Goal: Task Accomplishment & Management: Complete application form

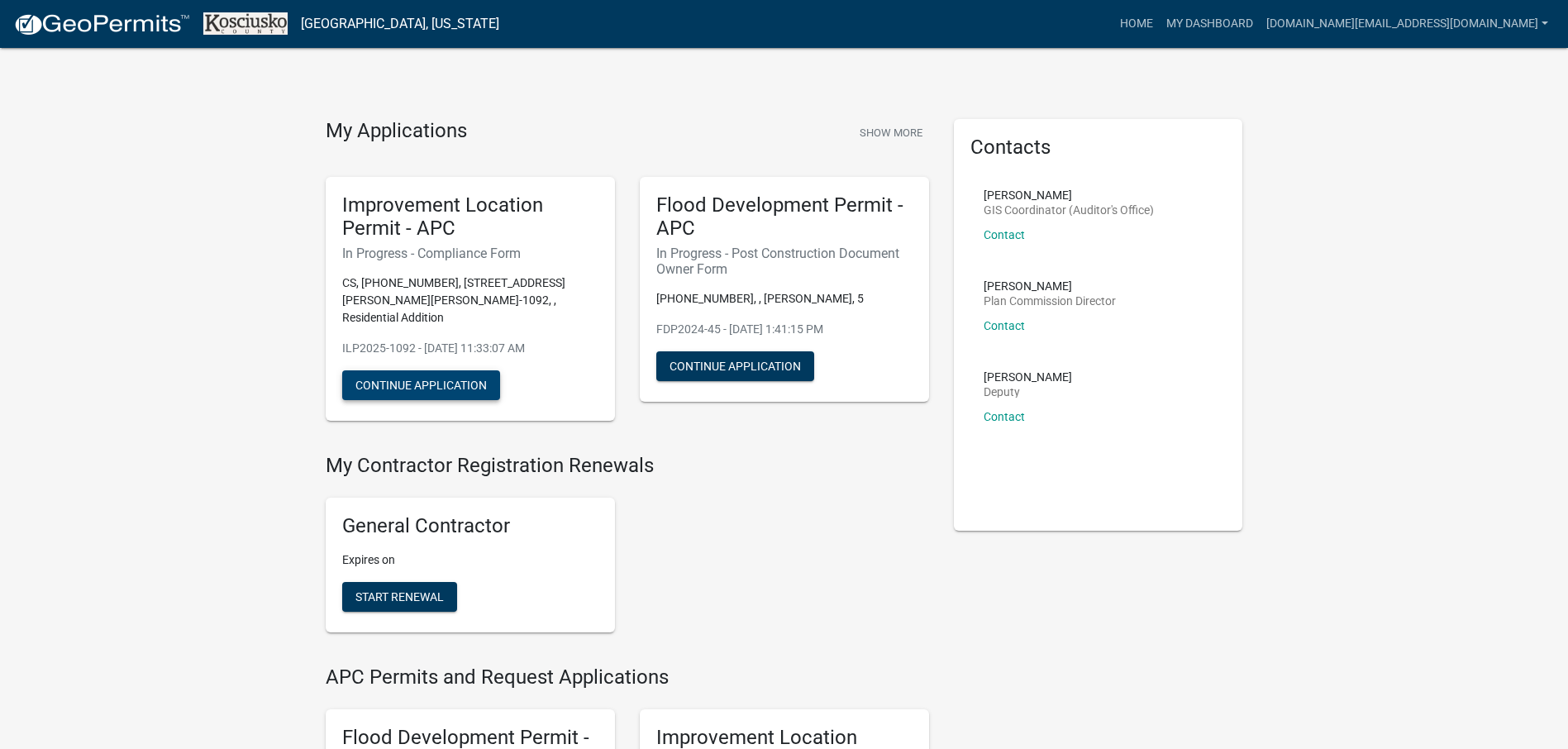
click at [446, 370] on button "Continue Application" at bounding box center [421, 385] width 158 height 30
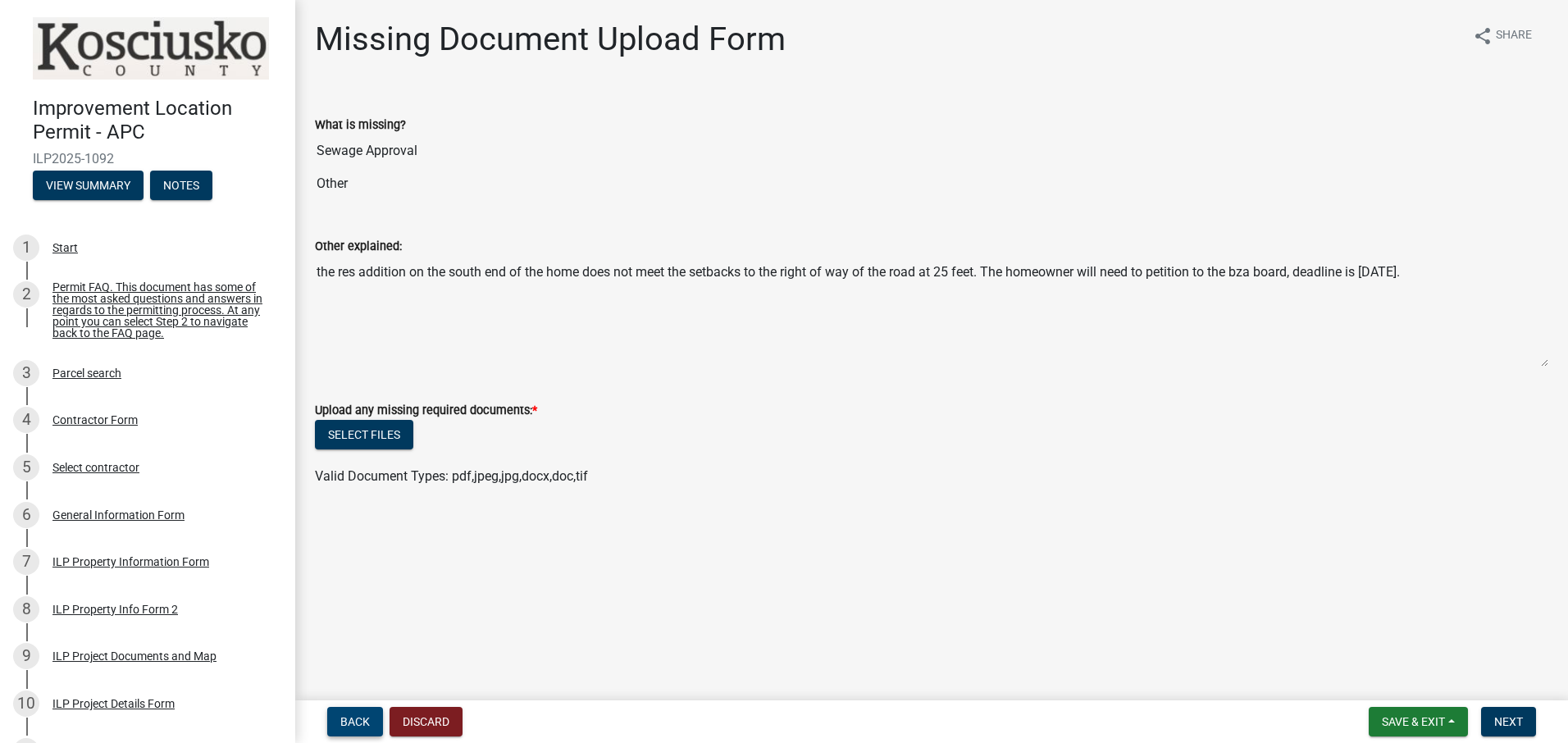
click at [357, 715] on span "Back" at bounding box center [355, 721] width 30 height 13
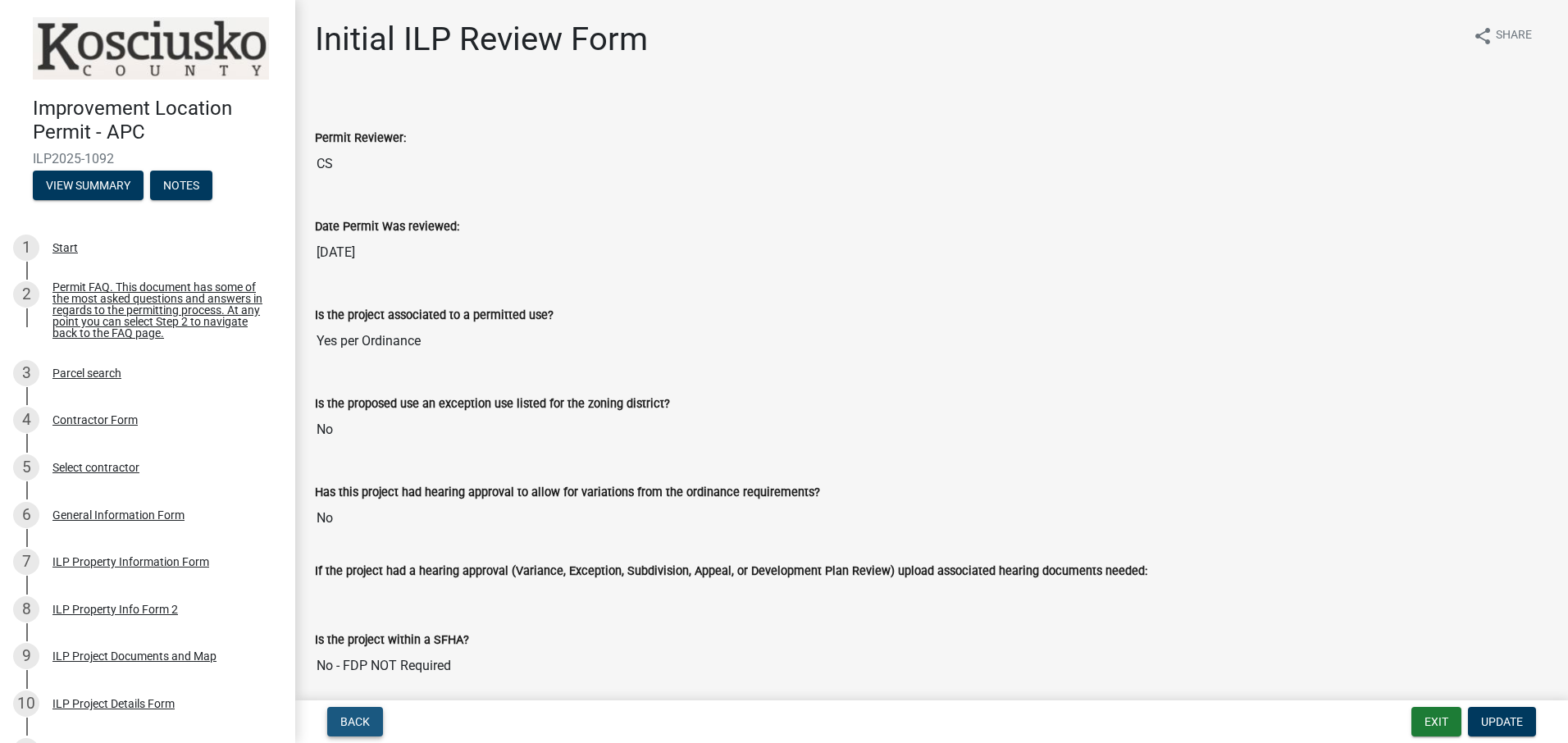
click at [354, 718] on span "Back" at bounding box center [355, 721] width 30 height 13
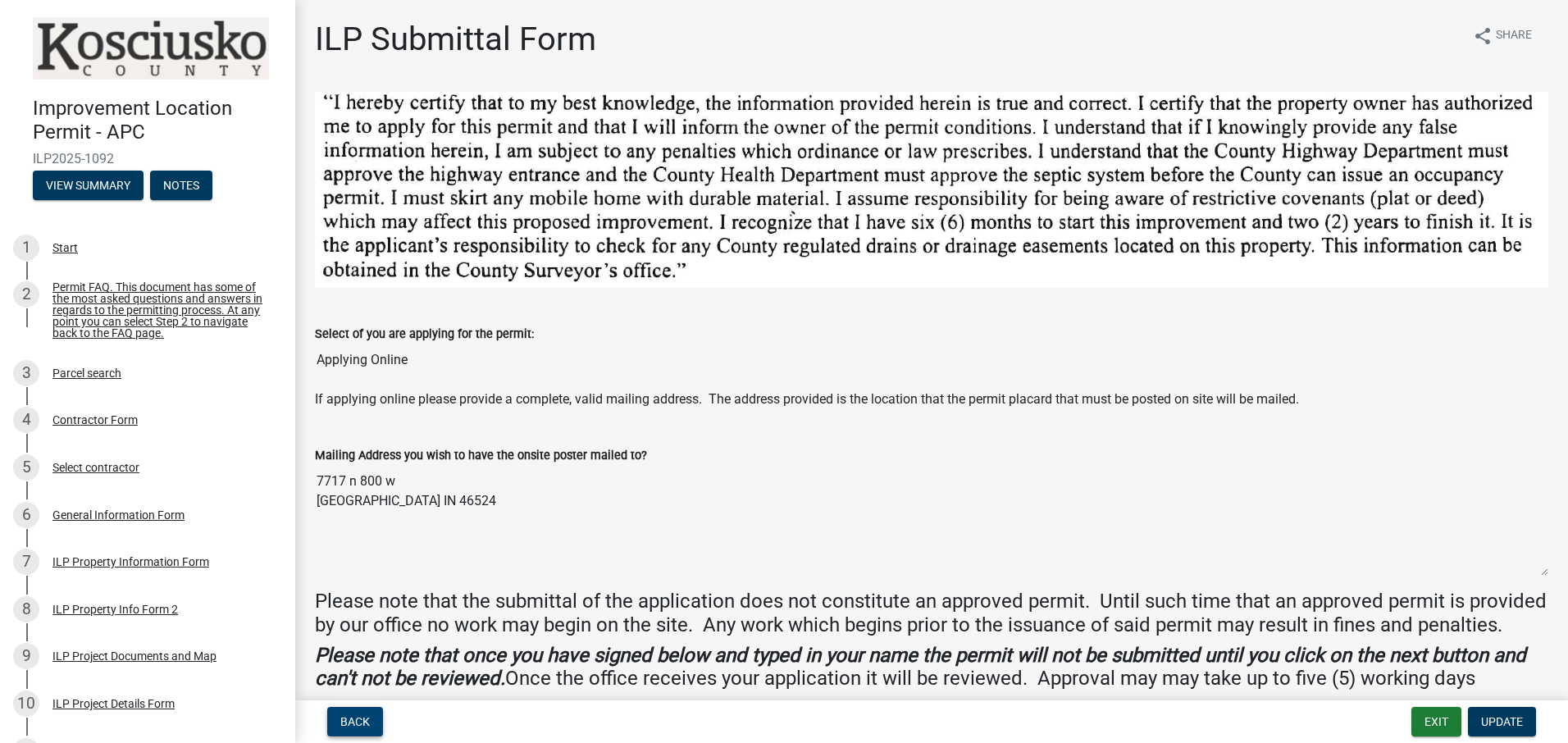
click at [347, 724] on span "Back" at bounding box center [355, 721] width 30 height 13
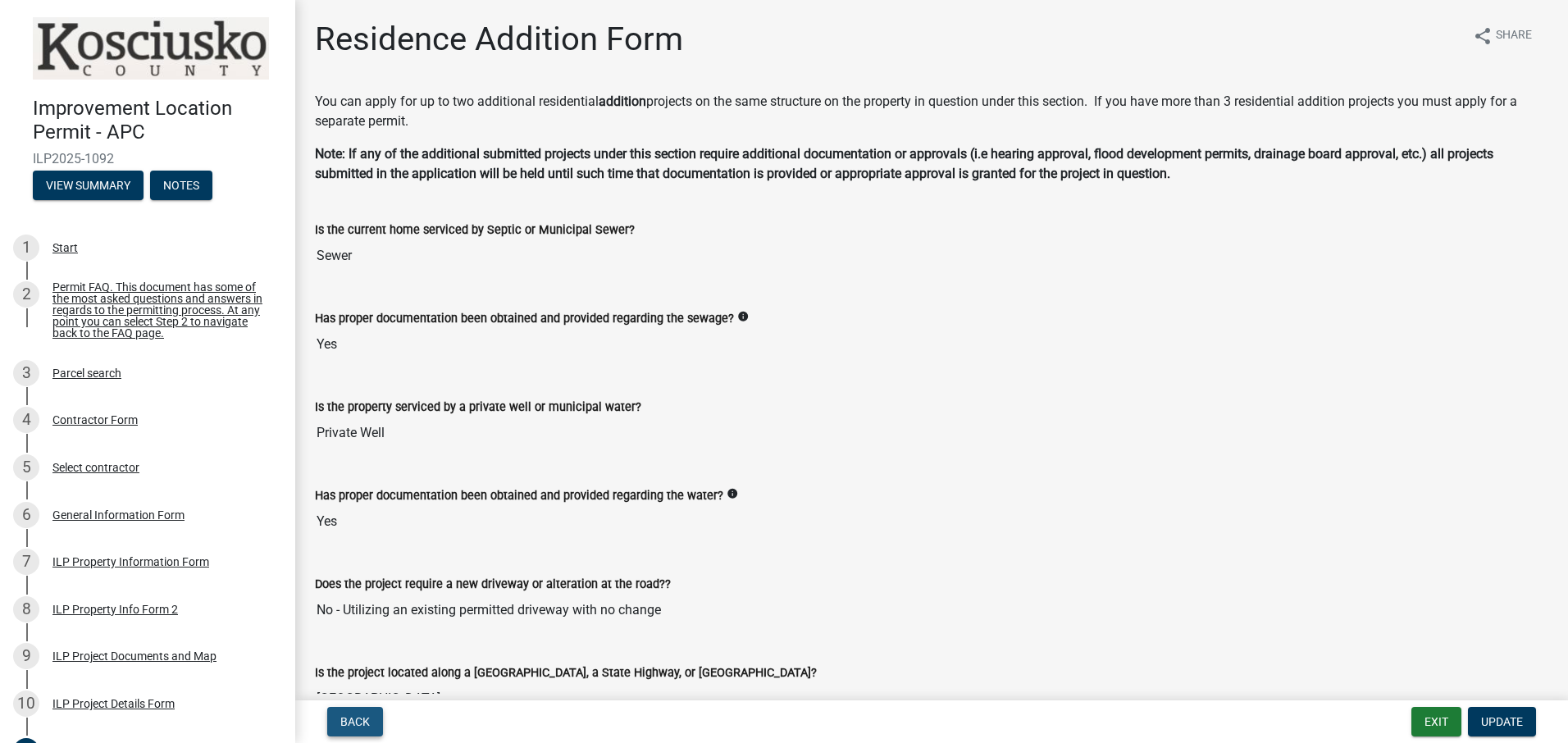
click at [360, 715] on span "Back" at bounding box center [355, 721] width 30 height 13
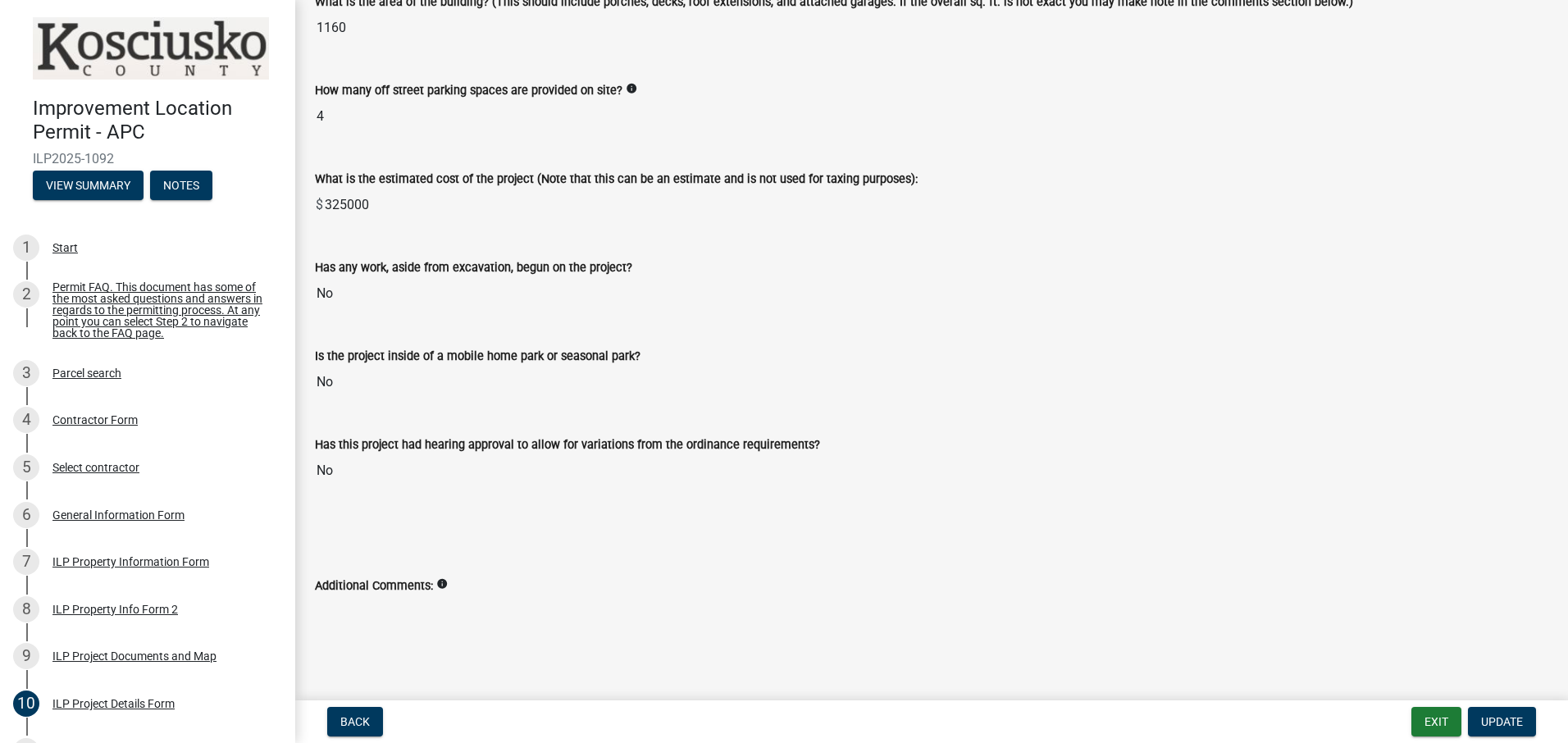
scroll to position [1082, 0]
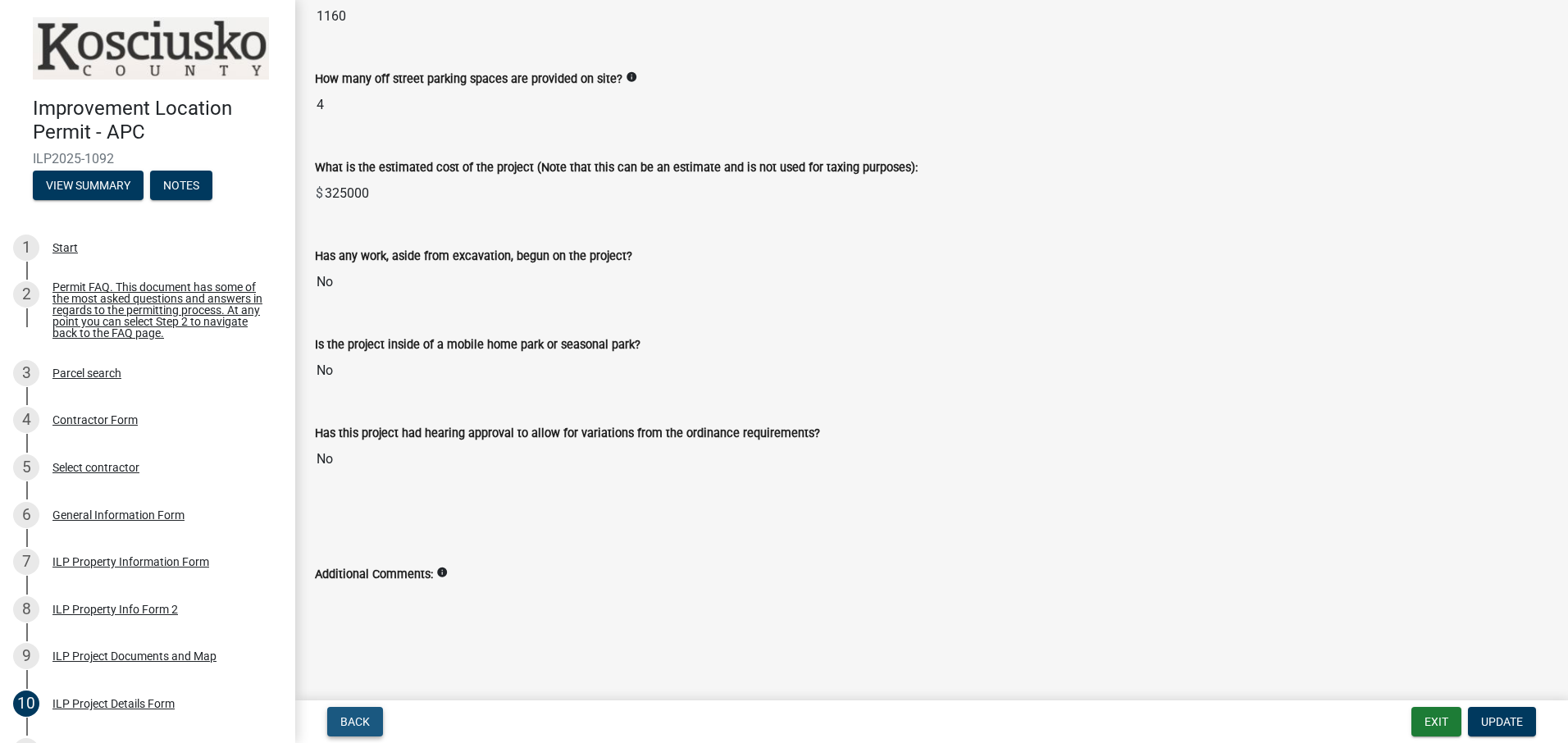
click at [339, 713] on button "Back" at bounding box center [355, 721] width 56 height 30
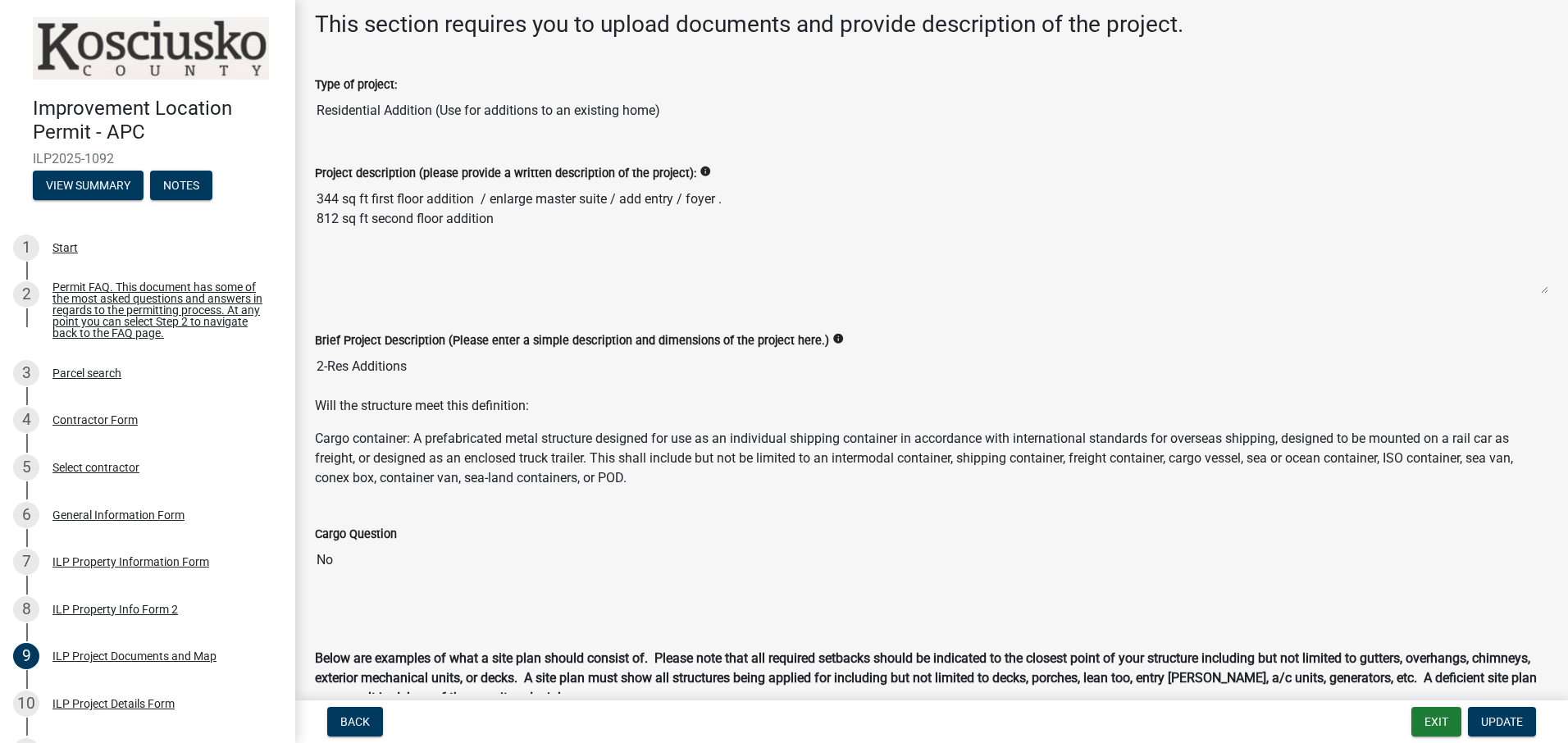
scroll to position [0, 0]
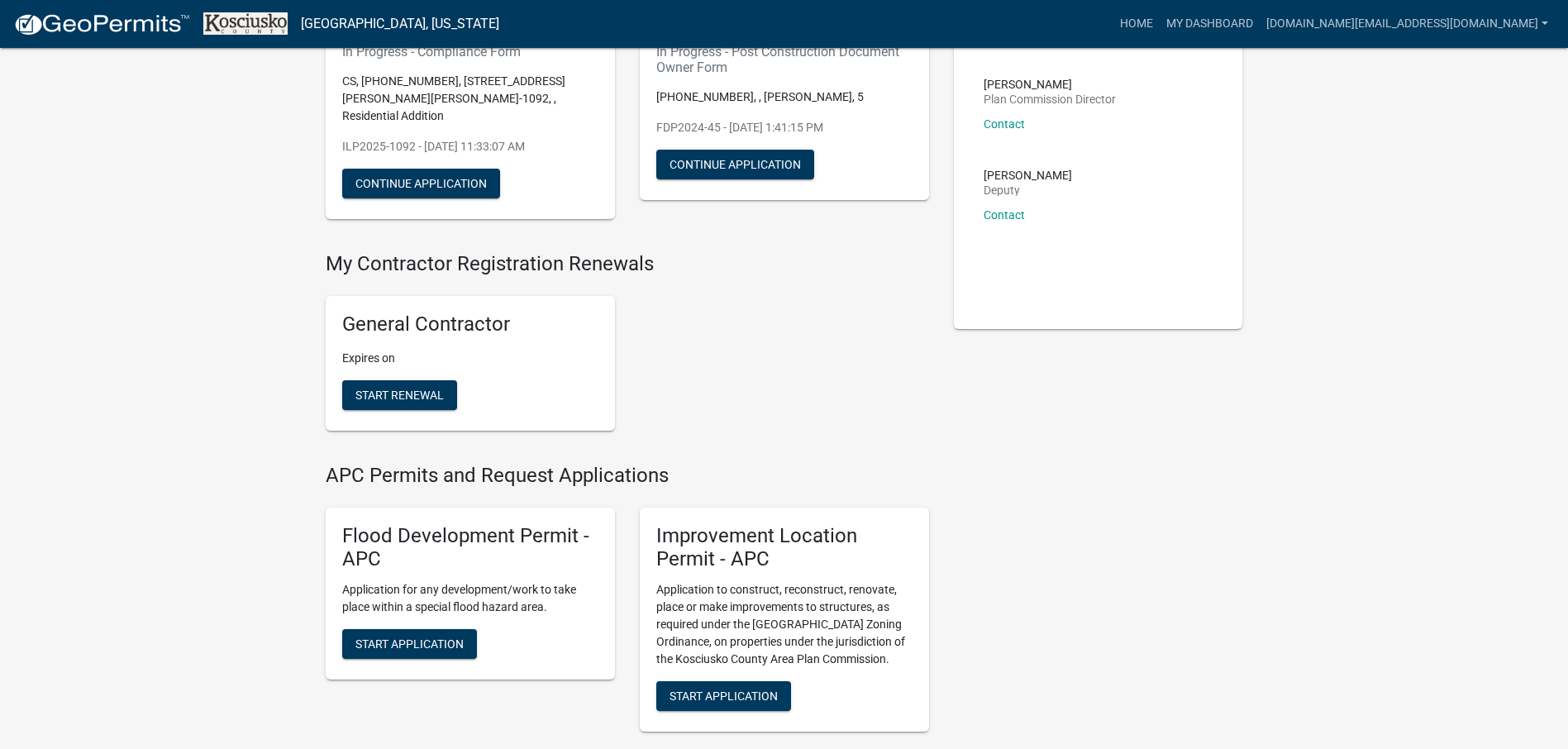
scroll to position [248, 0]
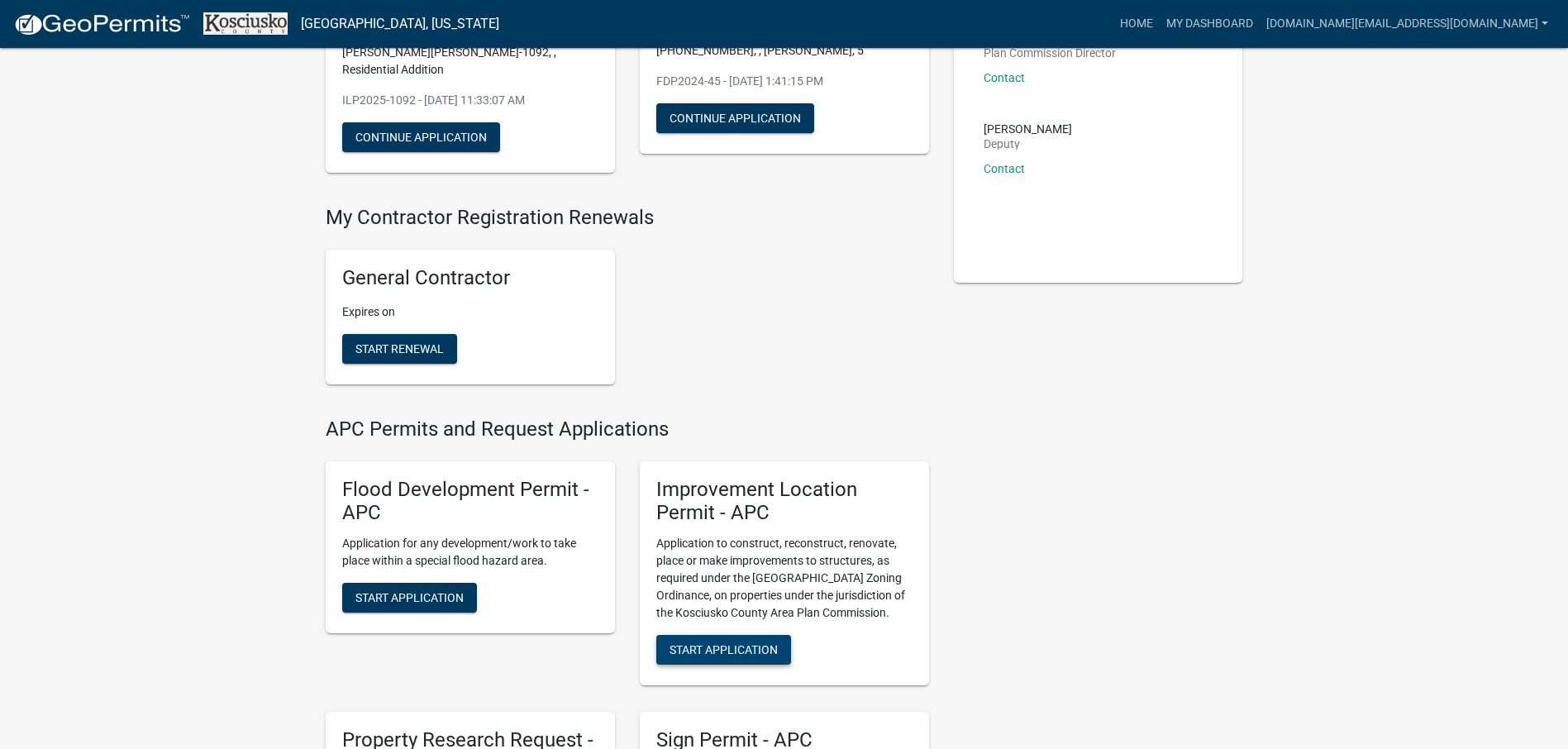
click at [726, 643] on span "Start Application" at bounding box center [723, 649] width 108 height 13
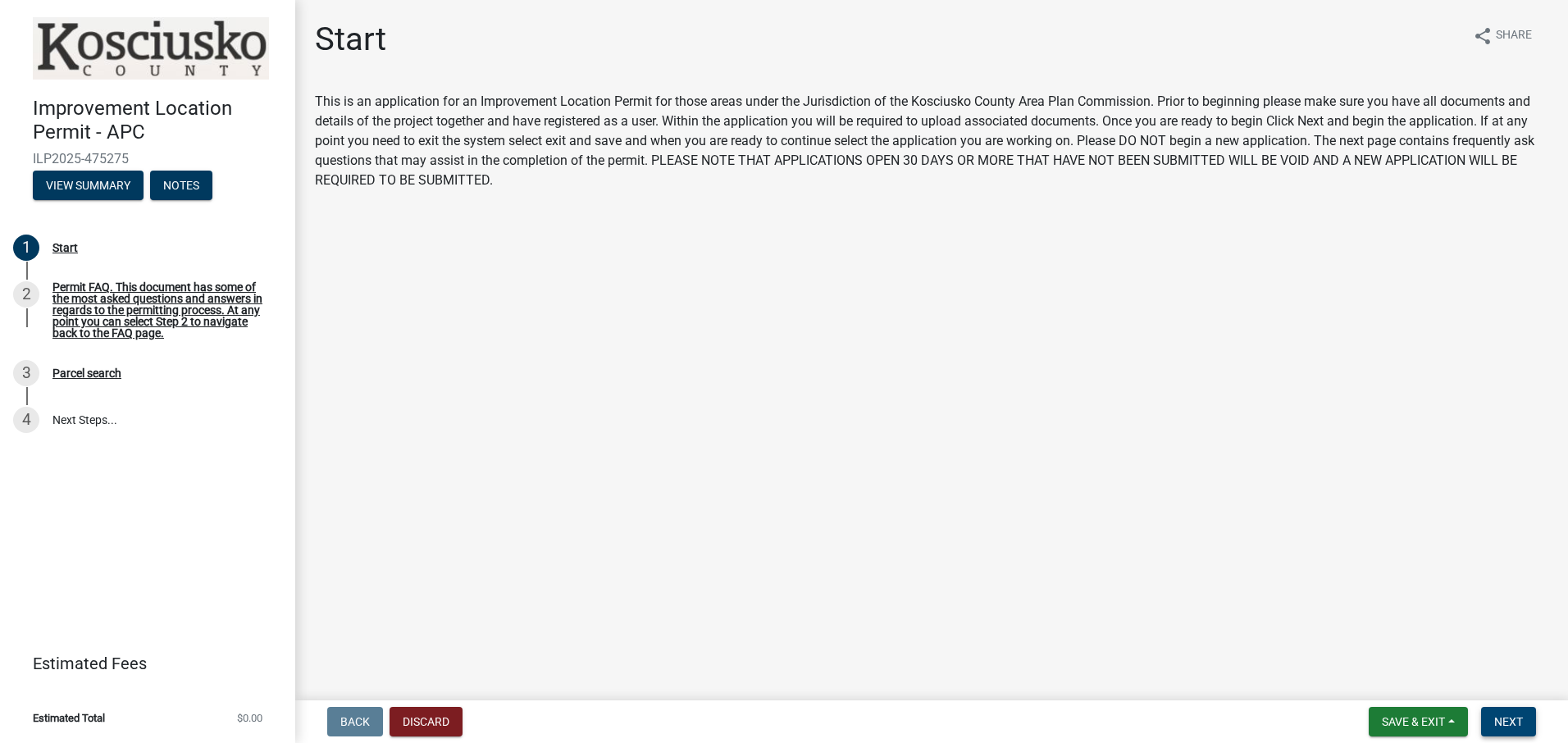
click at [1500, 720] on span "Next" at bounding box center [1508, 721] width 29 height 13
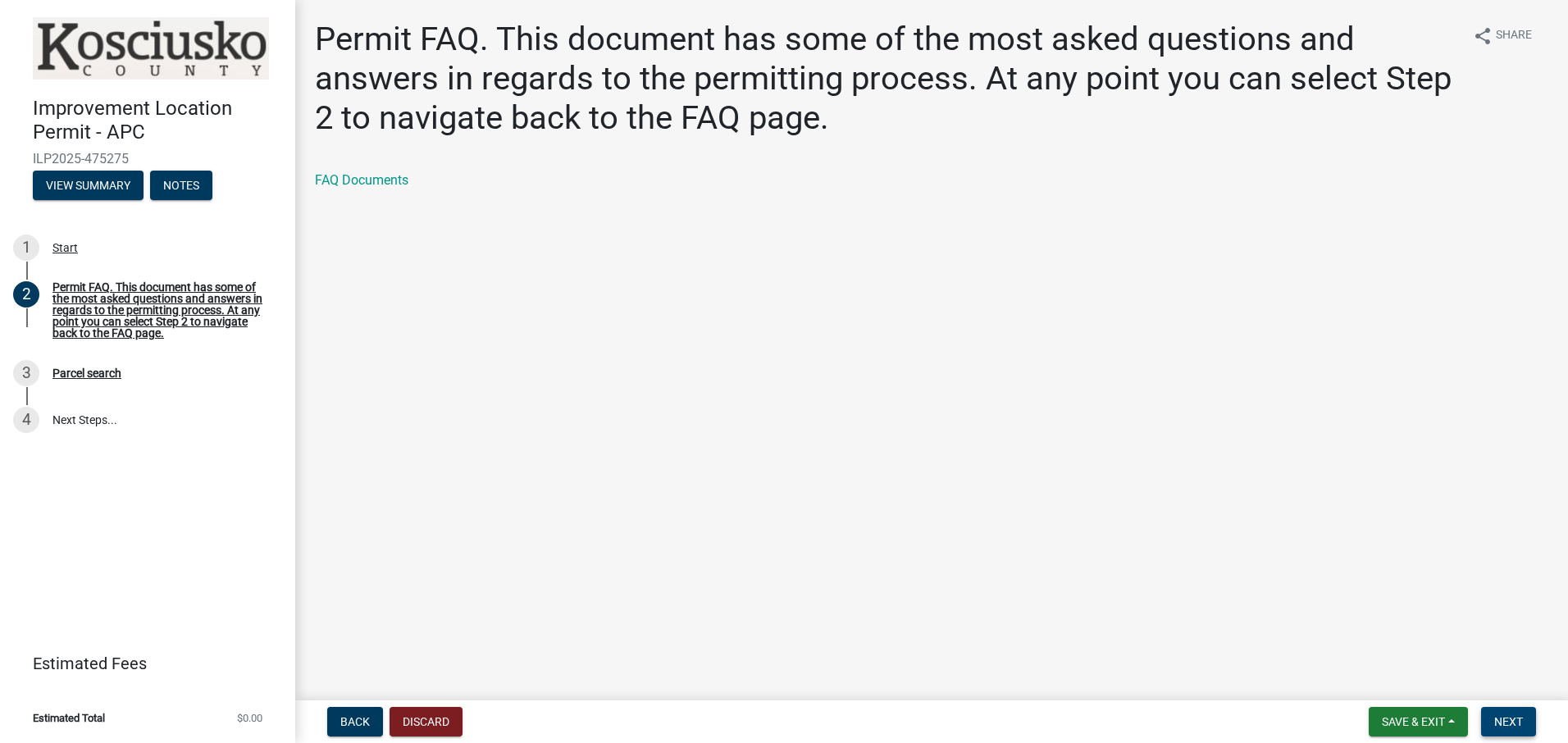
click at [1507, 712] on button "Next" at bounding box center [1507, 721] width 55 height 30
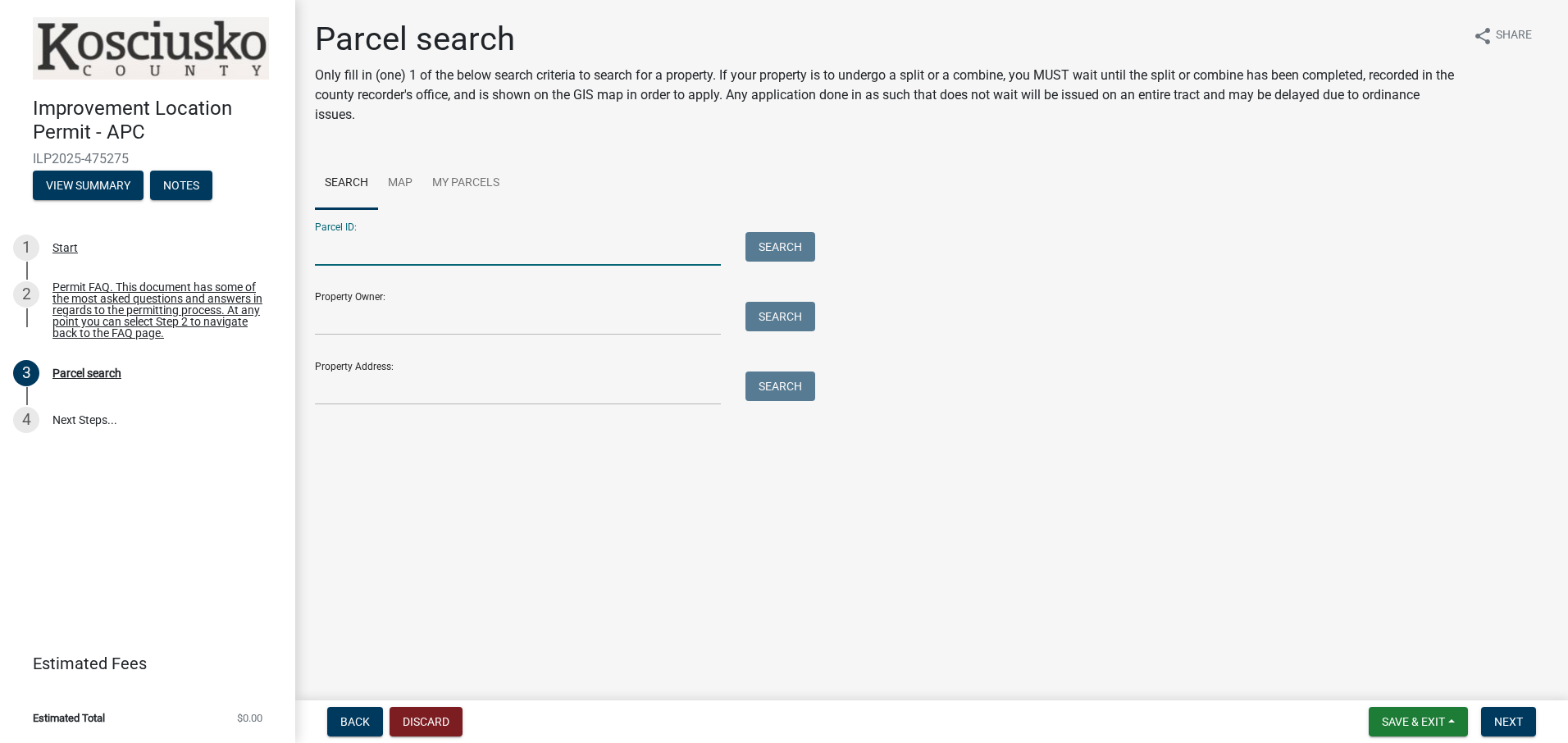
click at [413, 257] on input "Parcel ID:" at bounding box center [517, 249] width 406 height 34
type input "005-027-030"
click at [801, 239] on button "Search" at bounding box center [780, 247] width 69 height 30
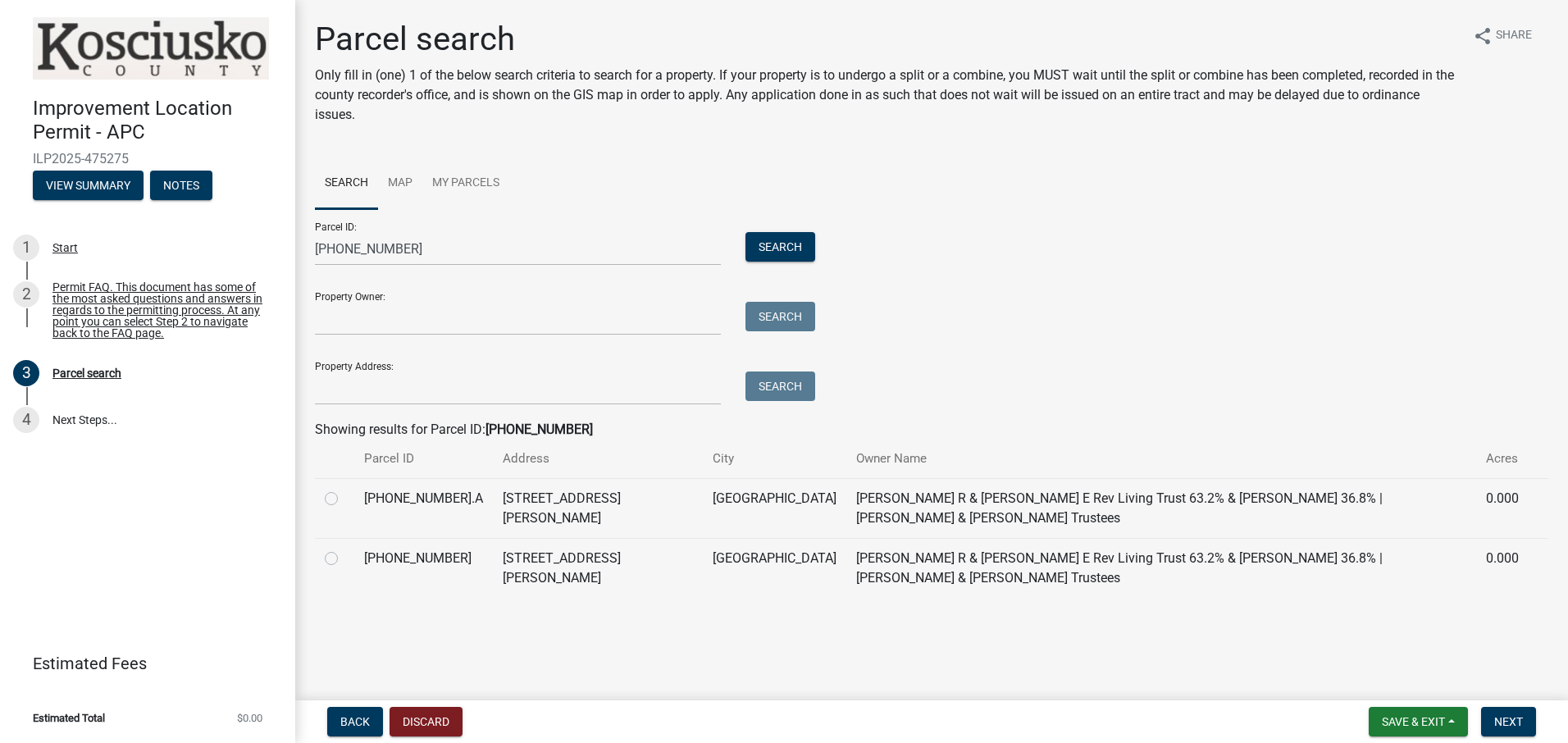
click at [344, 549] on label at bounding box center [344, 549] width 0 height 0
click at [344, 549] on input "radio" at bounding box center [349, 554] width 11 height 11
radio input "true"
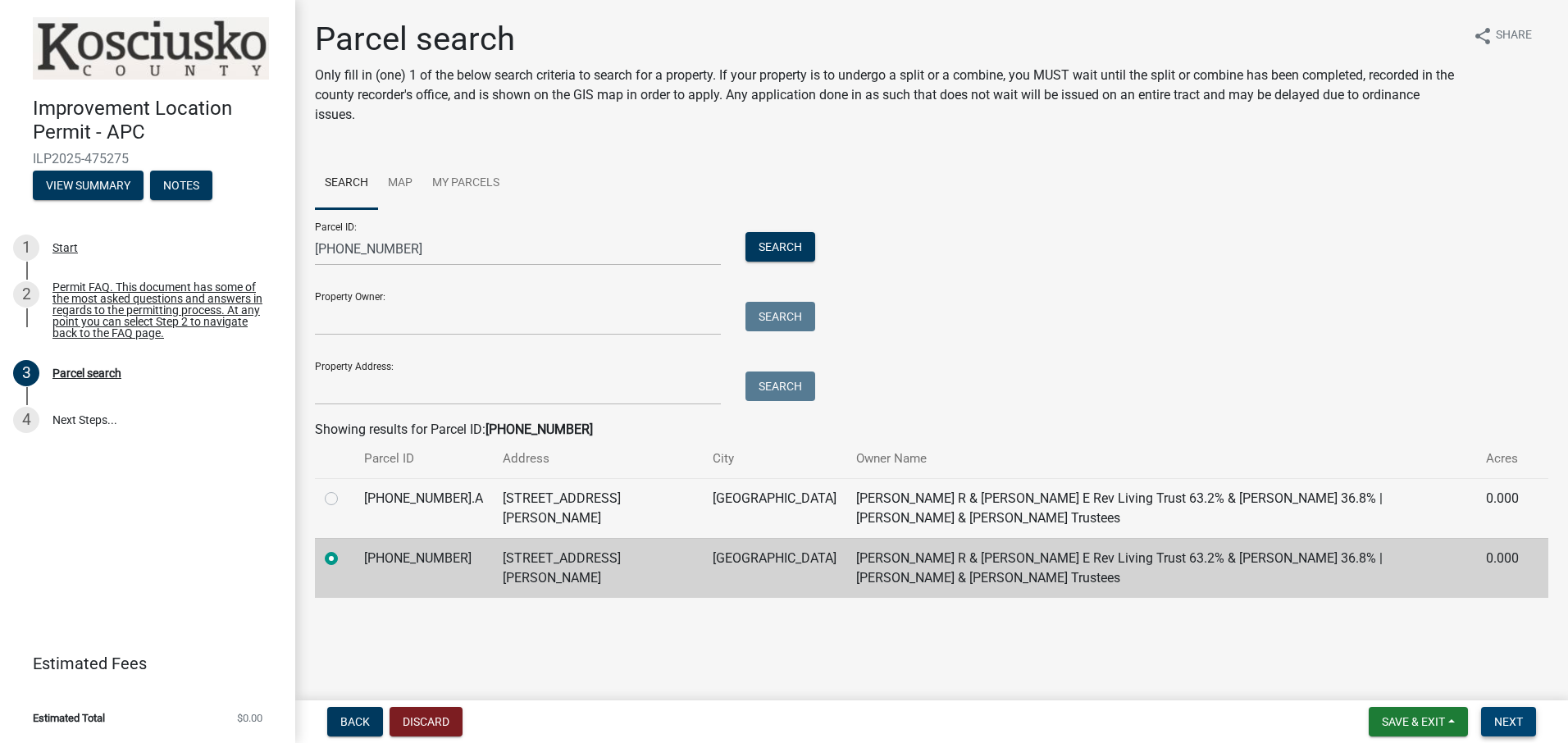
click at [1519, 709] on button "Next" at bounding box center [1507, 721] width 55 height 30
click at [1522, 722] on span "Next" at bounding box center [1508, 721] width 29 height 13
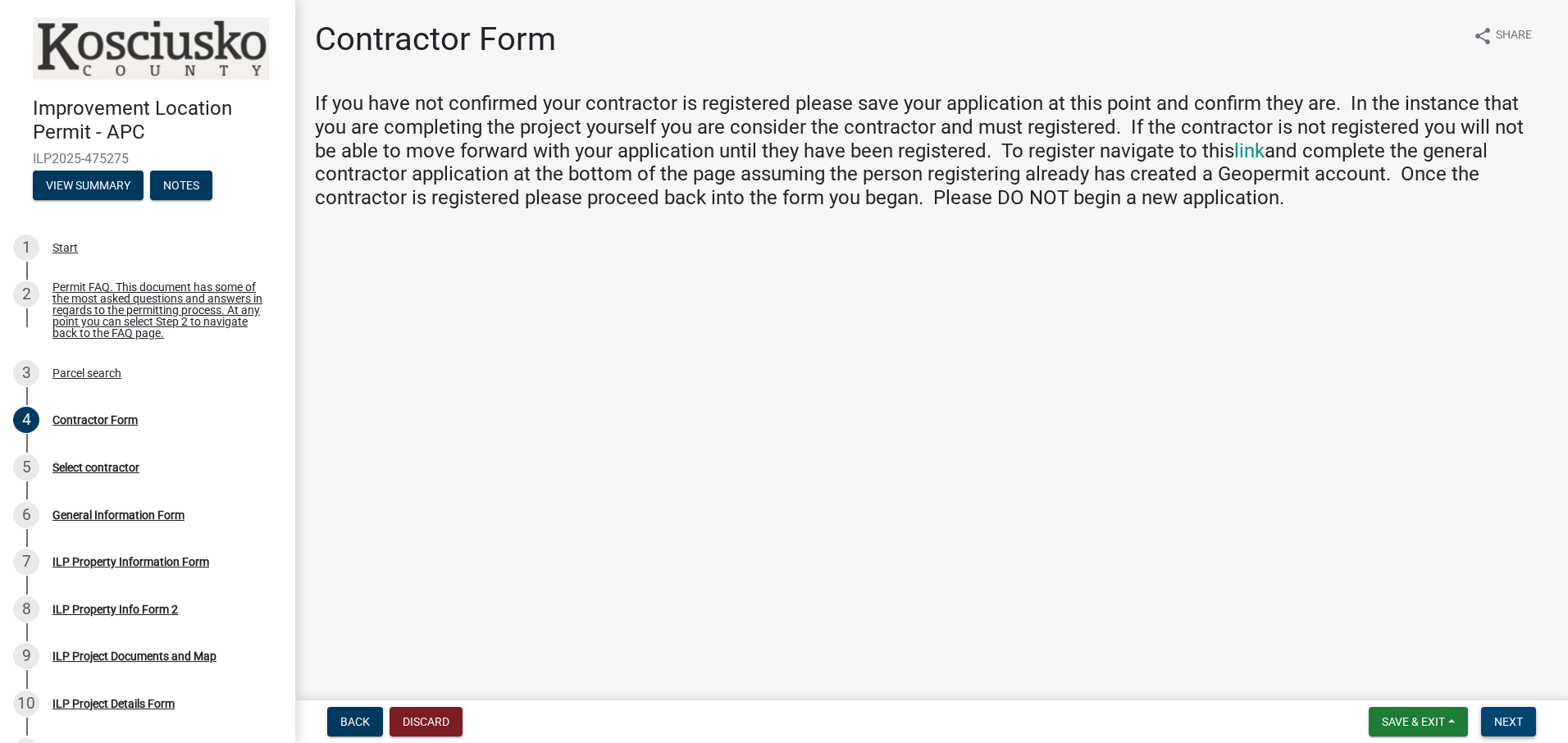
click at [1498, 718] on span "Next" at bounding box center [1508, 721] width 29 height 13
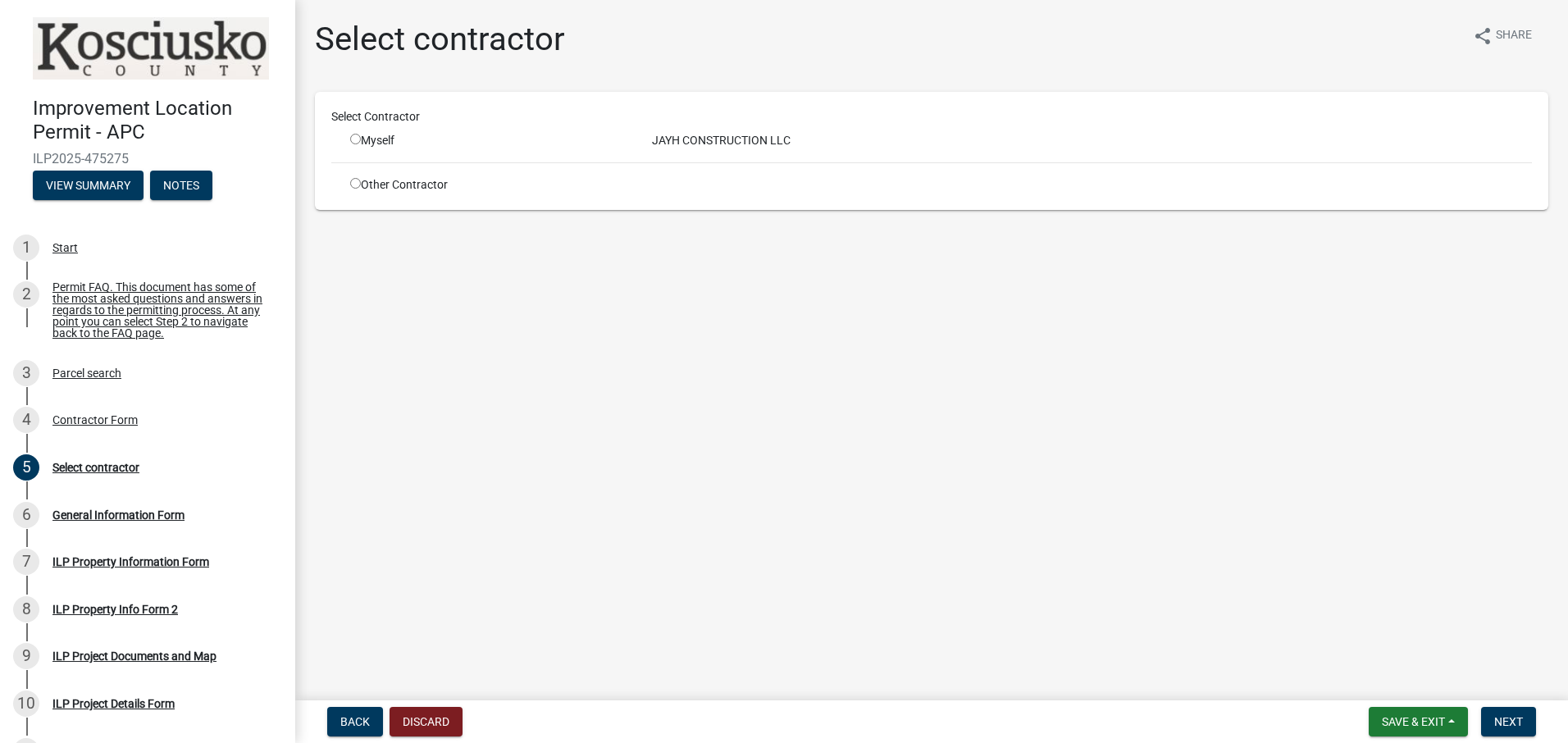
click at [356, 137] on input "radio" at bounding box center [355, 139] width 11 height 11
radio input "true"
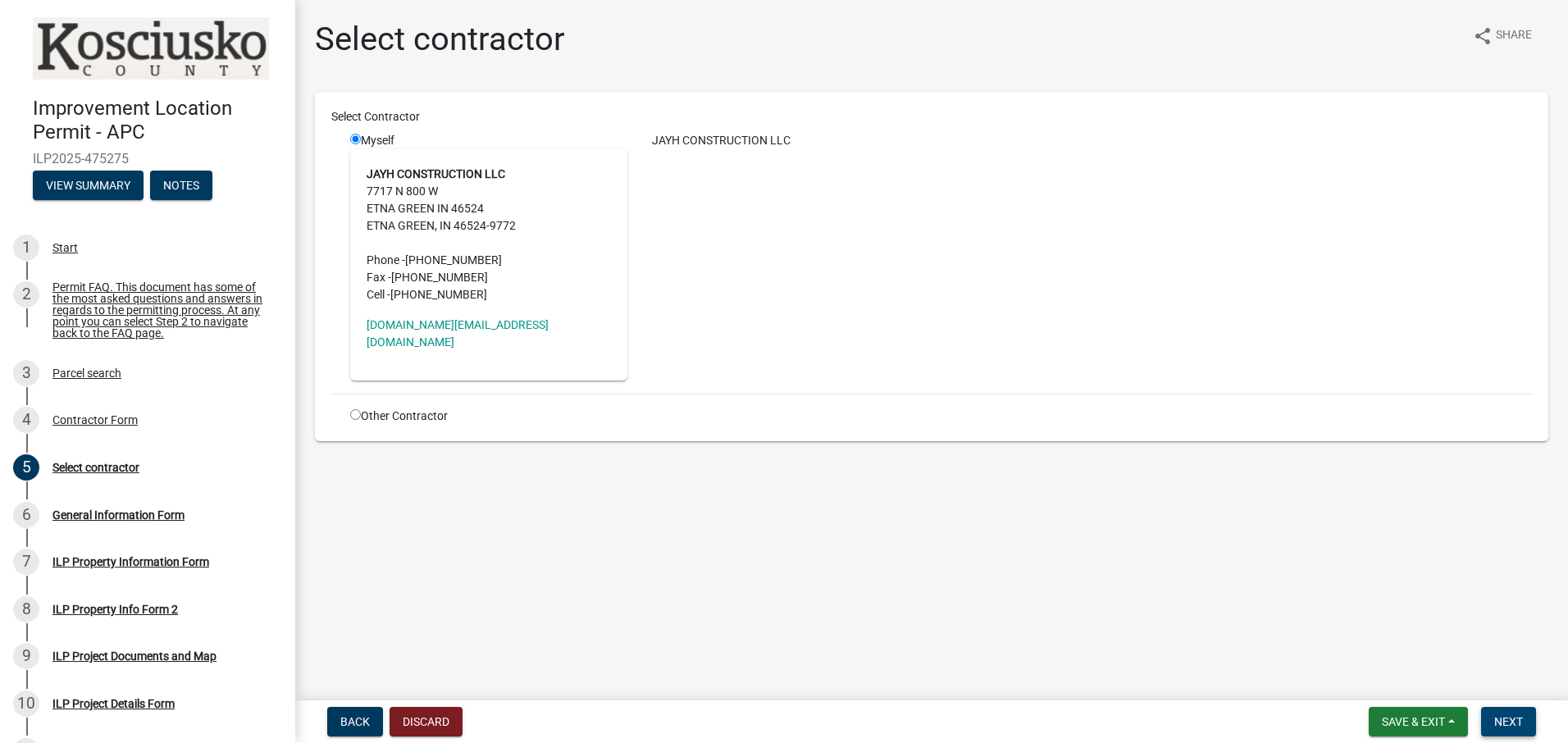
click at [1504, 720] on span "Next" at bounding box center [1508, 721] width 29 height 13
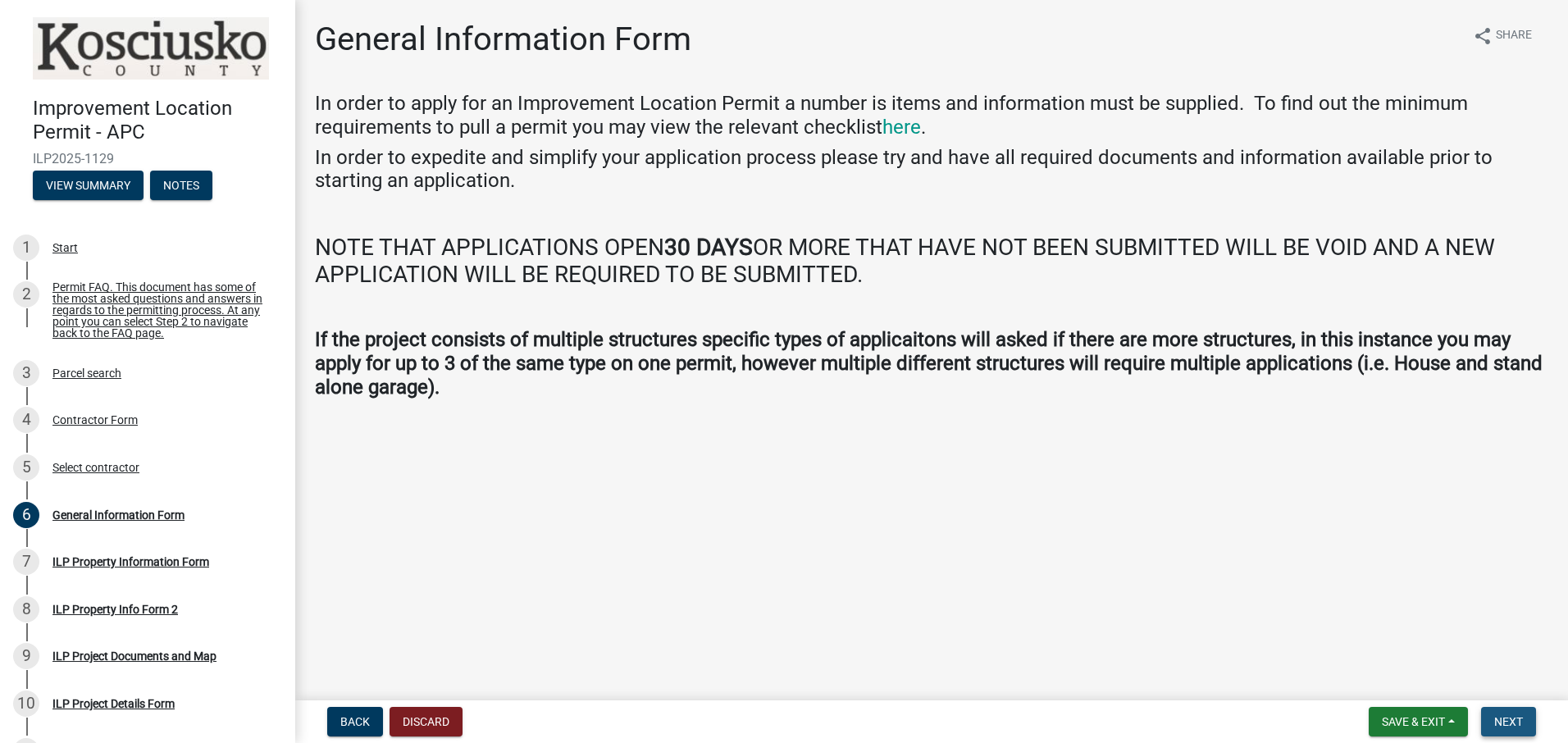
click at [1499, 720] on span "Next" at bounding box center [1508, 721] width 29 height 13
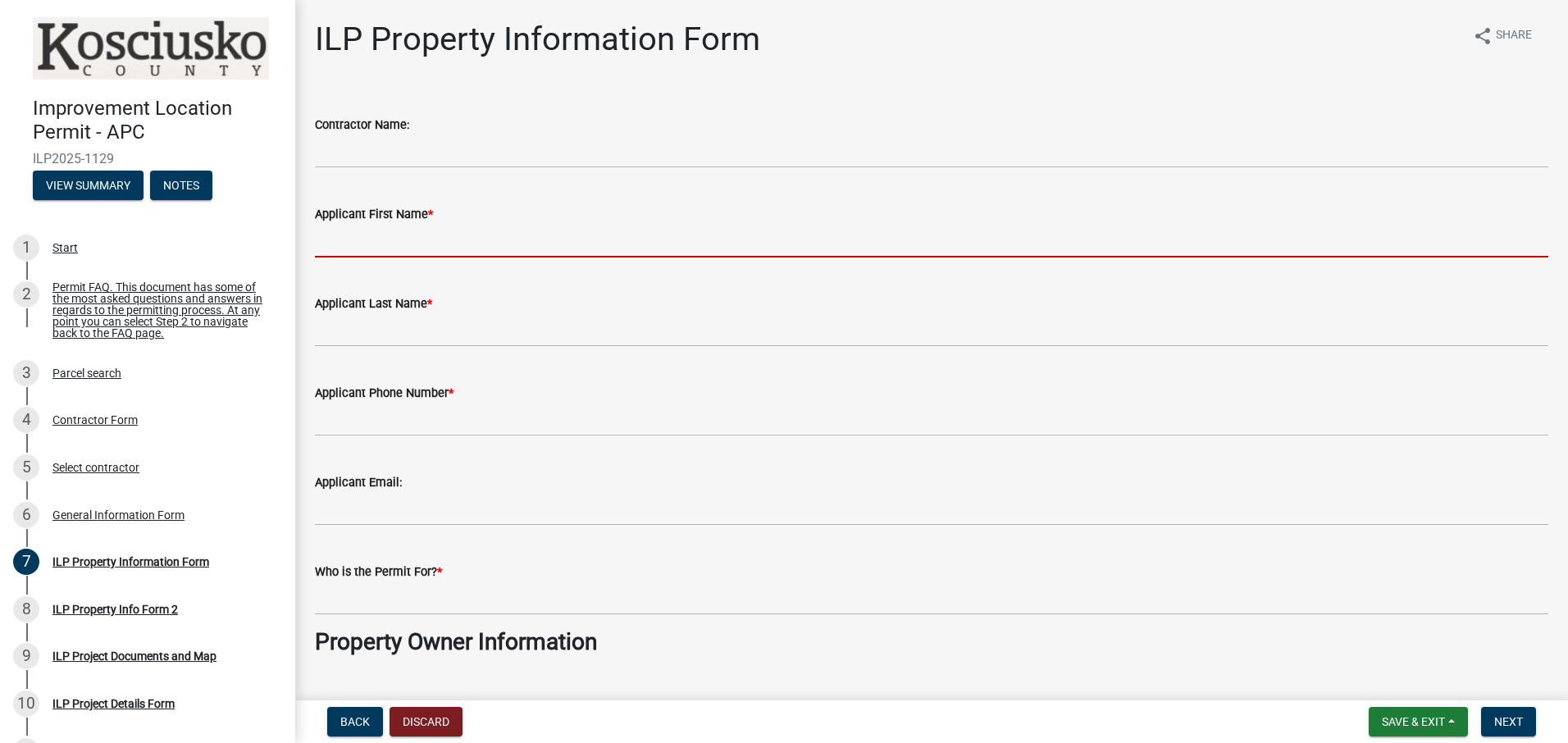
click at [495, 238] on input "Applicant First Name *" at bounding box center [931, 241] width 1234 height 34
type input "AARON"
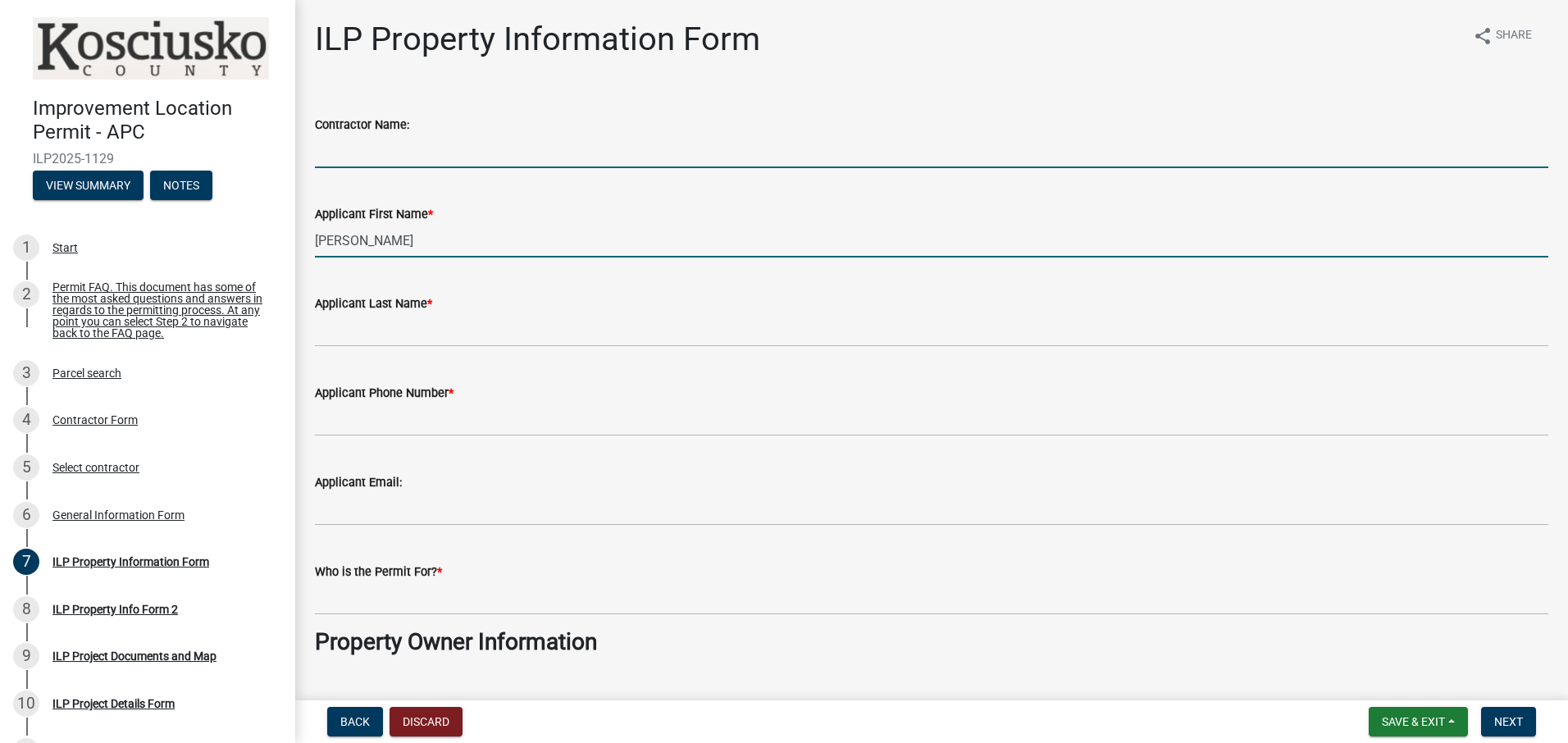
type input "Jayh Construction"
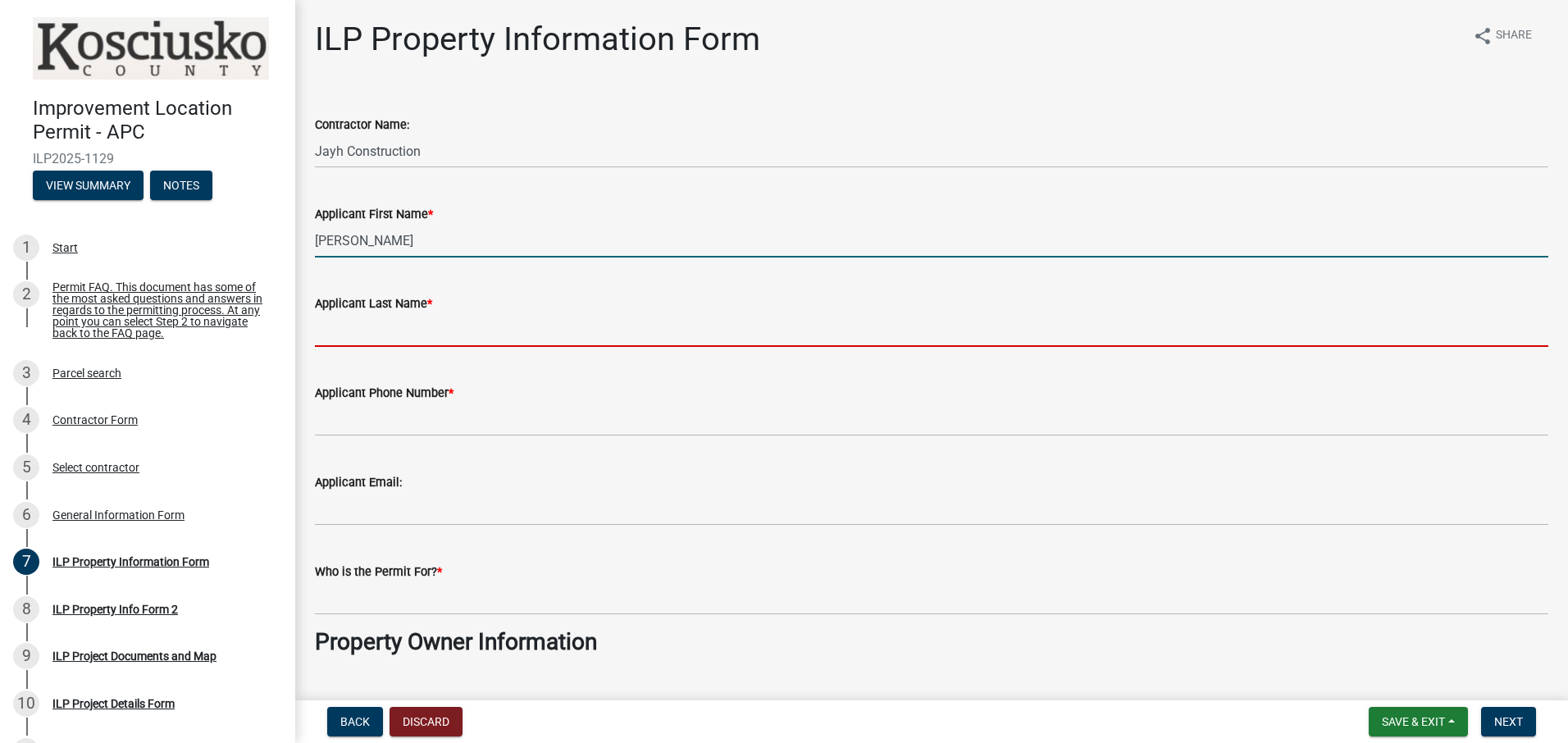
type input "MILLER"
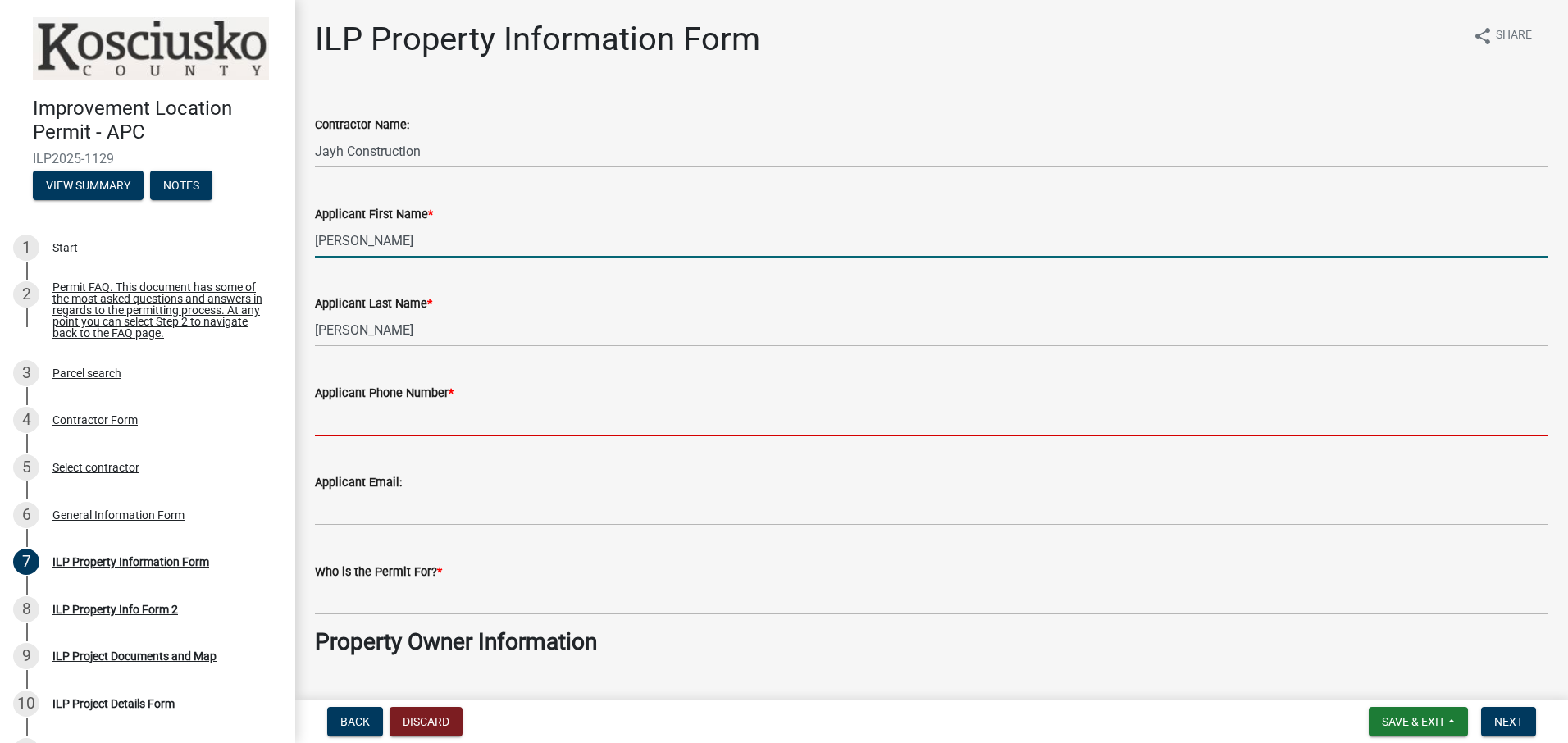
type input "5744537938"
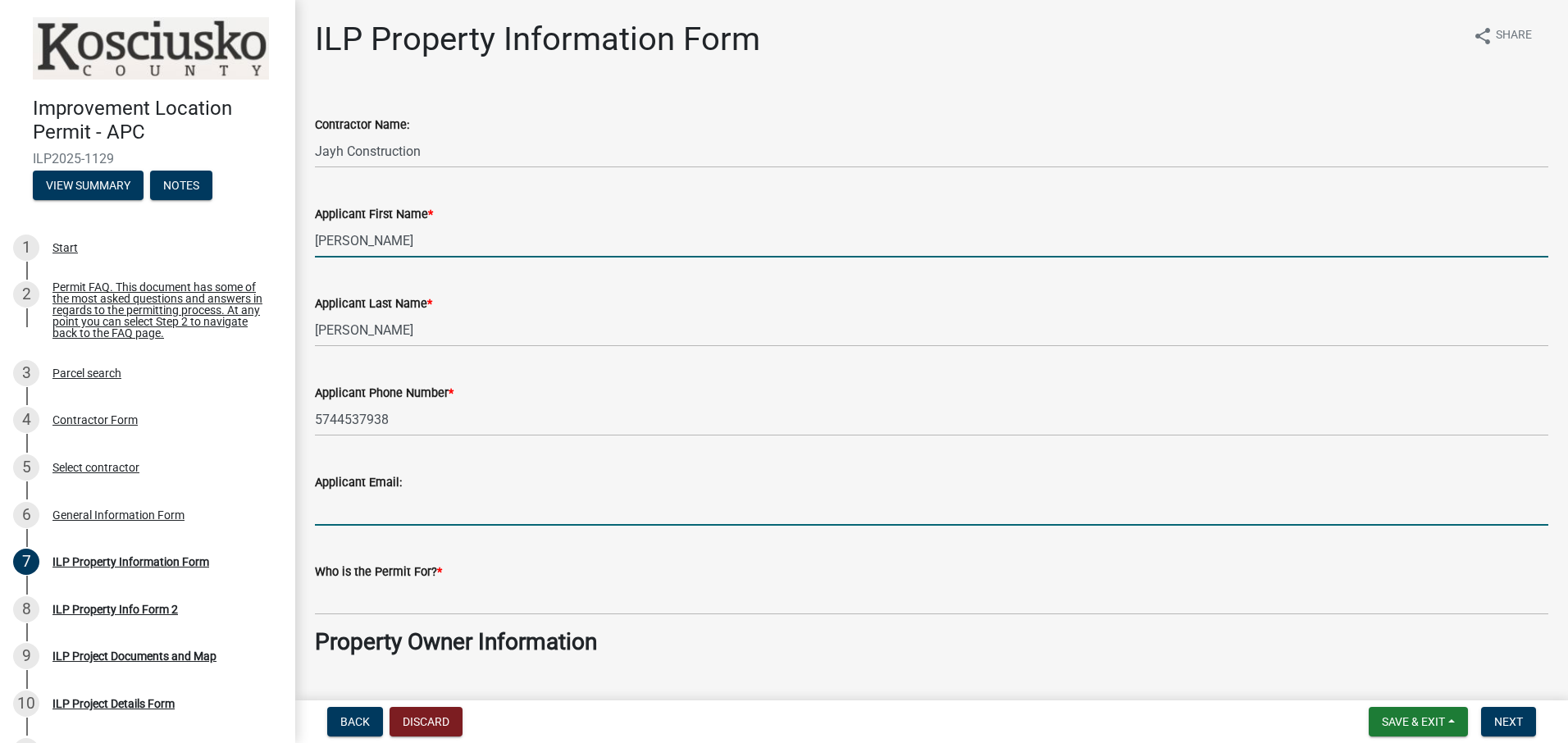
type input "[DOMAIN_NAME][EMAIL_ADDRESS][DOMAIN_NAME]"
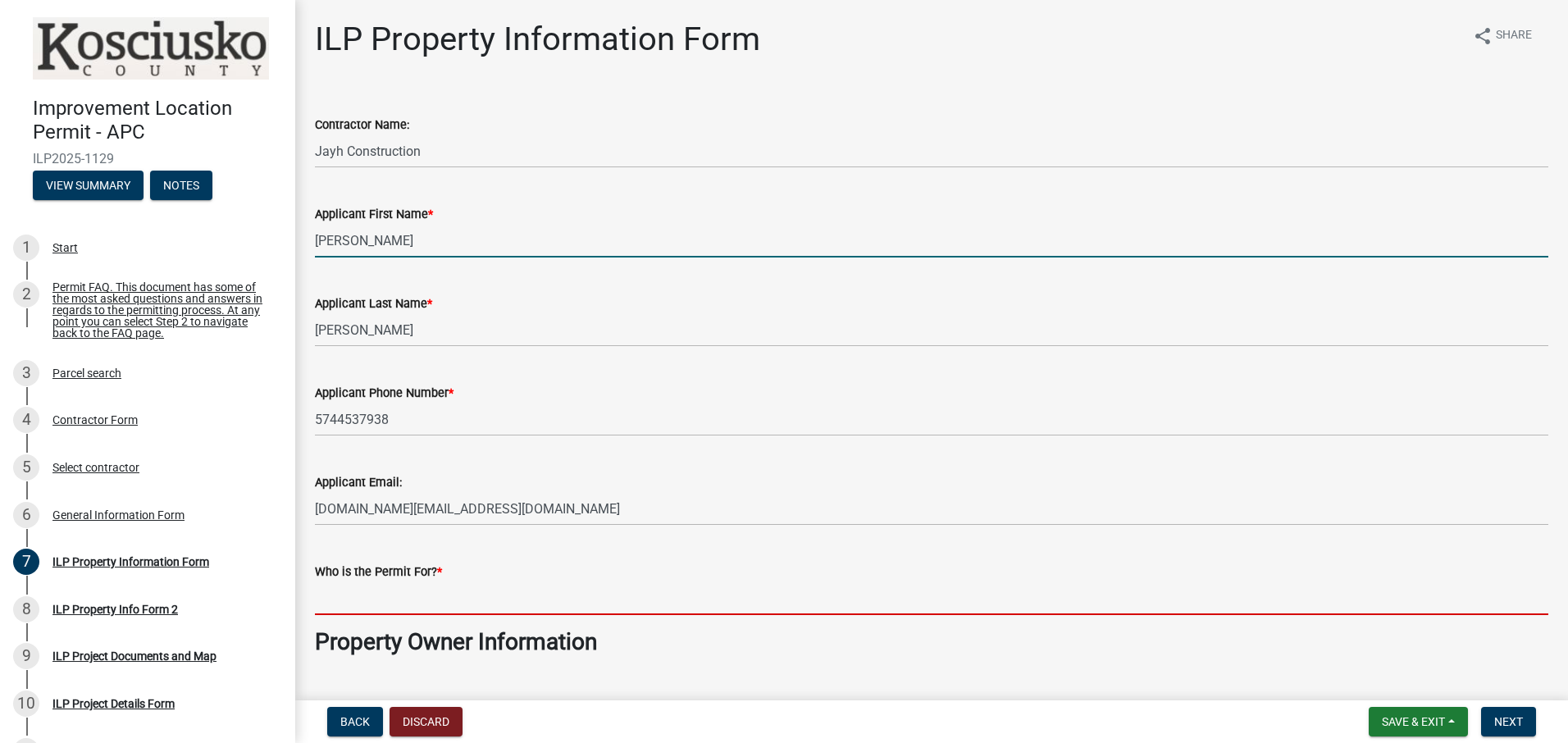
type input "Thomas Anderson"
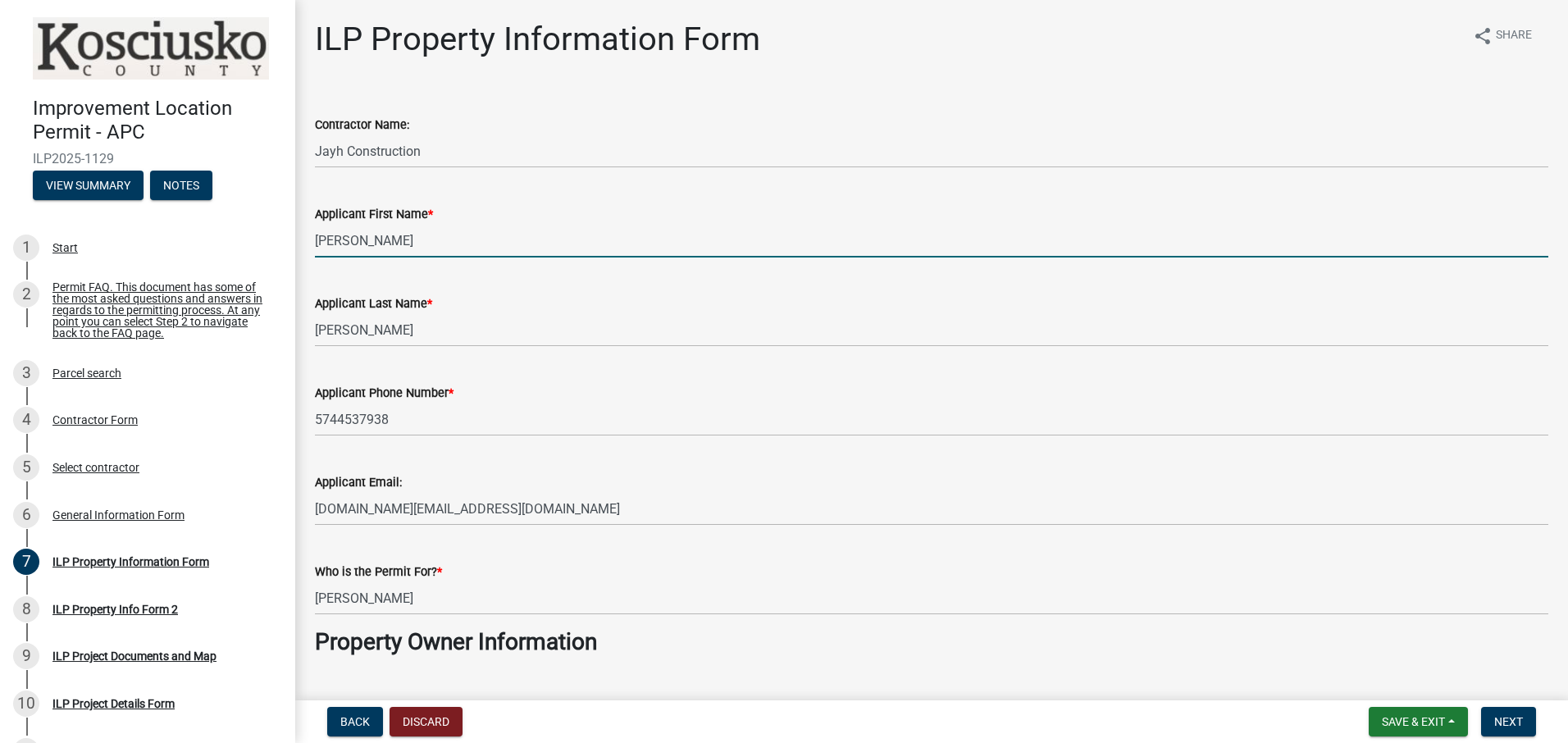
select select "8aeb2c27-db4f-4f65-83dd-c512a3678cb2"
type input "na"
select select "8aeb2c27-db4f-4f65-83dd-c512a3678cb2"
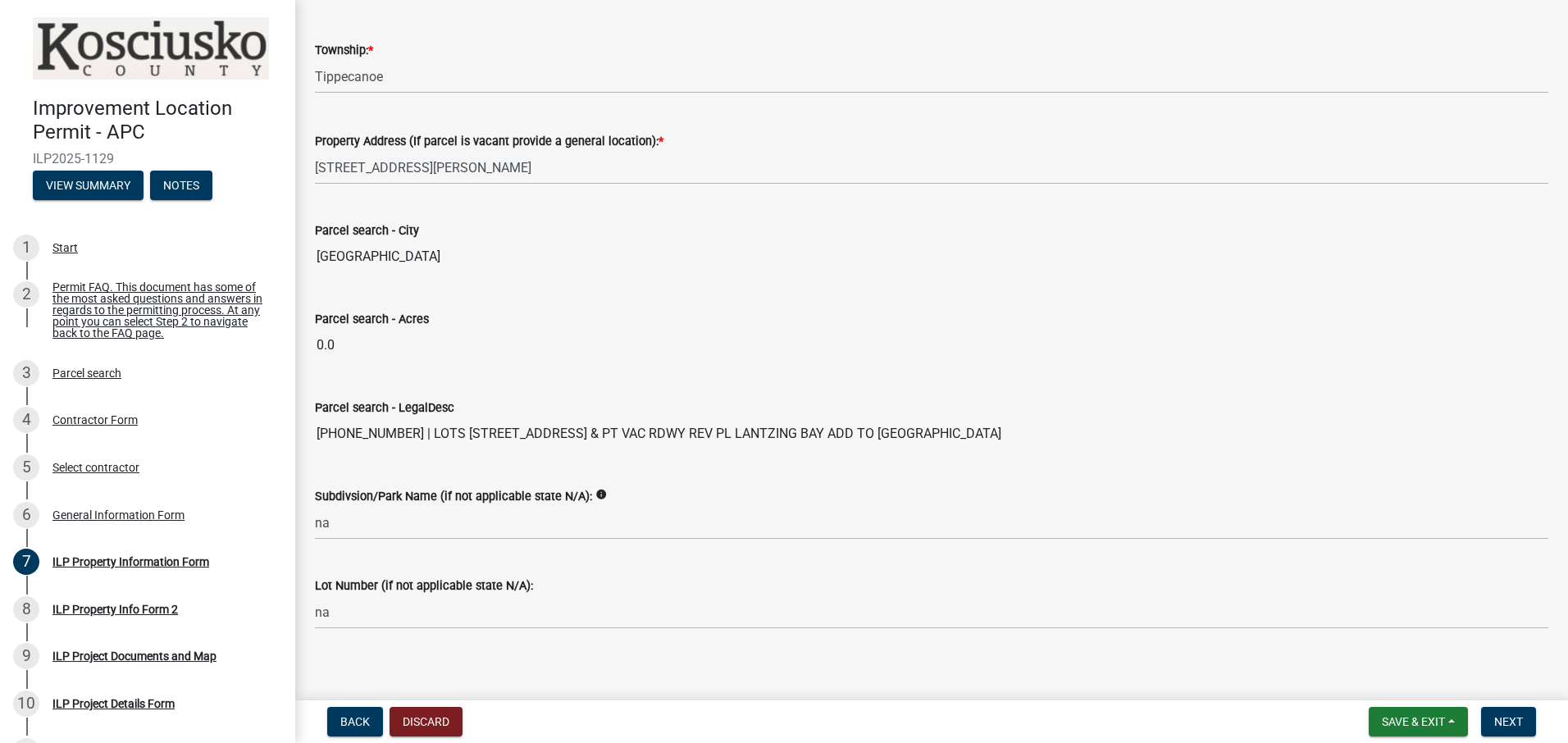
scroll to position [1256, 0]
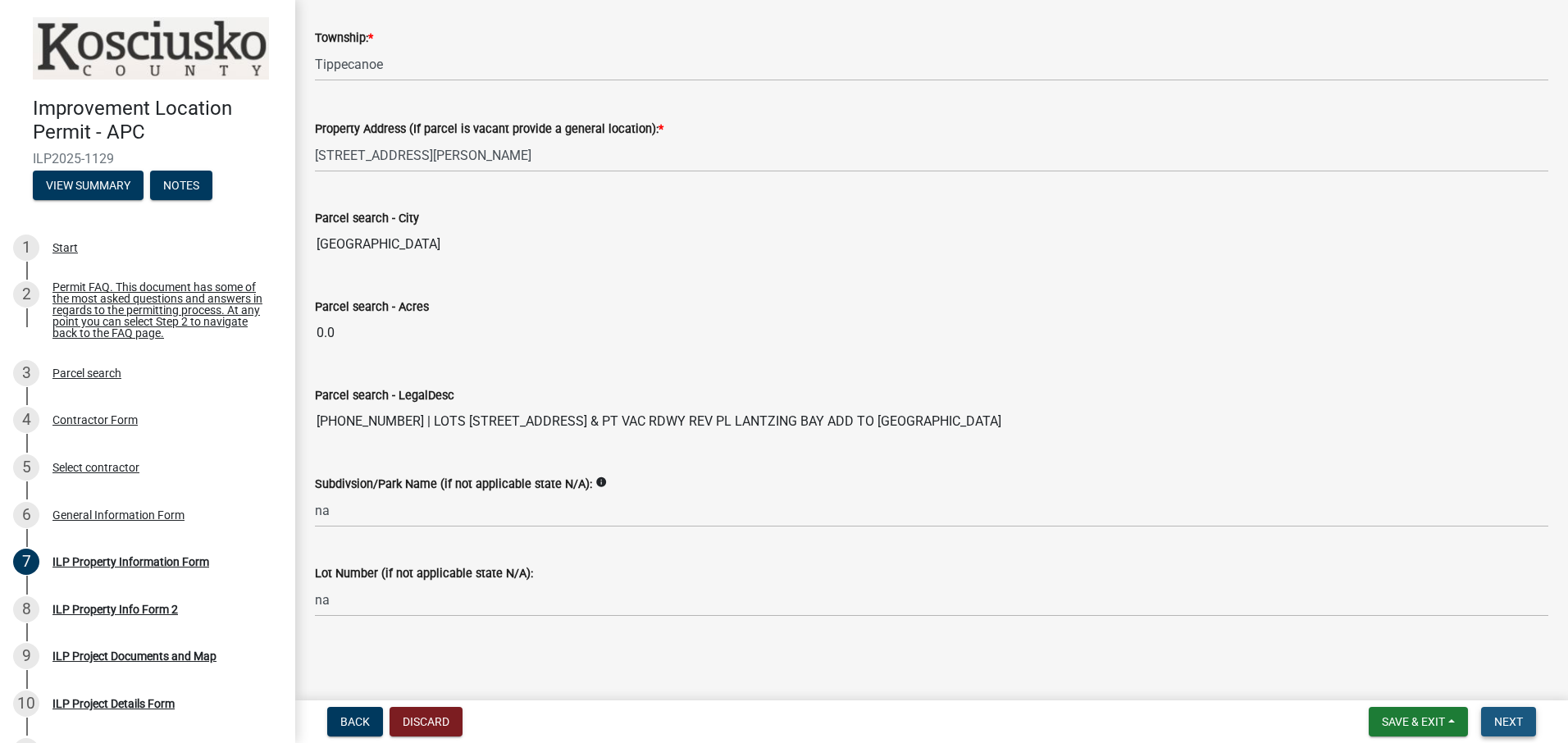
click at [1501, 720] on span "Next" at bounding box center [1508, 721] width 29 height 13
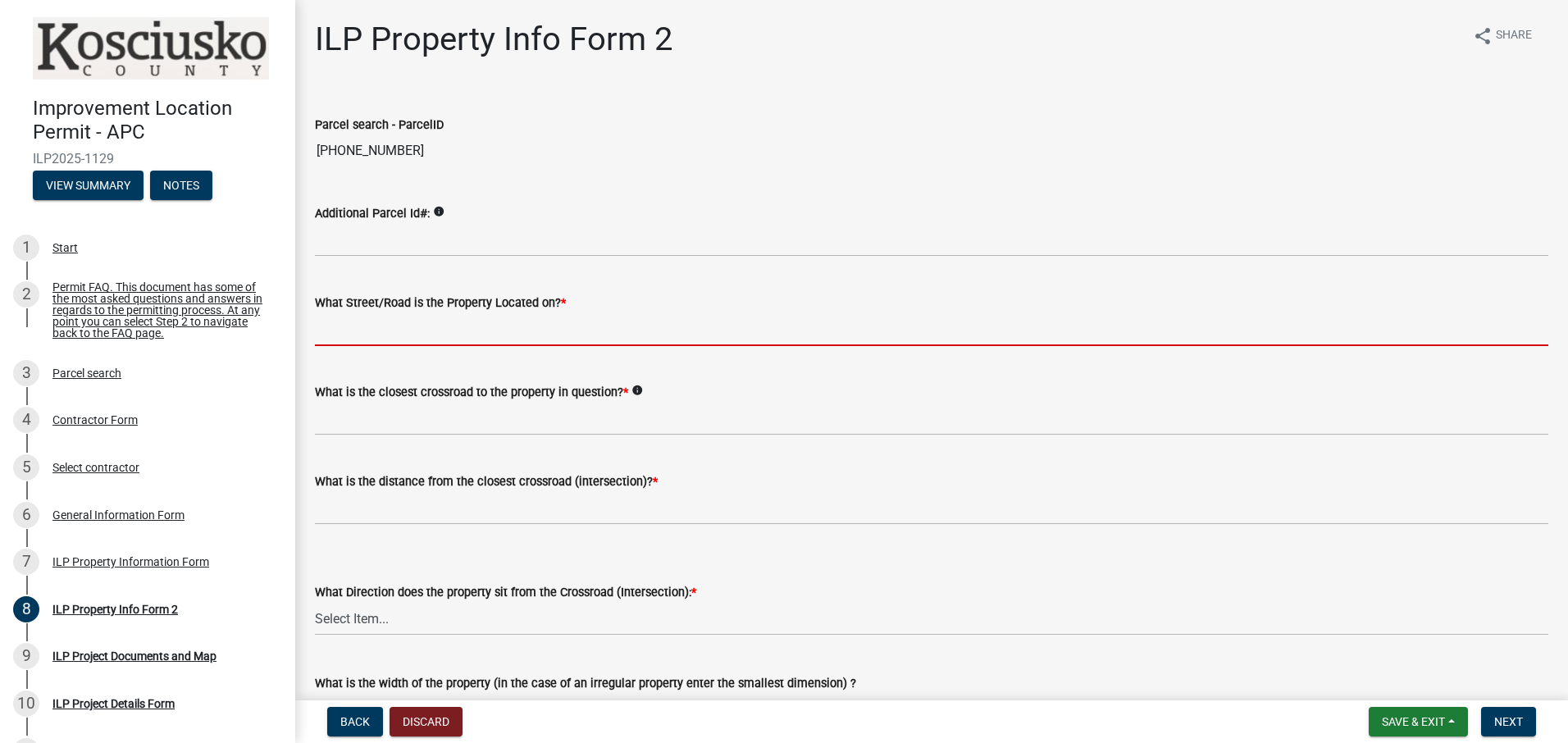
click at [437, 337] on input "What Street/Road is the Property Located on? *" at bounding box center [931, 329] width 1234 height 34
type input "Forest Glen Ave"
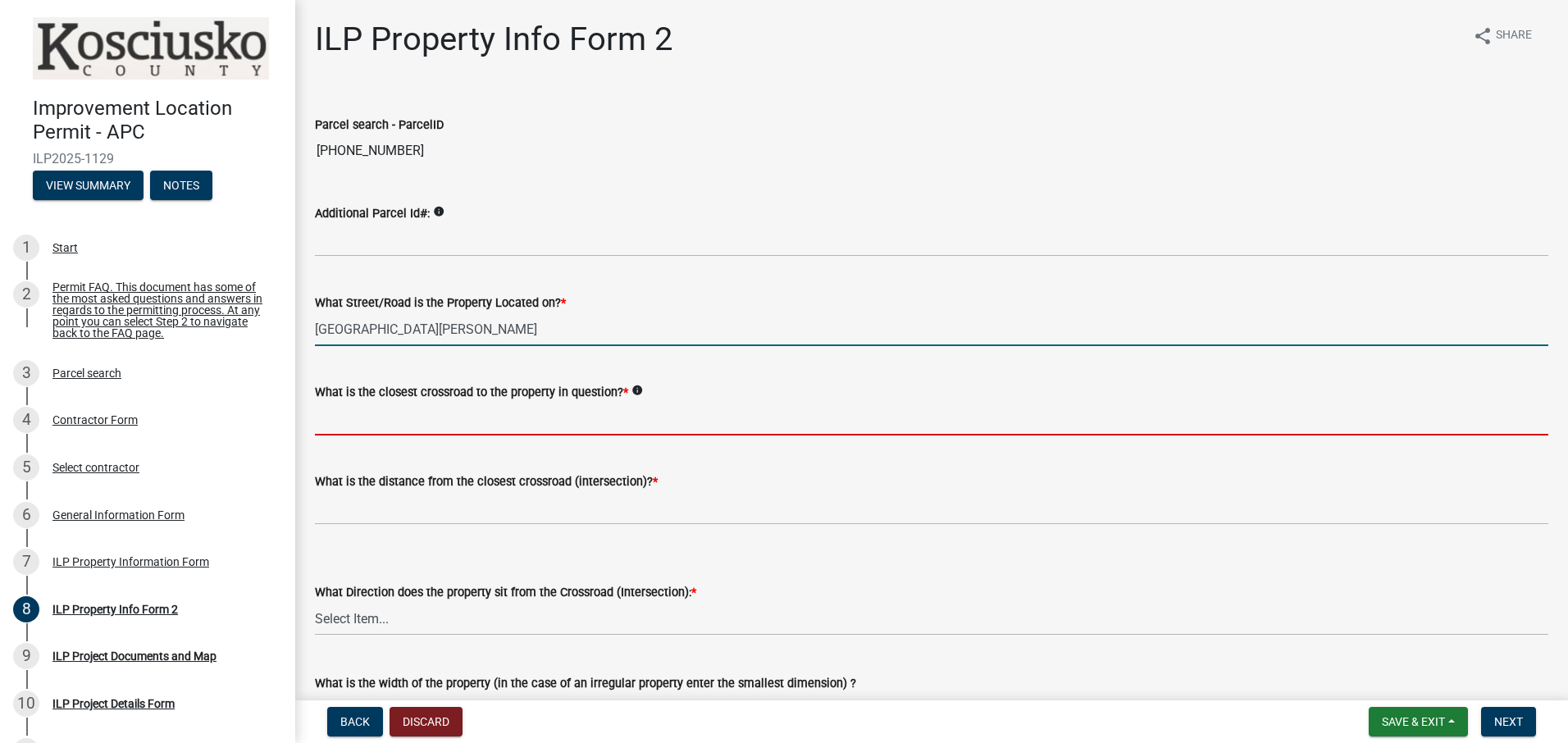
type input "Stanton rd"
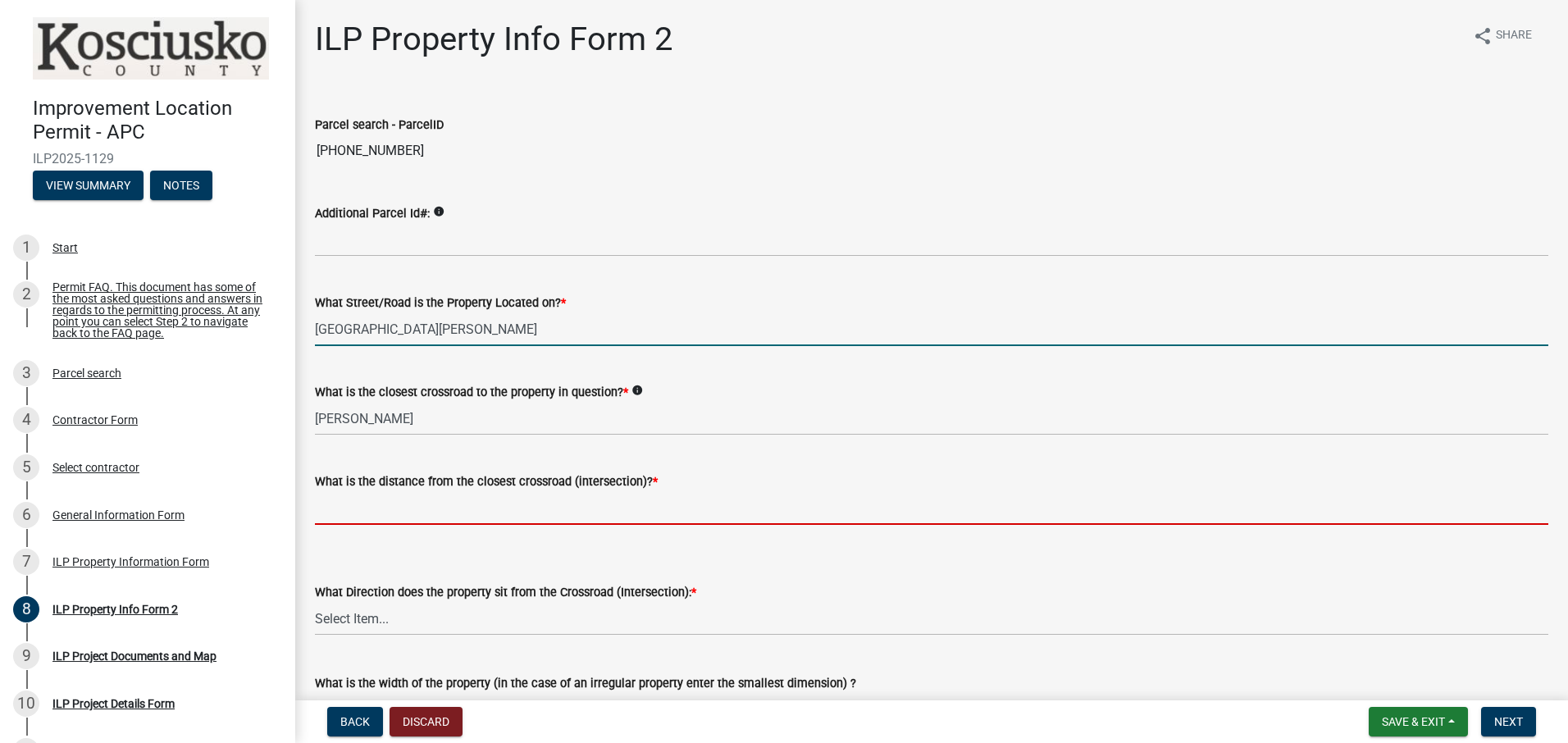
type input "200"
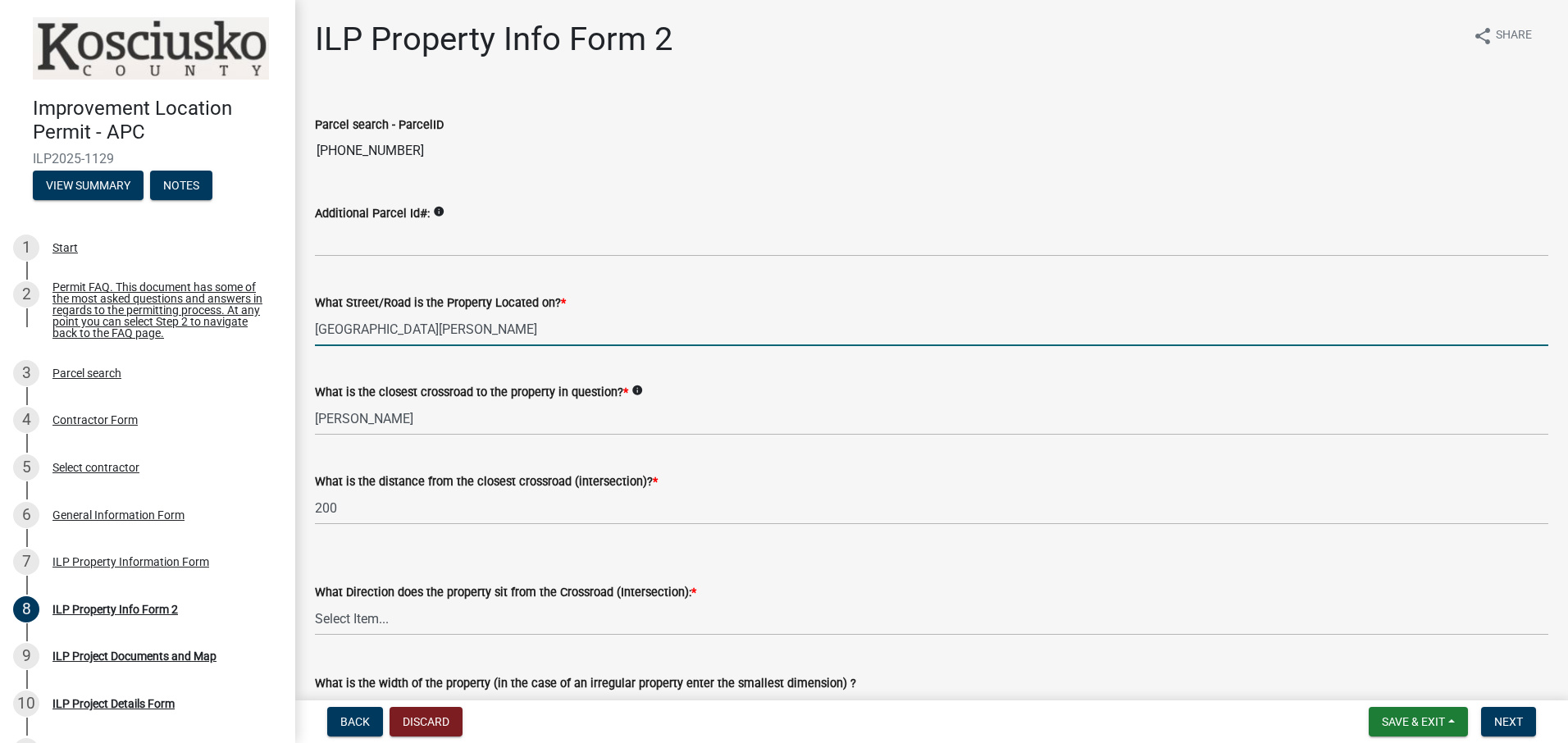
type input "85"
type input "120"
type input "10200"
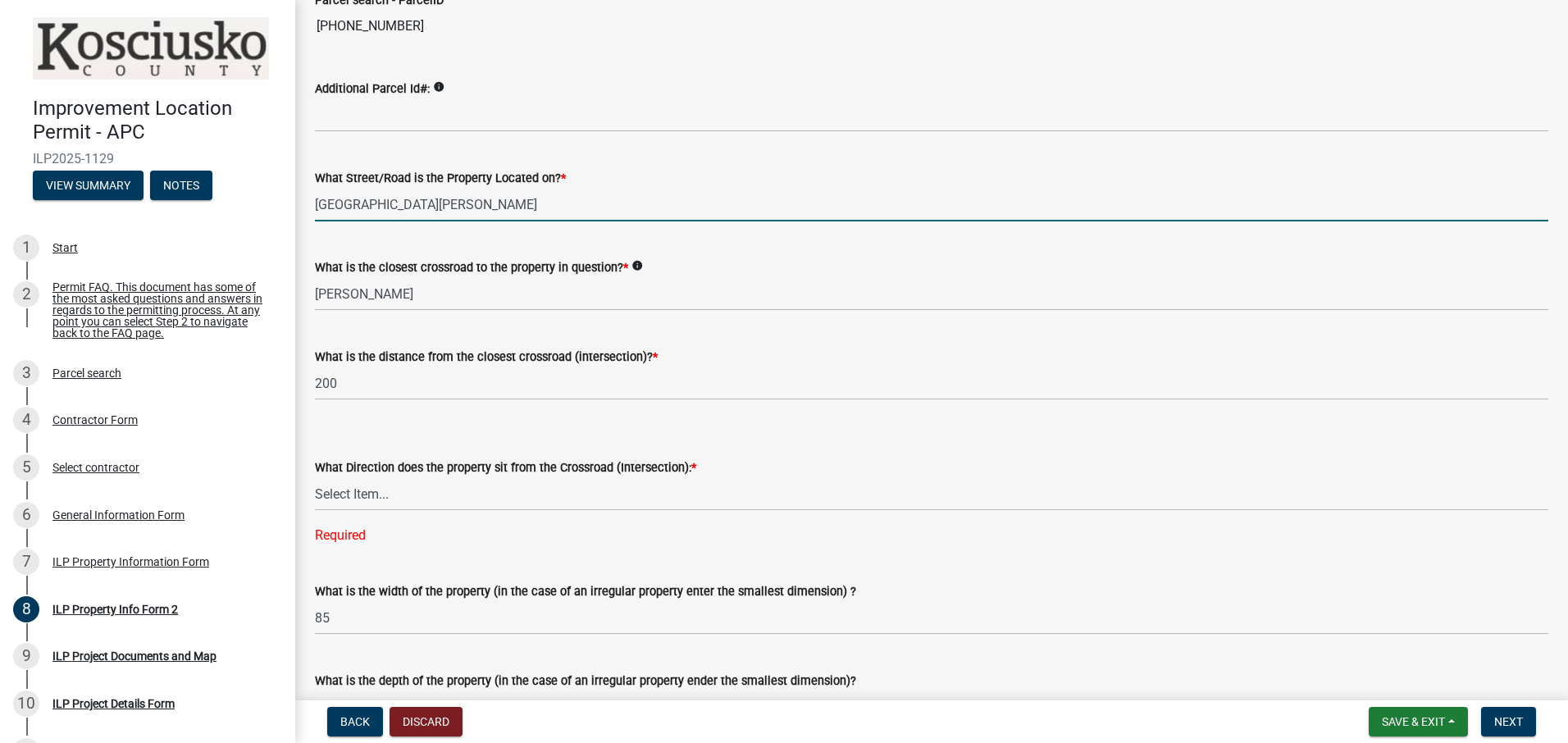
scroll to position [164, 0]
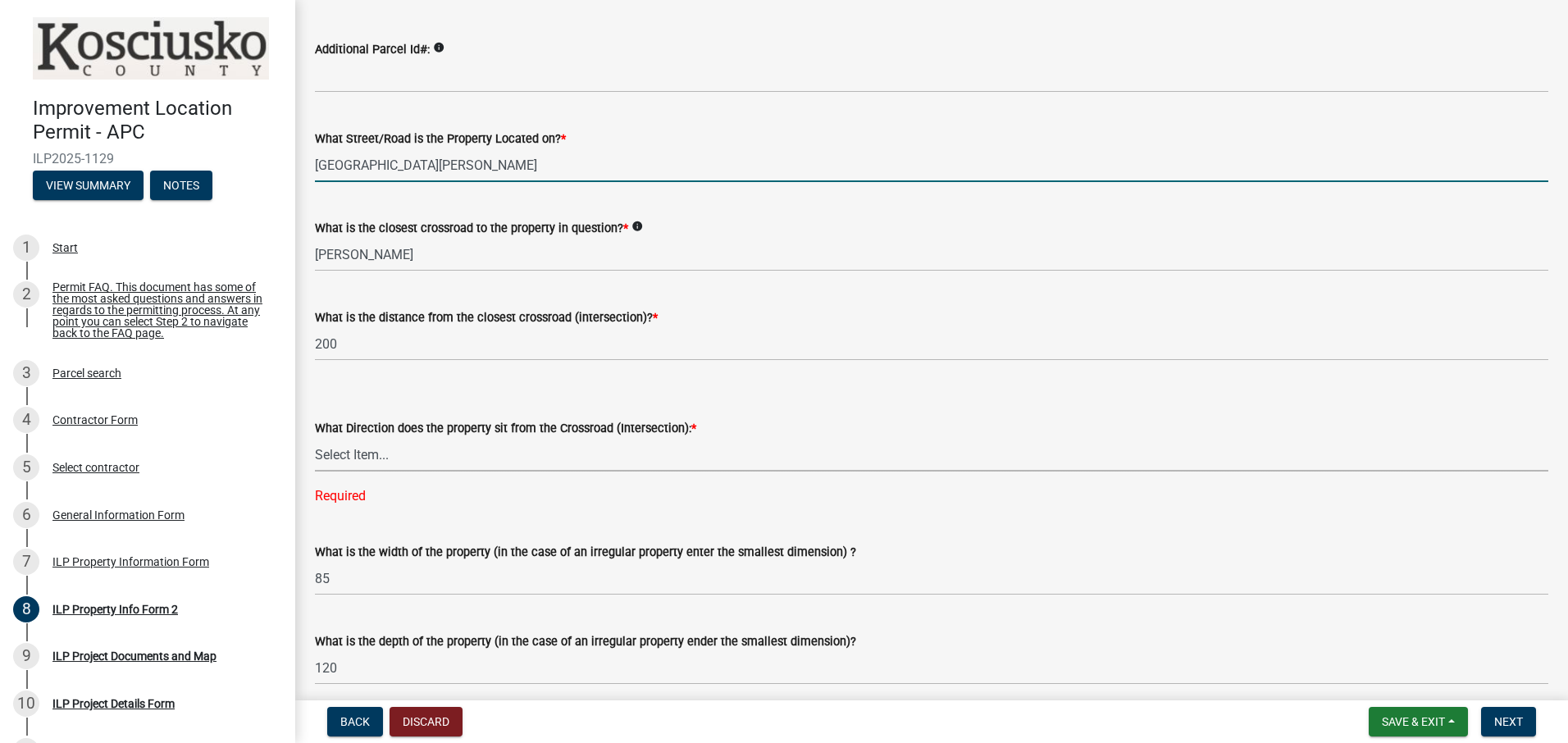
click at [436, 454] on select "Select Item... N NE NW S SE SW E W" at bounding box center [931, 454] width 1234 height 34
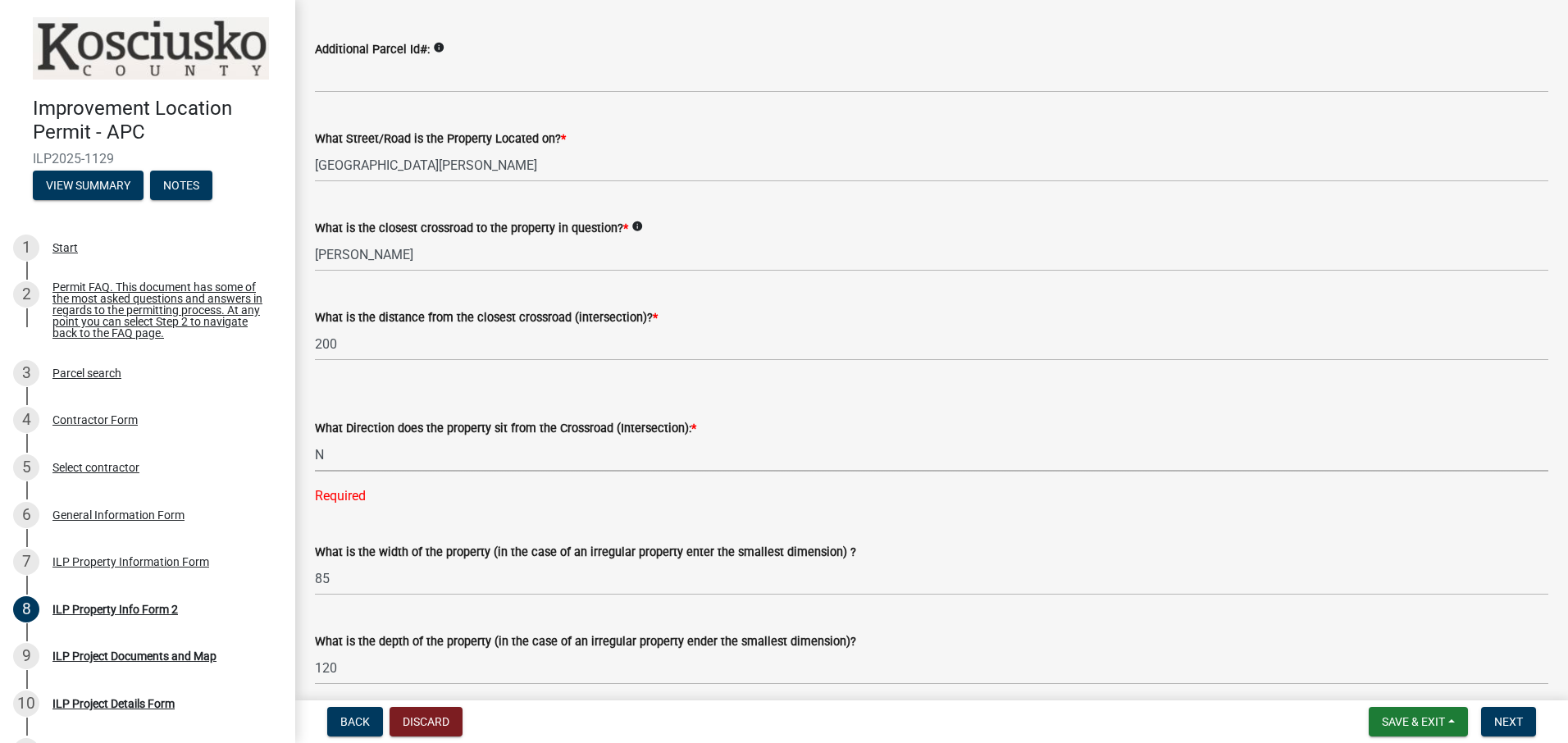
click at [315, 437] on select "Select Item... N NE NW S SE SW E W" at bounding box center [931, 454] width 1234 height 34
select select "0609af41-fe40-4fa2-880d-6f54f567ae8e"
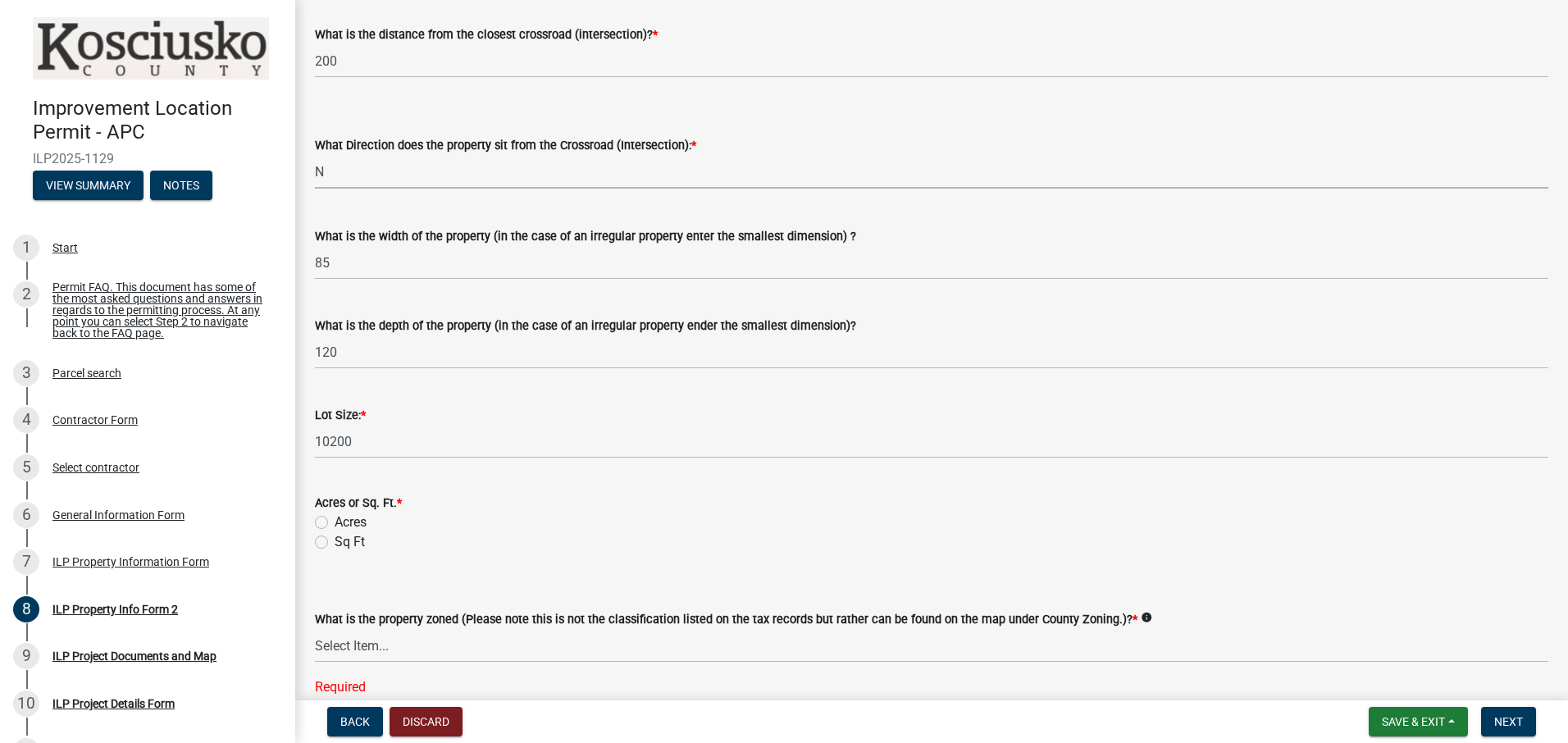
scroll to position [492, 0]
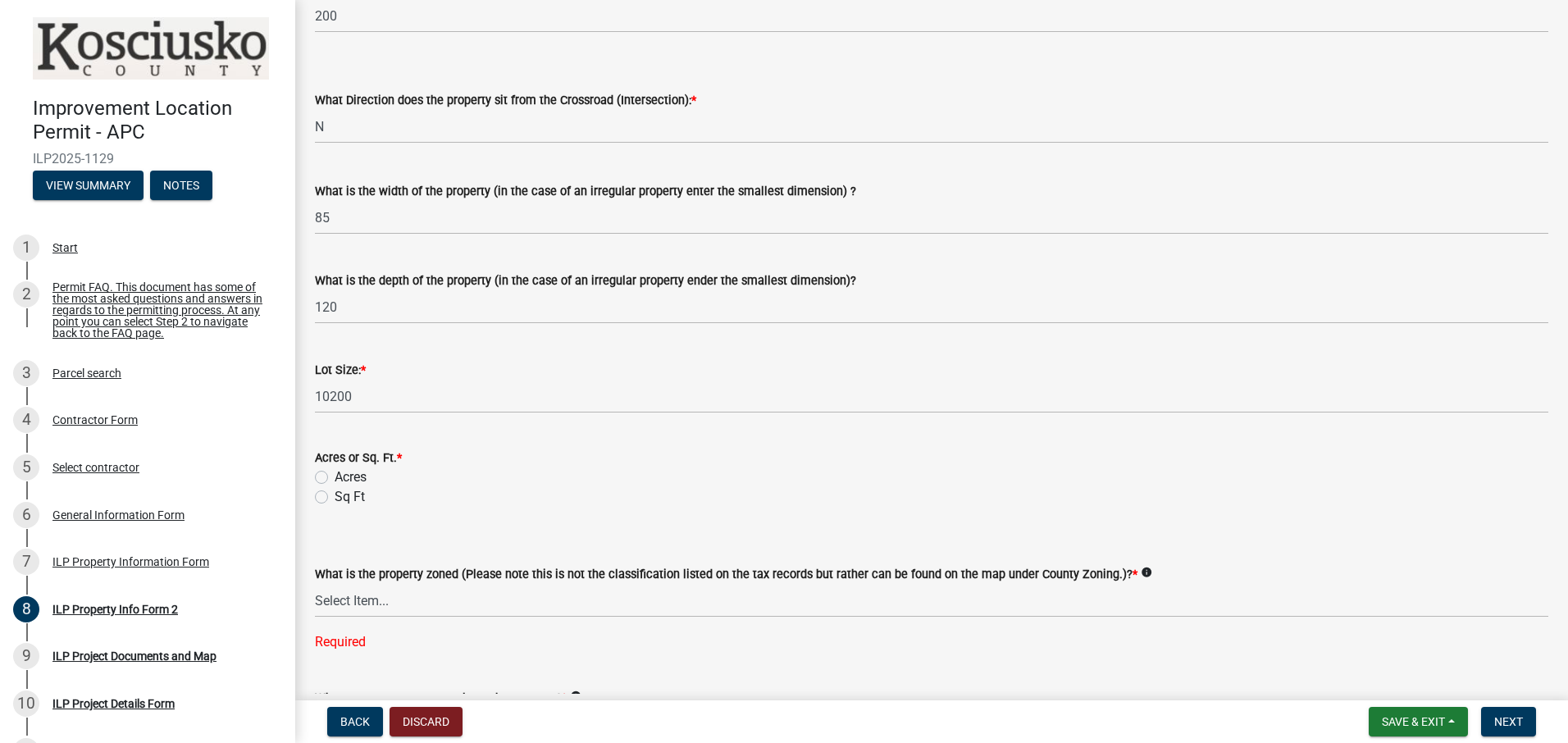
click at [334, 495] on label "Sq Ft" at bounding box center [349, 497] width 31 height 20
click at [334, 495] on input "Sq Ft" at bounding box center [339, 492] width 11 height 11
radio input "true"
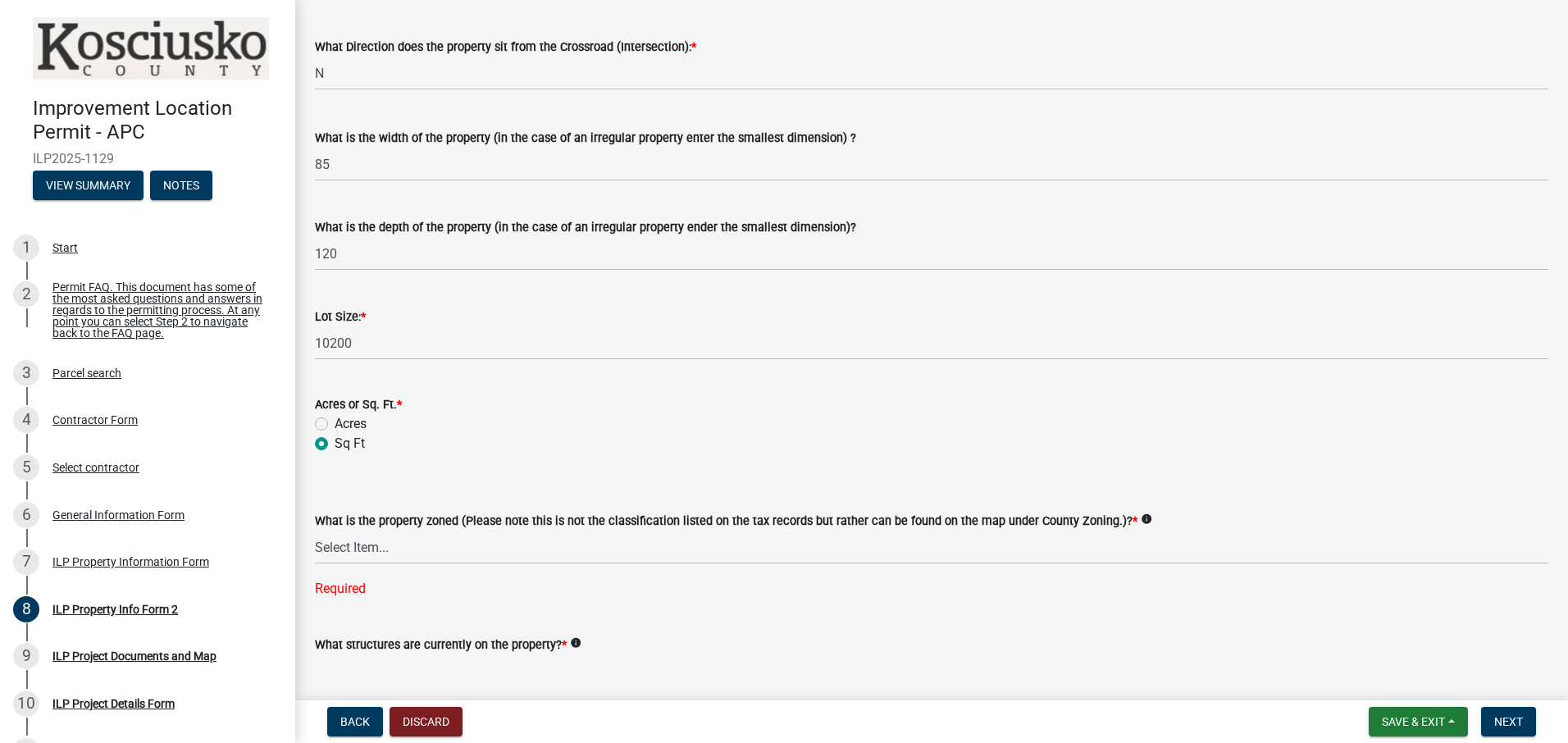
scroll to position [573, 0]
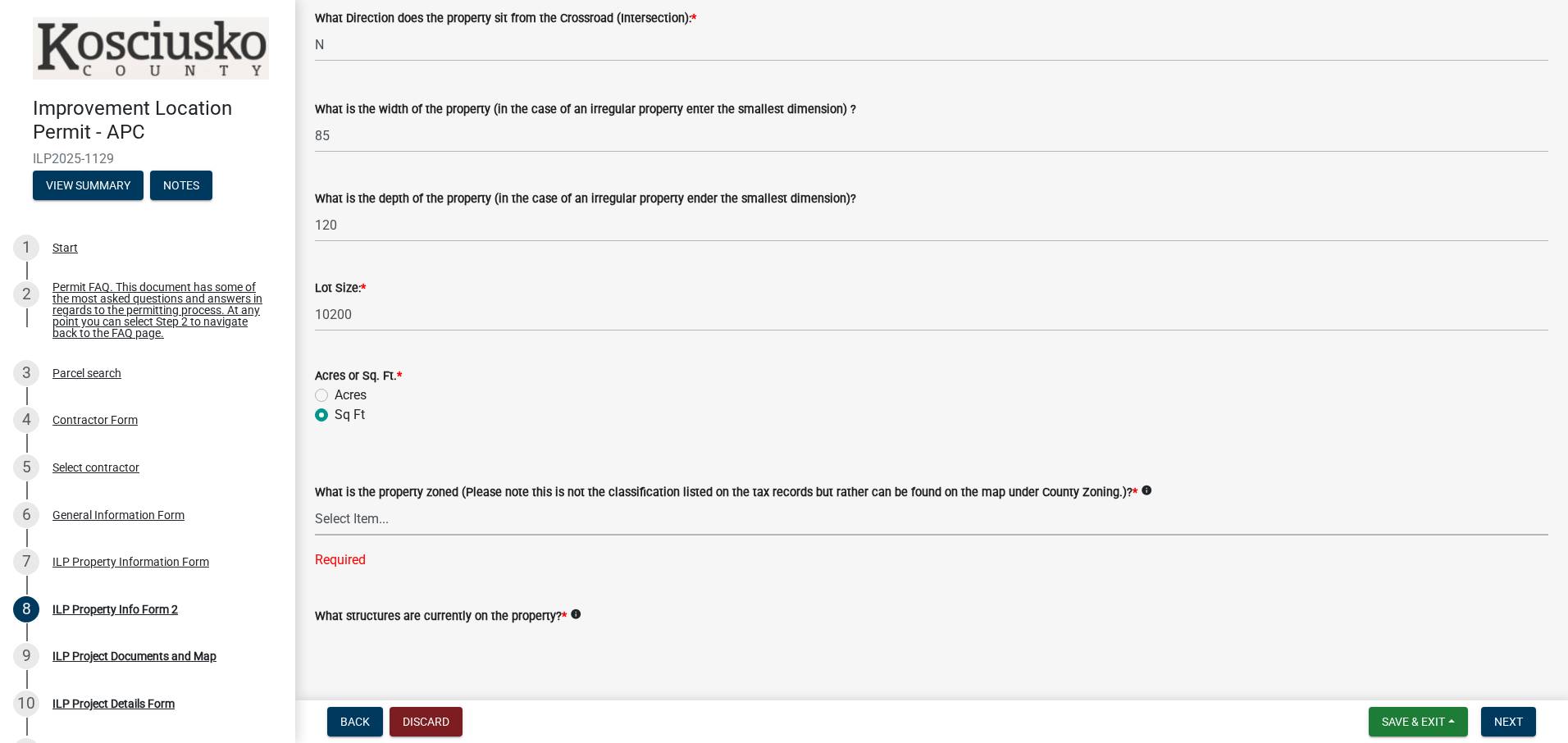
click at [456, 517] on select "Select Item... Agricultural Agricultural 2 Commercial Environmental Industrial …" at bounding box center [931, 519] width 1234 height 34
click at [315, 502] on select "Select Item... Agricultural Agricultural 2 Commercial Environmental Industrial …" at bounding box center [931, 519] width 1234 height 34
select select "1146270b-2111-4e23-bf7f-74ce85cf7041"
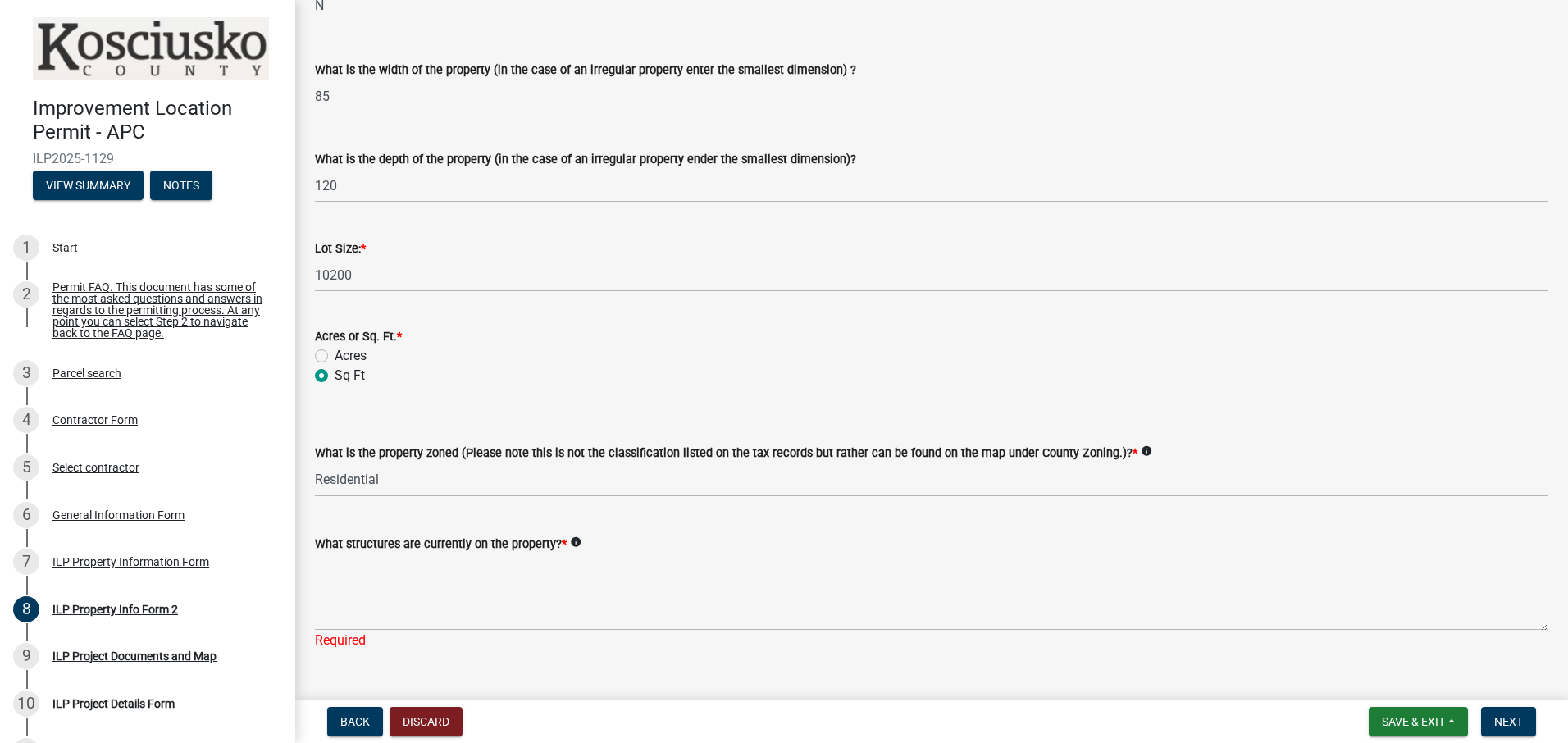
scroll to position [647, 0]
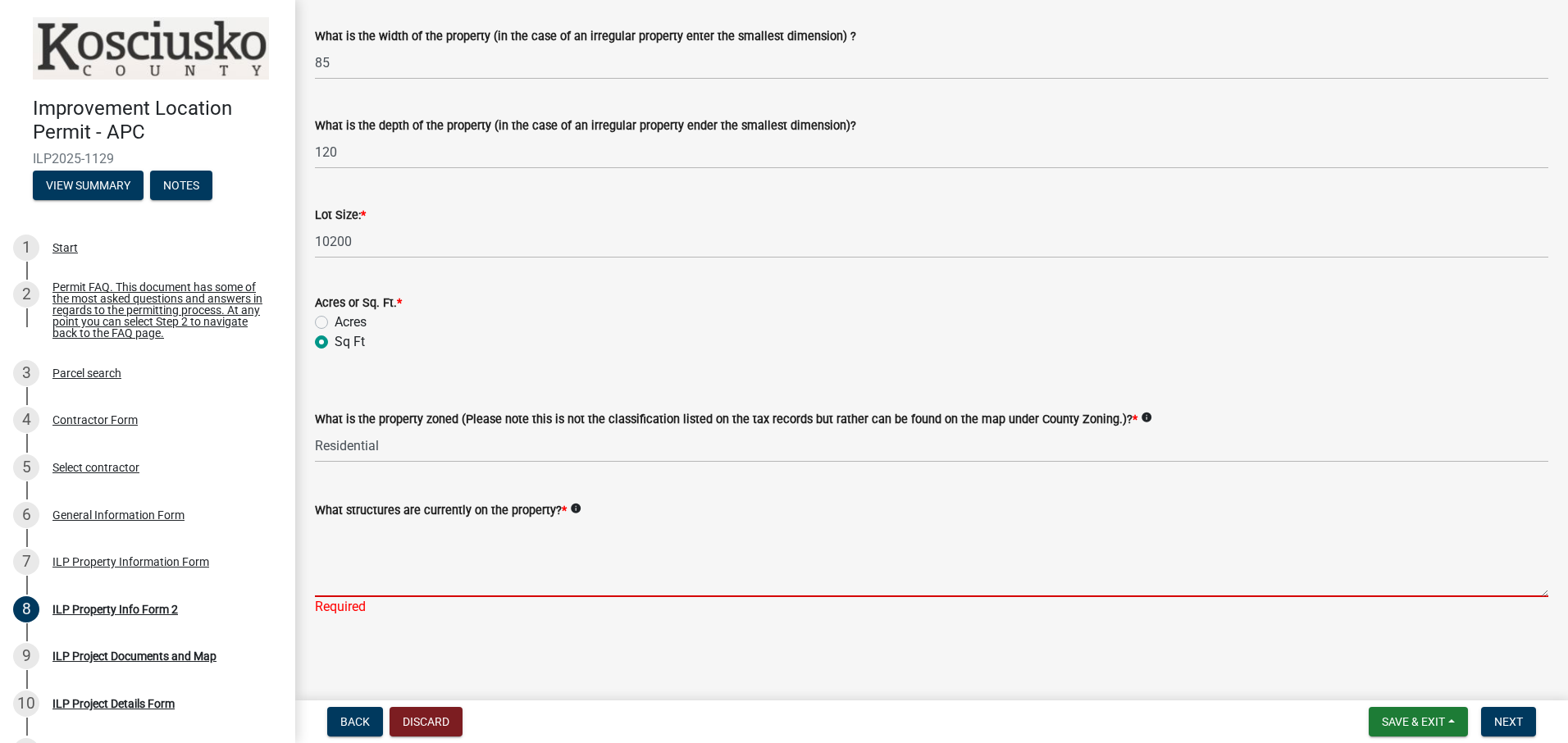
click at [395, 534] on textarea "What structures are currently on the property? *" at bounding box center [931, 558] width 1234 height 77
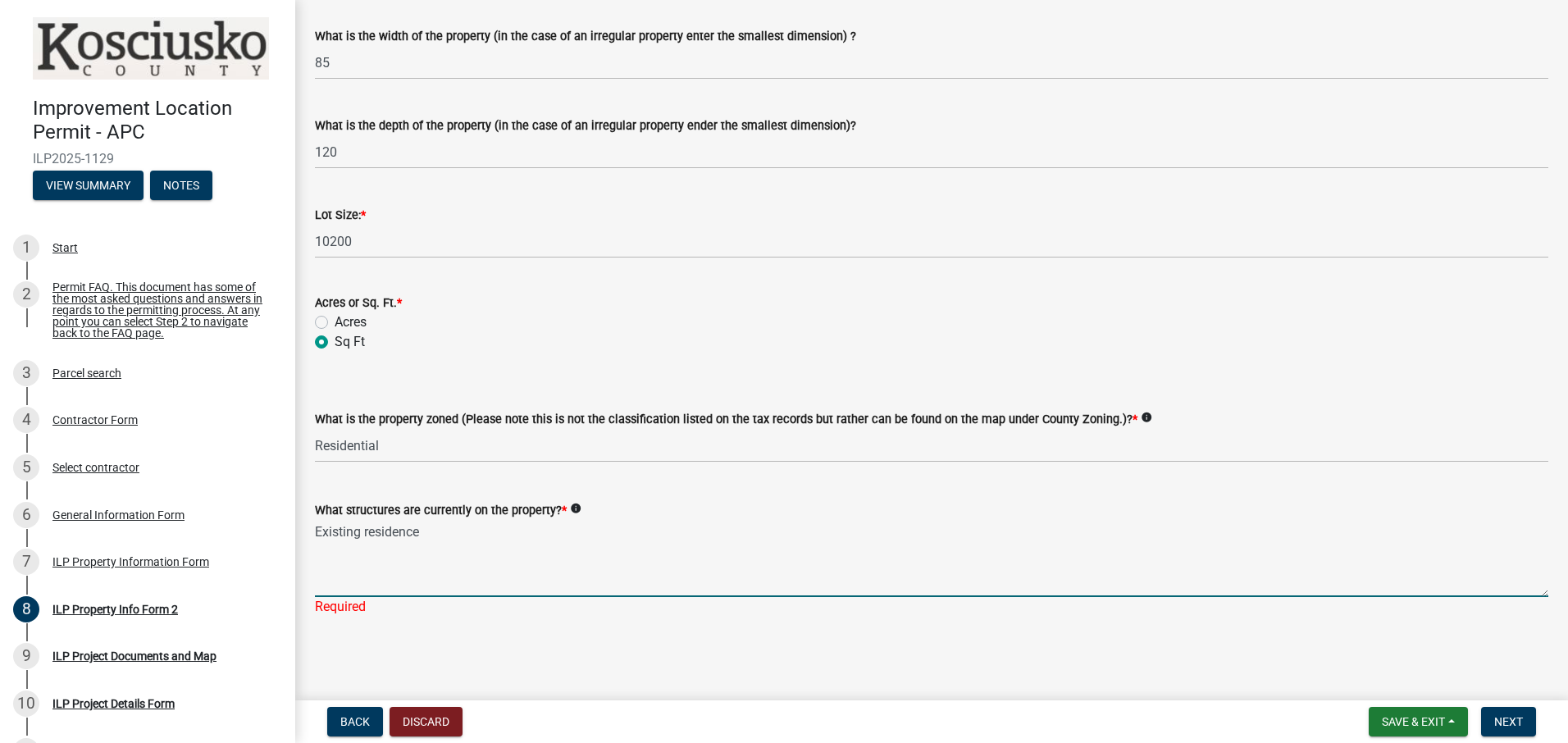
click at [655, 583] on textarea "Existing residence" at bounding box center [931, 558] width 1234 height 77
type textarea "Existing residence"
click at [1503, 717] on span "Next" at bounding box center [1508, 721] width 29 height 13
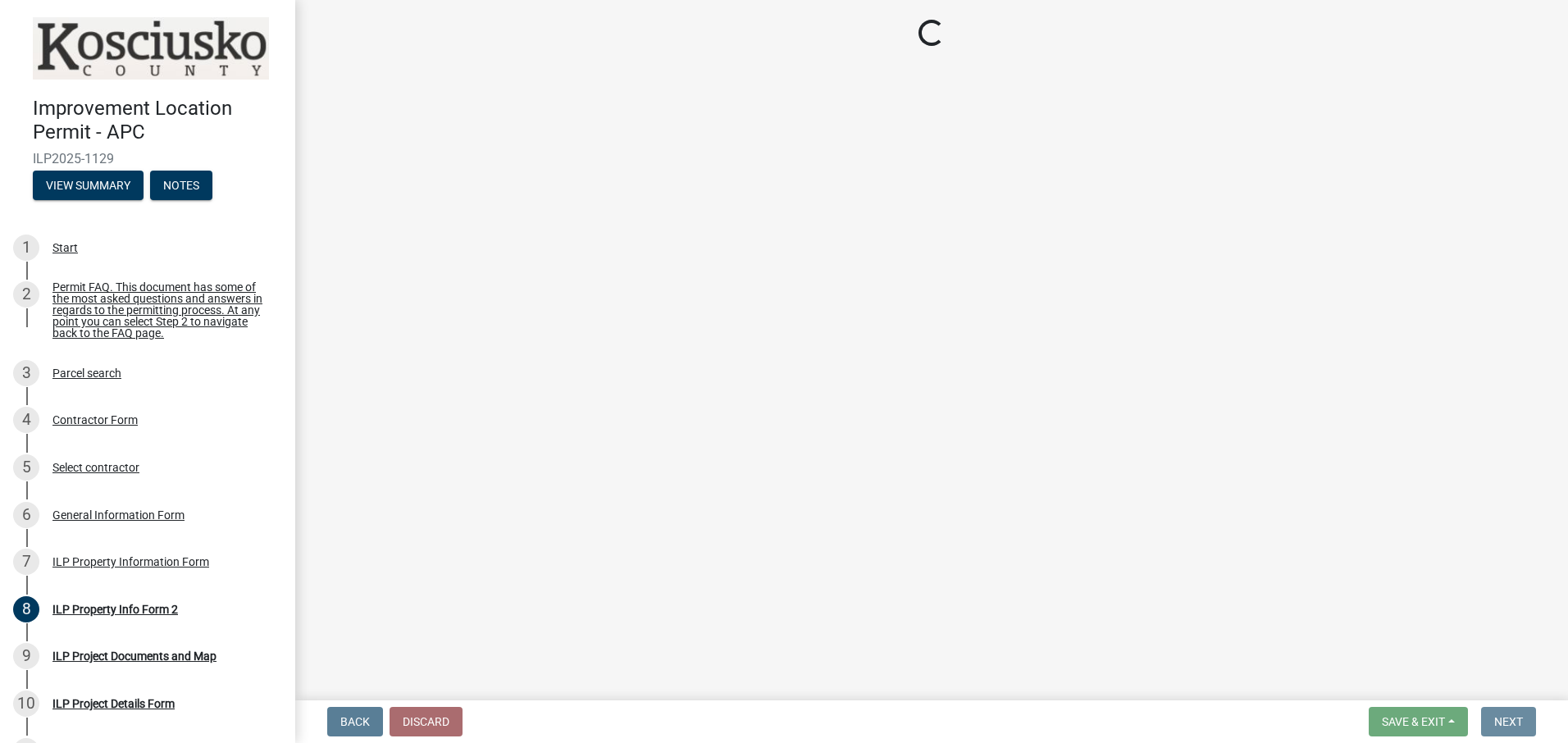
scroll to position [0, 0]
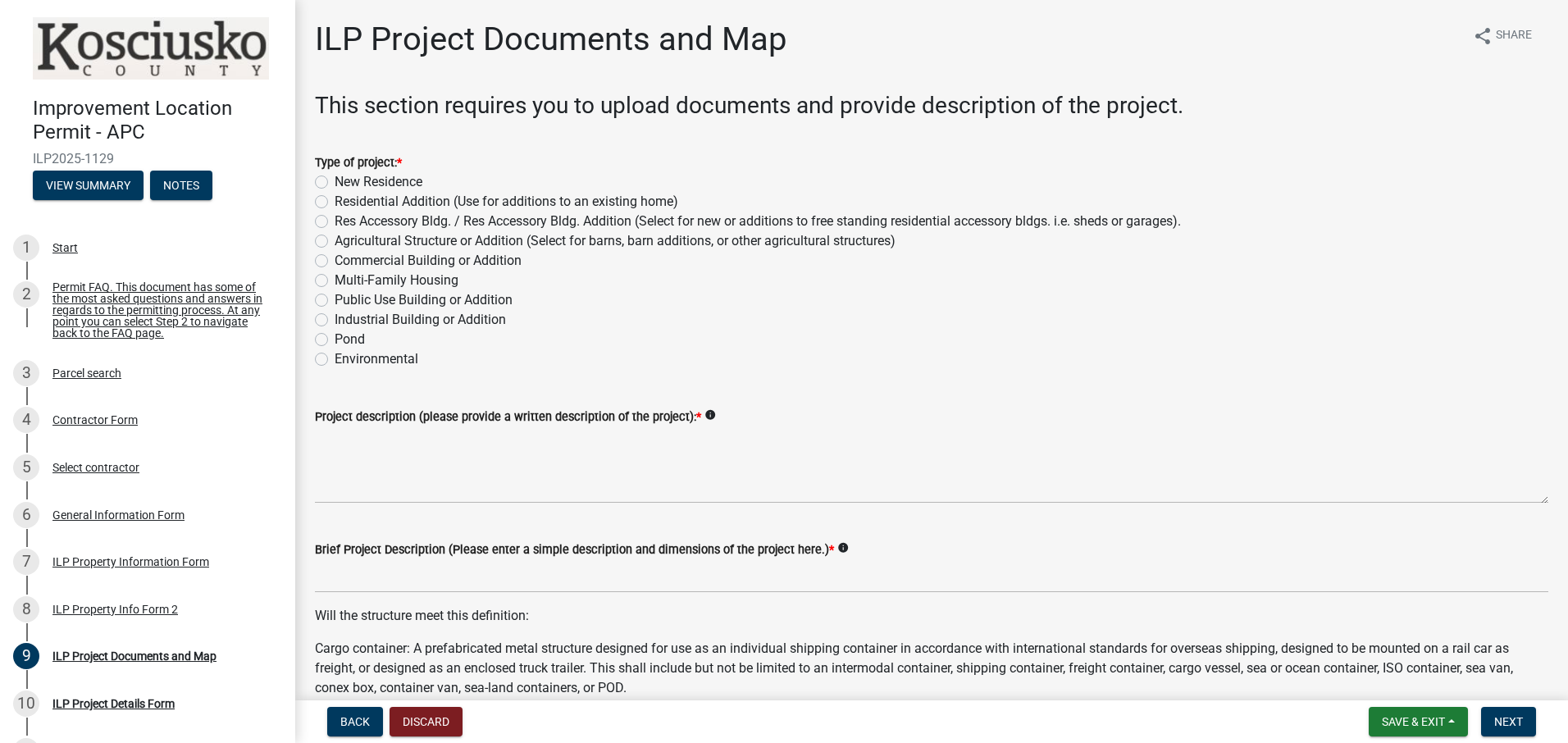
click at [334, 200] on label "Residential Addition (Use for additions to an existing home)" at bounding box center [506, 201] width 343 height 20
click at [334, 200] on input "Residential Addition (Use for additions to an existing home)" at bounding box center [339, 196] width 11 height 11
radio input "true"
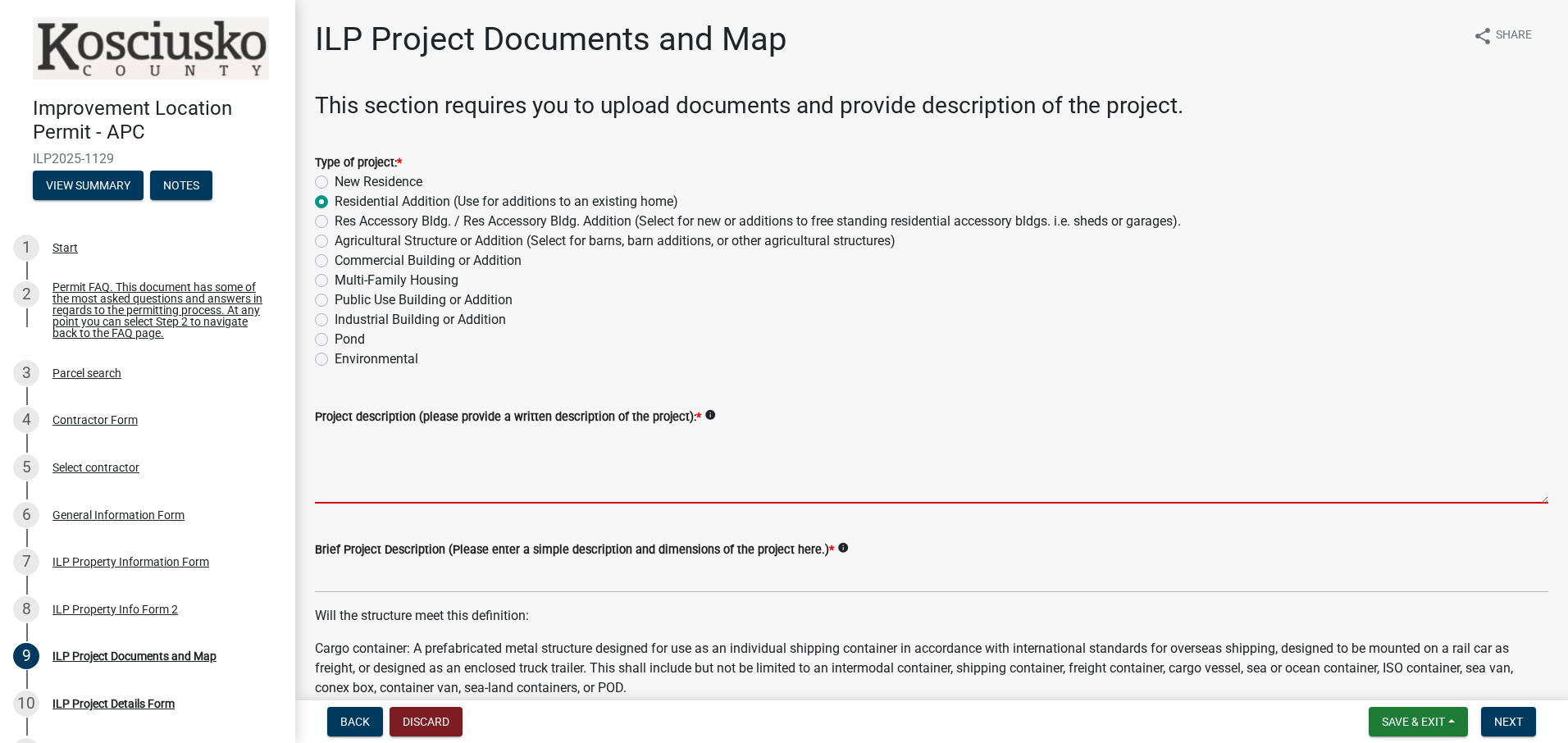
click at [369, 445] on textarea "Project description (please provide a written description of the project): *" at bounding box center [931, 465] width 1234 height 77
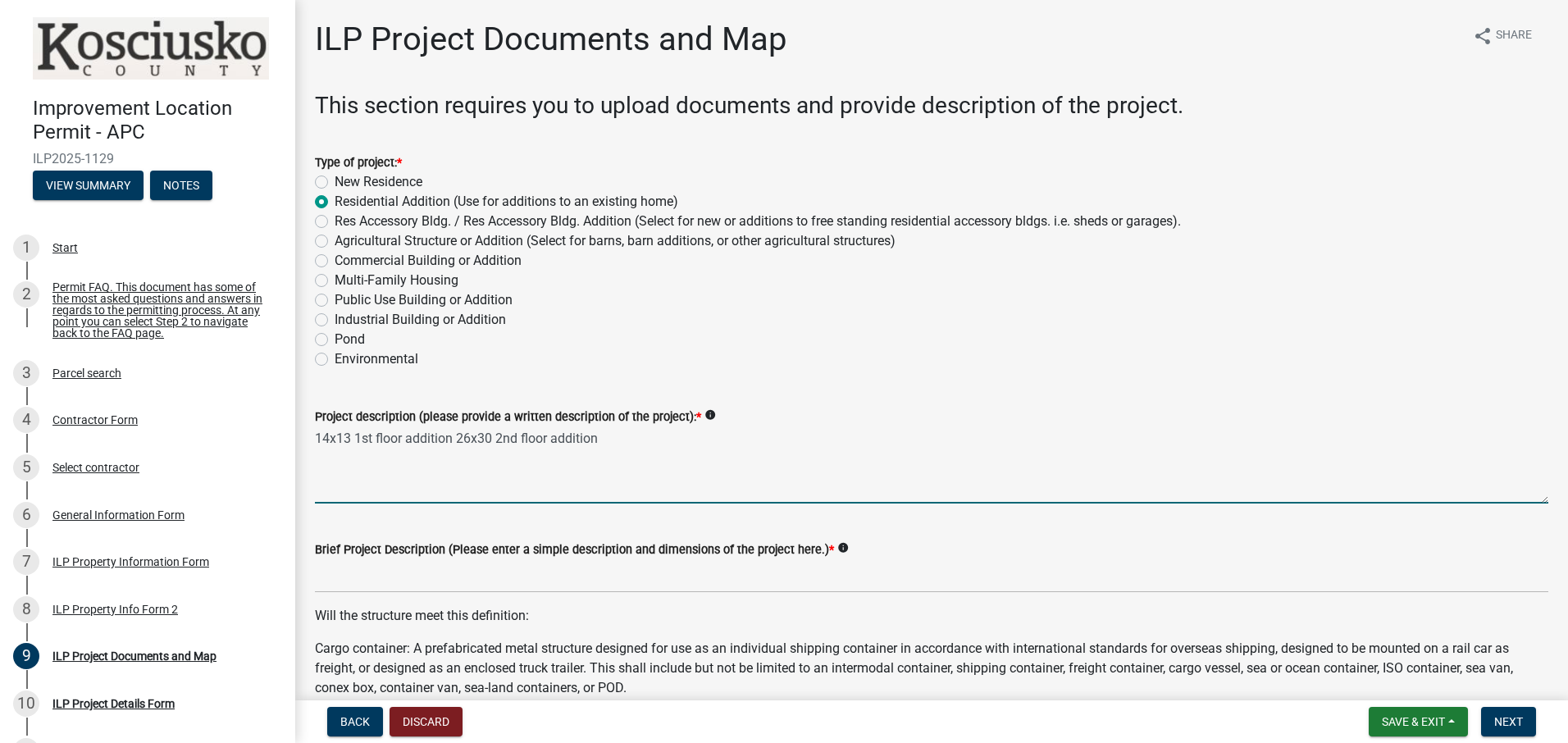
type textarea "14x13 1st floor addition 26x30 2nd floor addition"
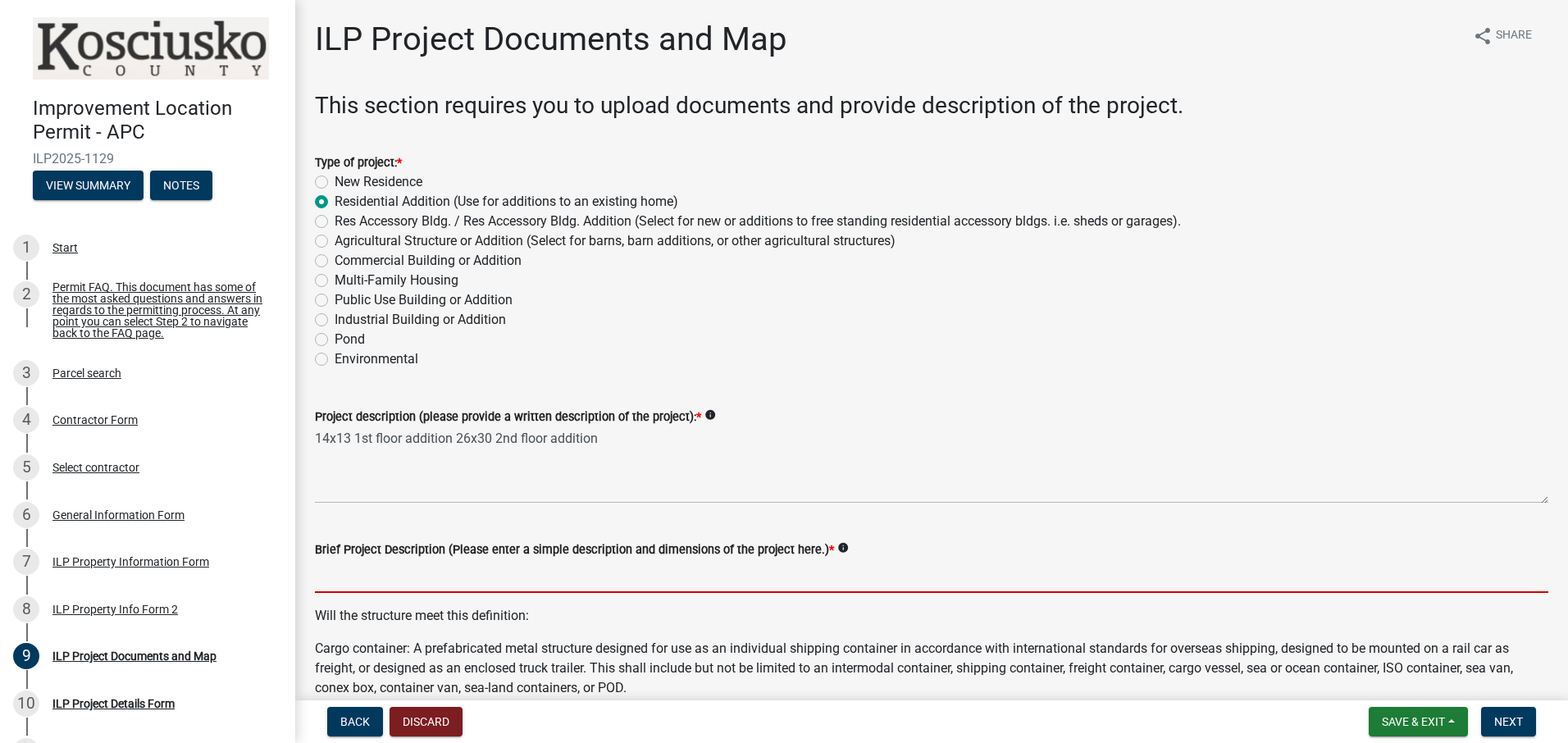
click at [542, 581] on input "Brief Project Description (Please enter a simple description and dimensions of …" at bounding box center [931, 576] width 1234 height 34
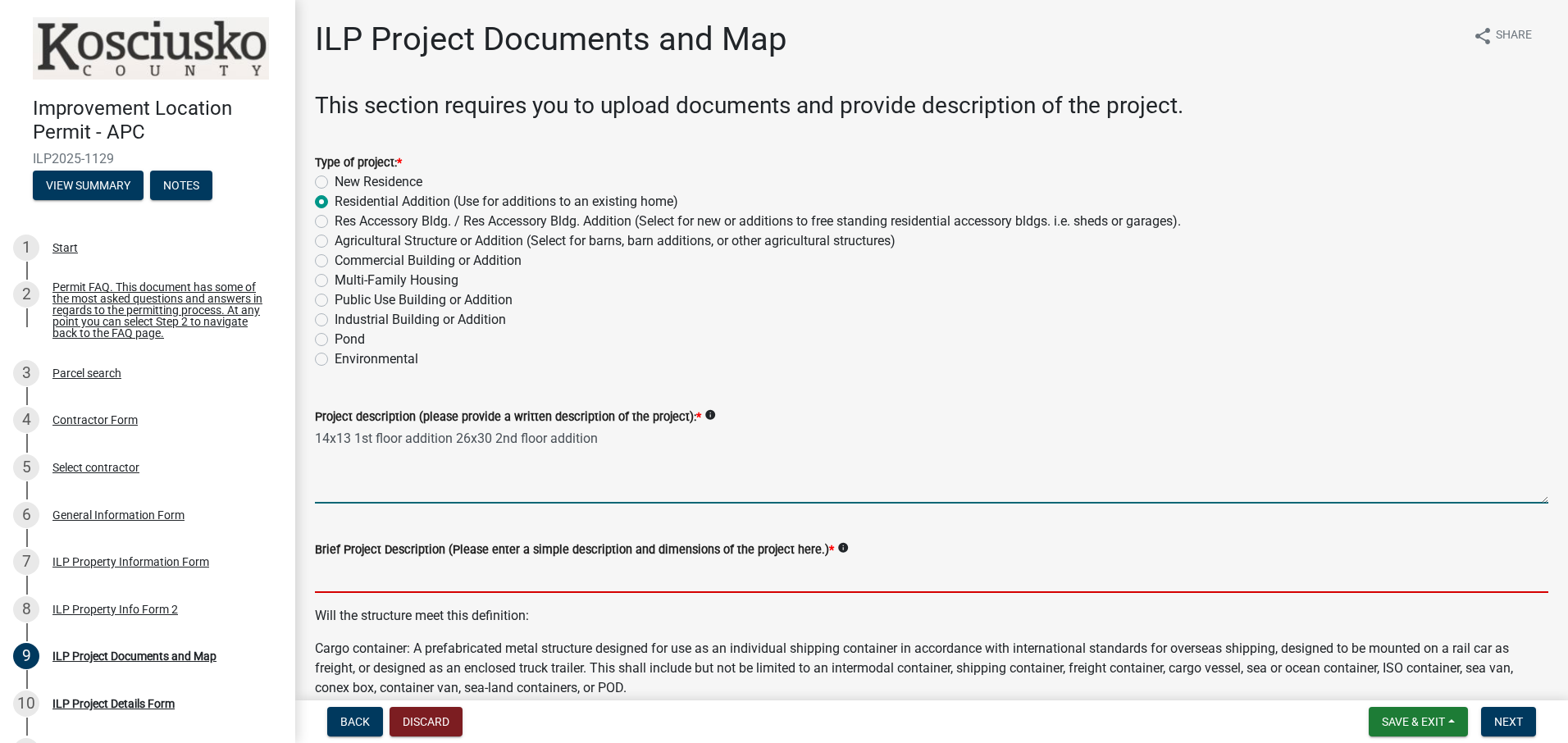
click at [900, 479] on textarea "14x13 1st floor addition 26x30 2nd floor addition" at bounding box center [931, 465] width 1234 height 77
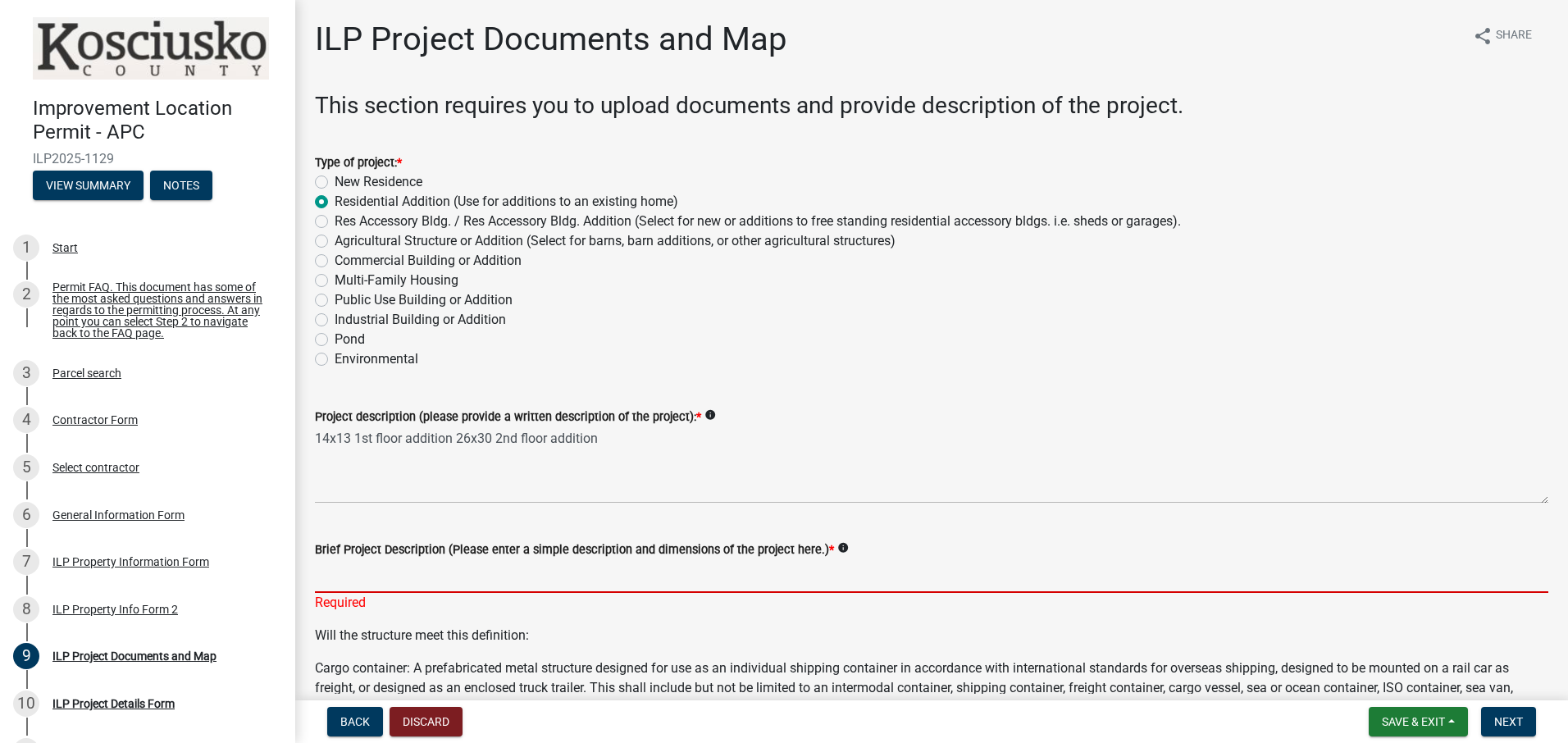
click at [418, 566] on input "Brief Project Description (Please enter a simple description and dimensions of …" at bounding box center [931, 576] width 1234 height 34
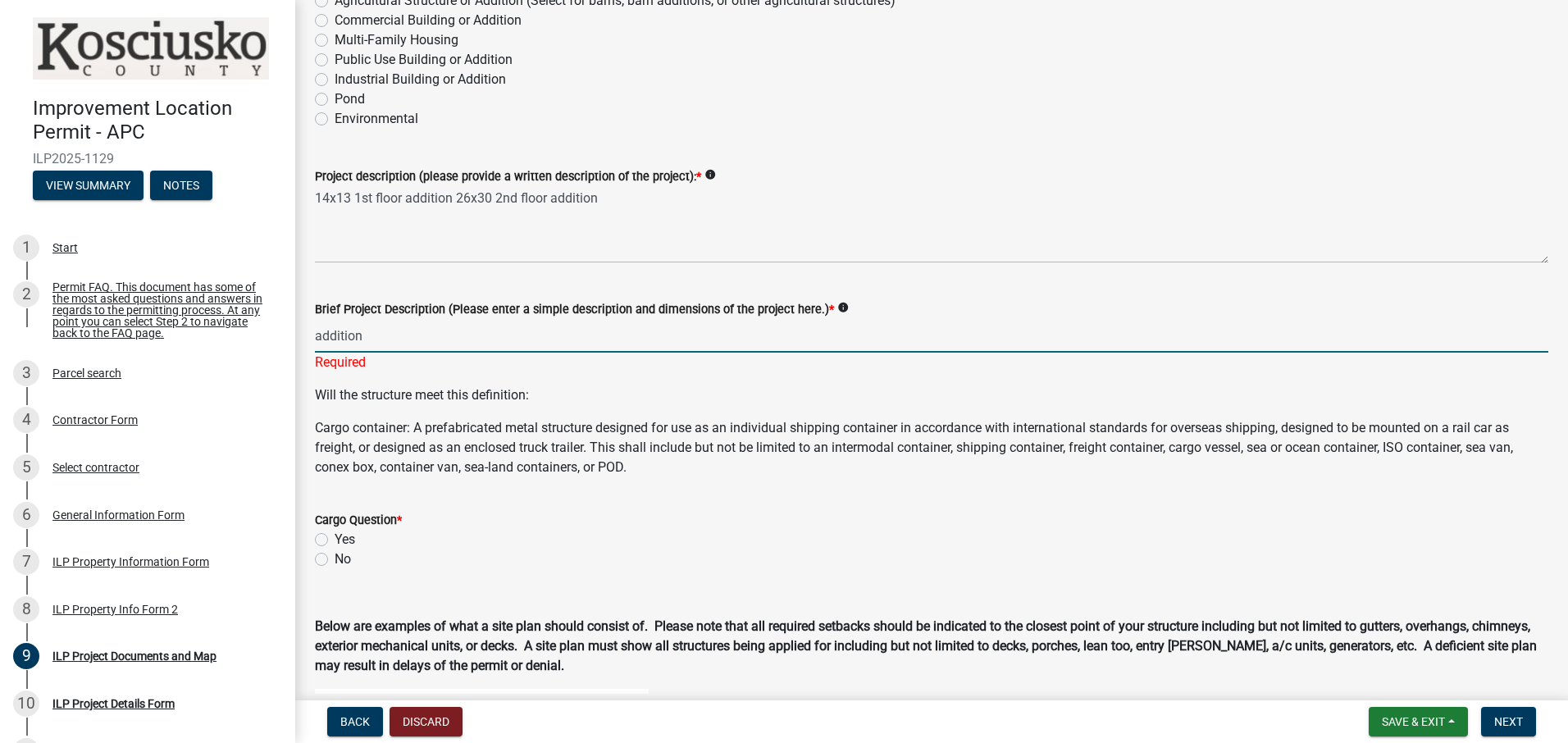
scroll to position [246, 0]
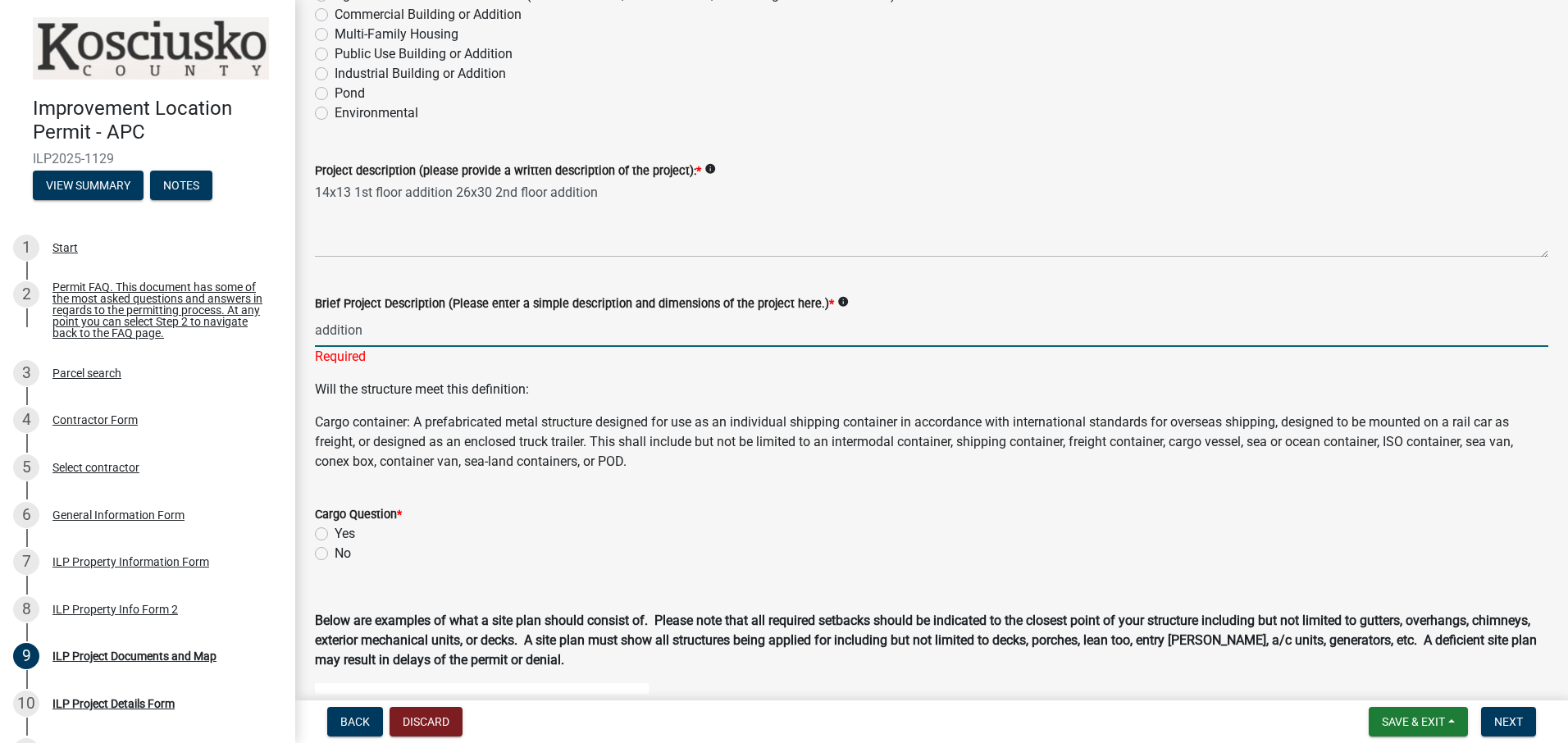
type input "addition"
click at [322, 553] on wm-data-entity-input "Cargo Question * Yes No" at bounding box center [931, 531] width 1234 height 93
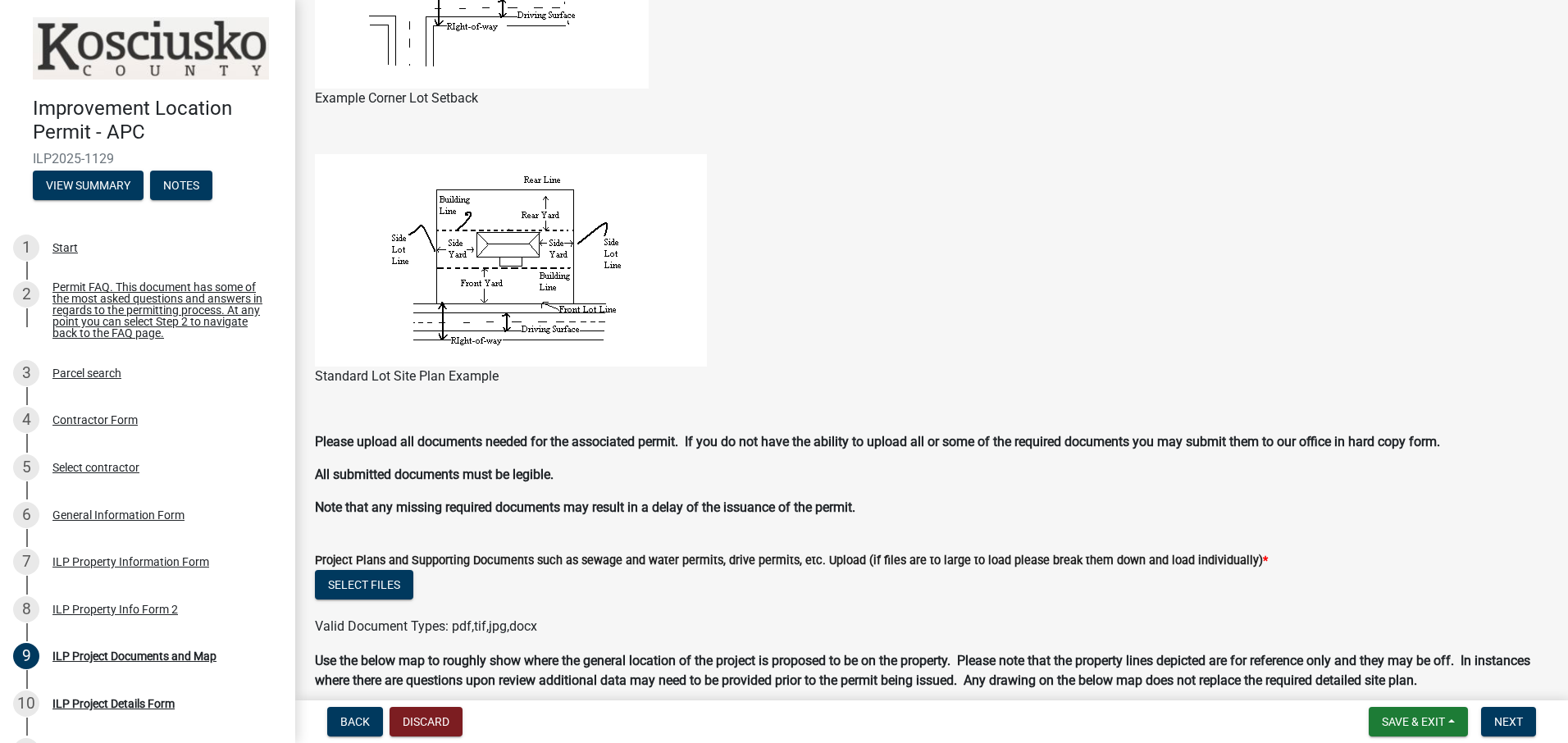
scroll to position [1065, 0]
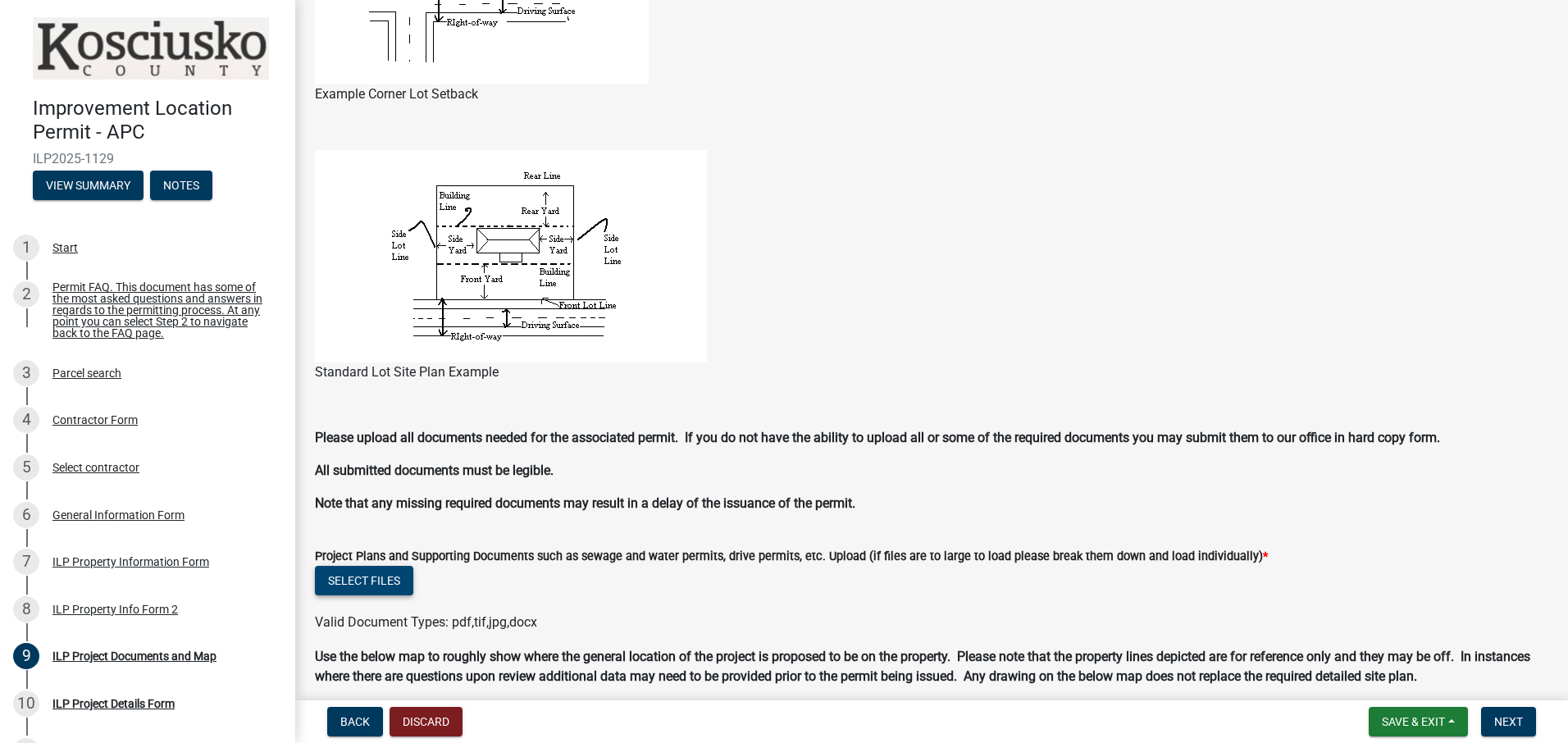
click at [342, 587] on button "Select files" at bounding box center [363, 580] width 98 height 30
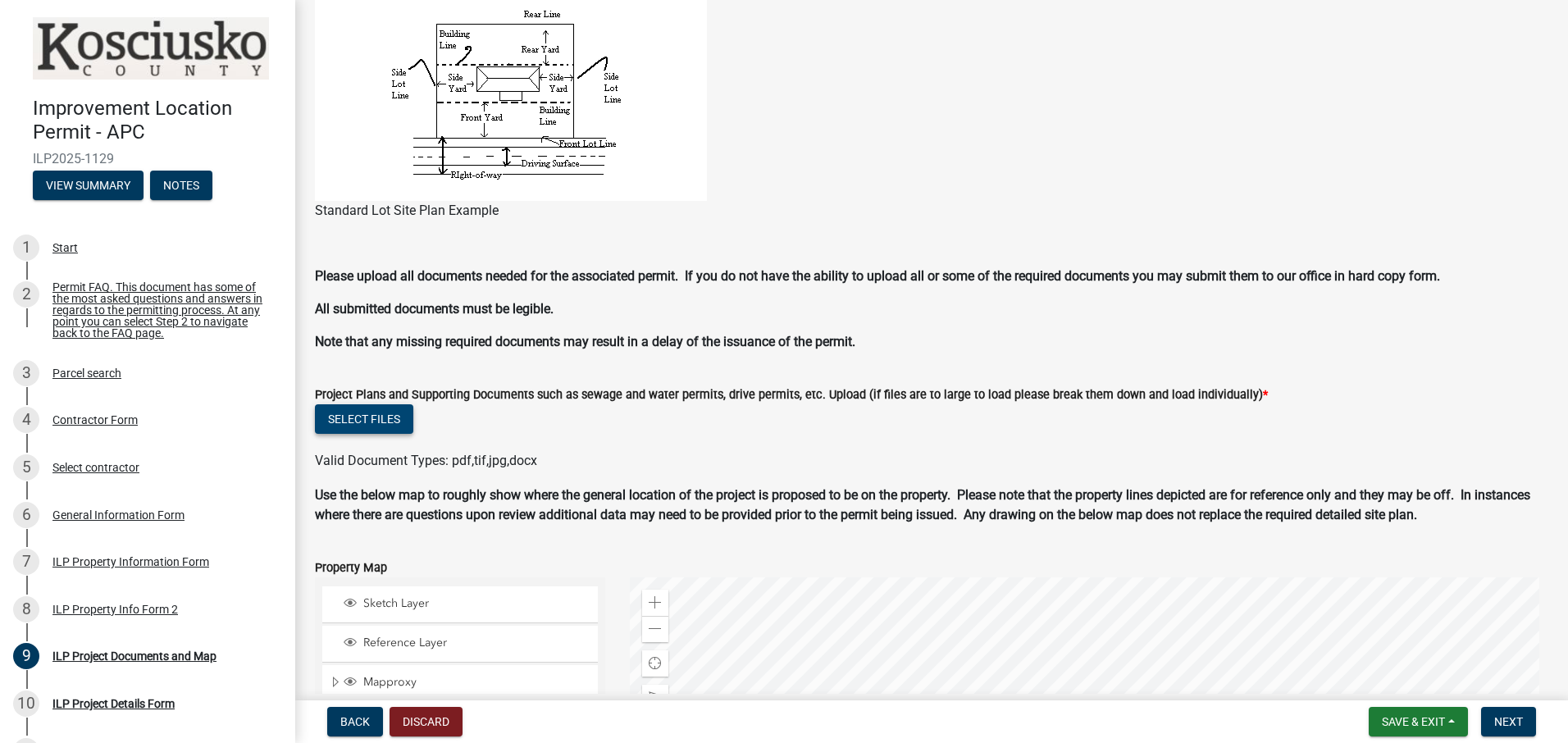
scroll to position [1230, 0]
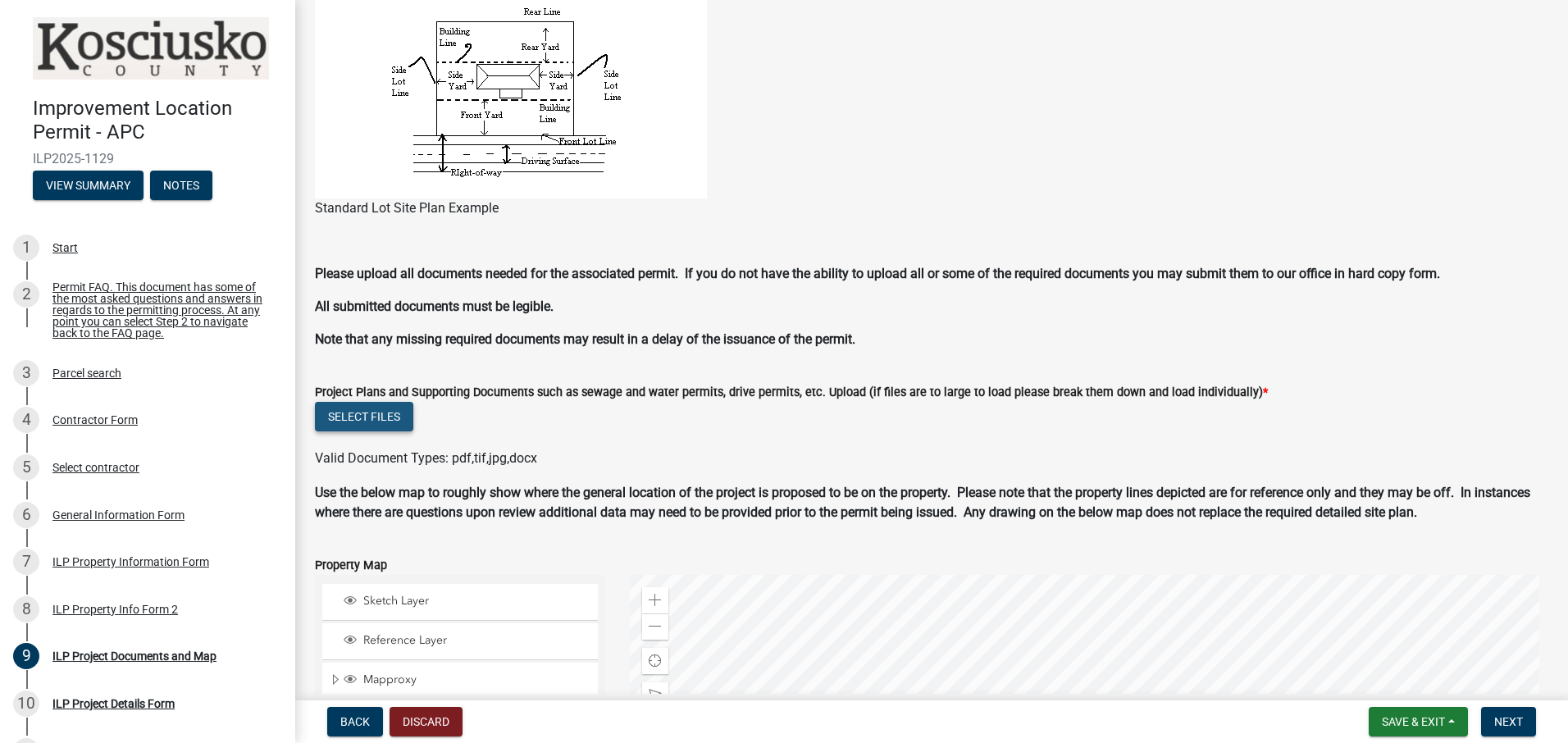
click at [366, 414] on button "Select files" at bounding box center [363, 417] width 98 height 30
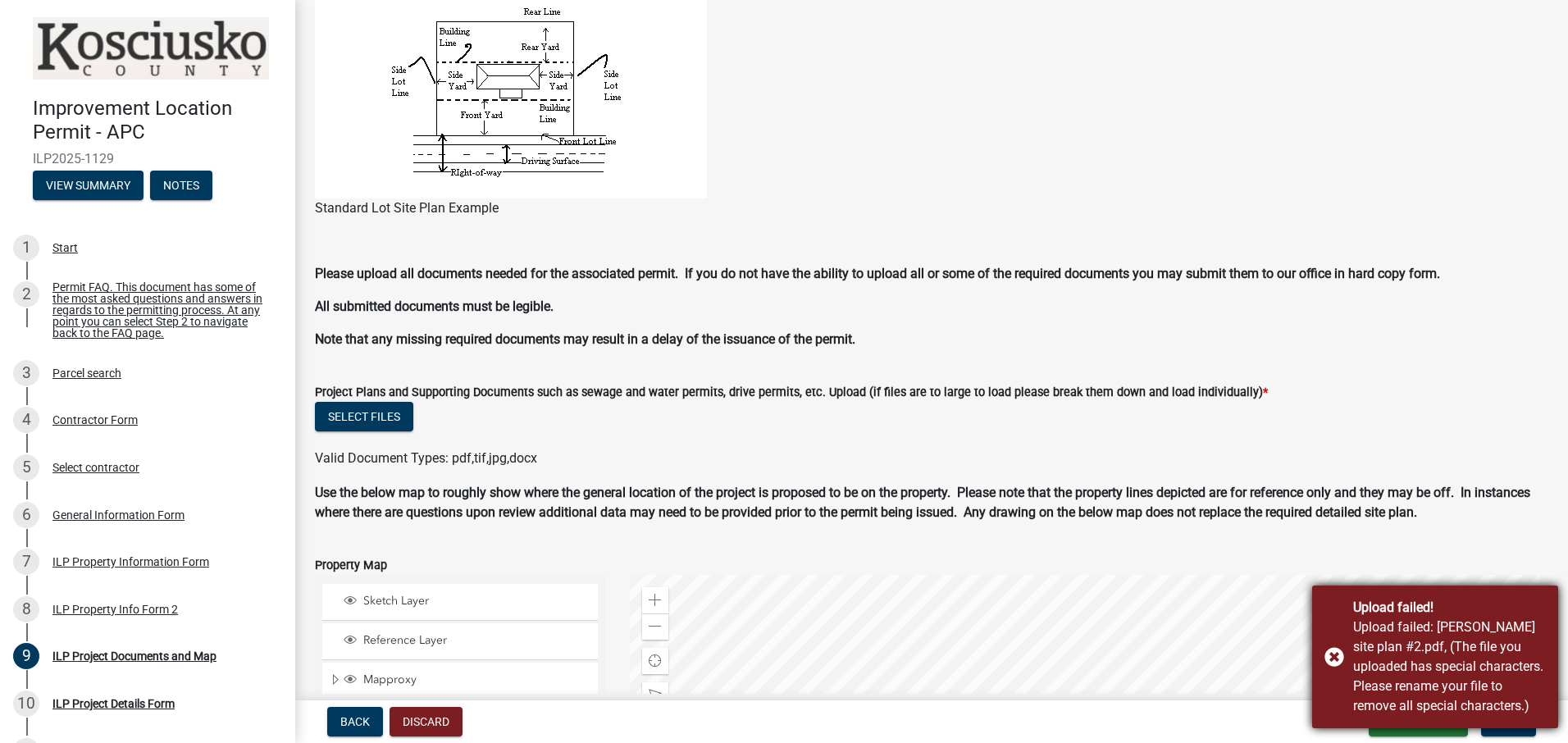
click at [1335, 649] on div "Upload failed! Upload failed: Anderson site plan #2.pdf, (The file you uploaded…" at bounding box center [1435, 657] width 246 height 143
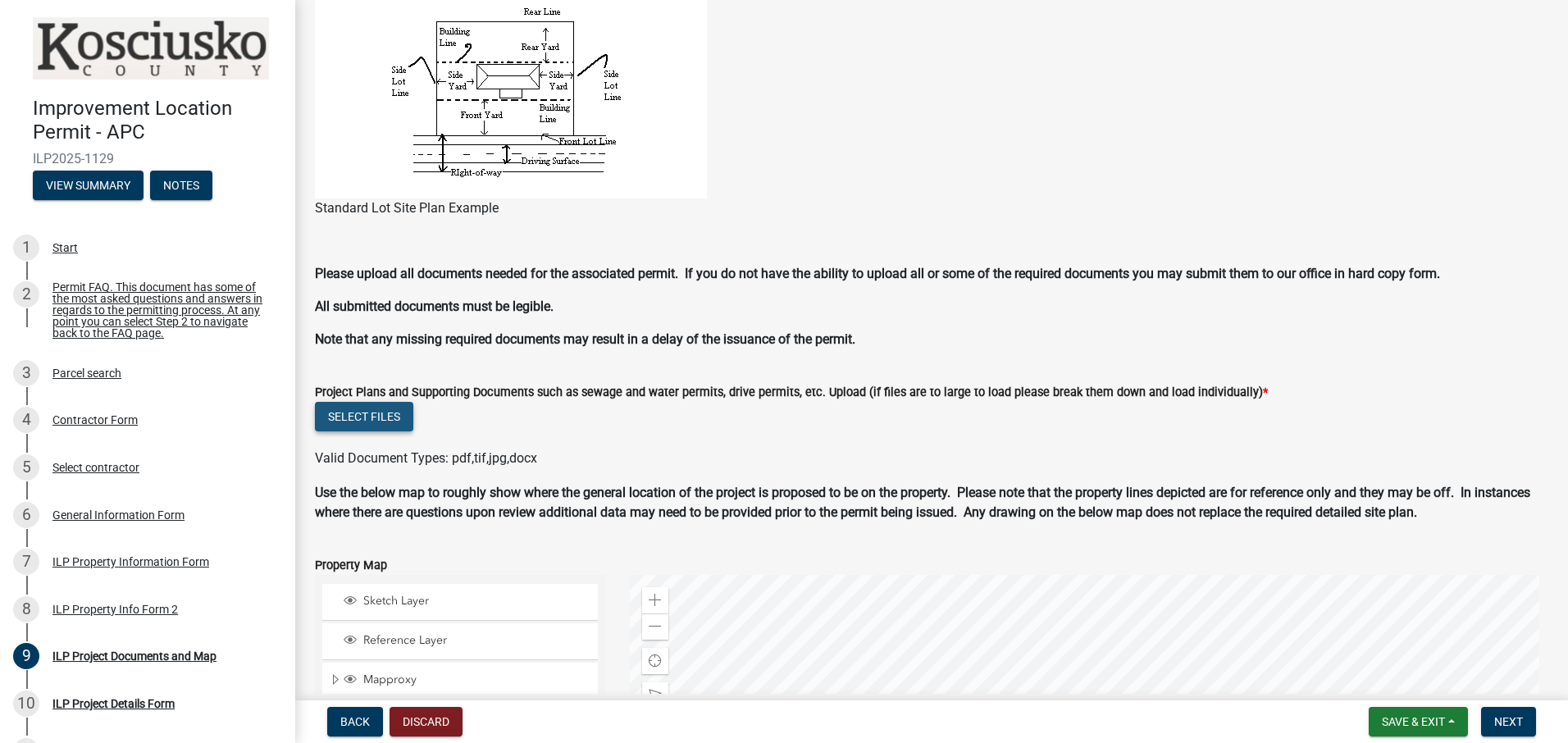
click at [379, 413] on button "Select files" at bounding box center [363, 417] width 98 height 30
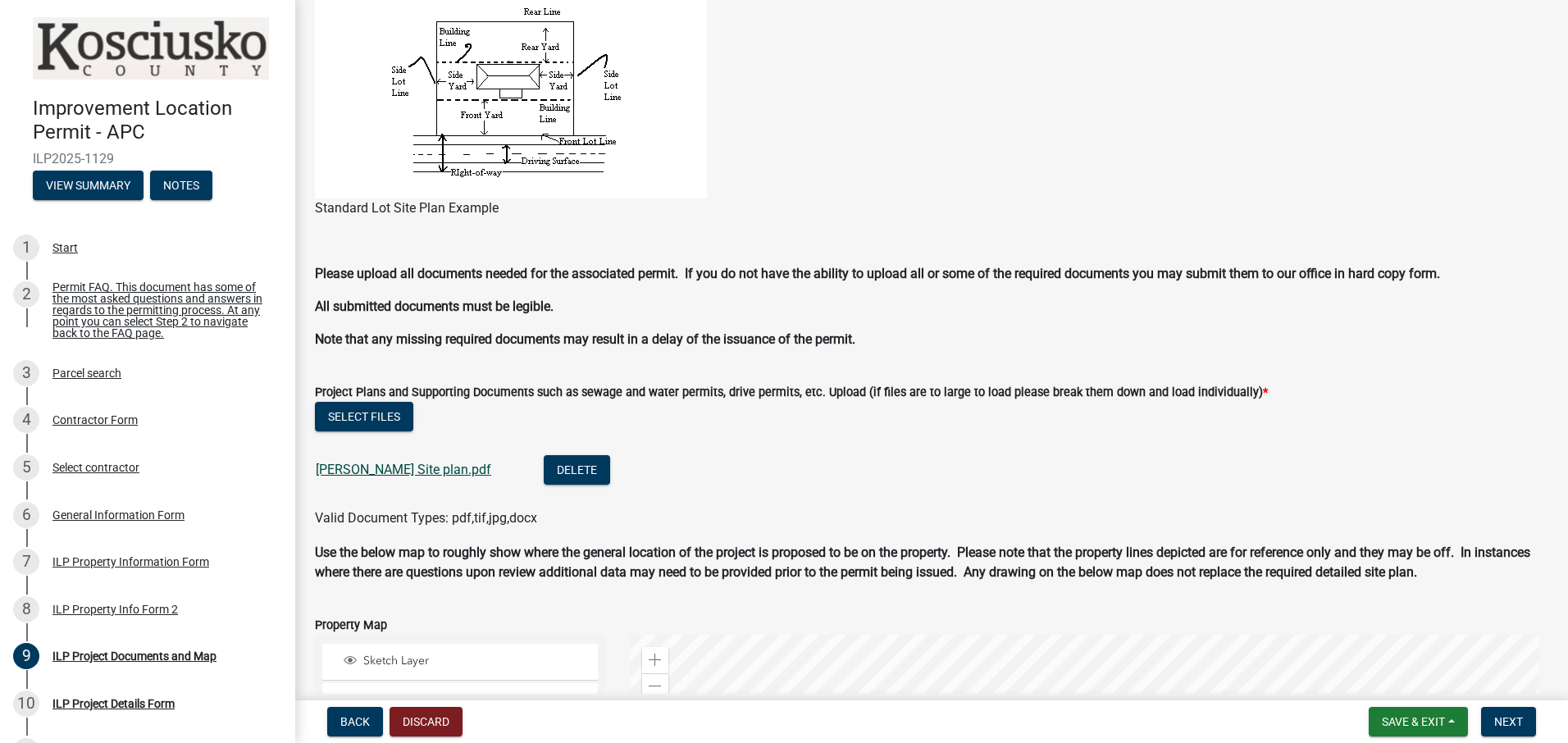
click at [369, 468] on link "[PERSON_NAME] Site plan.pdf" at bounding box center [403, 469] width 176 height 16
click at [544, 470] on button "Delete" at bounding box center [577, 470] width 66 height 30
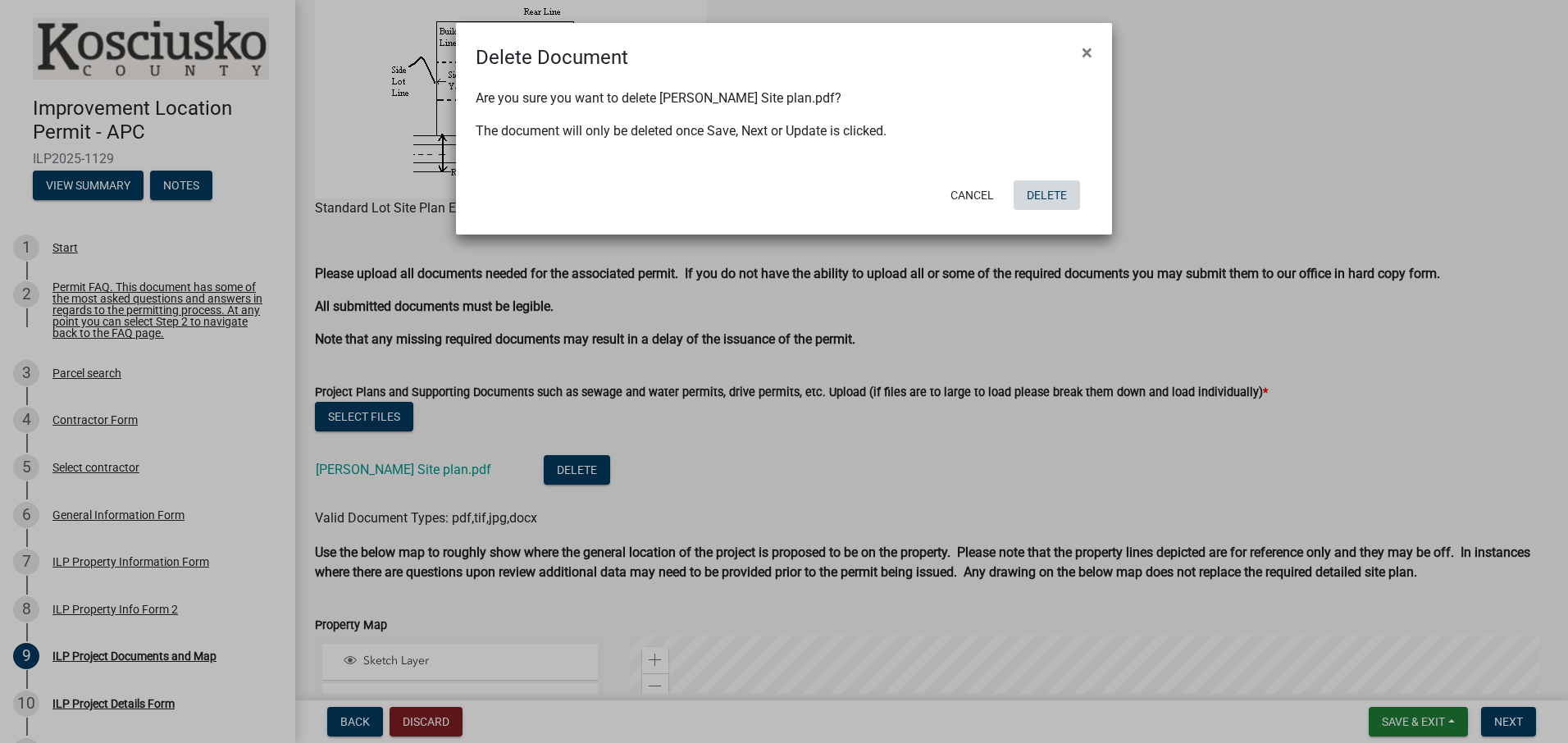
click at [1040, 196] on button "Delete" at bounding box center [1046, 195] width 66 height 30
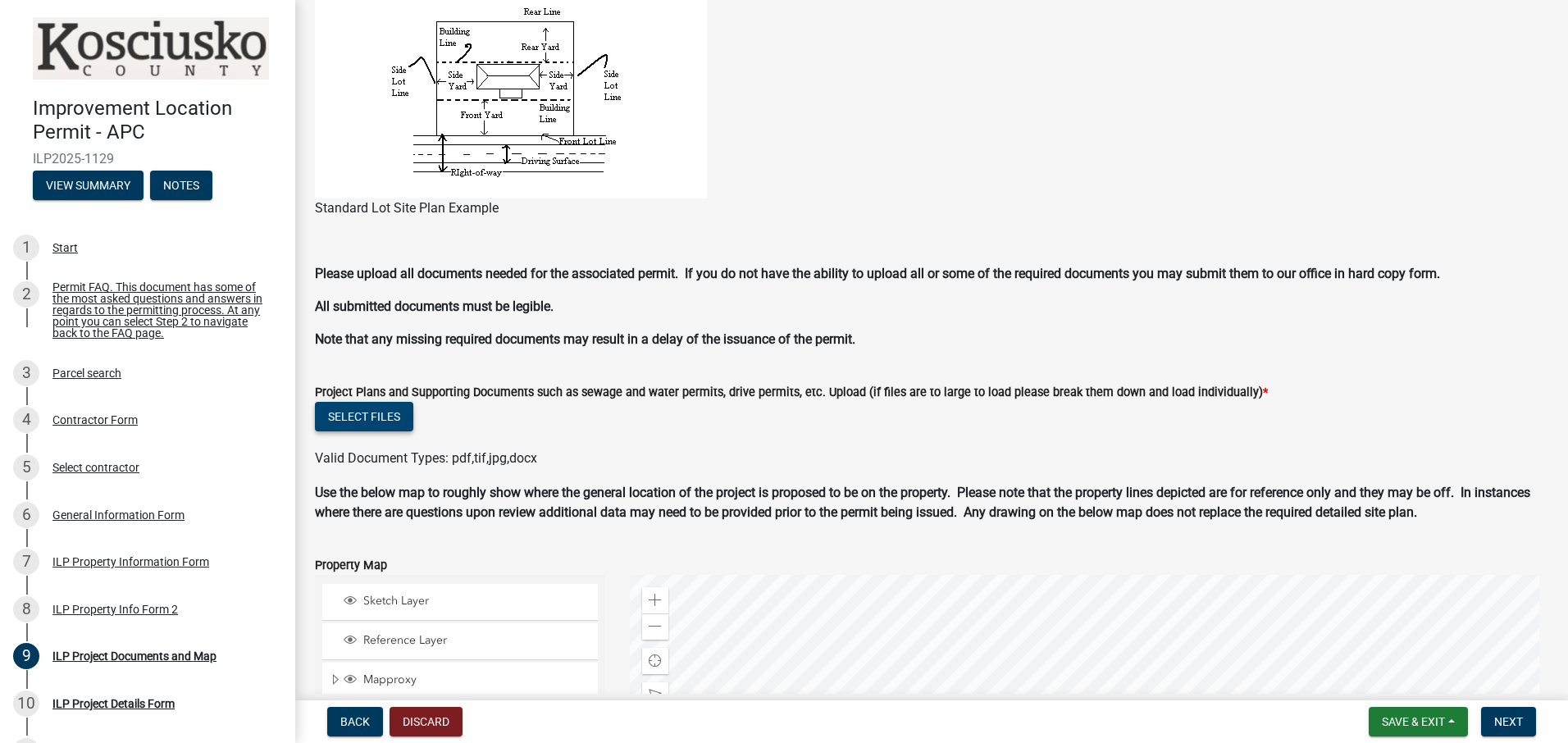
click at [352, 414] on button "Select files" at bounding box center [363, 417] width 98 height 30
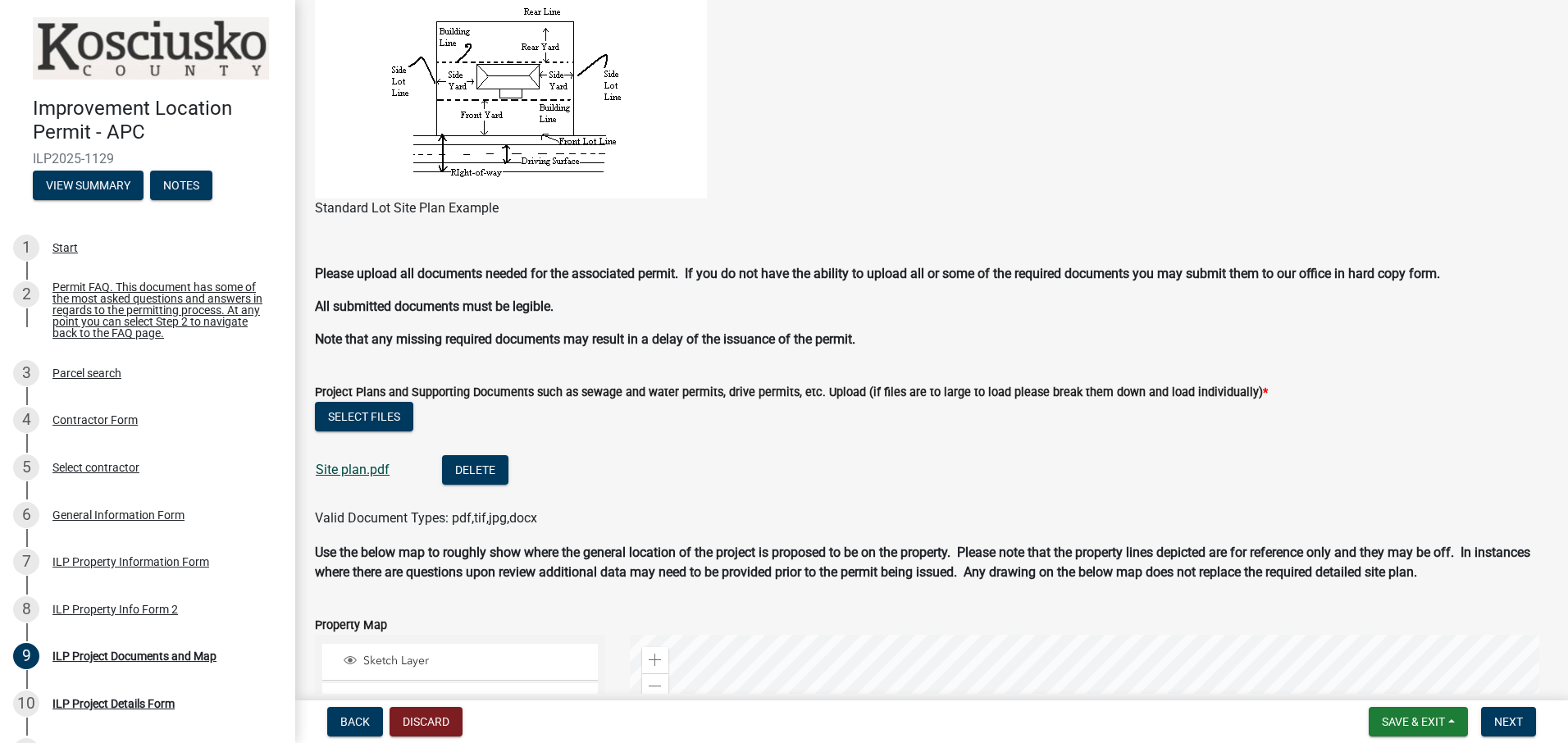
click at [347, 466] on link "Site plan.pdf" at bounding box center [352, 469] width 73 height 16
click at [385, 413] on button "Select files" at bounding box center [363, 417] width 98 height 30
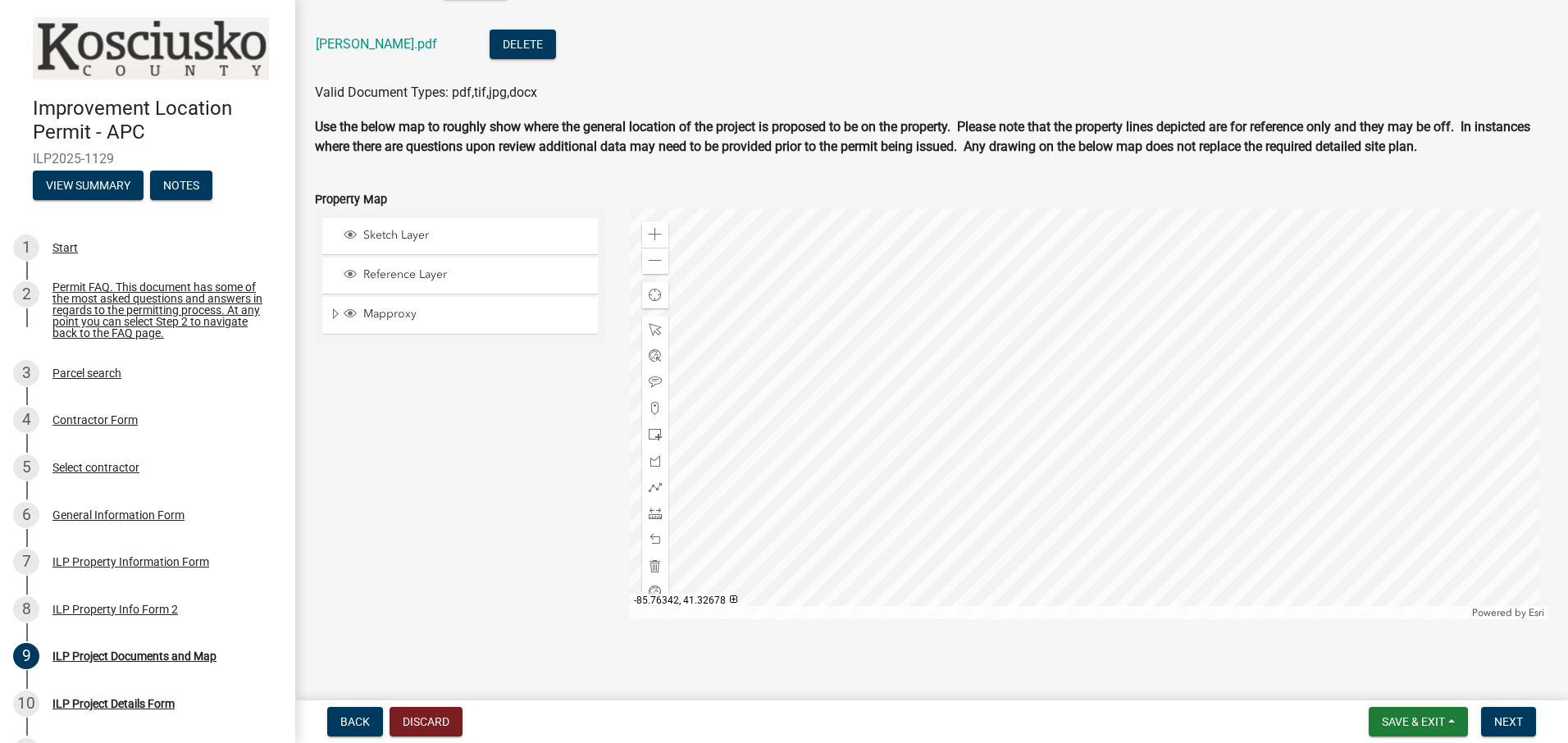
scroll to position [1719, 0]
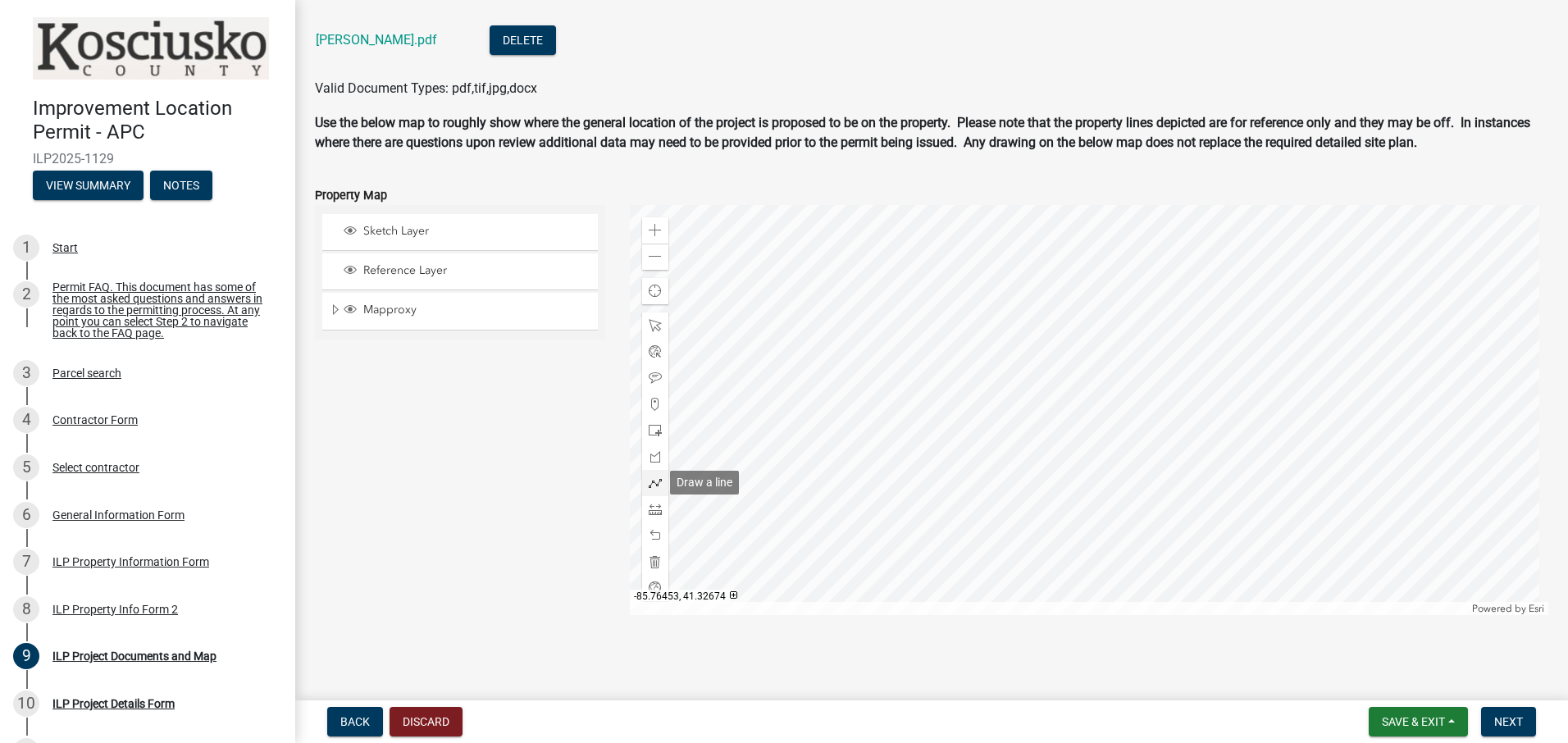
click at [654, 476] on span at bounding box center [655, 482] width 13 height 13
click at [1067, 373] on div at bounding box center [1090, 410] width 919 height 410
click at [1047, 373] on div at bounding box center [1090, 410] width 919 height 410
click at [1027, 373] on div at bounding box center [1090, 410] width 919 height 410
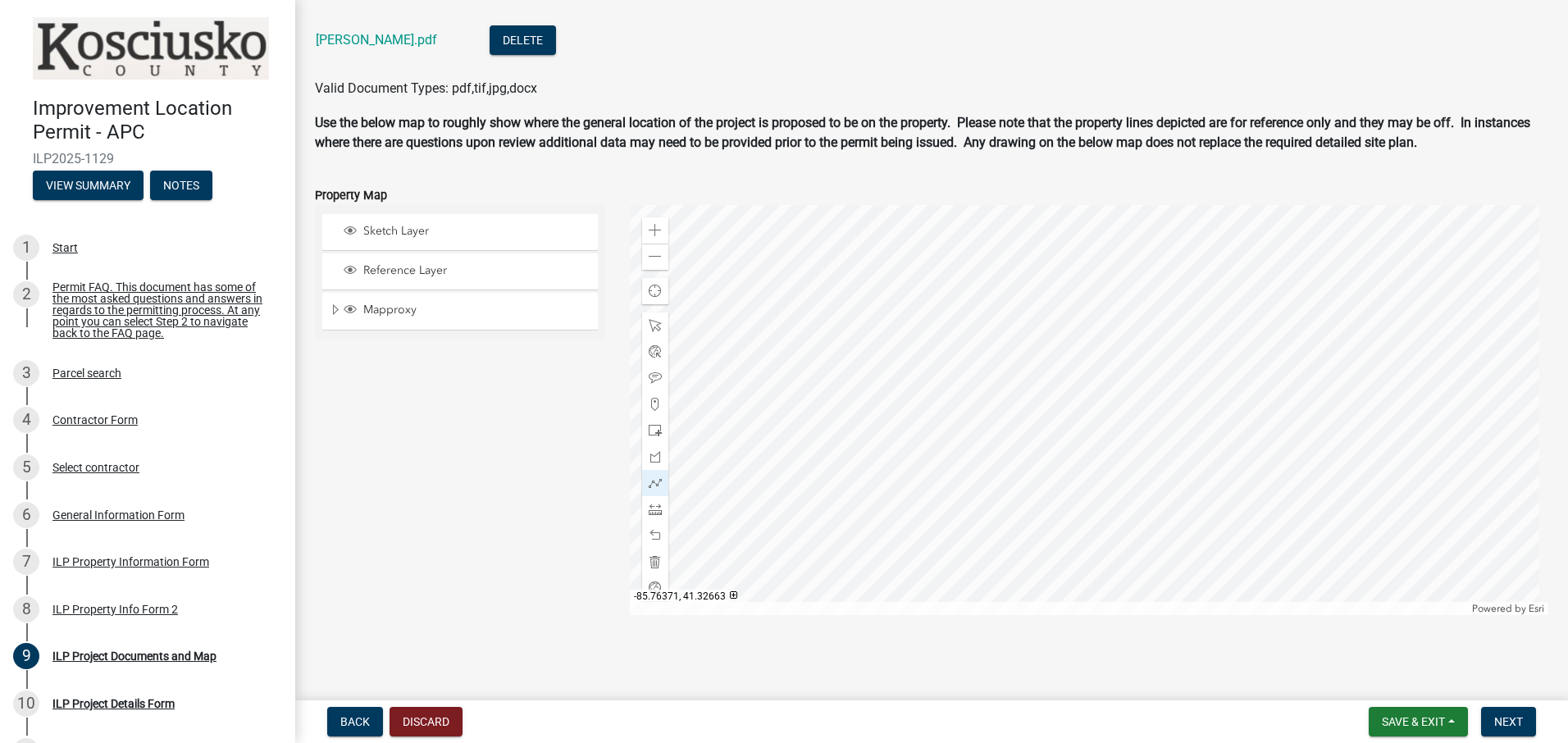
click at [1028, 402] on div at bounding box center [1090, 410] width 919 height 410
click at [1050, 402] on div at bounding box center [1090, 410] width 919 height 410
click at [1055, 375] on div at bounding box center [1090, 410] width 919 height 410
click at [1104, 374] on div at bounding box center [1090, 410] width 919 height 410
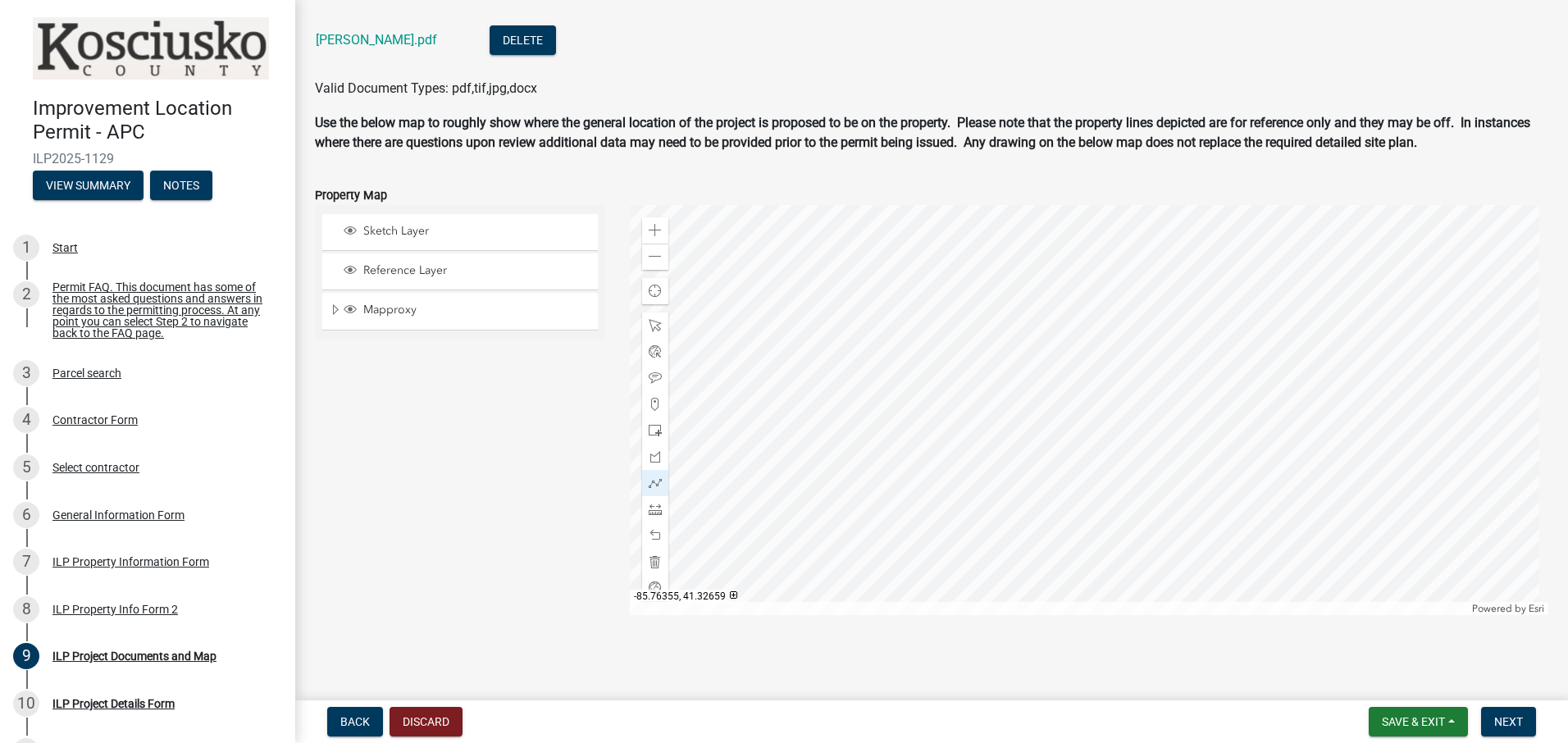
click at [1102, 430] on div at bounding box center [1090, 410] width 919 height 410
click at [1050, 427] on div at bounding box center [1090, 410] width 919 height 410
click at [1050, 405] on div at bounding box center [1090, 410] width 919 height 410
click at [1052, 404] on div at bounding box center [1090, 410] width 919 height 410
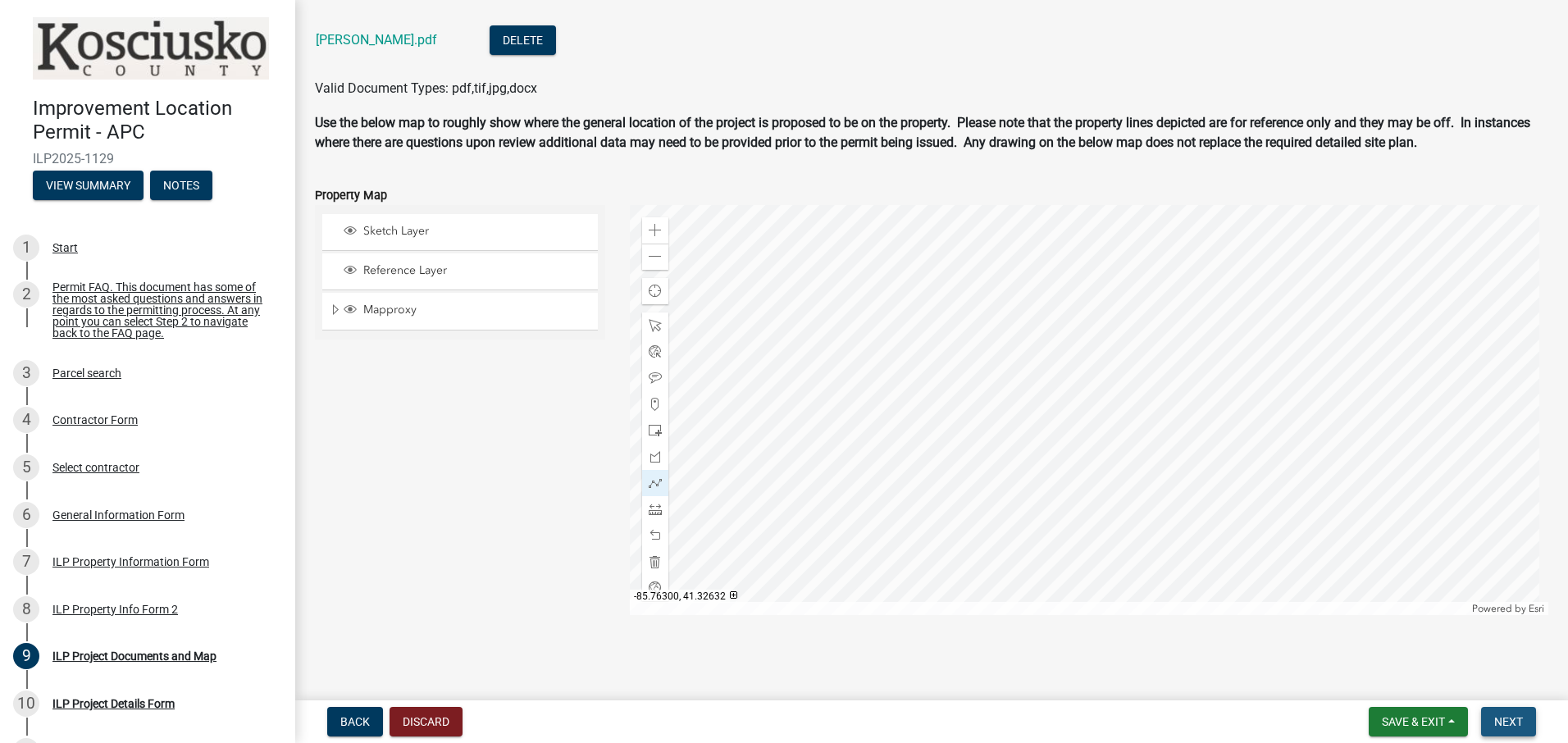
click at [1515, 721] on span "Next" at bounding box center [1508, 721] width 29 height 13
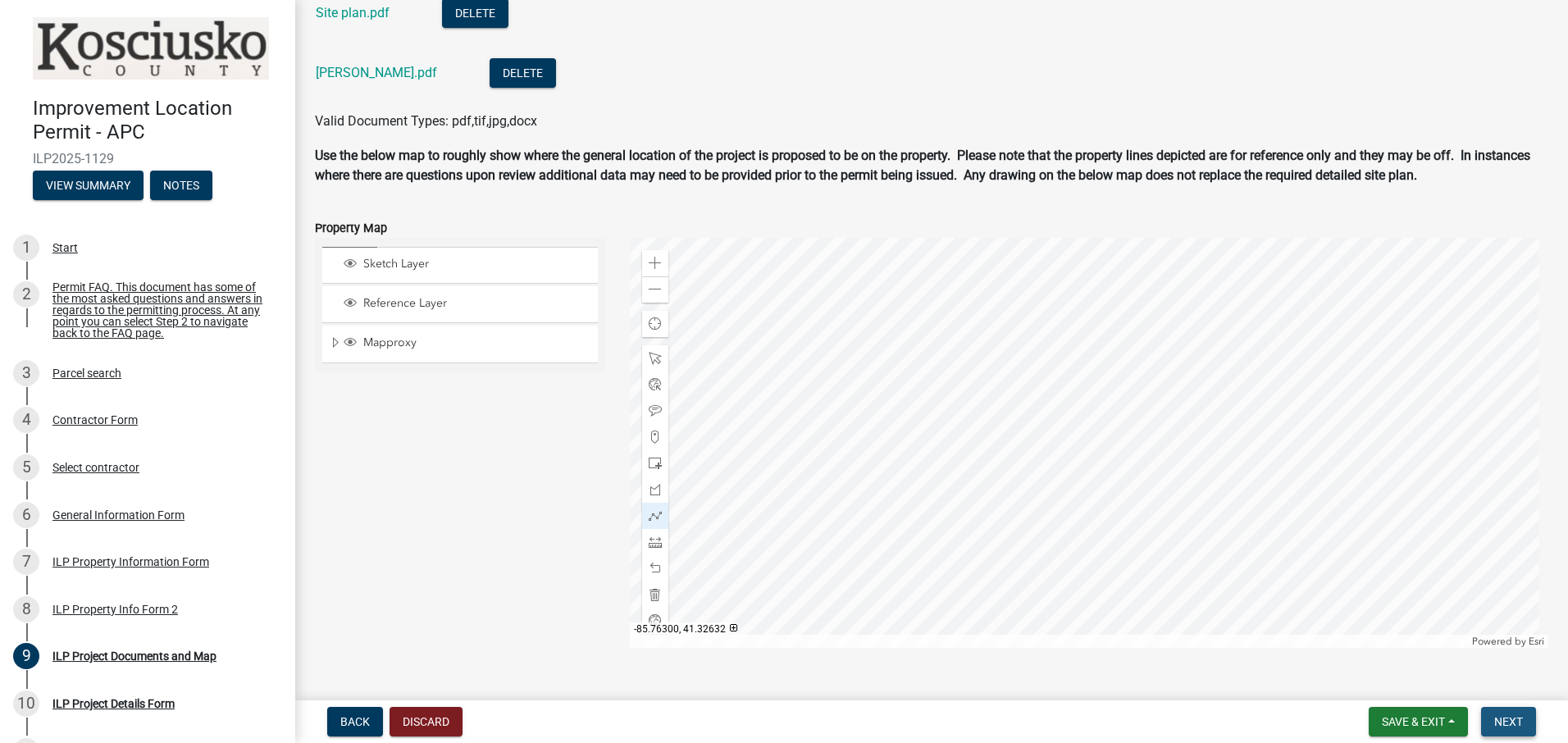
scroll to position [1752, 0]
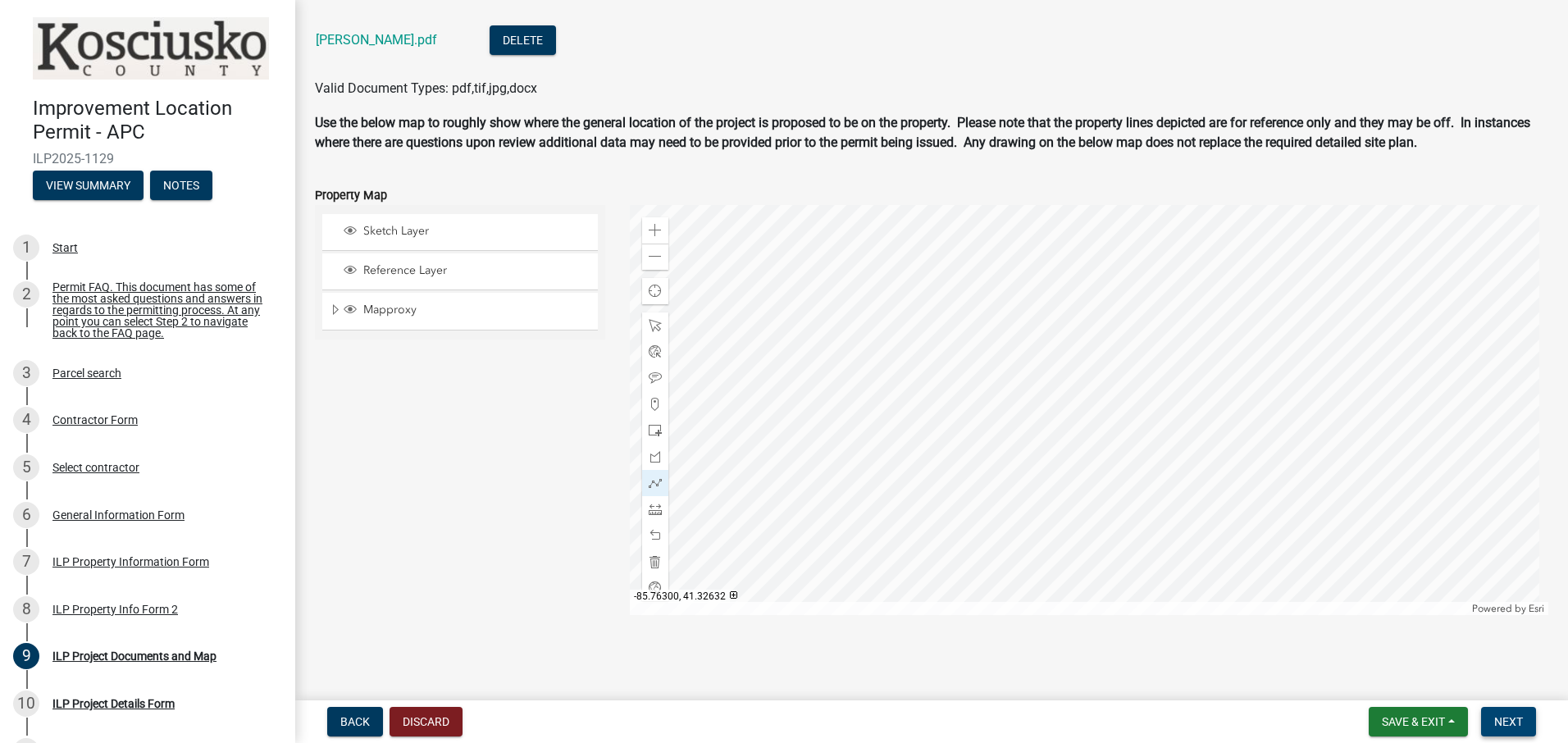
click at [1514, 721] on span "Next" at bounding box center [1508, 721] width 29 height 13
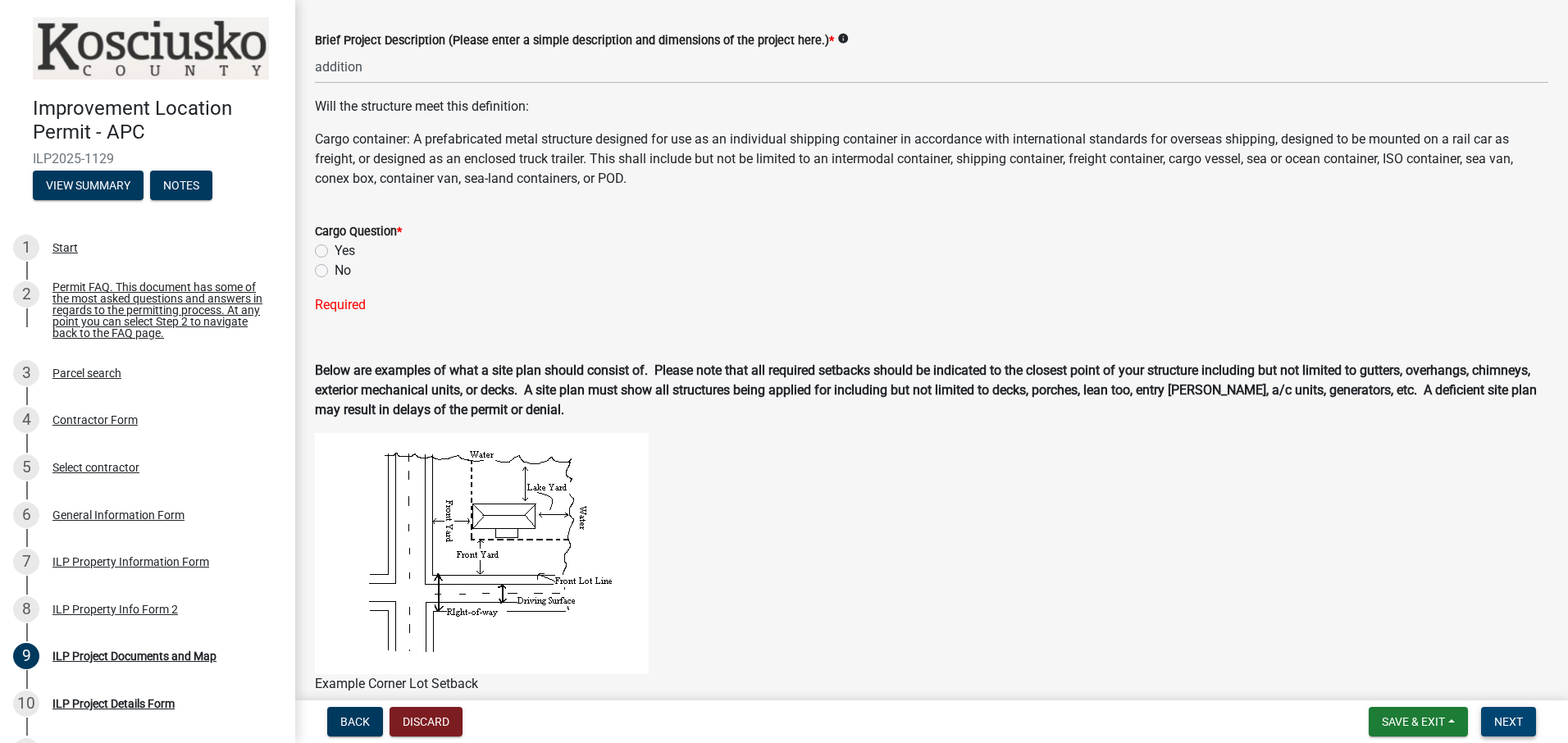
scroll to position [358, 0]
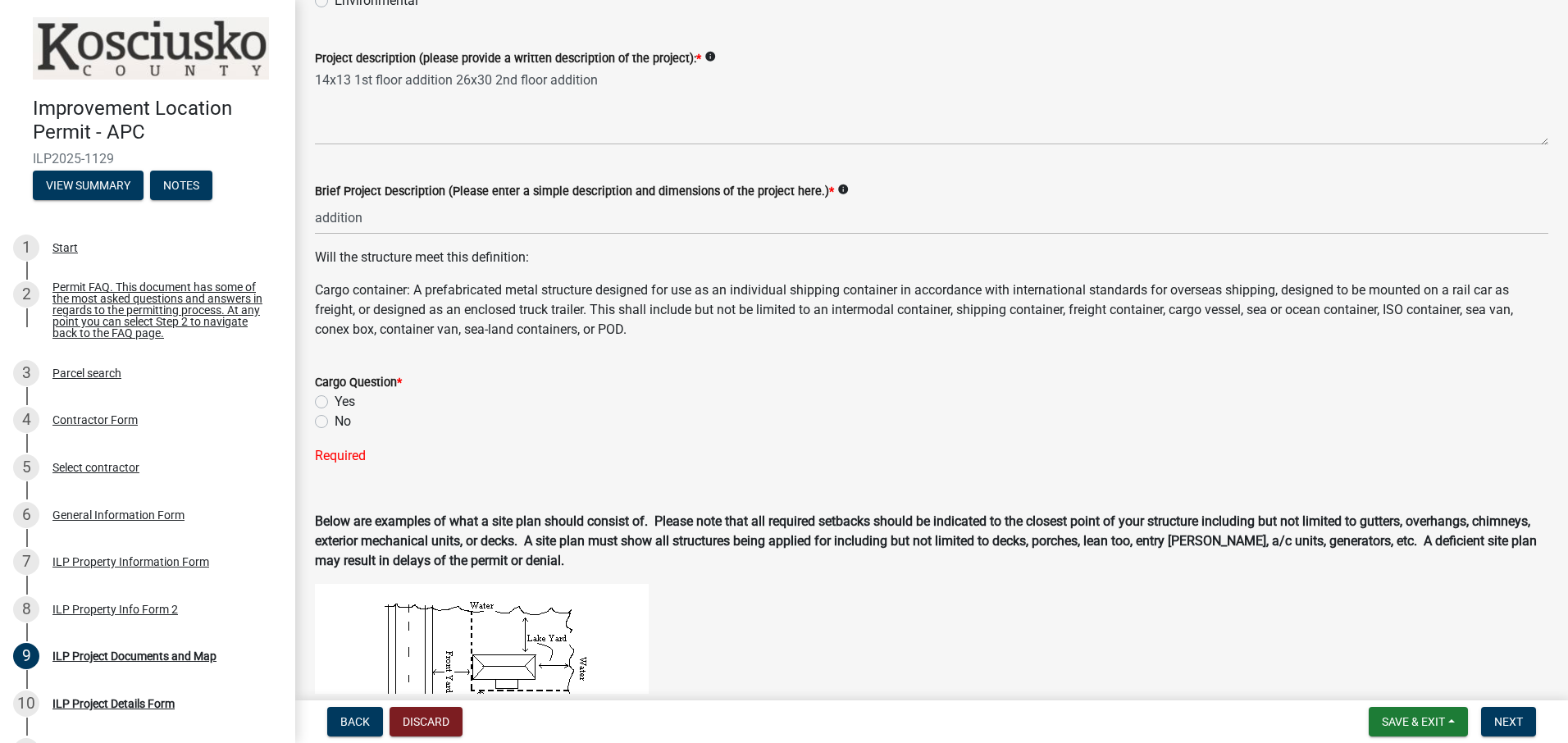
click at [334, 419] on label "No" at bounding box center [342, 422] width 17 height 20
click at [334, 419] on input "No" at bounding box center [339, 417] width 11 height 11
radio input "true"
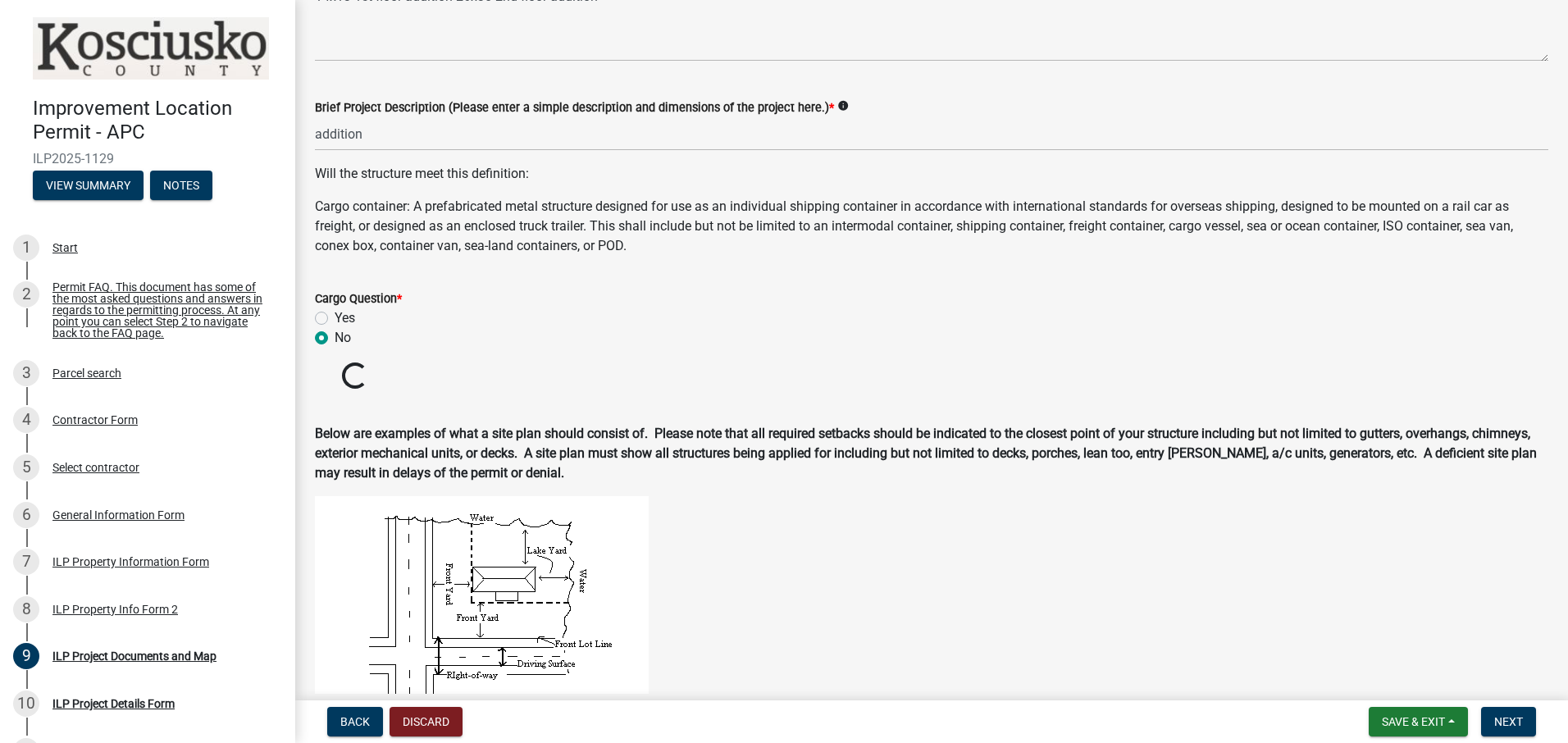
scroll to position [768, 0]
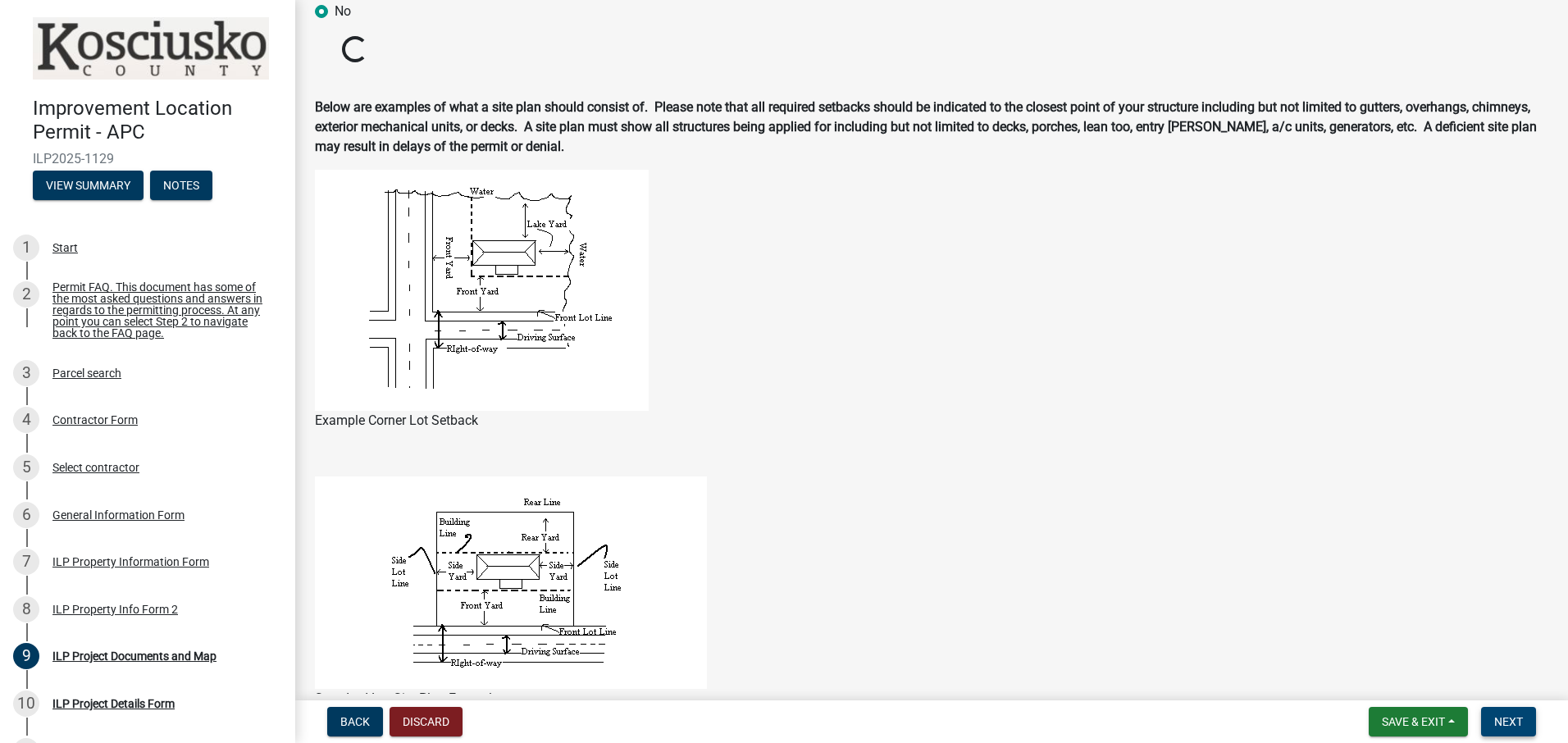
click at [1520, 719] on span "Next" at bounding box center [1508, 721] width 29 height 13
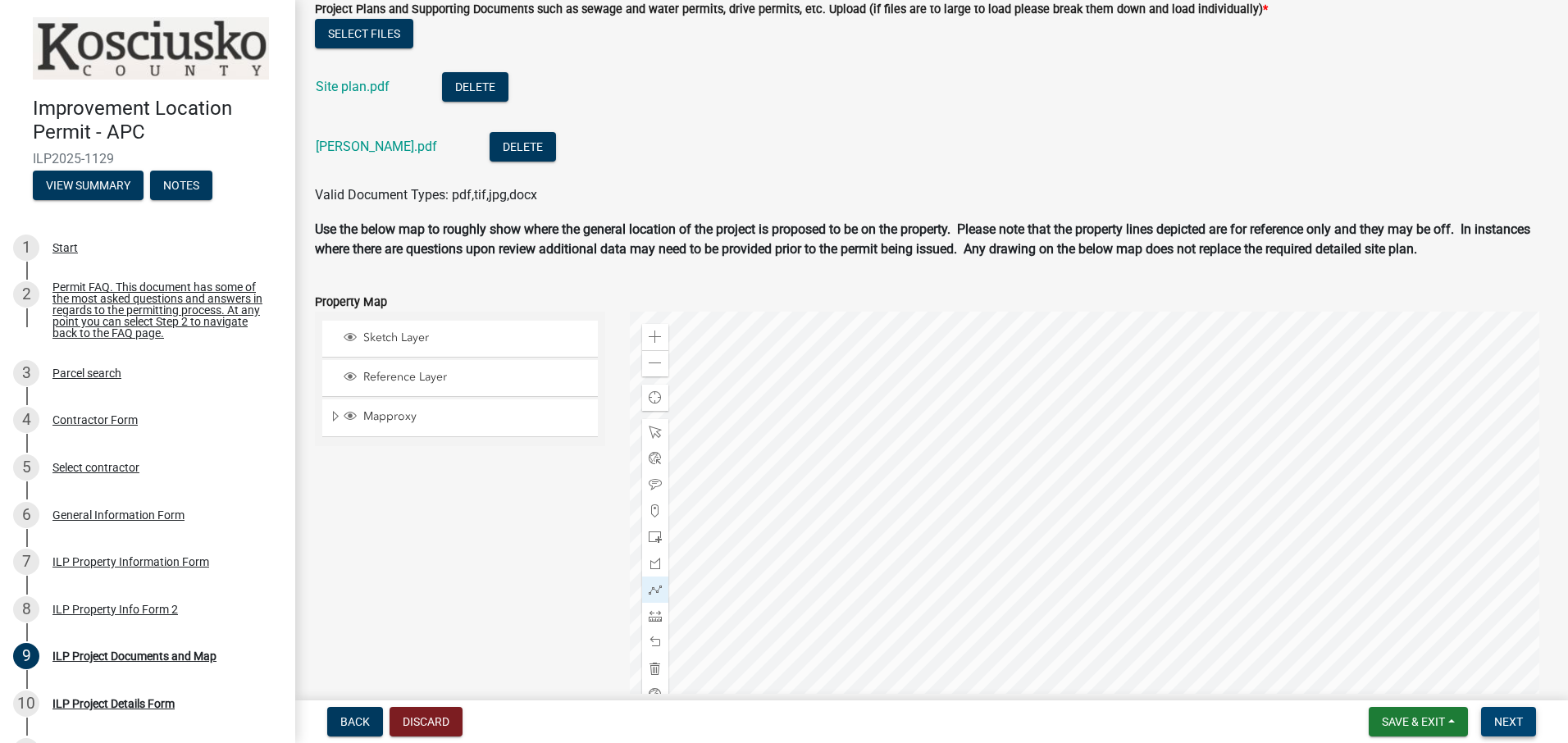
scroll to position [1719, 0]
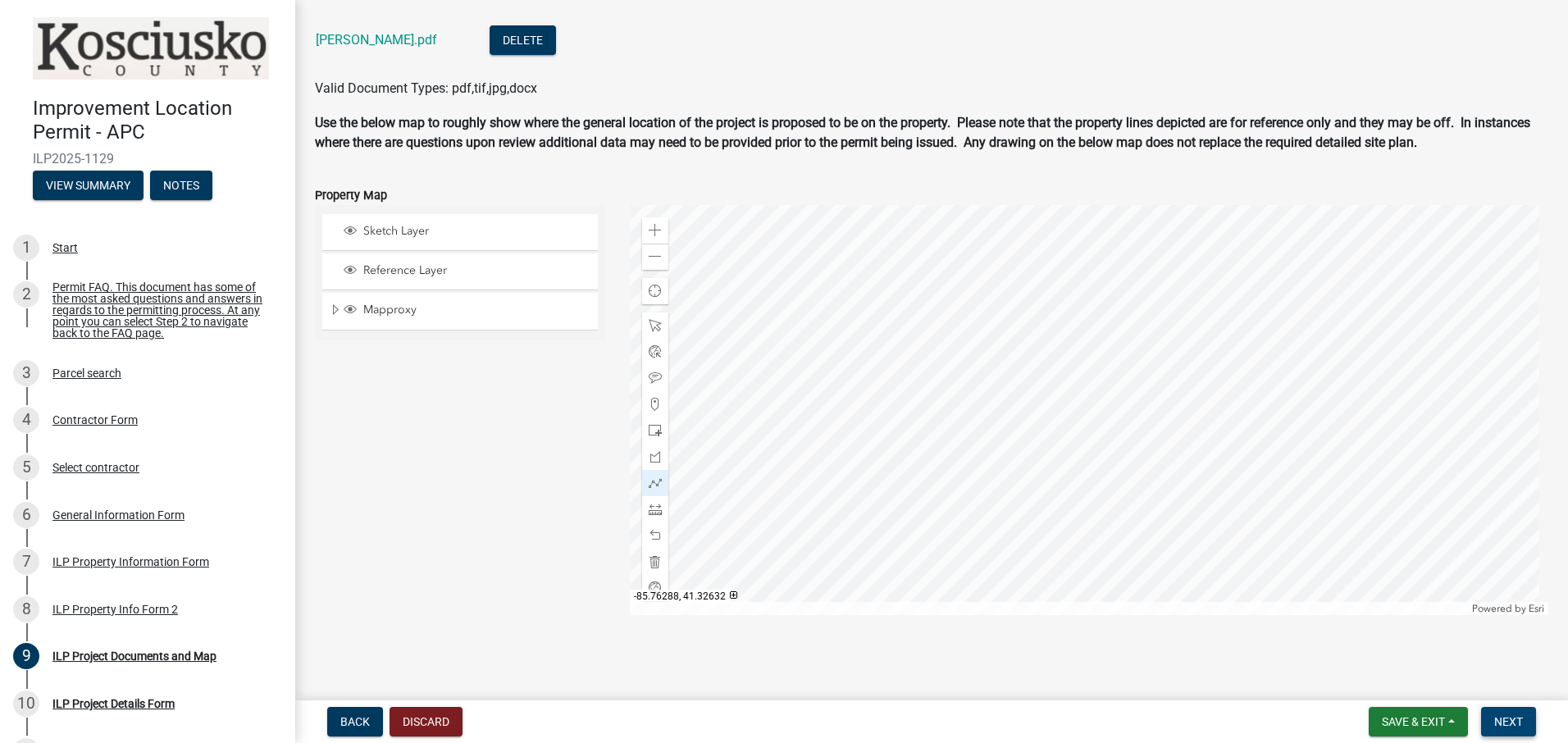
click at [1504, 716] on span "Next" at bounding box center [1508, 721] width 29 height 13
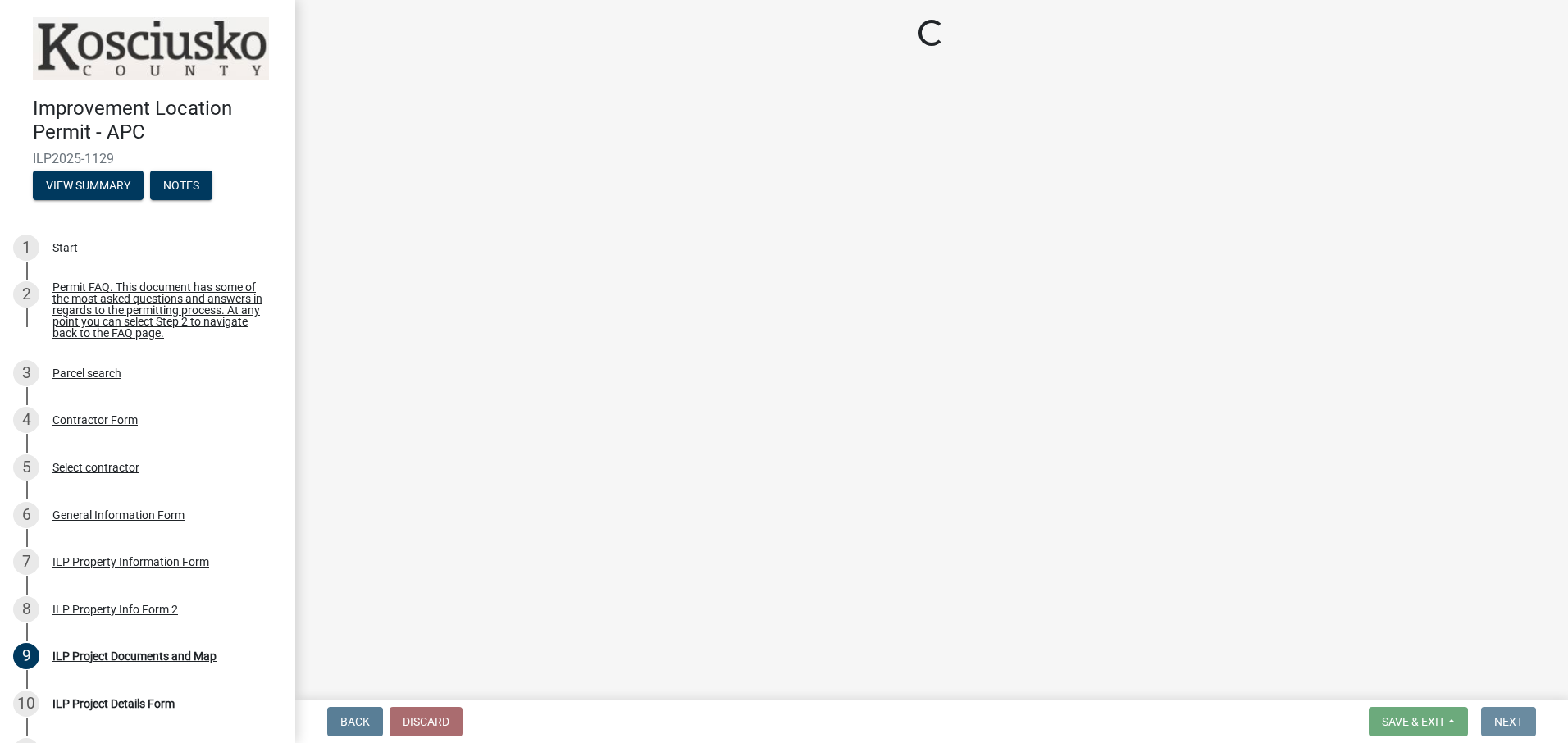
scroll to position [0, 0]
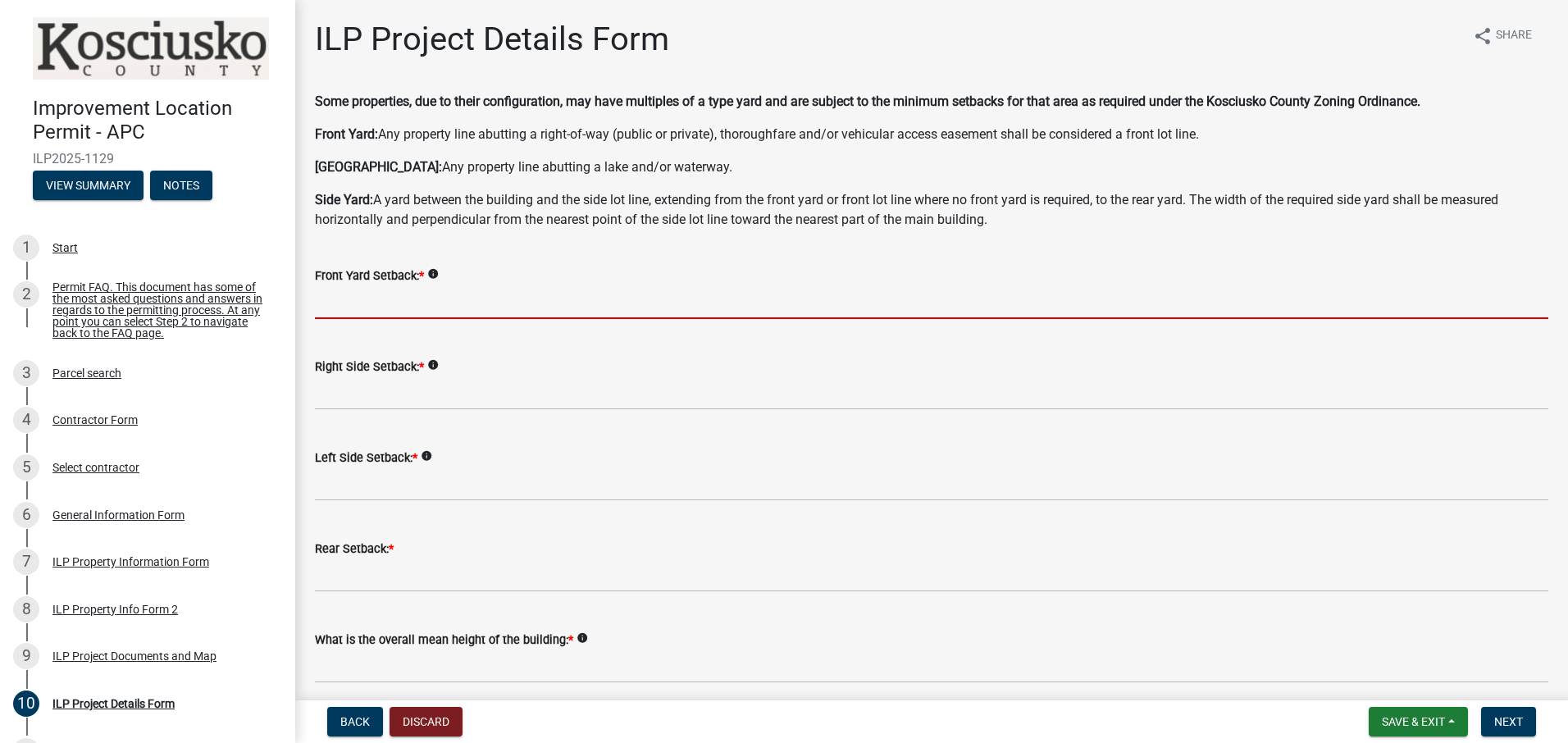
click at [460, 312] on input "text" at bounding box center [931, 303] width 1234 height 34
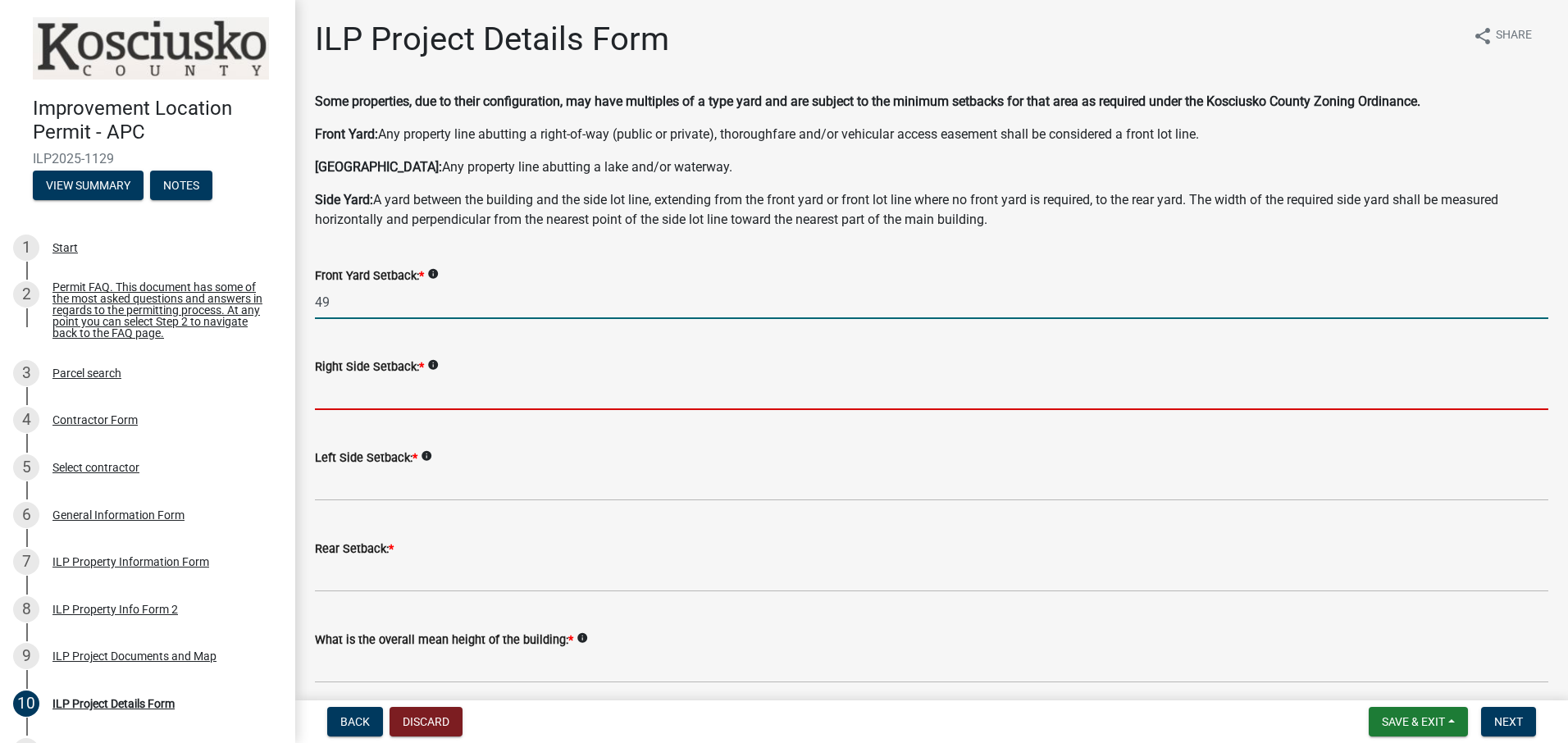
type input "49.0"
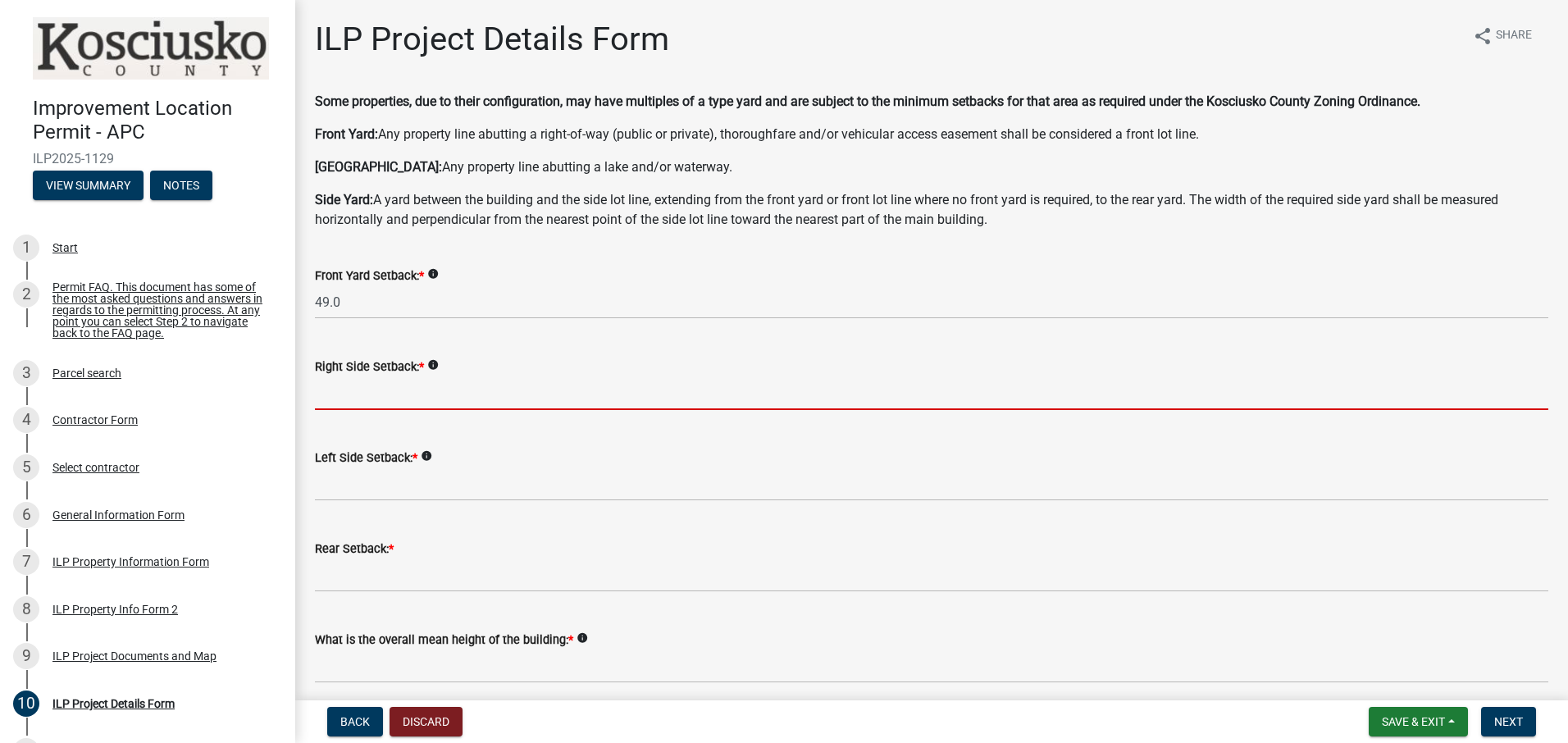
click at [764, 404] on input "text" at bounding box center [931, 393] width 1234 height 34
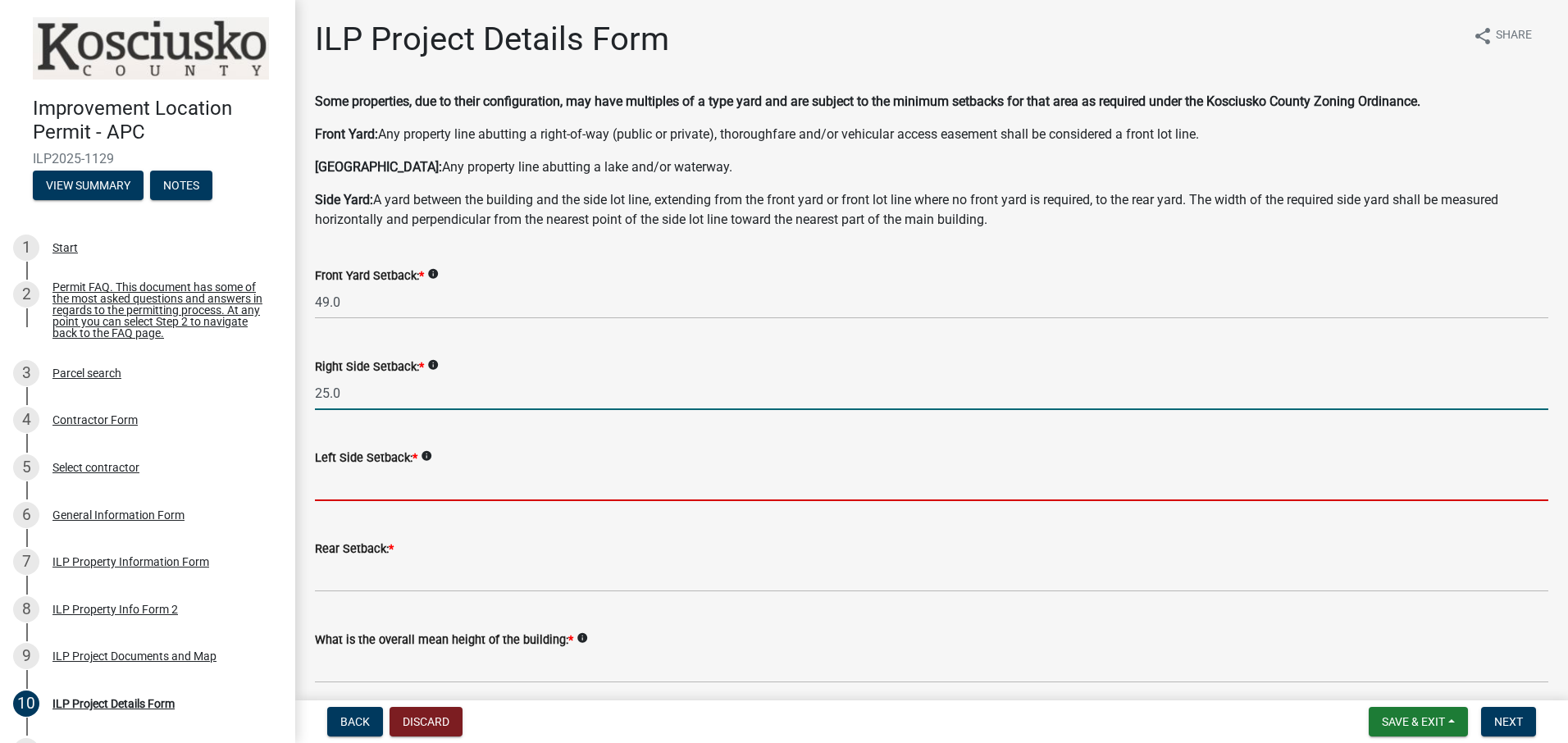
click at [503, 480] on input "text" at bounding box center [931, 484] width 1234 height 34
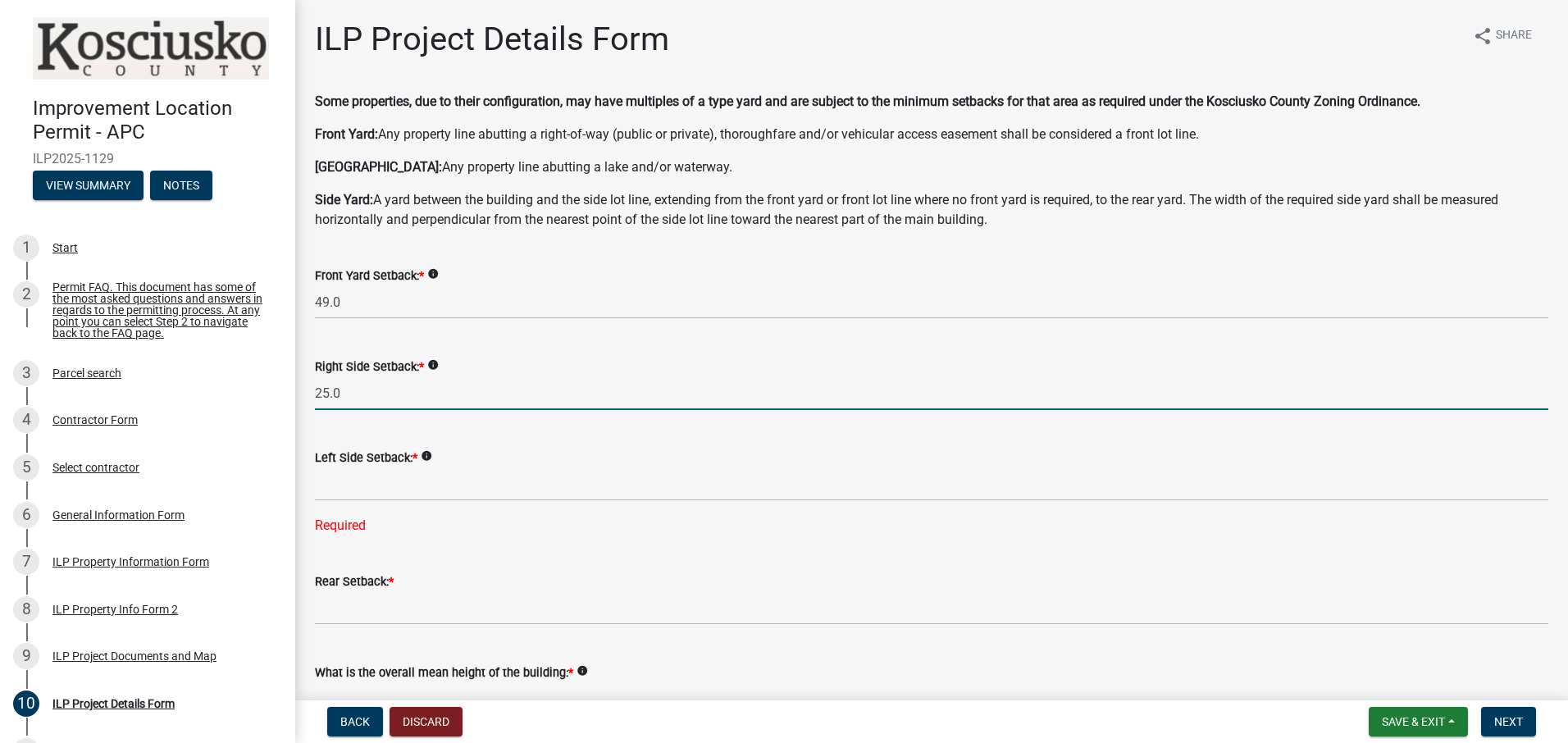
drag, startPoint x: 334, startPoint y: 390, endPoint x: 310, endPoint y: 401, distance: 26.4
click at [310, 399] on div "Right Side Setback: * info 25.0" at bounding box center [932, 371] width 1258 height 76
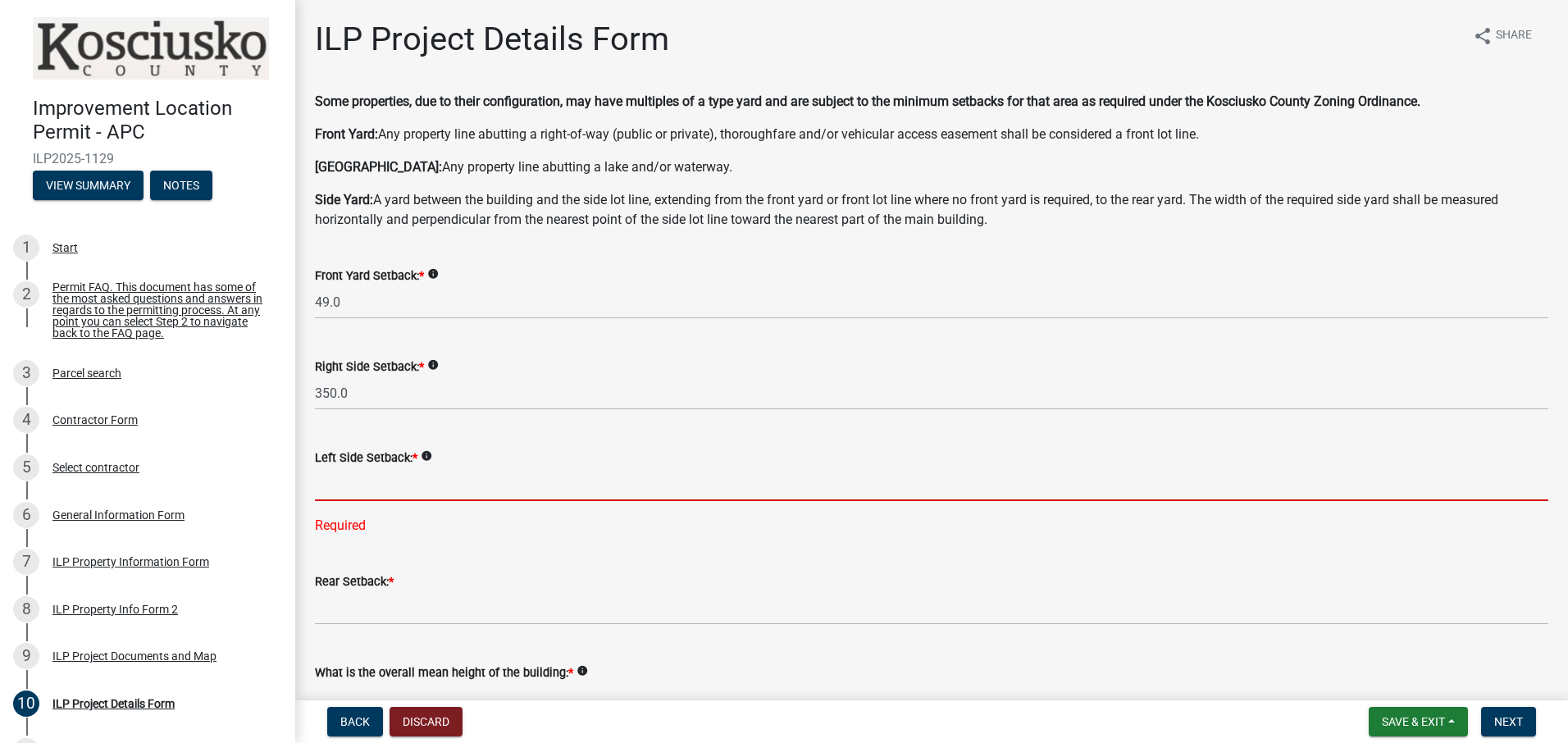
drag, startPoint x: 480, startPoint y: 492, endPoint x: 489, endPoint y: 485, distance: 11.4
click at [480, 492] on input "text" at bounding box center [931, 484] width 1234 height 34
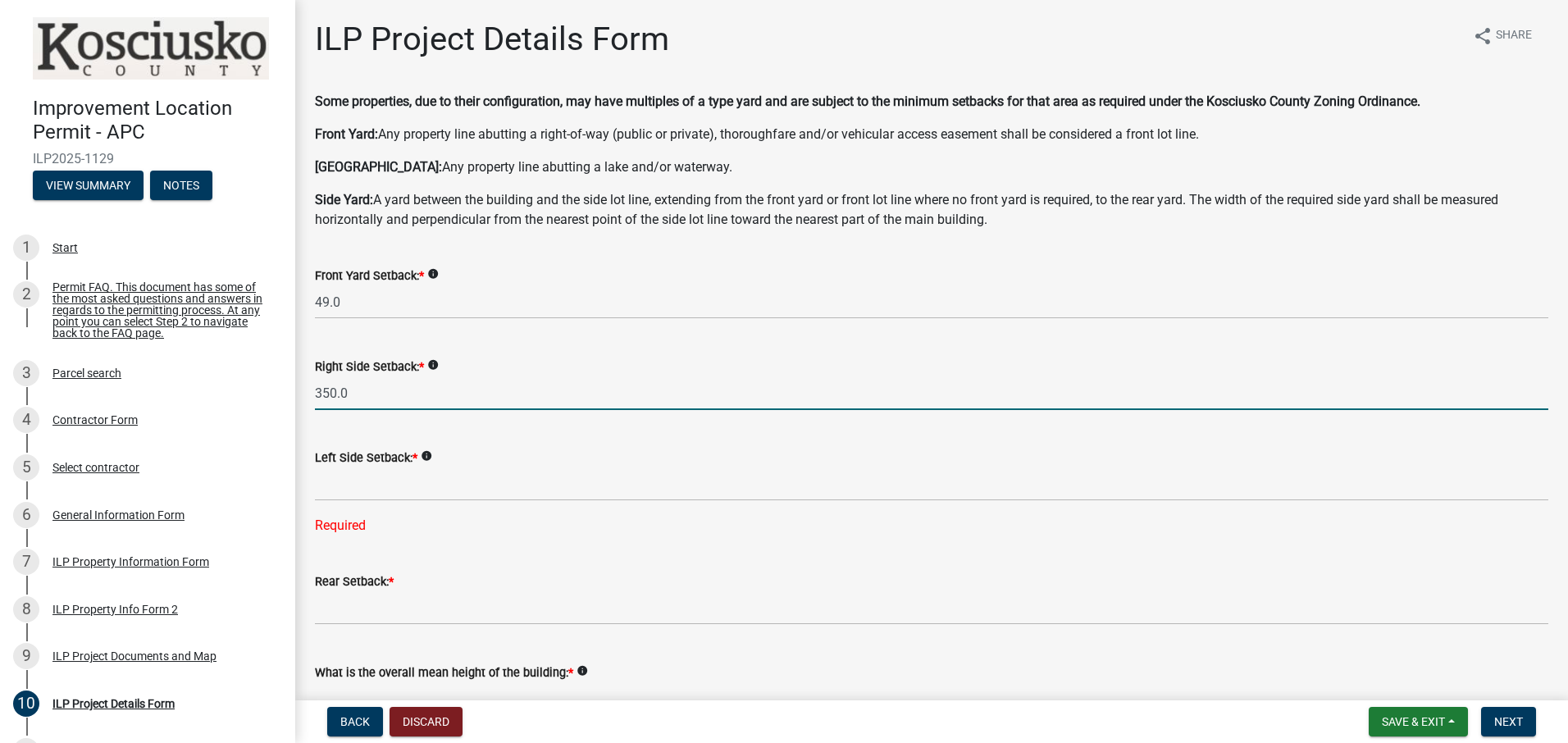
drag, startPoint x: 410, startPoint y: 399, endPoint x: 287, endPoint y: 390, distance: 123.3
click at [288, 390] on div "Improvement Location Permit - APC ILP2025-1129 View Summary Notes 1 Start 2 Per…" at bounding box center [784, 371] width 1568 height 743
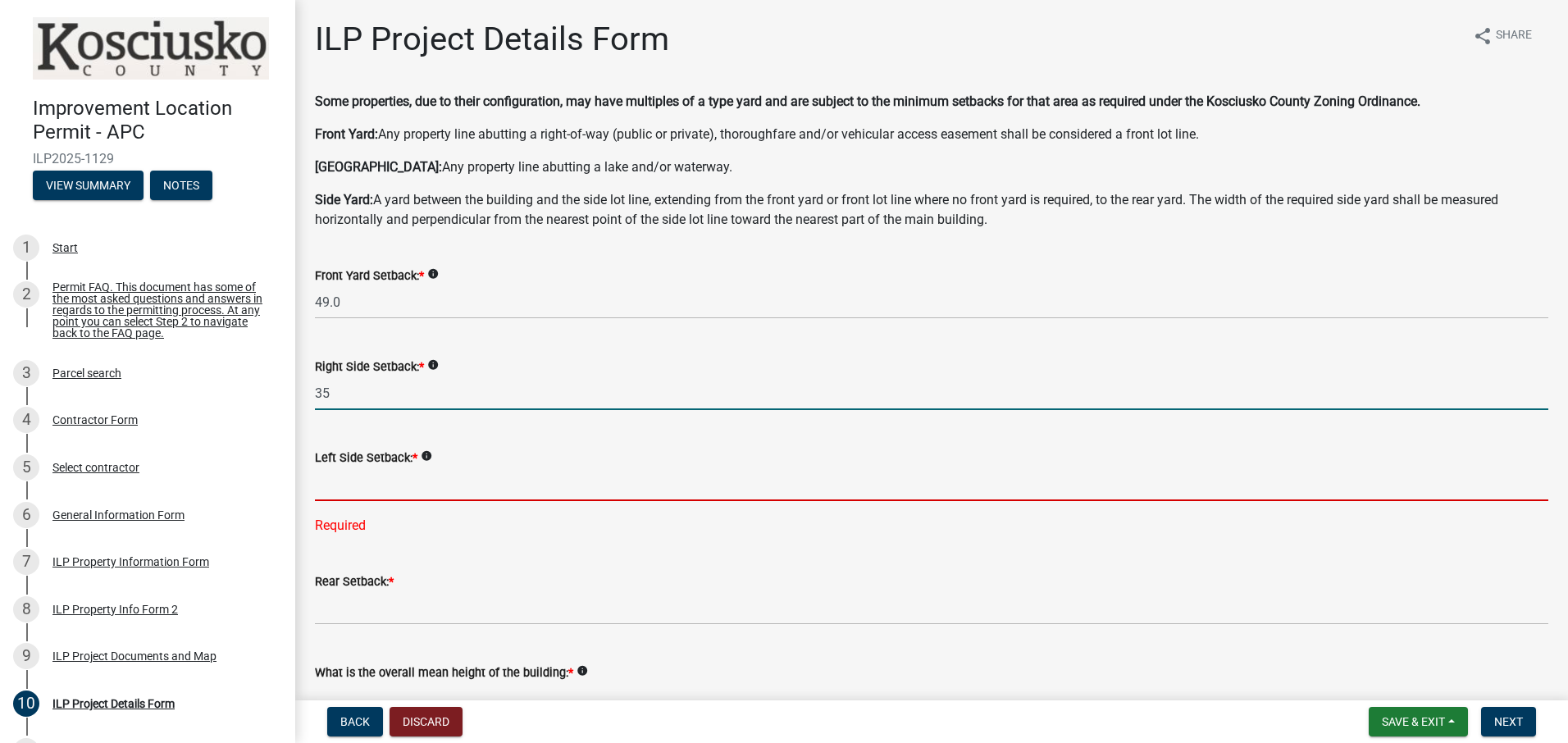
type input "35.0"
click at [385, 493] on input "text" at bounding box center [931, 484] width 1234 height 34
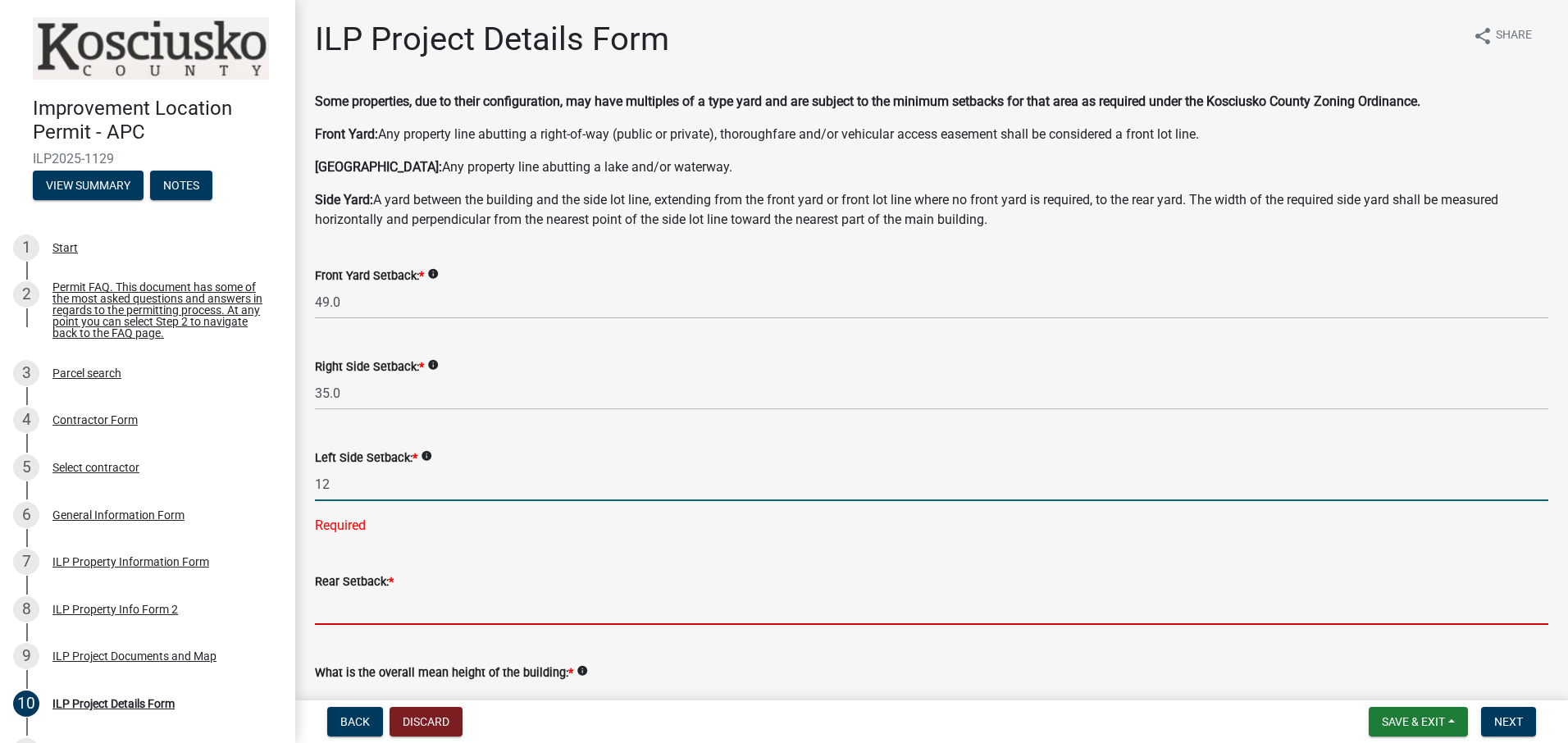
type input "12.0"
click at [904, 602] on wm-data-entity-input "Rear Setback: *" at bounding box center [931, 594] width 1234 height 91
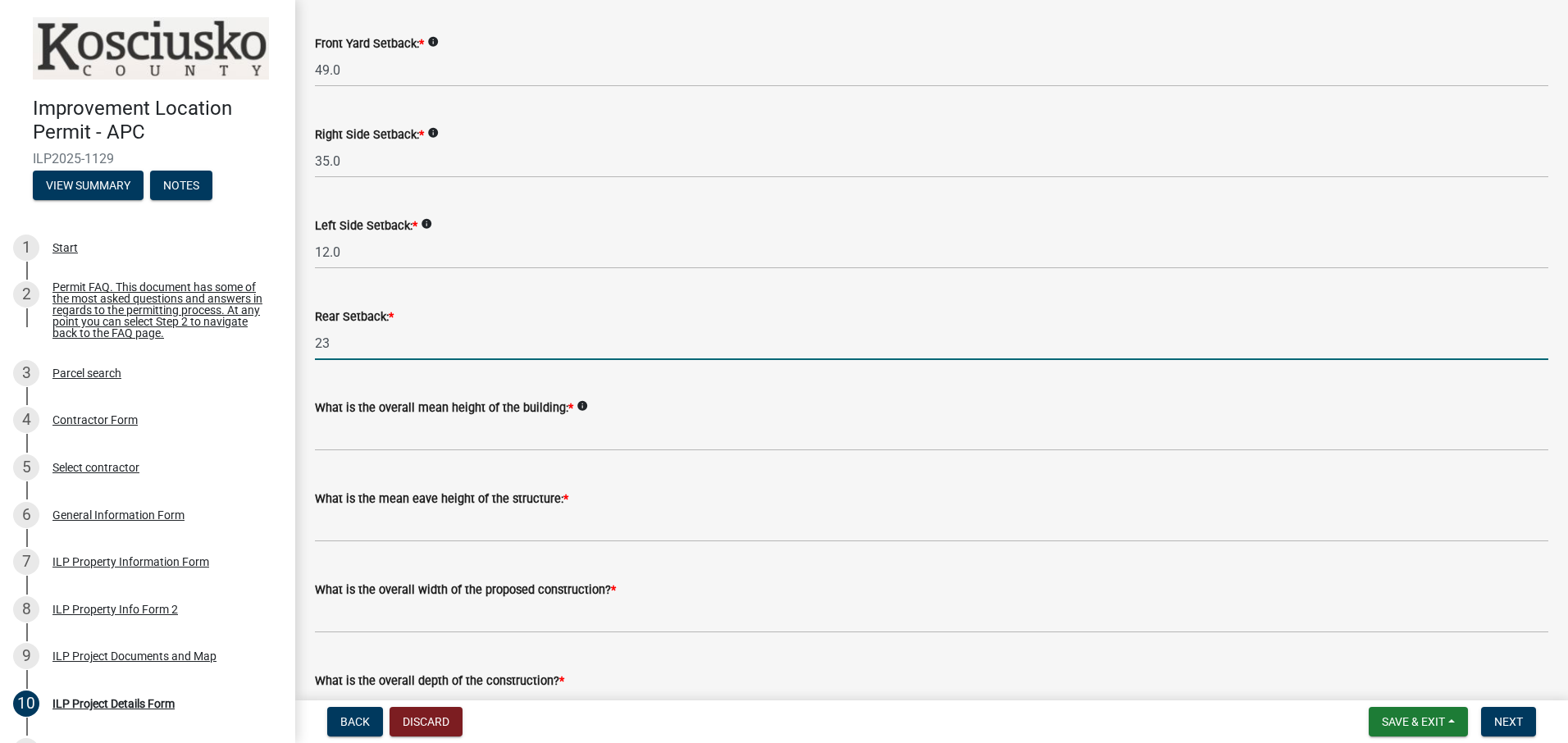
scroll to position [246, 0]
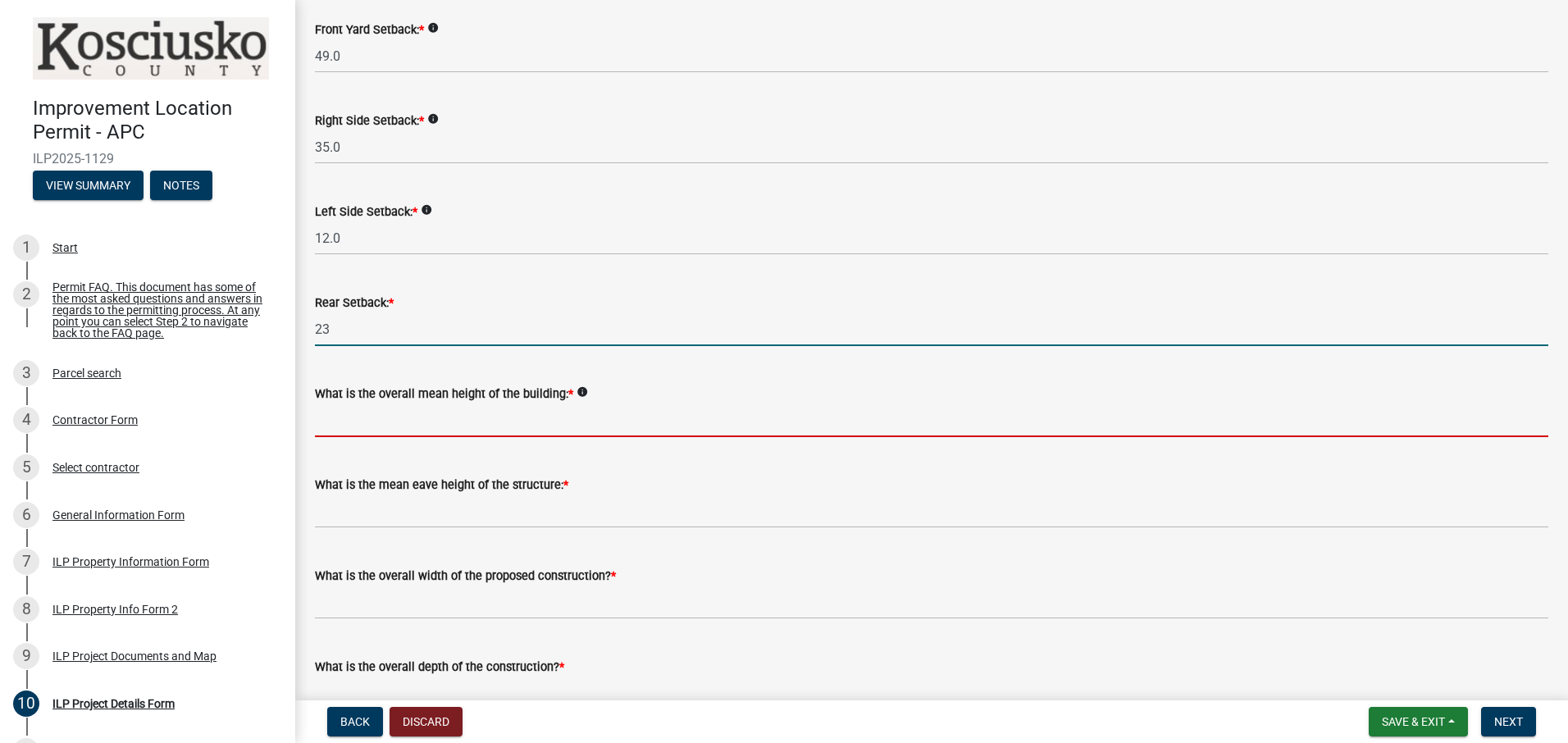
type input "23.0"
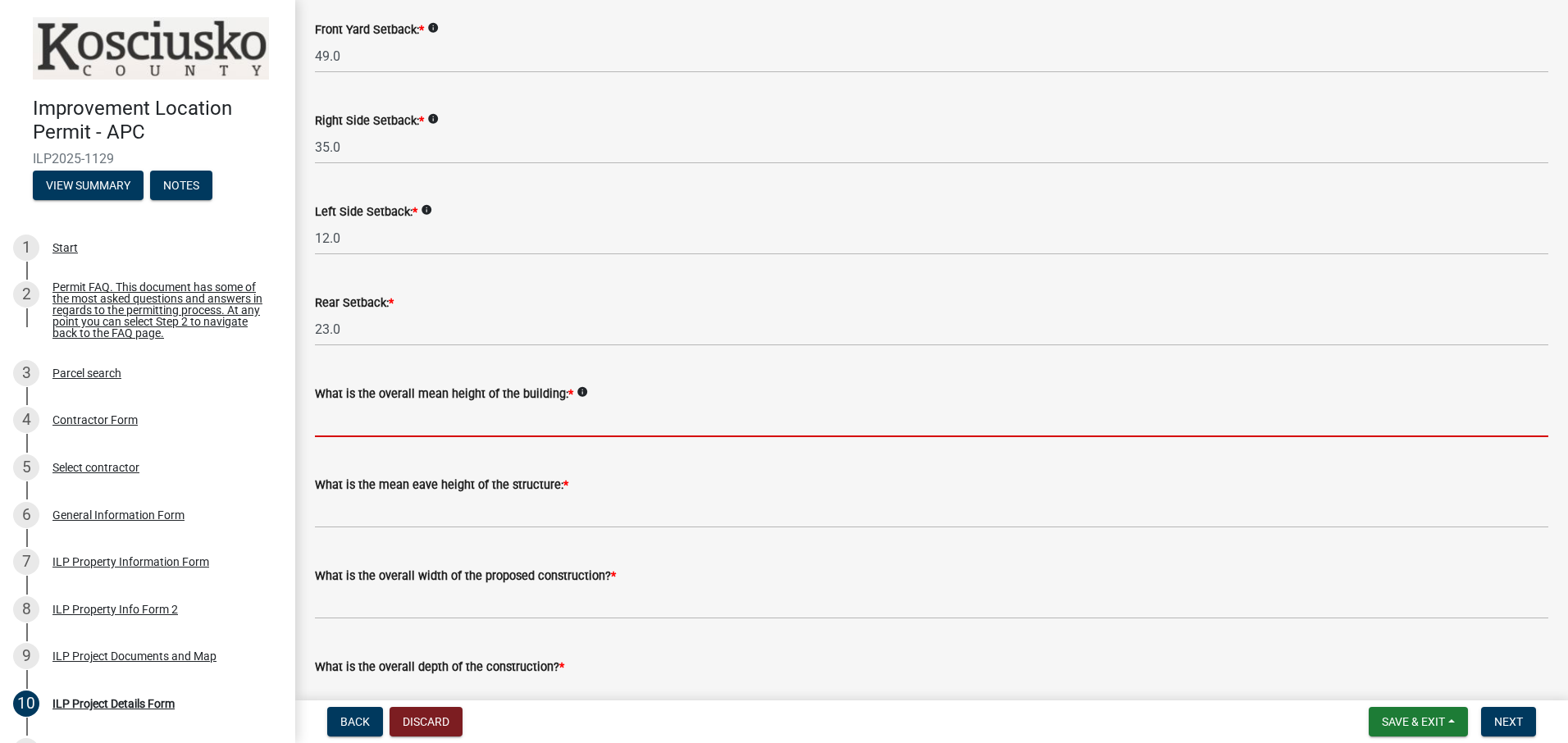
click at [711, 423] on input "text" at bounding box center [931, 421] width 1234 height 34
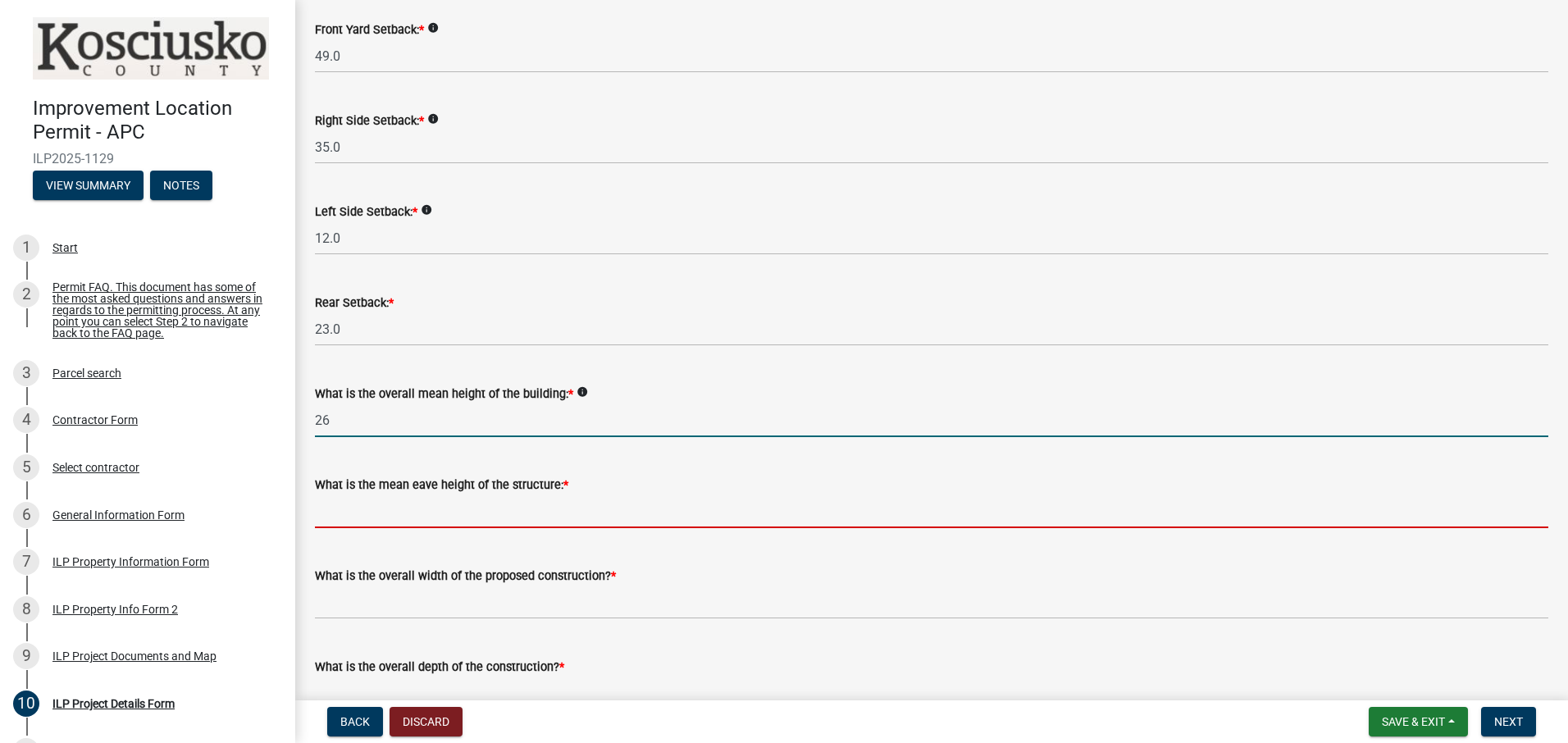
type input "26.0"
click at [708, 517] on input "text" at bounding box center [931, 511] width 1234 height 34
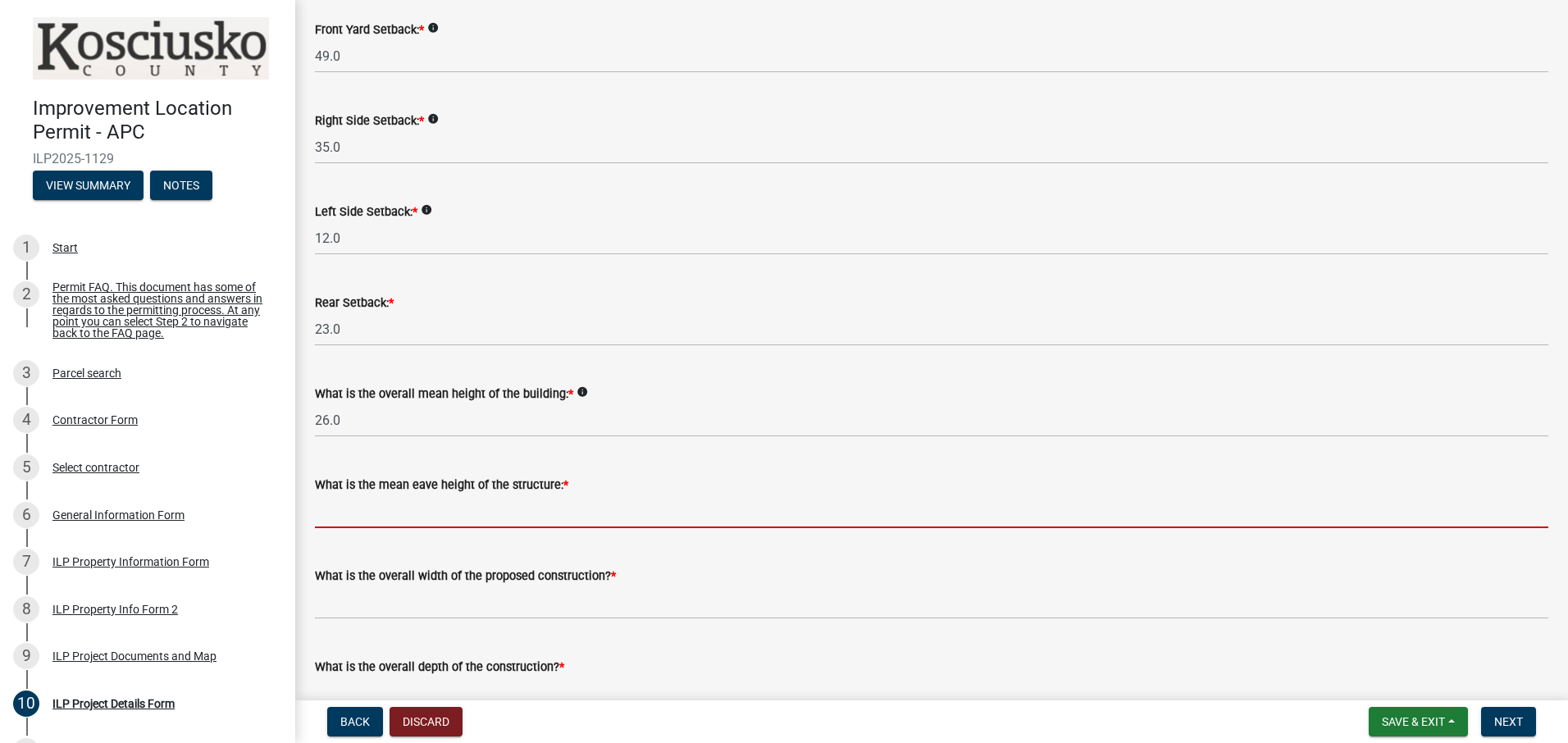
click at [1555, 371] on div "ILP Project Details Form share Share Some properties, due to their configuratio…" at bounding box center [932, 623] width 1273 height 1698
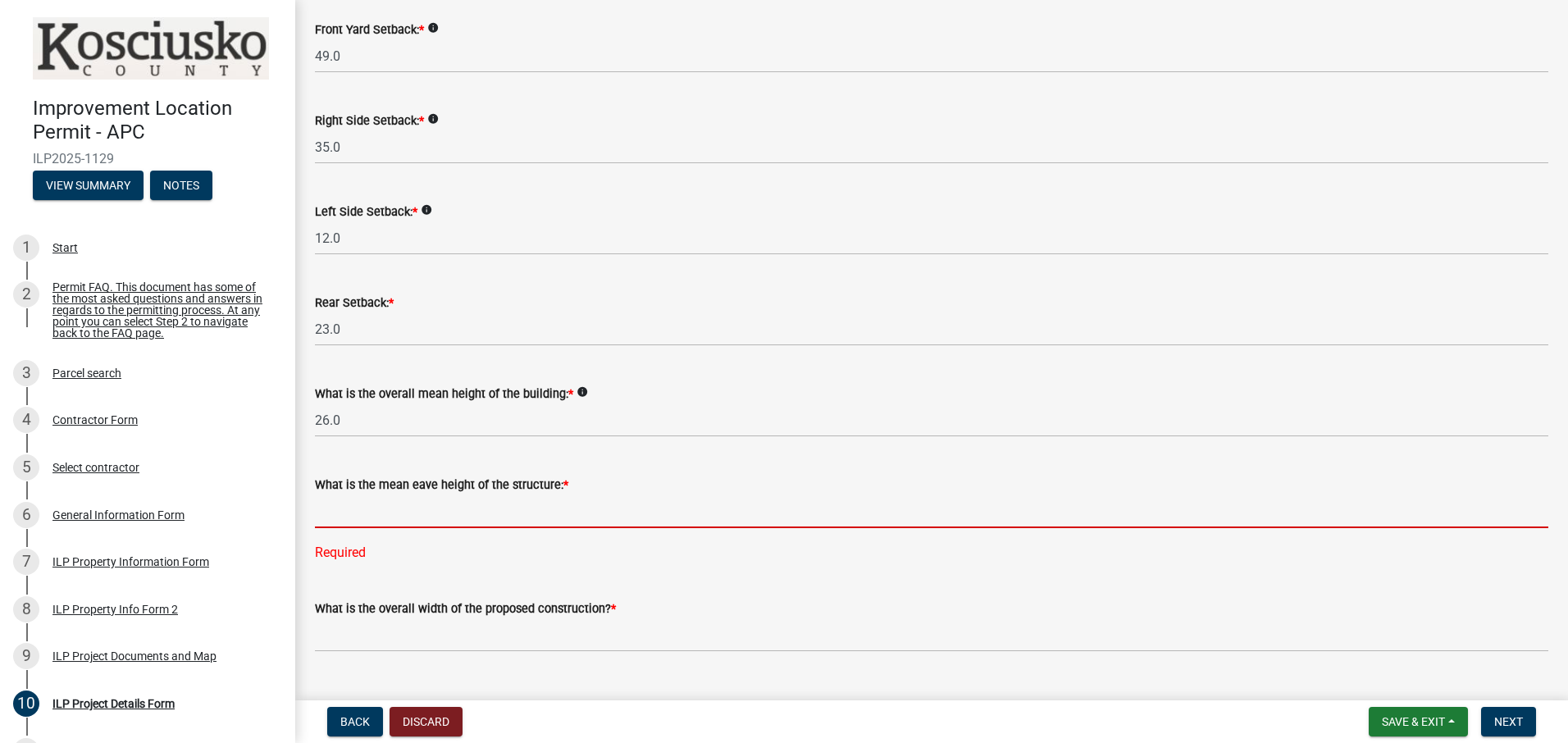
click at [452, 517] on input "text" at bounding box center [931, 511] width 1234 height 34
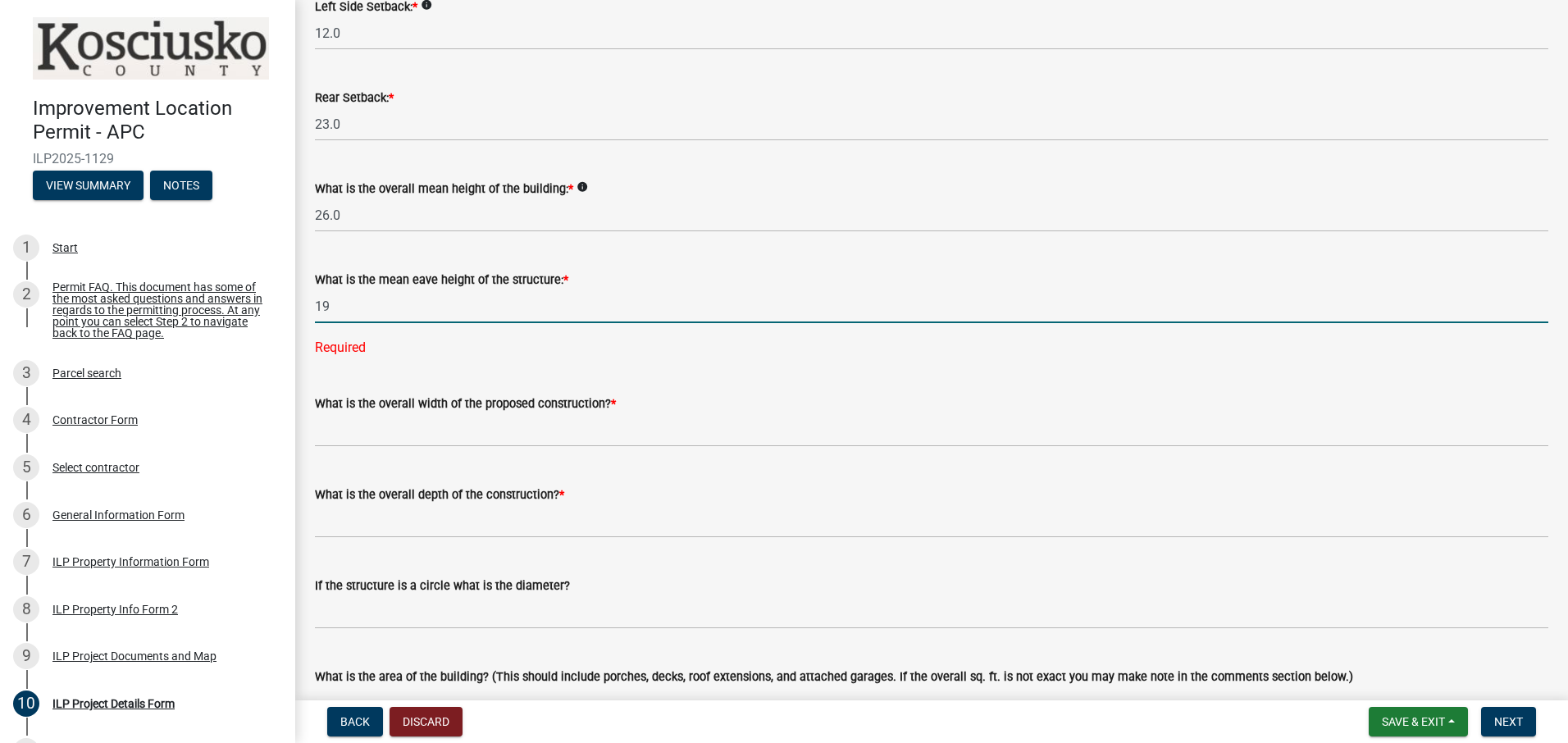
scroll to position [492, 0]
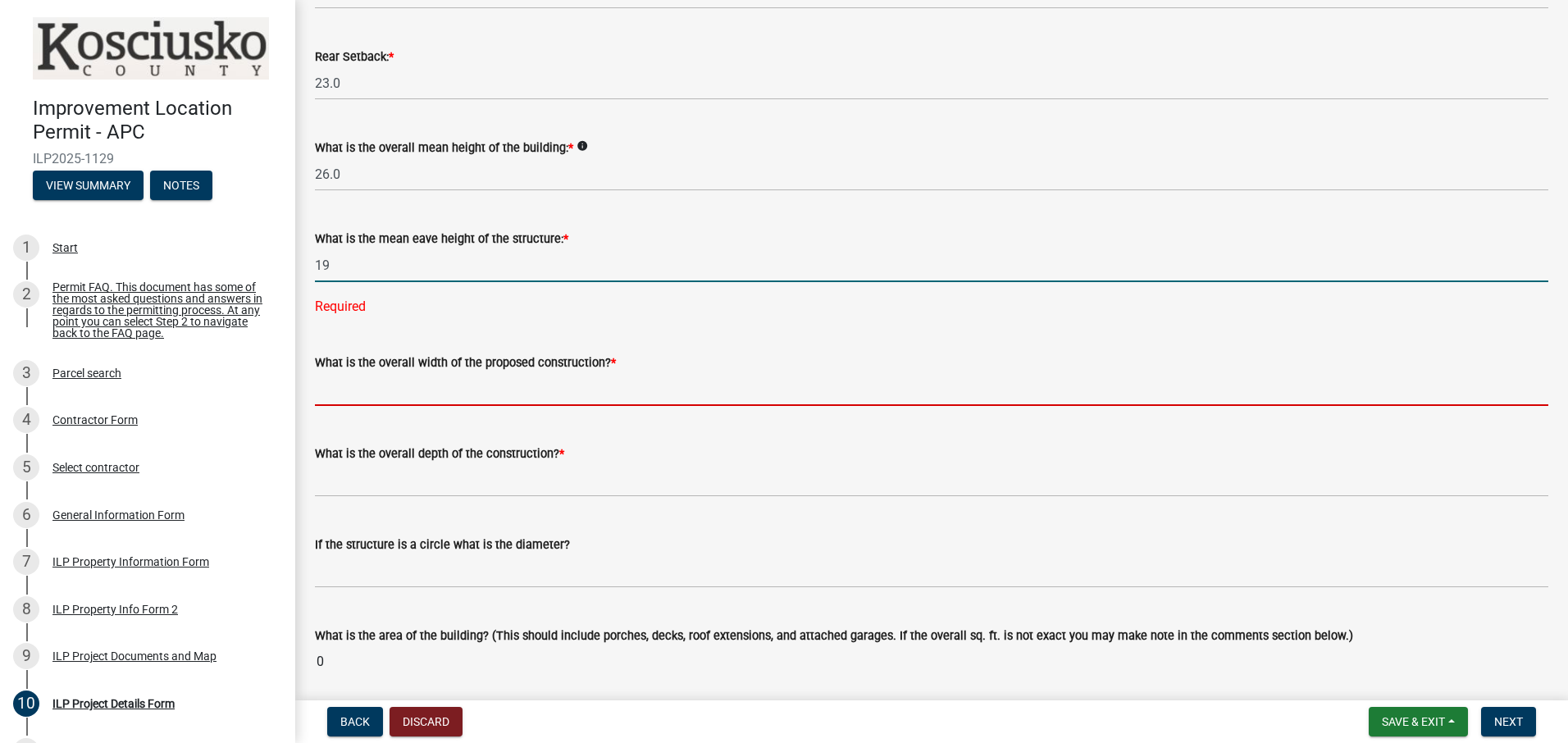
type input "19.0"
click at [448, 398] on wm-data-entity-input-list "Some properties, due to their configuration, may have multiples of a type yard …" at bounding box center [931, 423] width 1234 height 1645
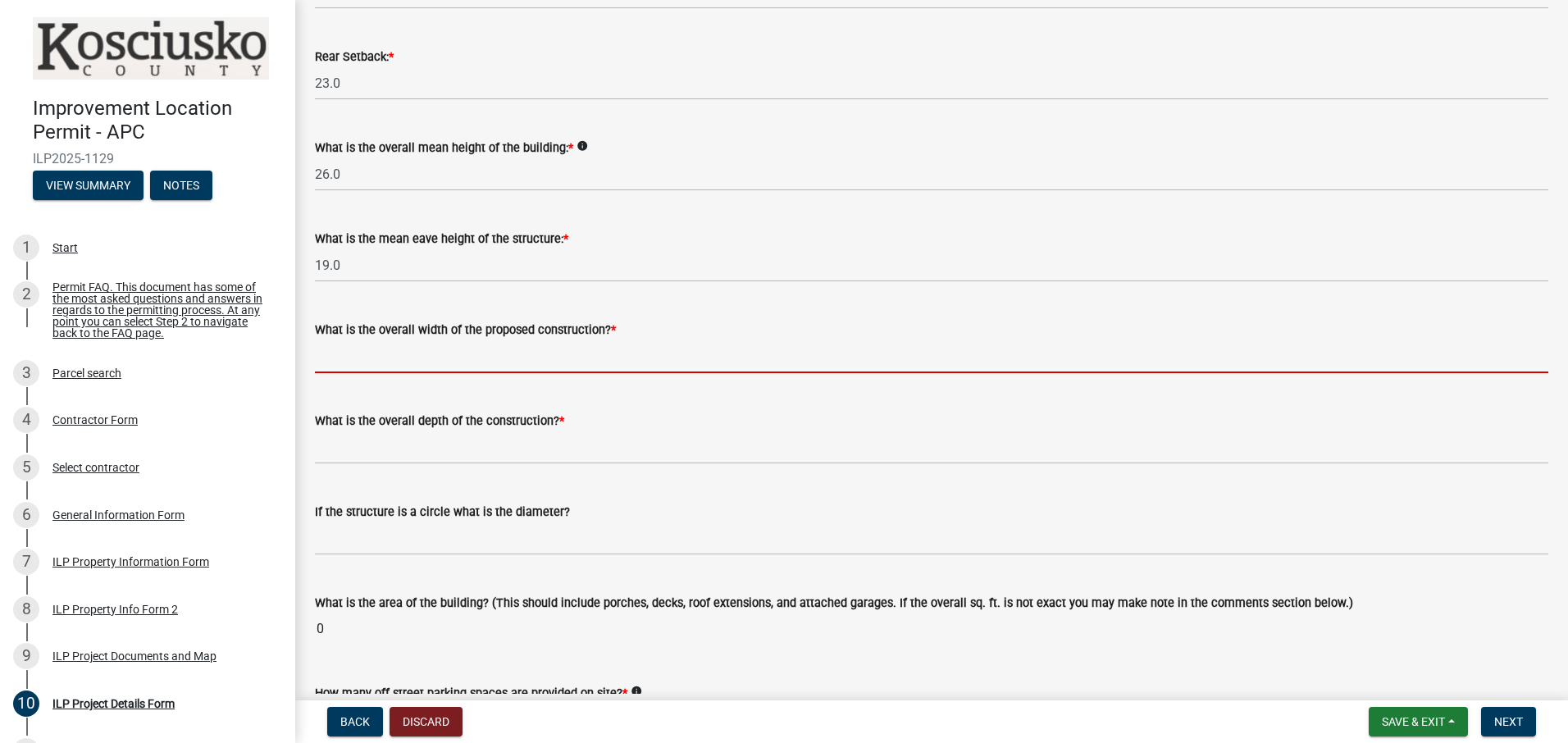
type input "29.00"
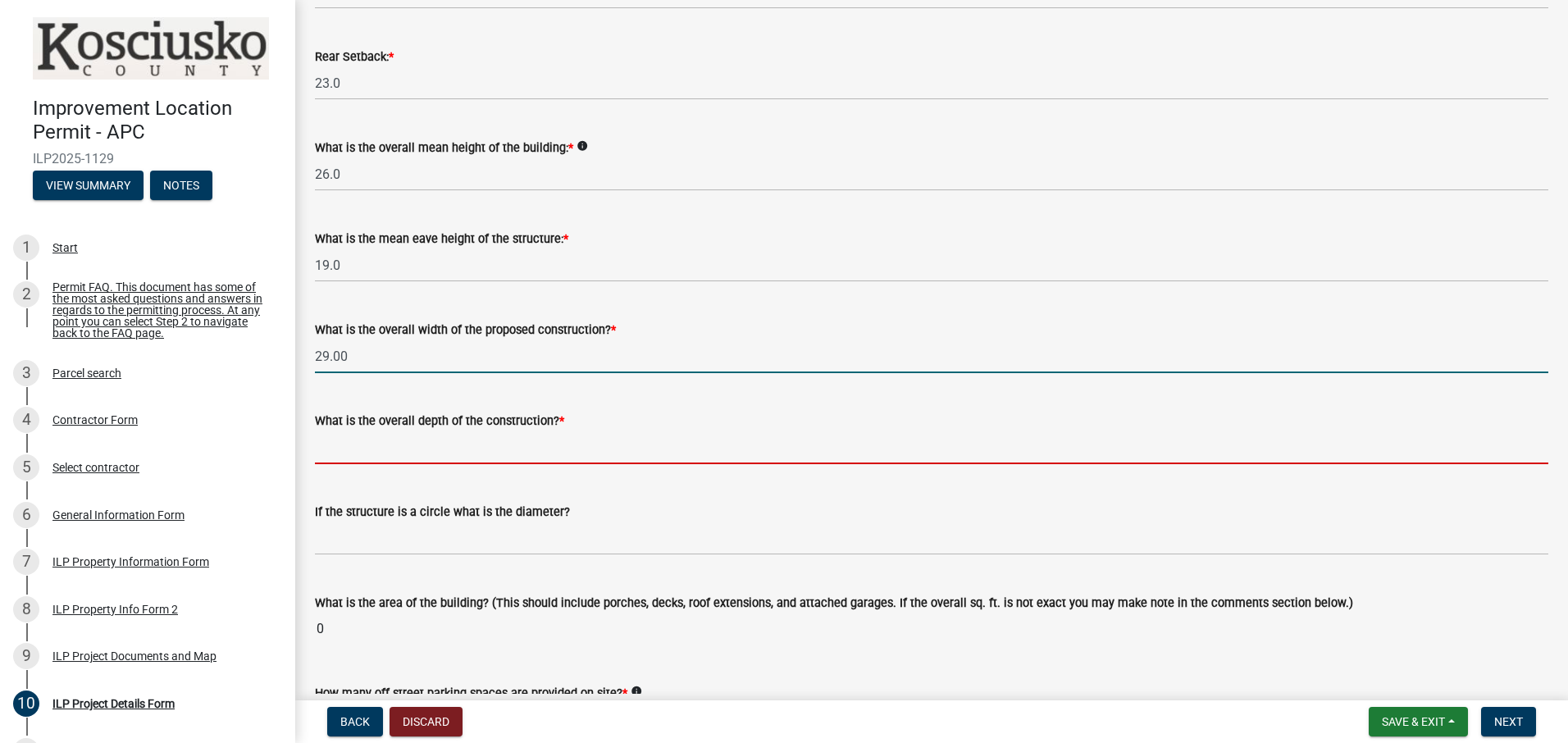
type input "40.00"
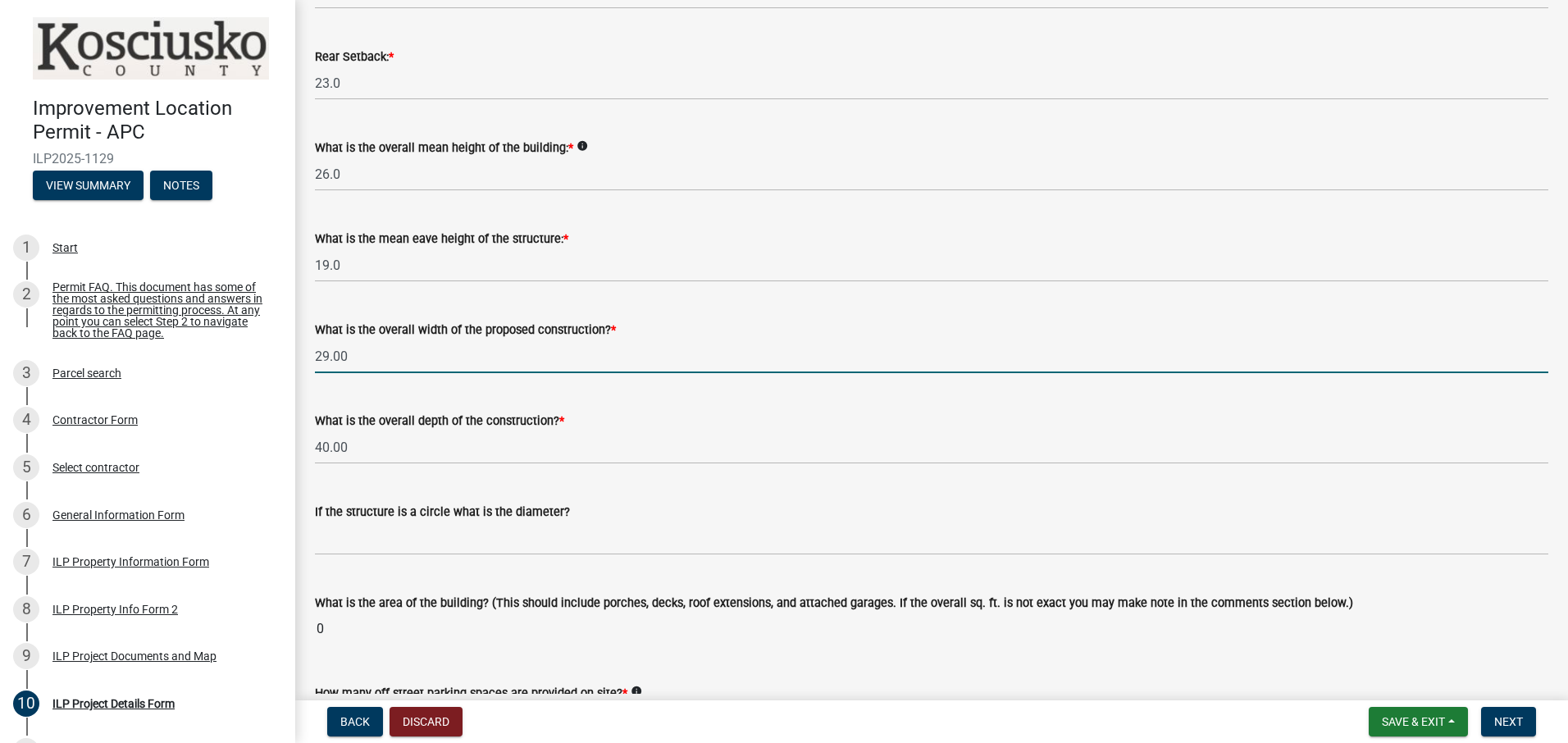
type input "4"
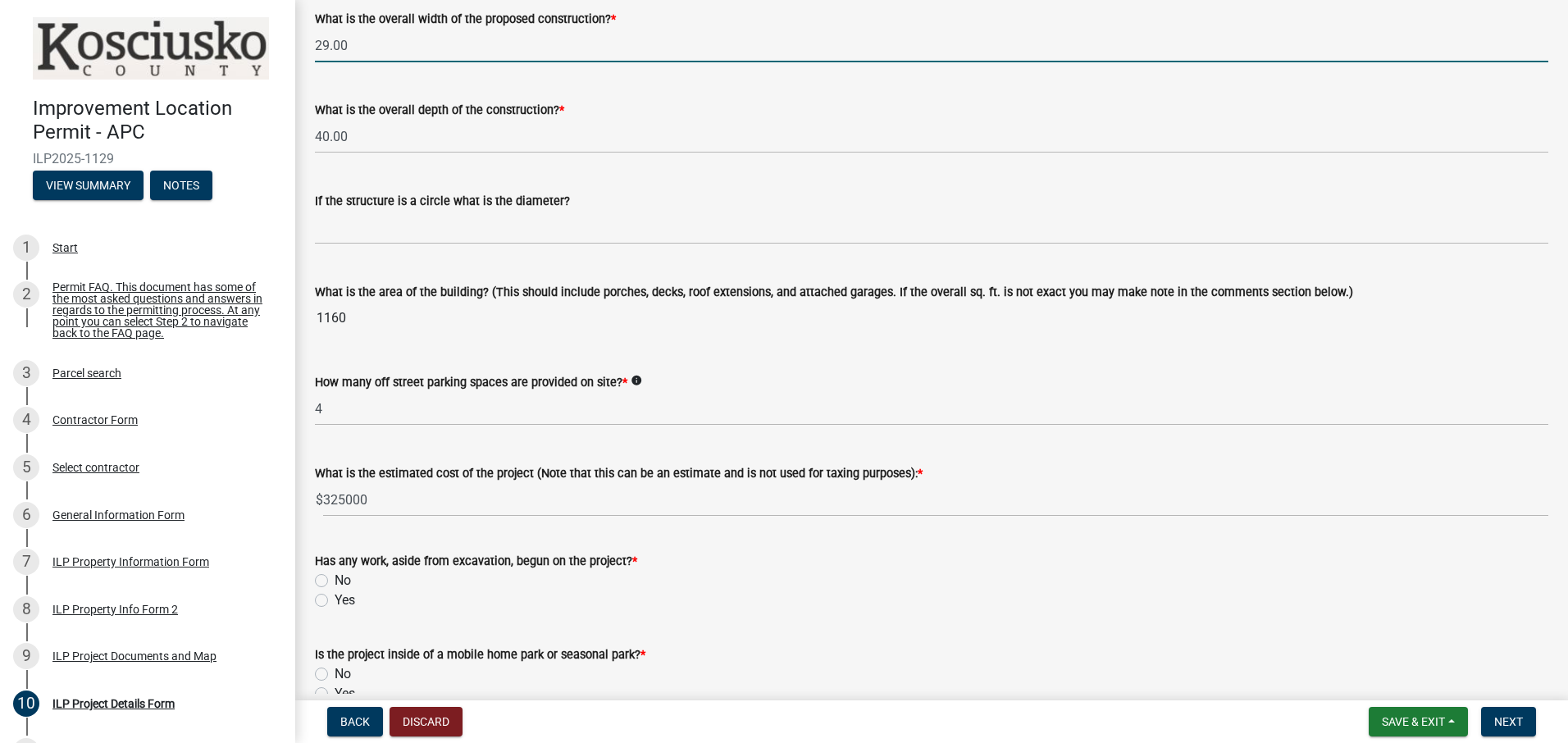
scroll to position [902, 0]
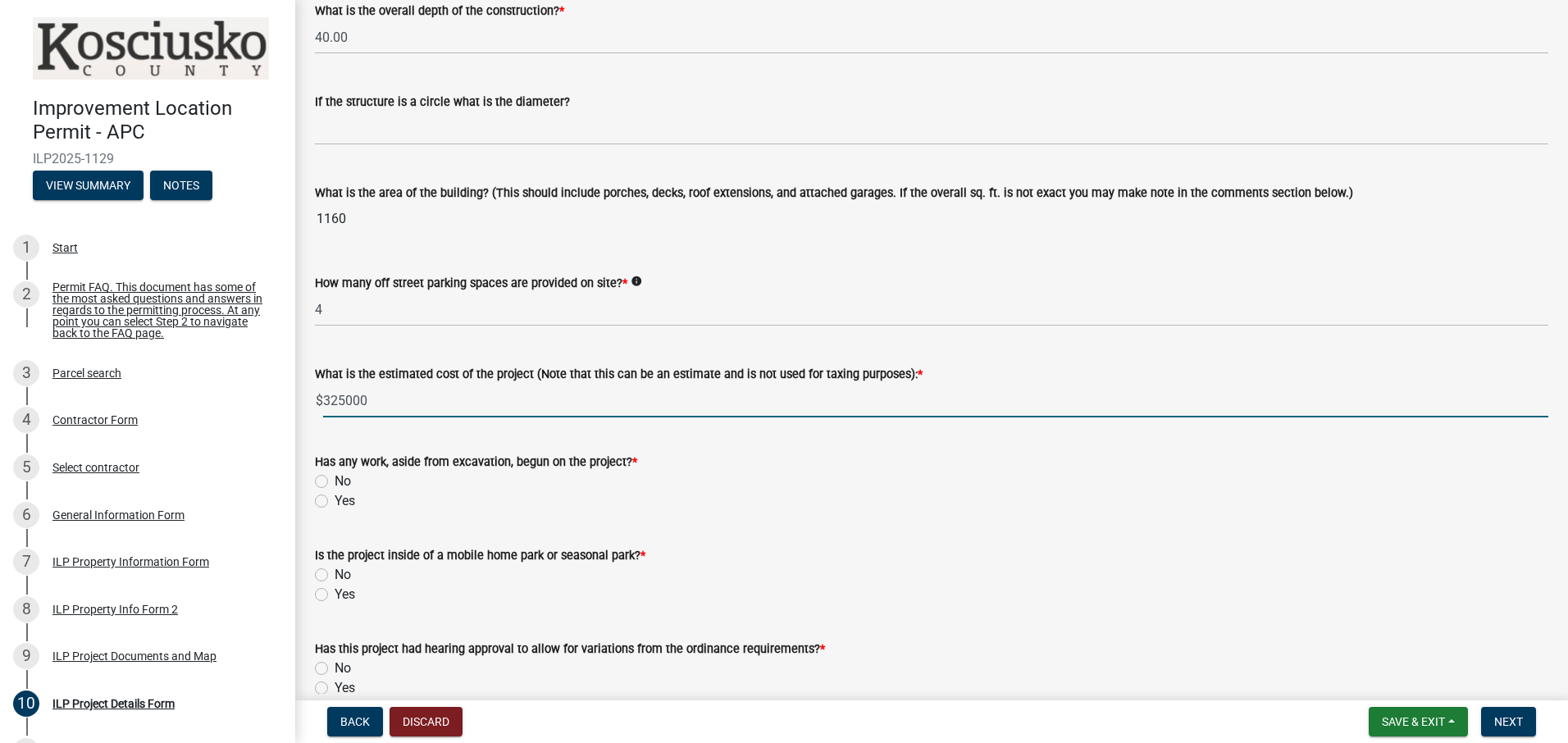
drag, startPoint x: 346, startPoint y: 398, endPoint x: 333, endPoint y: 399, distance: 13.0
click at [333, 399] on input "325000" at bounding box center [936, 401] width 1226 height 34
type input "300000"
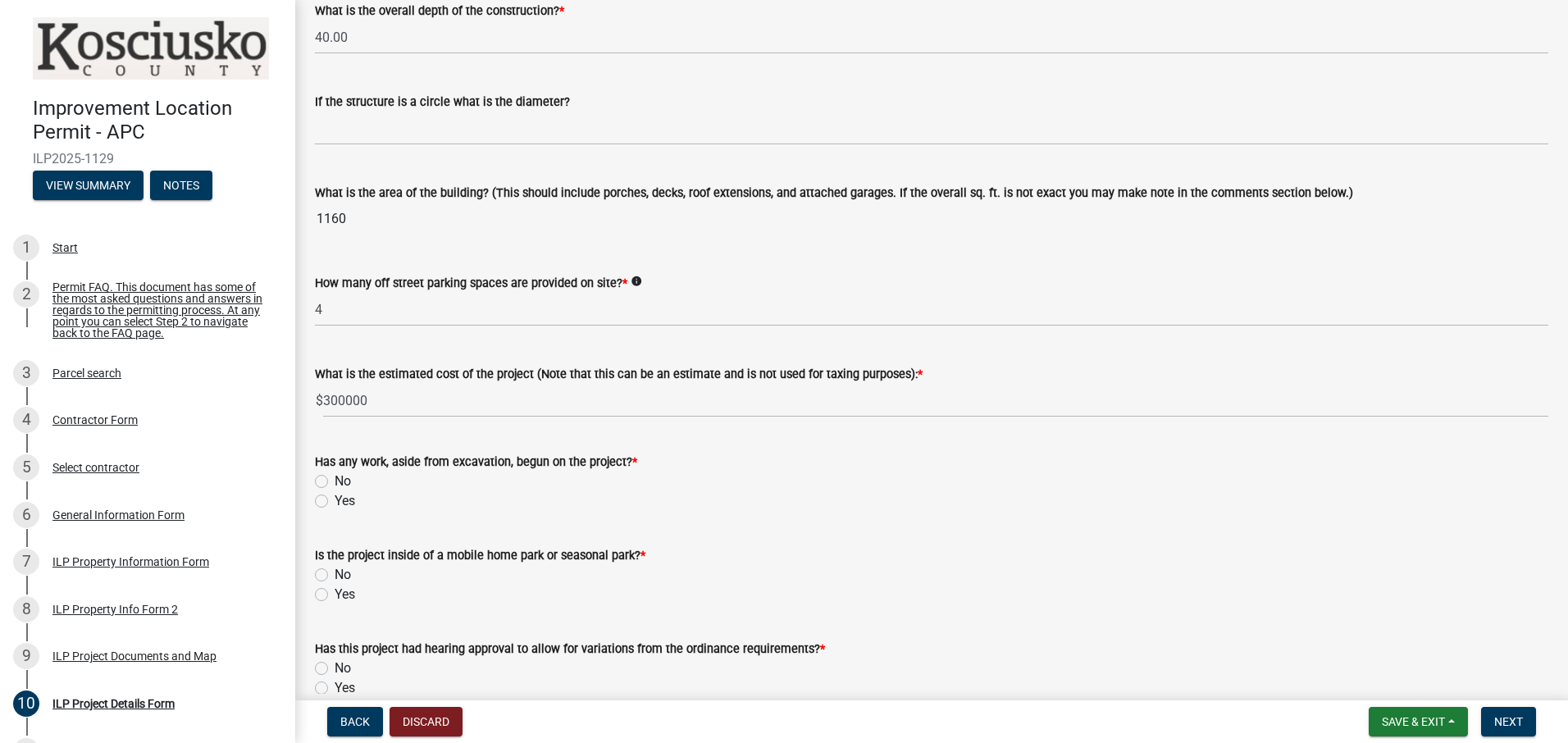
click at [334, 481] on label "No" at bounding box center [342, 481] width 17 height 20
click at [334, 481] on input "No" at bounding box center [339, 476] width 11 height 11
radio input "true"
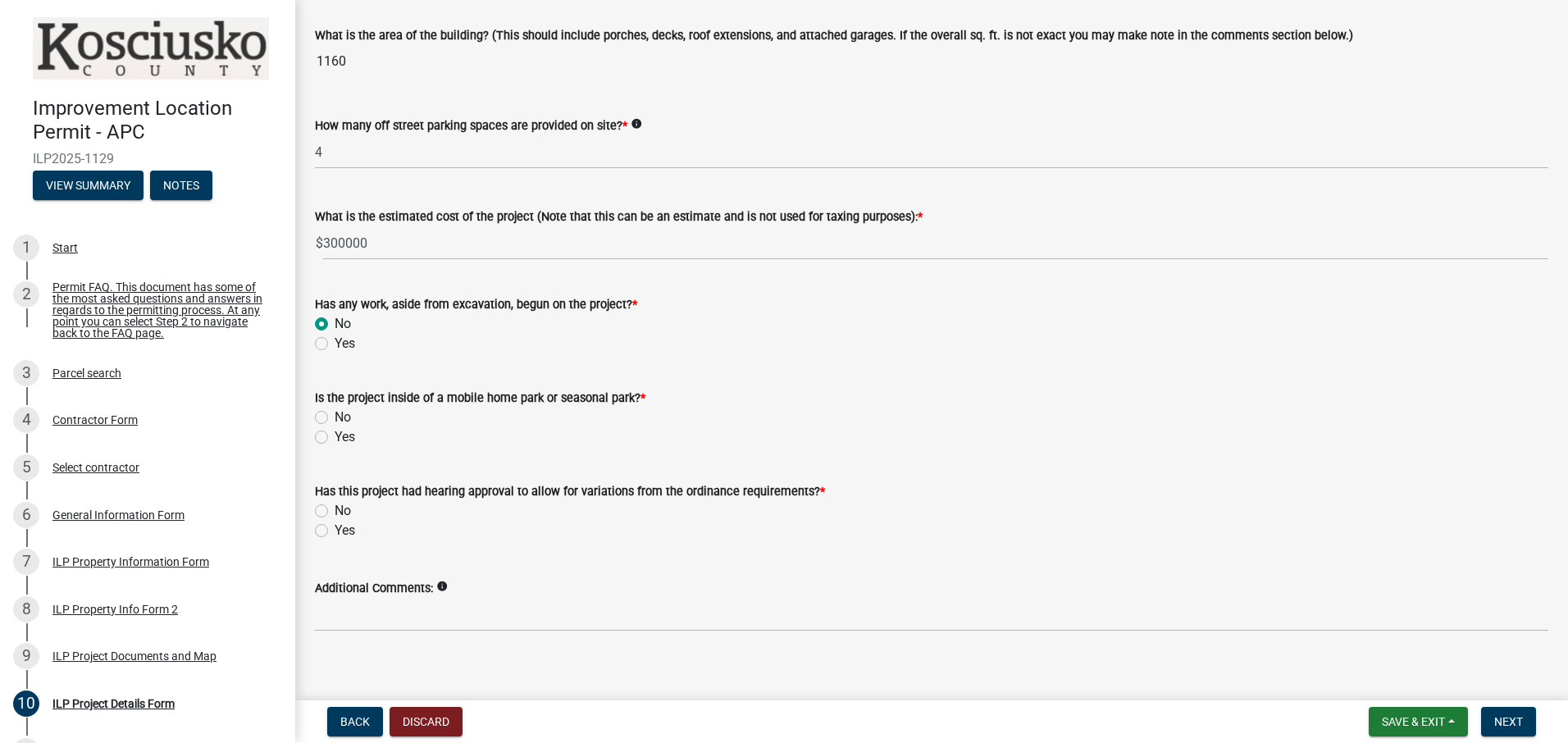
scroll to position [1065, 0]
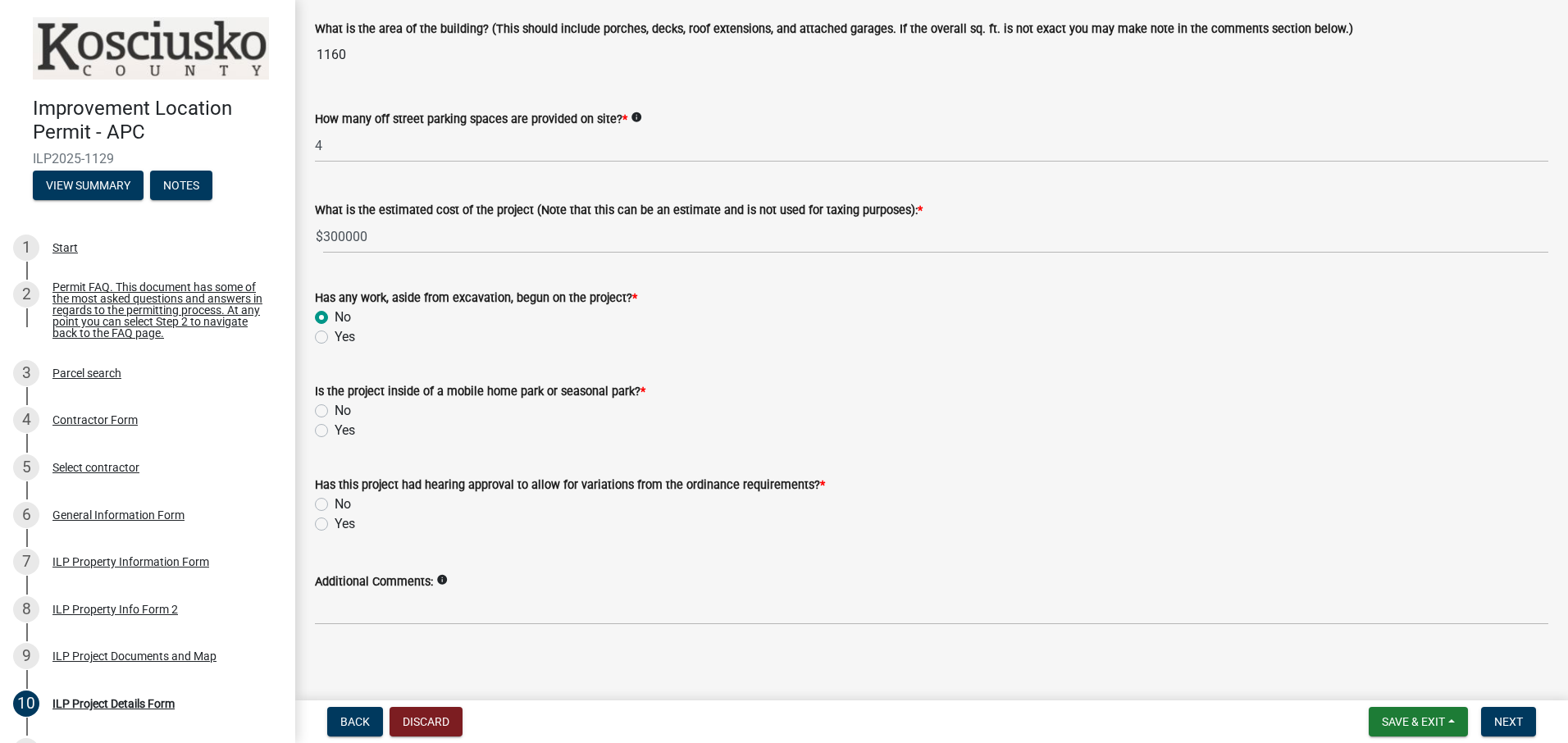
click at [334, 408] on label "No" at bounding box center [342, 411] width 17 height 20
click at [334, 408] on input "No" at bounding box center [339, 406] width 11 height 11
radio input "true"
click at [334, 503] on label "No" at bounding box center [342, 504] width 17 height 20
click at [334, 503] on input "No" at bounding box center [339, 499] width 11 height 11
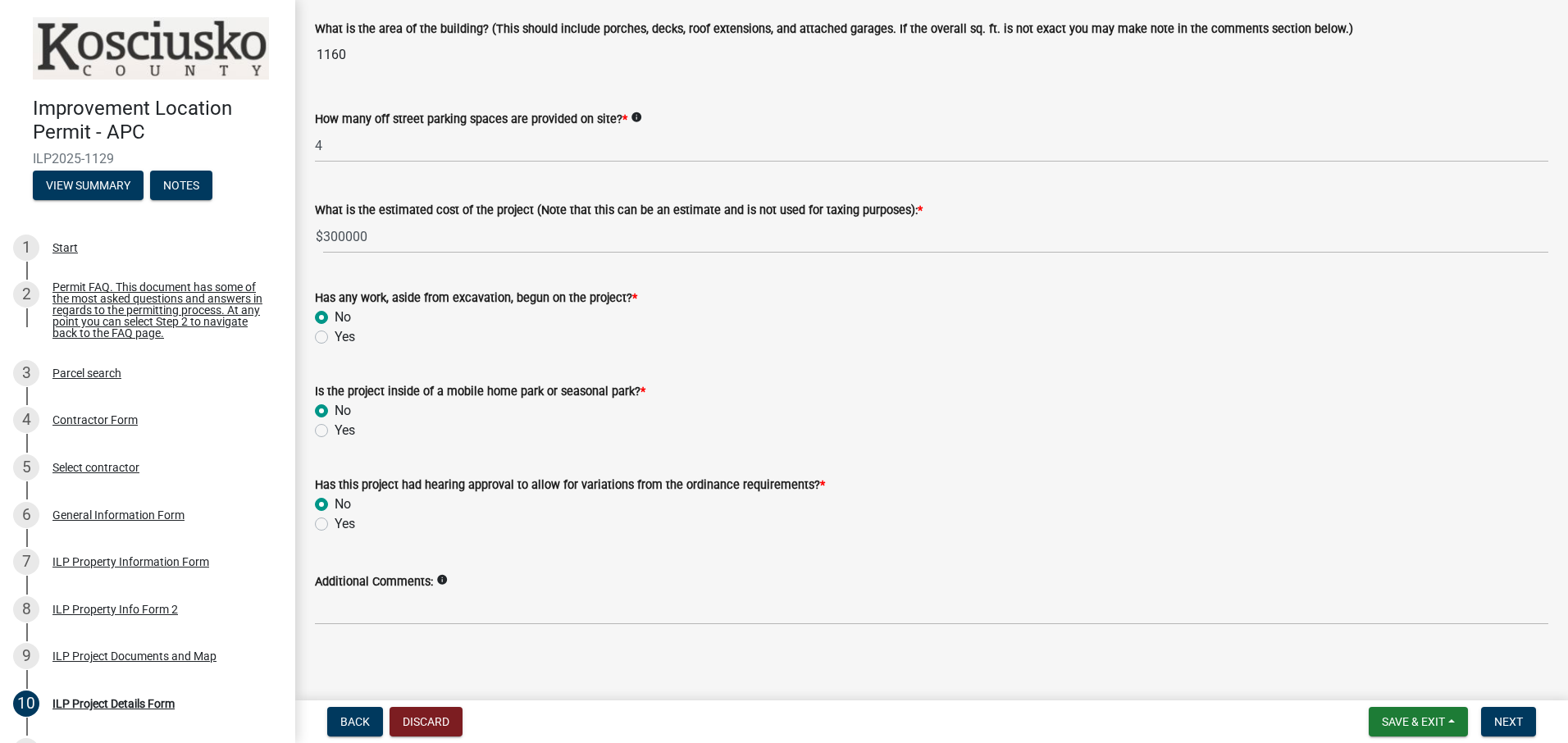
radio input "true"
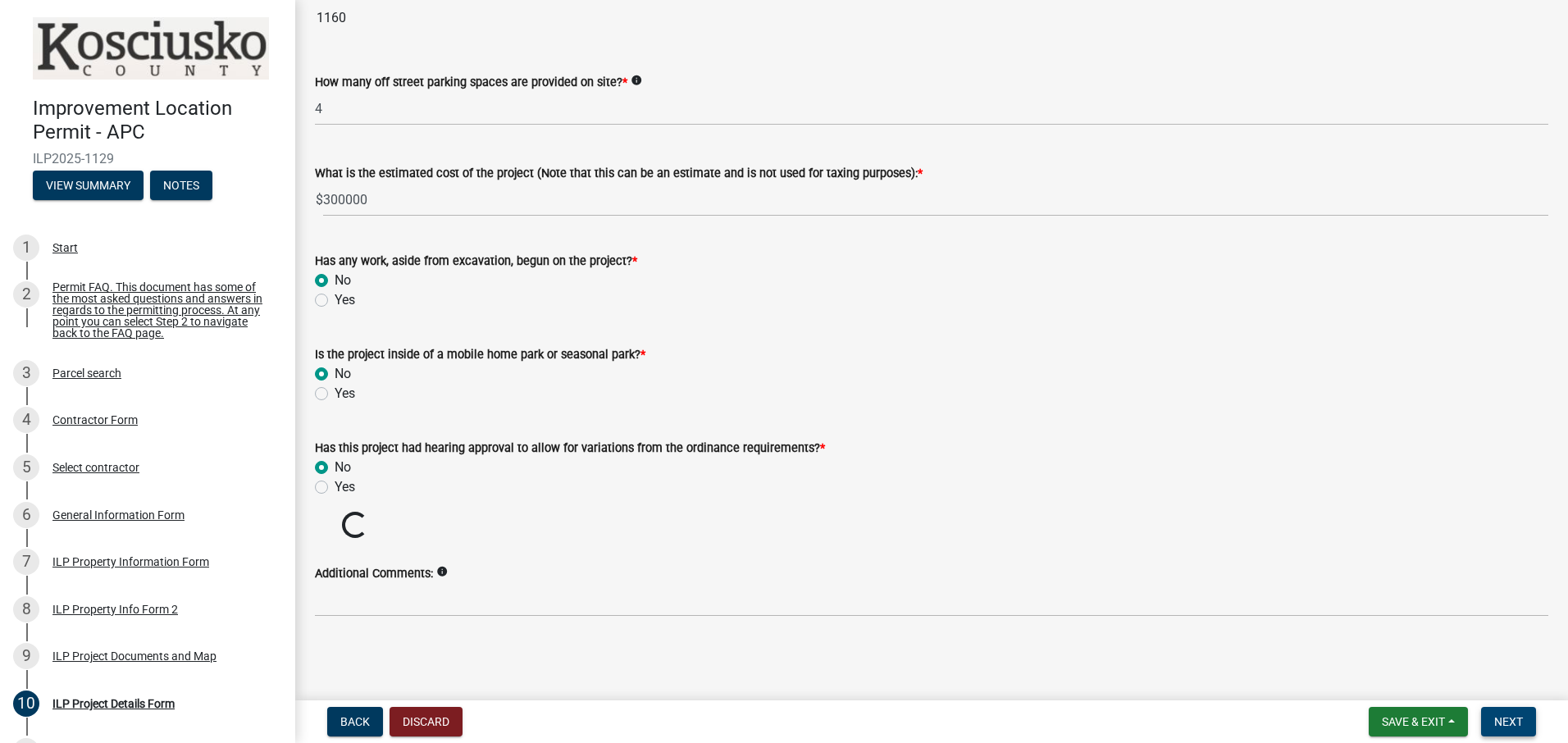
scroll to position [1074, 0]
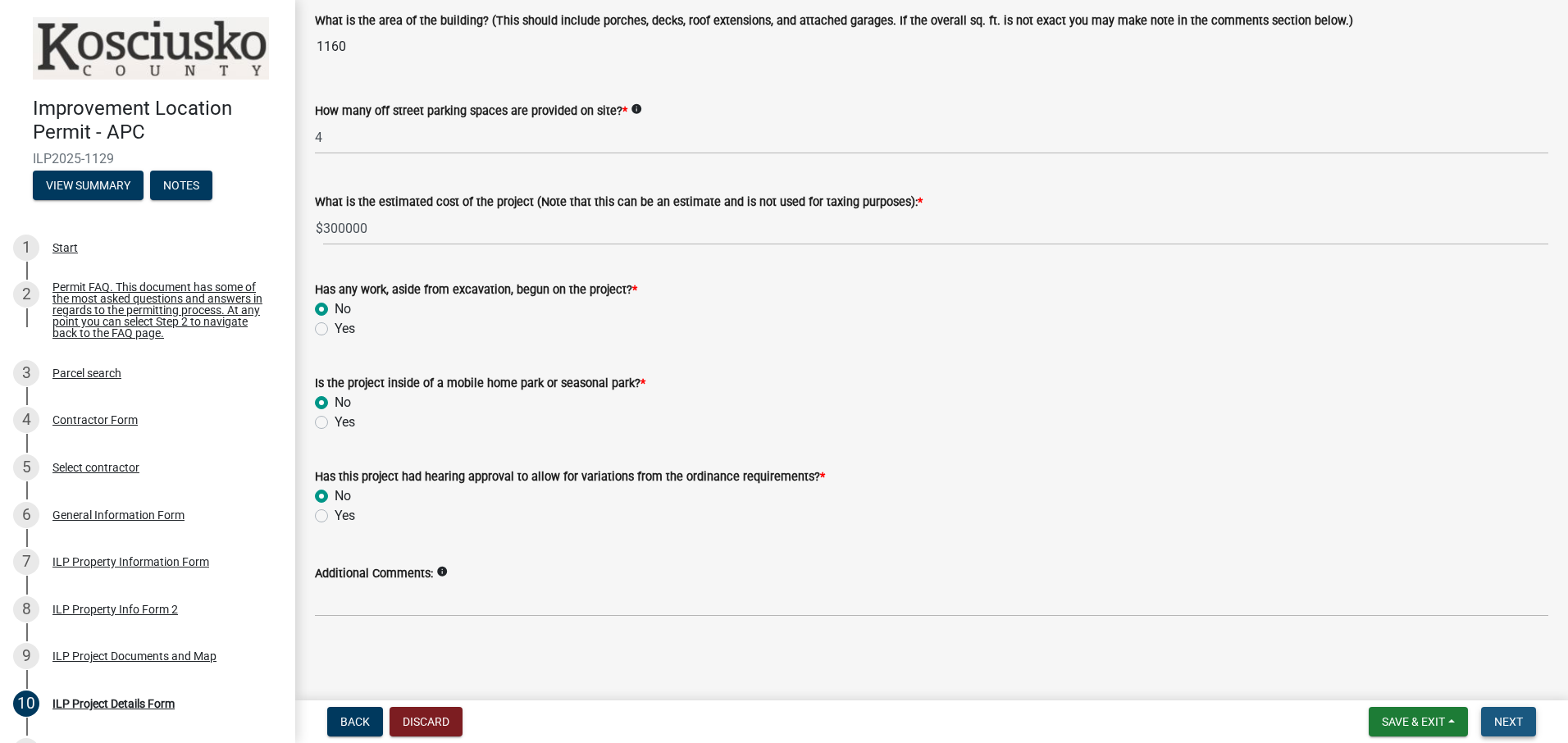
click at [1510, 717] on span "Next" at bounding box center [1508, 721] width 29 height 13
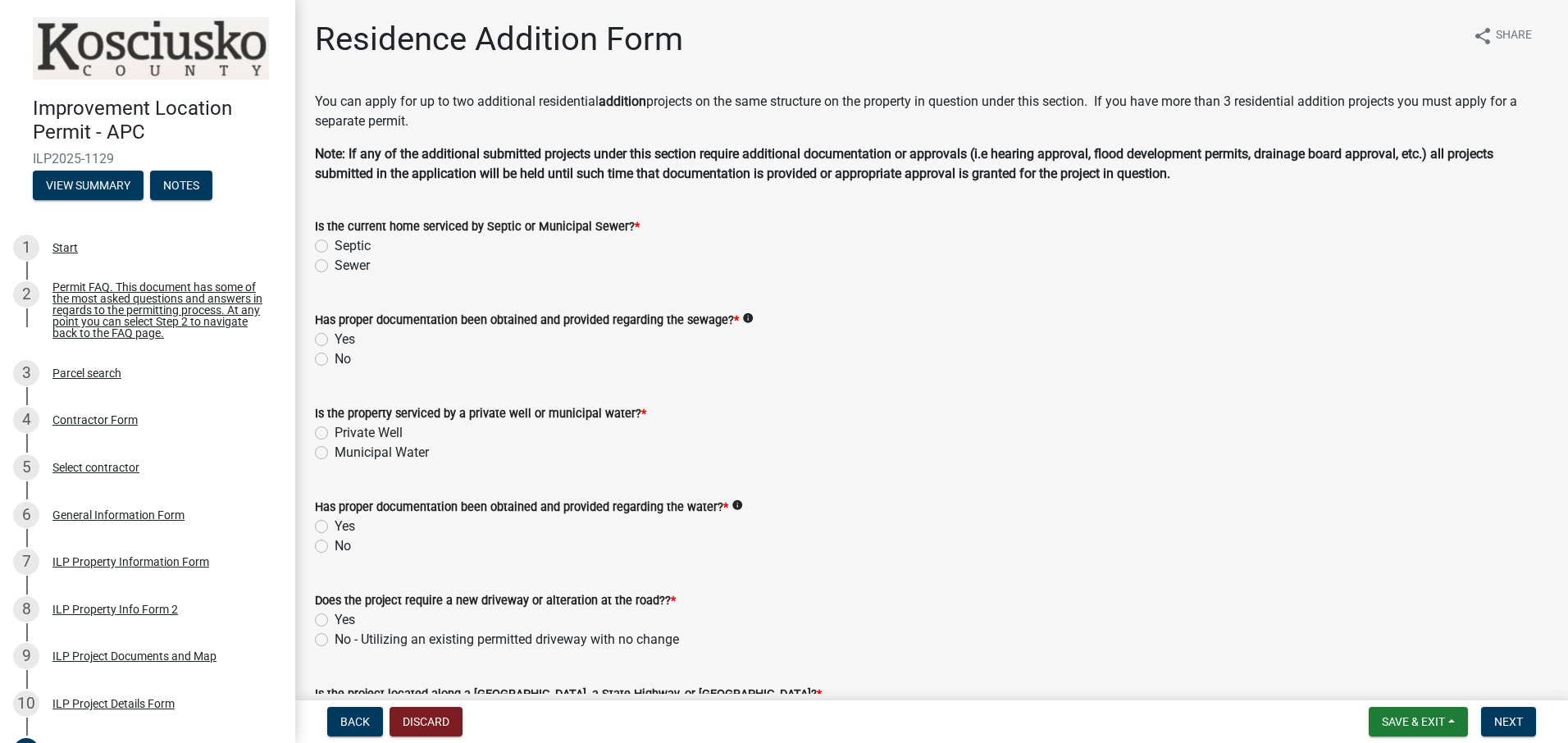
click at [334, 267] on label "Sewer" at bounding box center [352, 266] width 36 height 20
click at [334, 267] on input "Sewer" at bounding box center [339, 261] width 11 height 11
radio input "true"
click at [334, 337] on label "Yes" at bounding box center [344, 339] width 21 height 20
click at [334, 337] on input "Yes" at bounding box center [339, 334] width 11 height 11
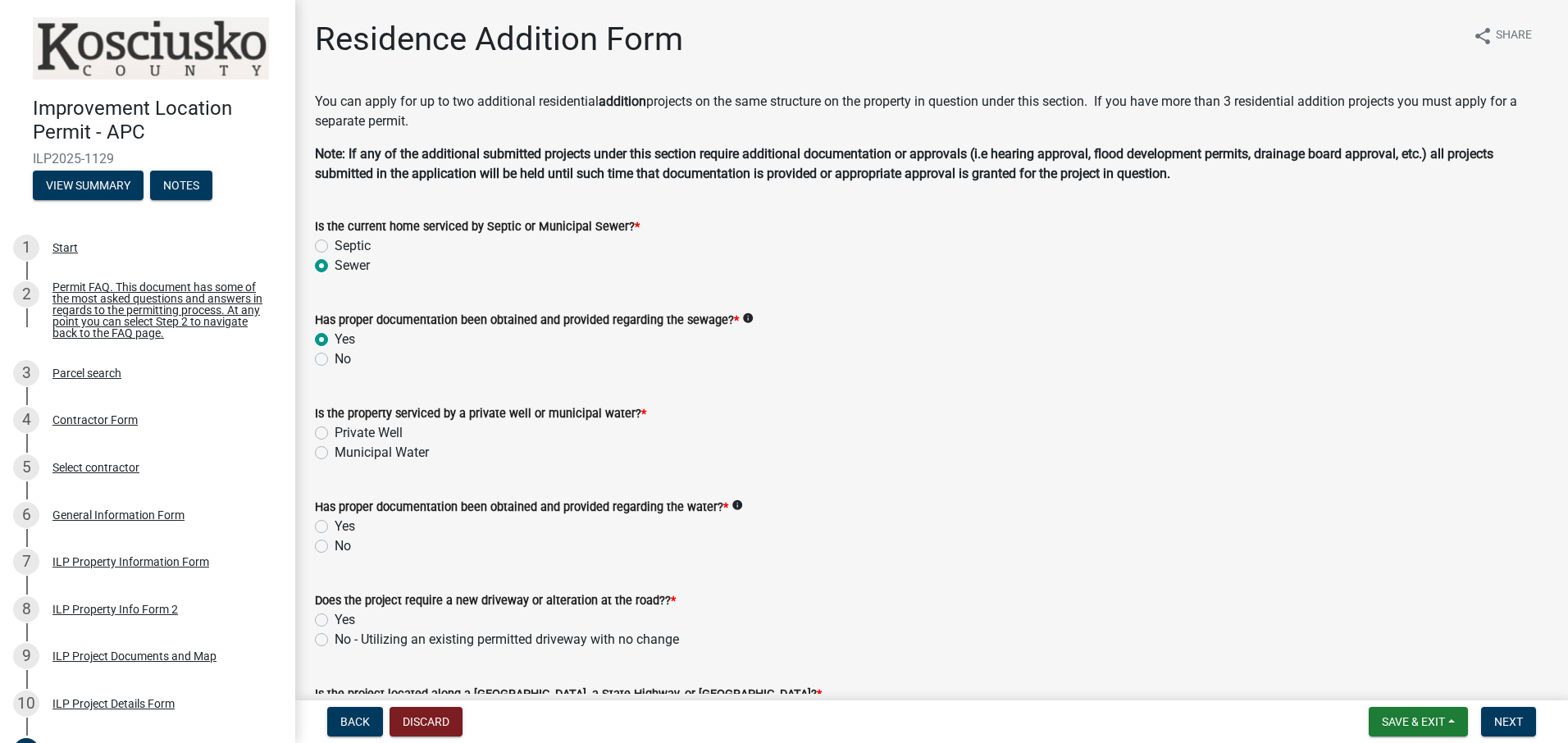
radio input "true"
click at [334, 432] on label "Private Well" at bounding box center [368, 433] width 68 height 20
click at [334, 432] on input "Private Well" at bounding box center [339, 428] width 11 height 11
radio input "true"
click at [334, 523] on label "Yes" at bounding box center [344, 527] width 21 height 20
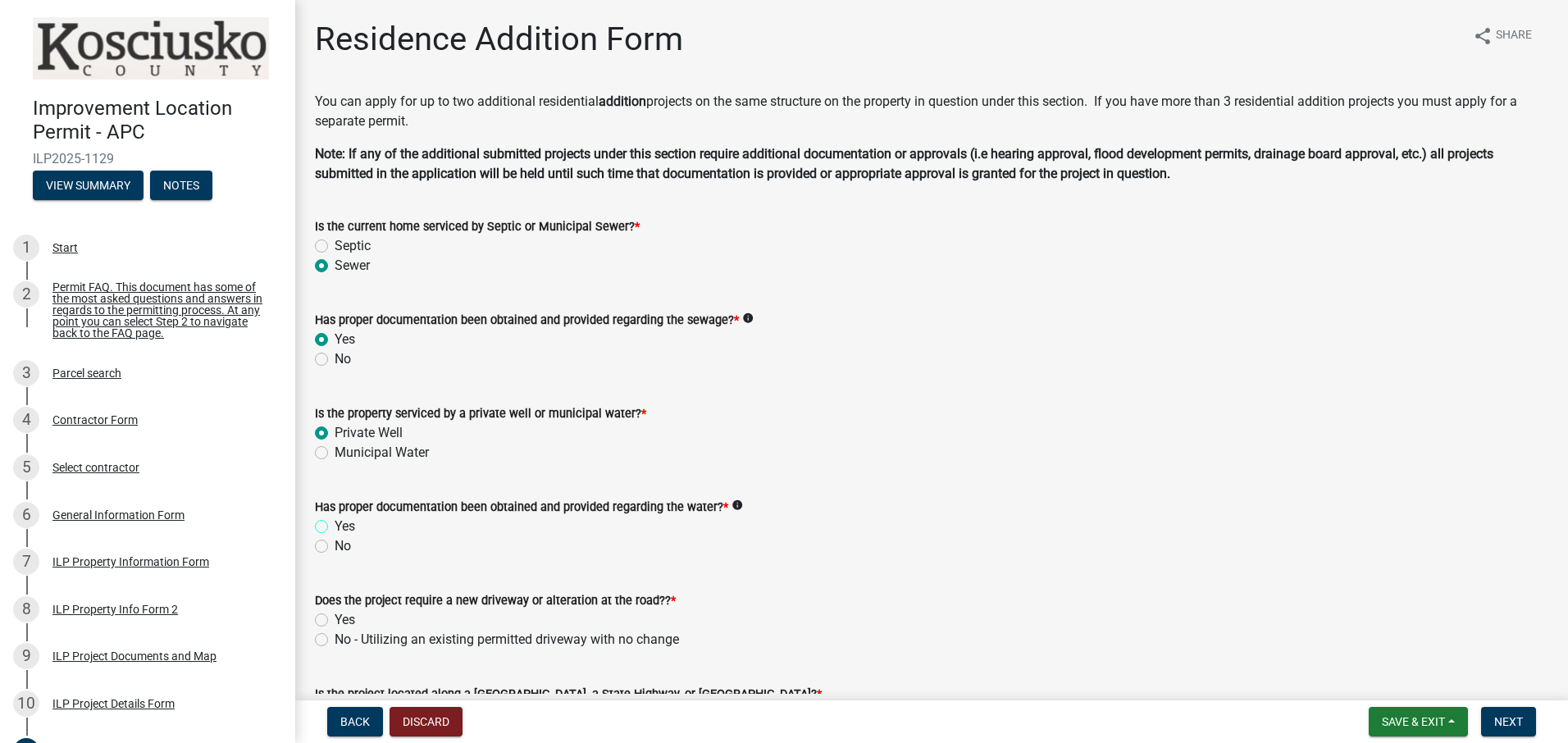
click at [334, 523] on input "Yes" at bounding box center [339, 522] width 11 height 11
radio input "true"
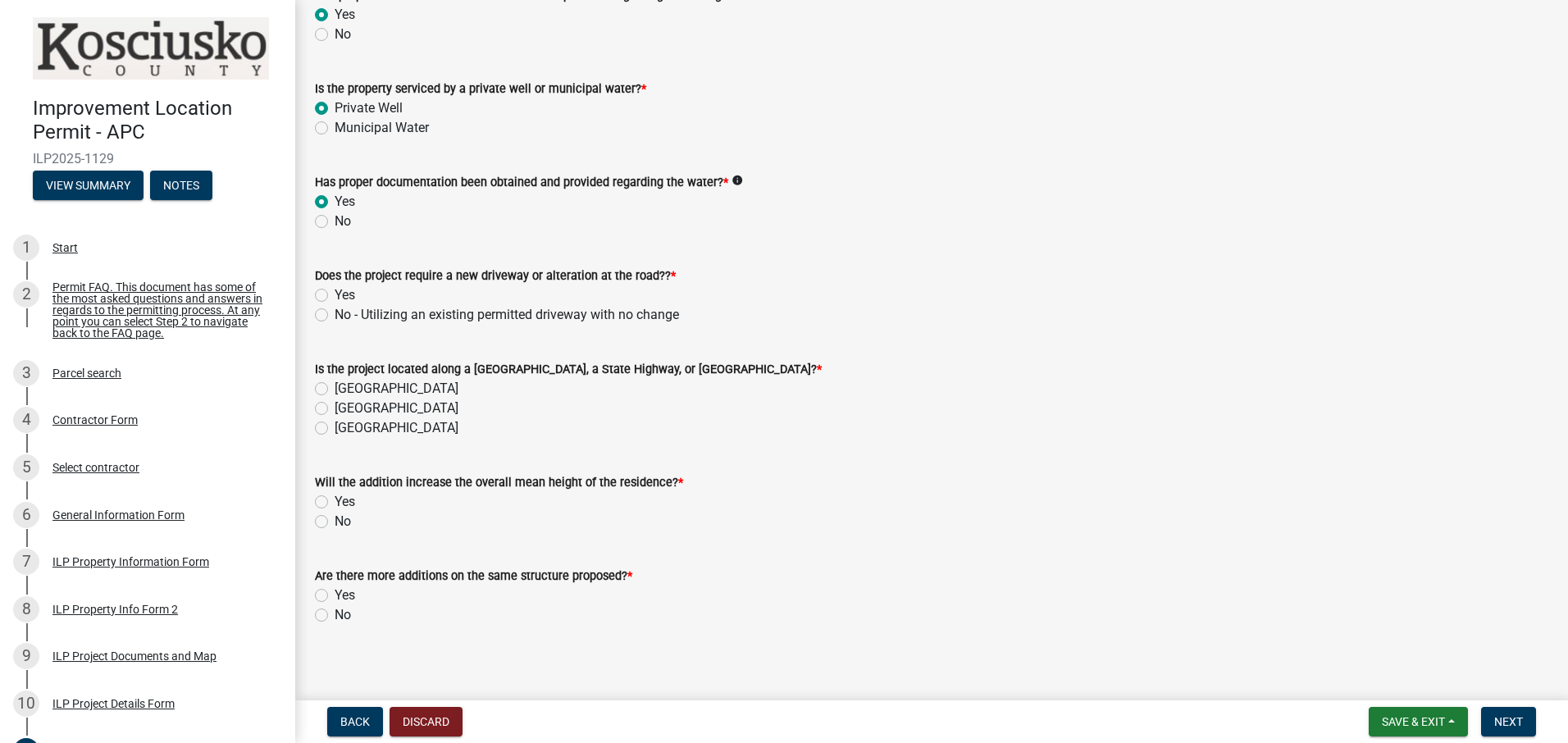
scroll to position [328, 0]
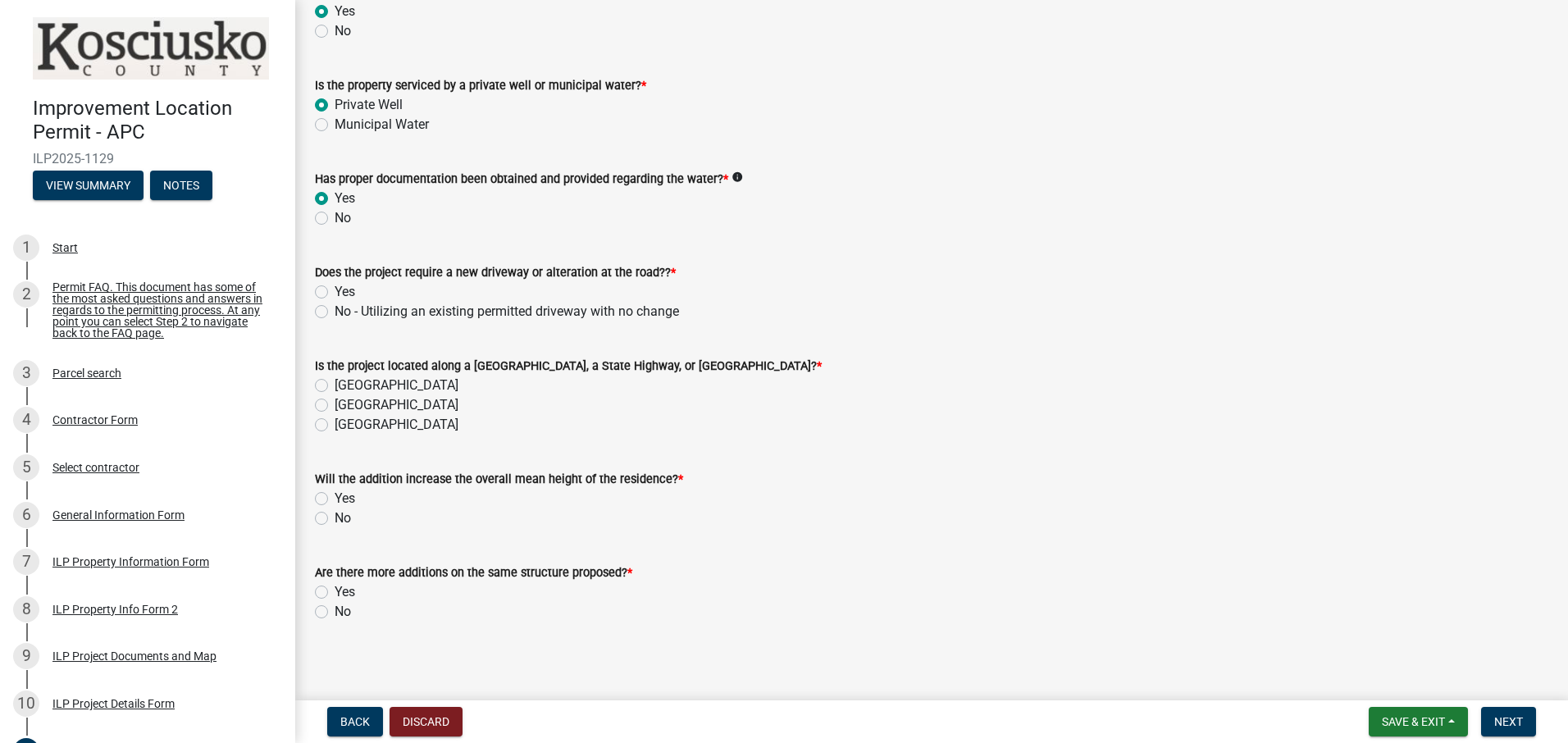
click at [334, 314] on label "No - Utilizing an existing permitted driveway with no change" at bounding box center [506, 311] width 344 height 20
click at [334, 312] on input "No - Utilizing an existing permitted driveway with no change" at bounding box center [339, 307] width 11 height 11
radio input "true"
click at [334, 383] on label "[GEOGRAPHIC_DATA]" at bounding box center [396, 385] width 124 height 20
click at [334, 383] on input "[GEOGRAPHIC_DATA]" at bounding box center [339, 380] width 11 height 11
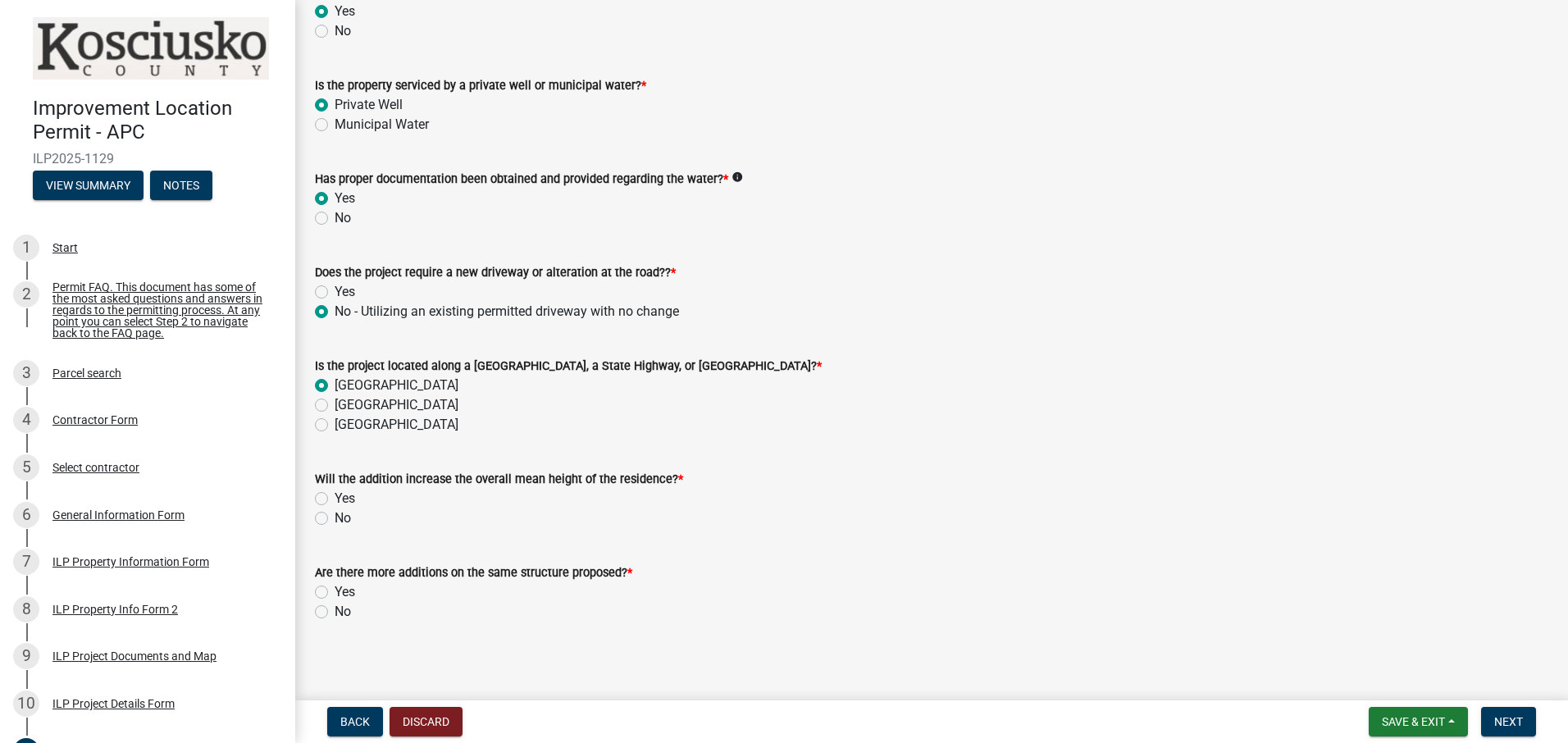
radio input "true"
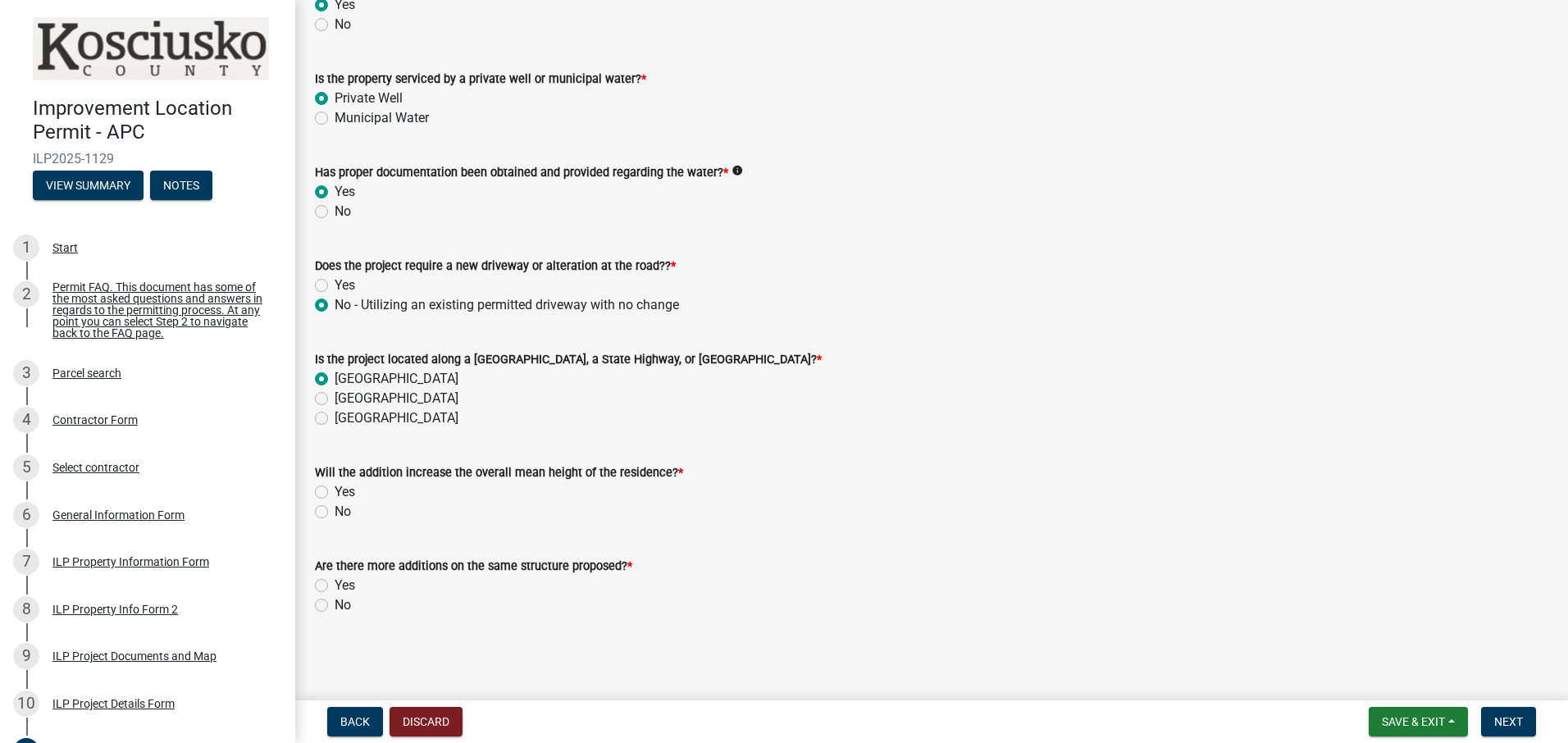
click at [334, 493] on label "Yes" at bounding box center [344, 492] width 21 height 20
click at [334, 493] on input "Yes" at bounding box center [339, 487] width 11 height 11
radio input "true"
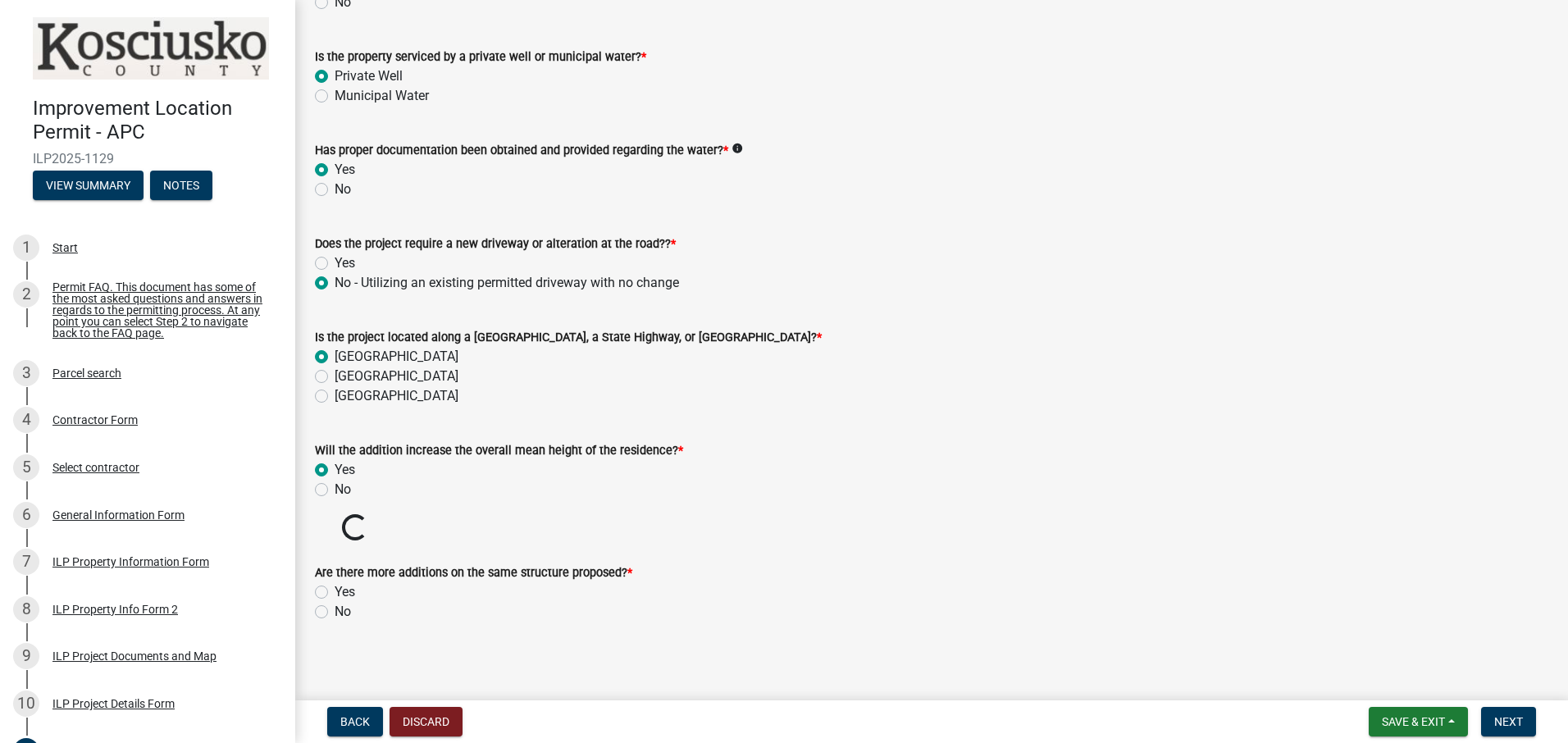
scroll to position [363, 0]
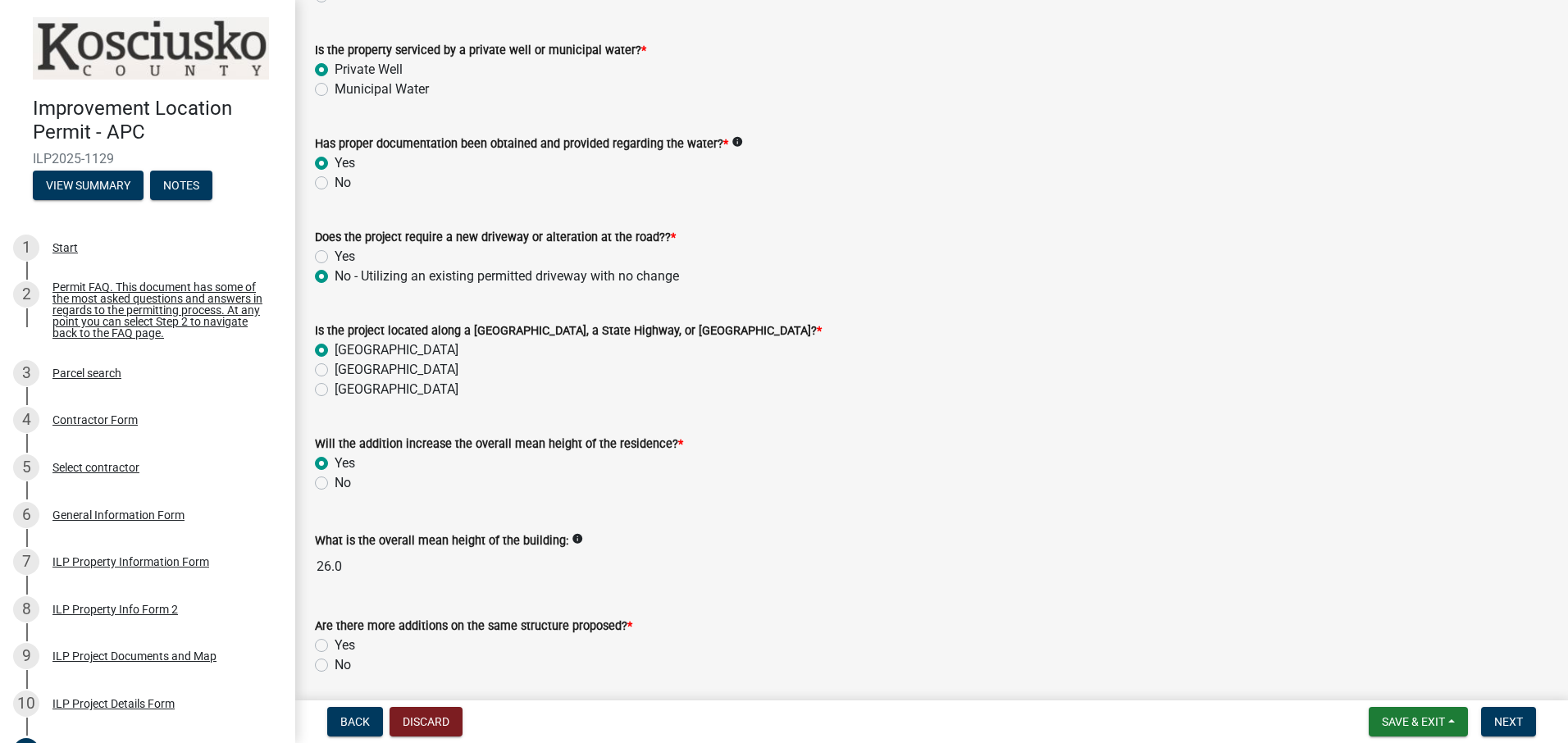
click at [334, 643] on label "Yes" at bounding box center [344, 645] width 21 height 20
click at [334, 643] on input "Yes" at bounding box center [339, 640] width 11 height 11
radio input "true"
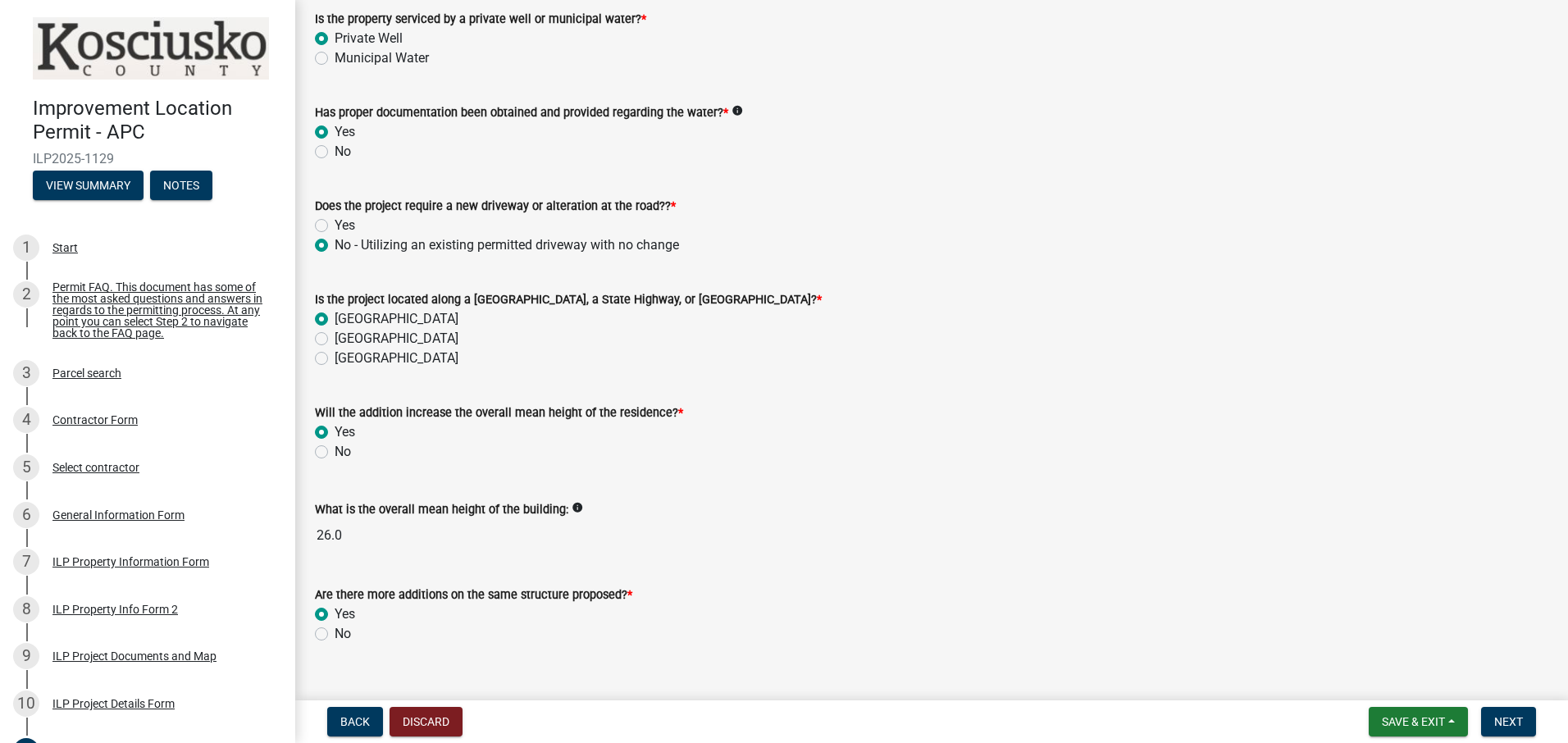
scroll to position [423, 0]
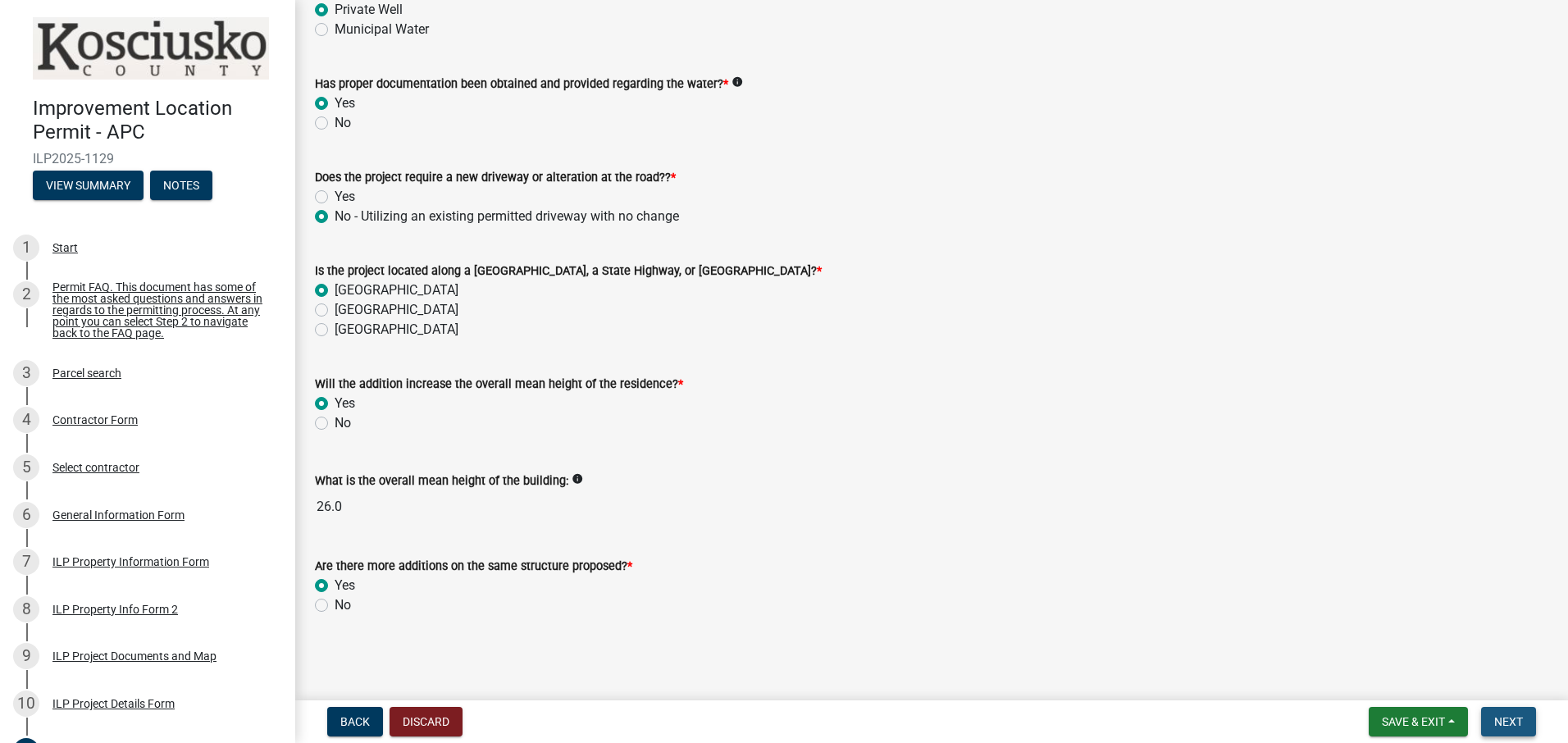
click at [1513, 716] on span "Next" at bounding box center [1508, 721] width 29 height 13
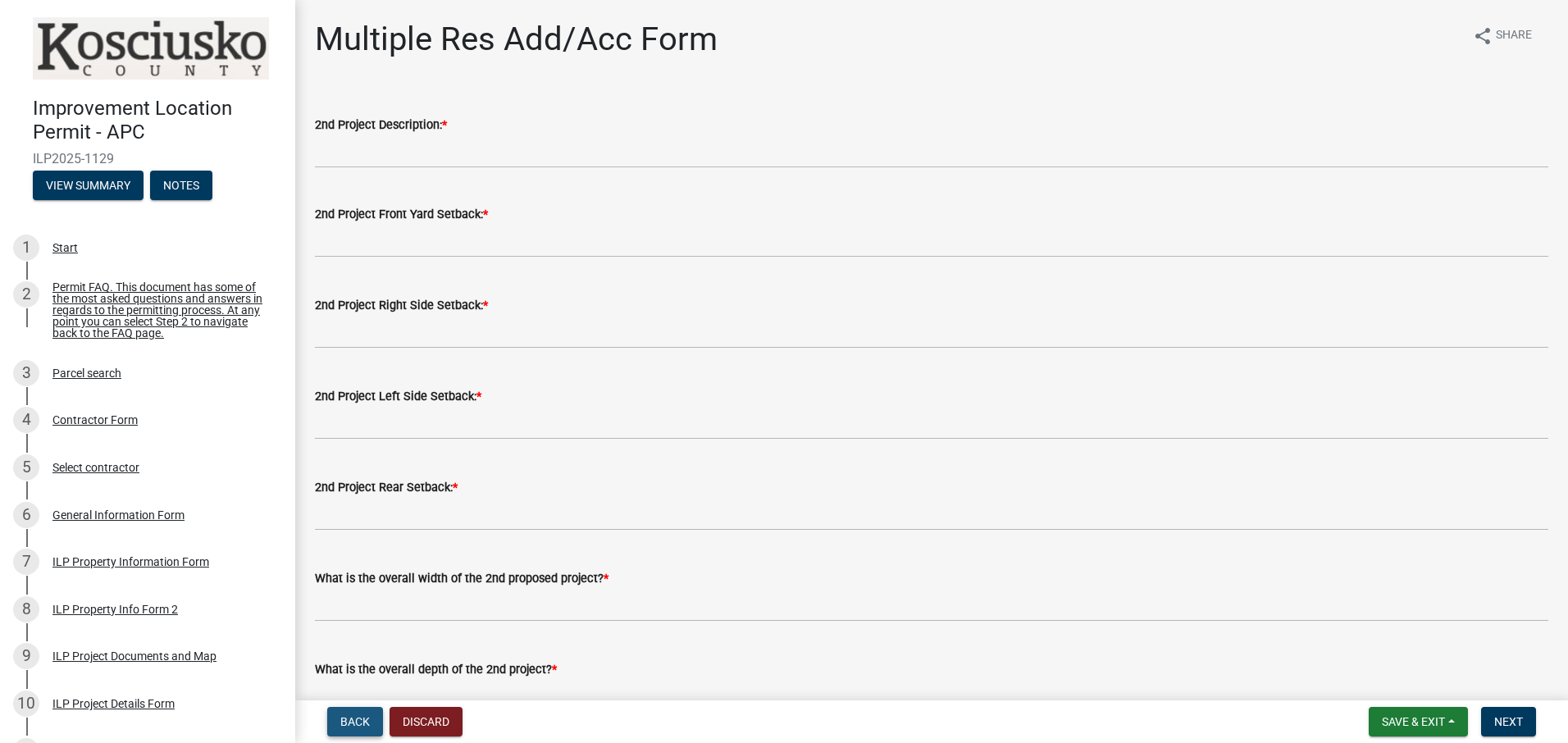
click at [356, 722] on span "Back" at bounding box center [355, 721] width 30 height 13
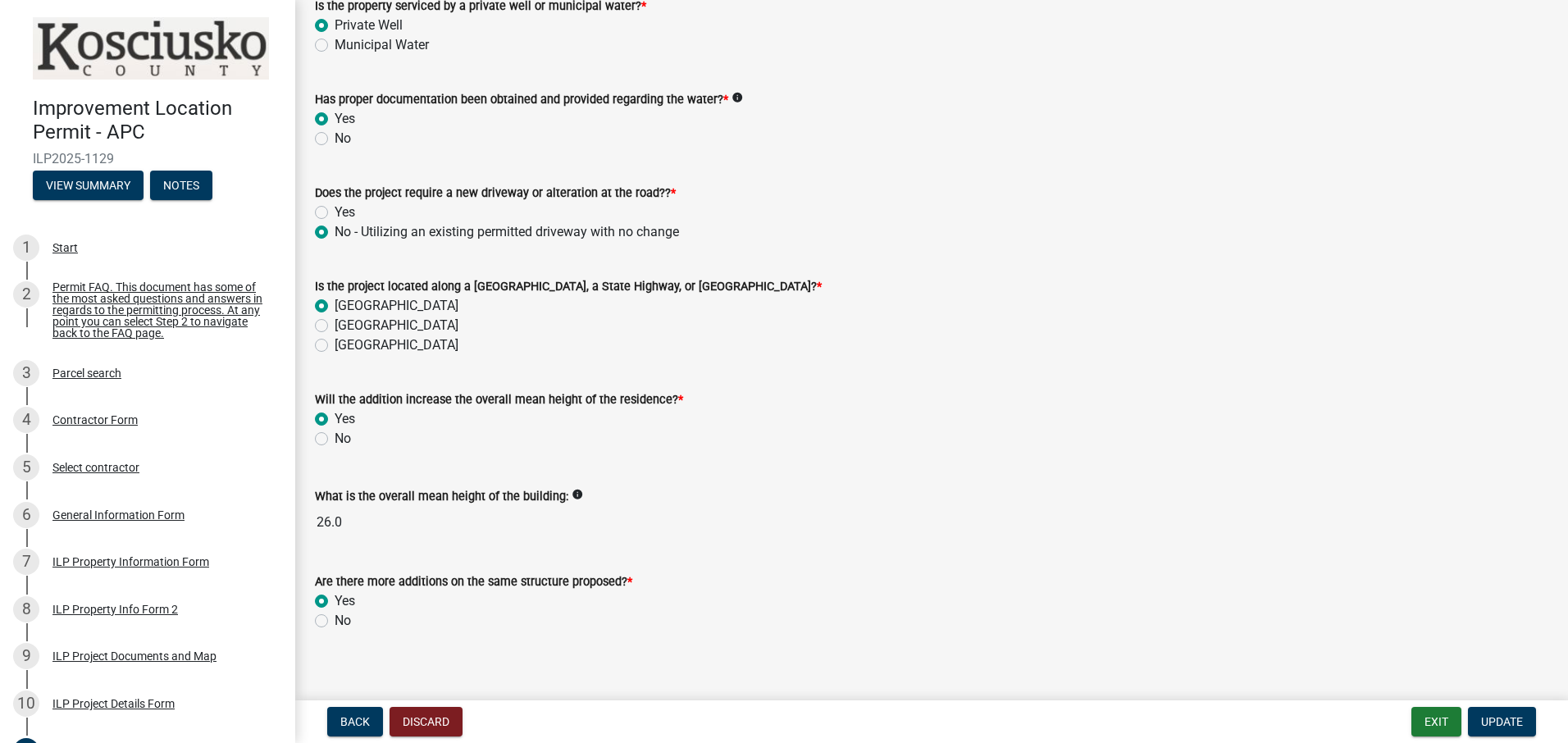
scroll to position [423, 0]
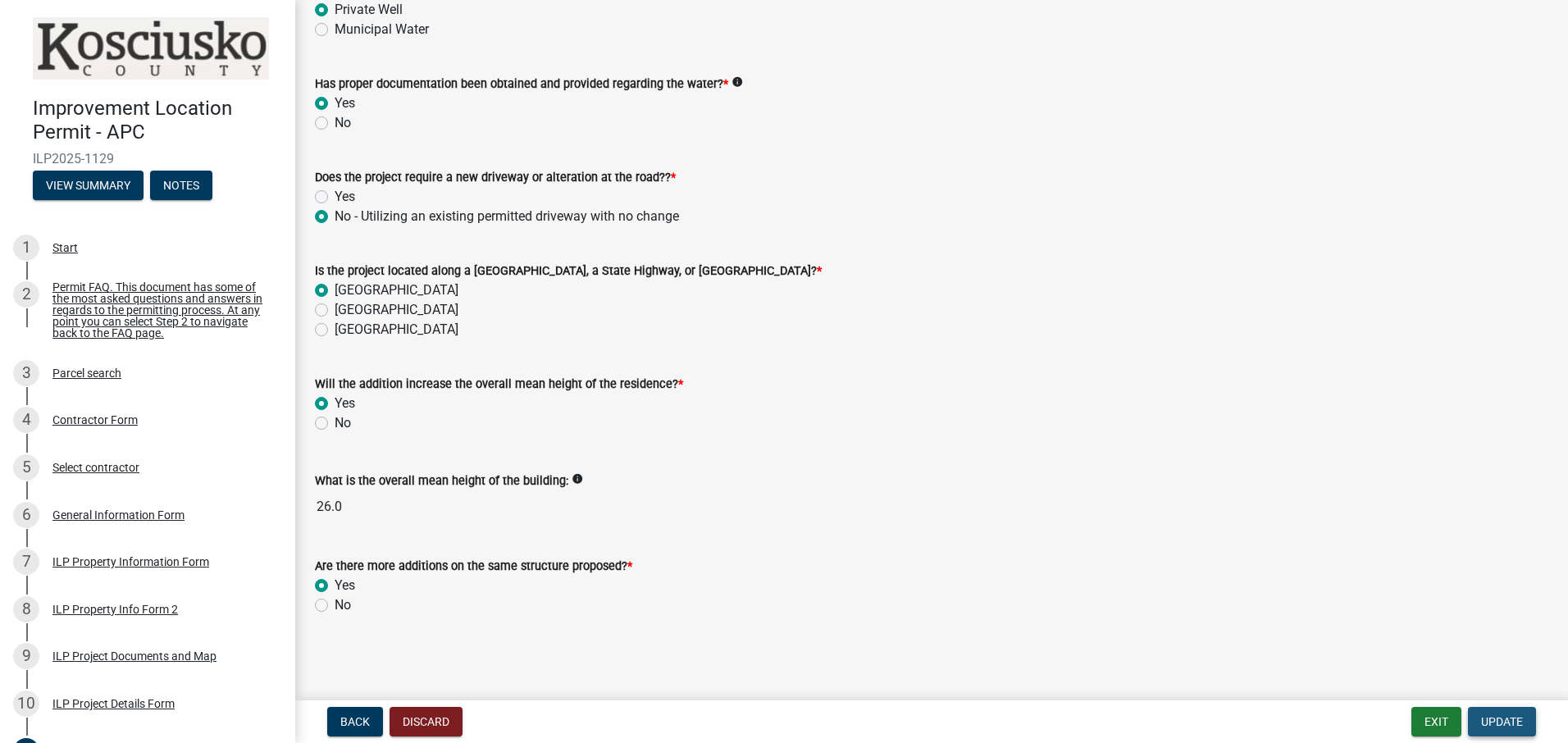
click at [1491, 719] on span "Update" at bounding box center [1502, 721] width 42 height 13
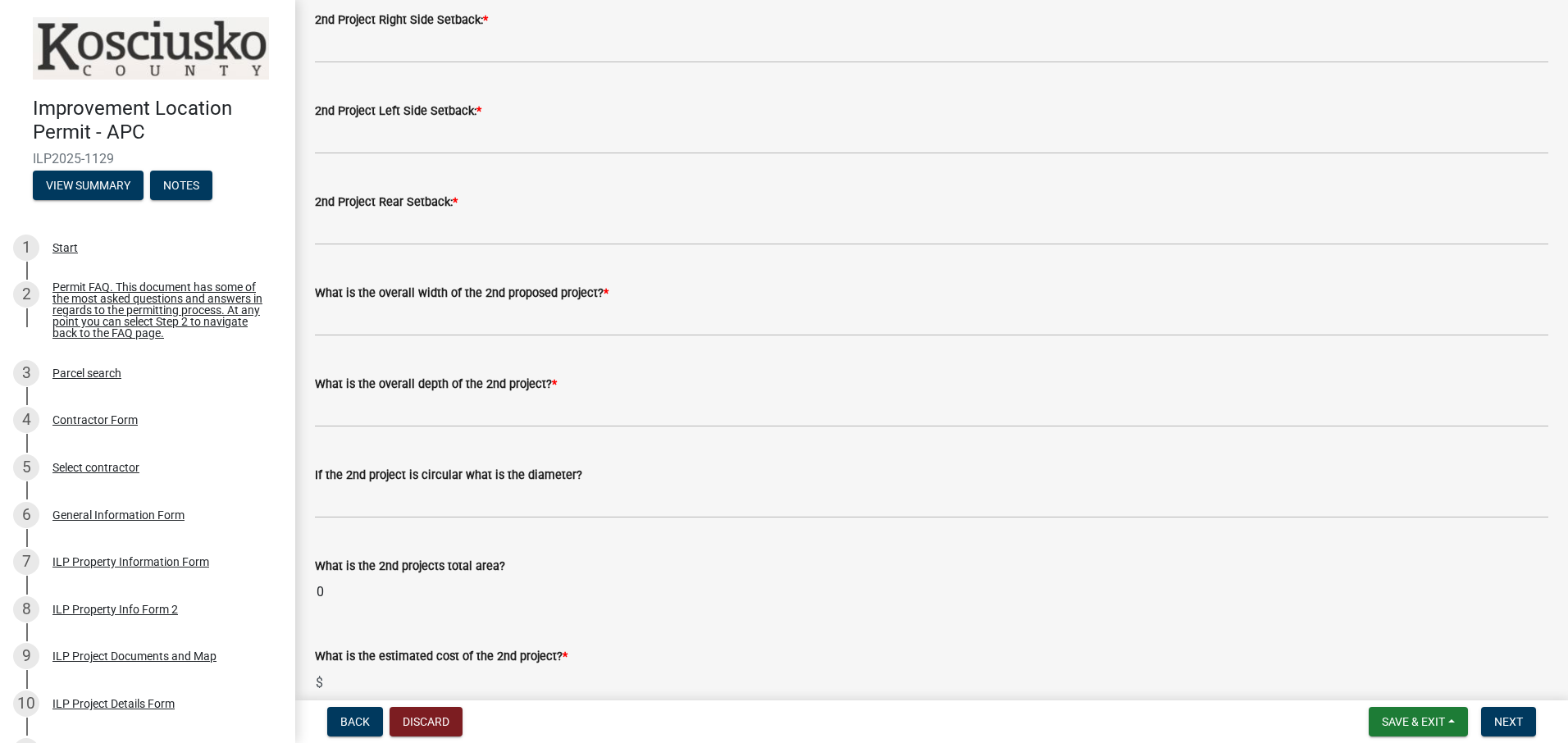
scroll to position [0, 0]
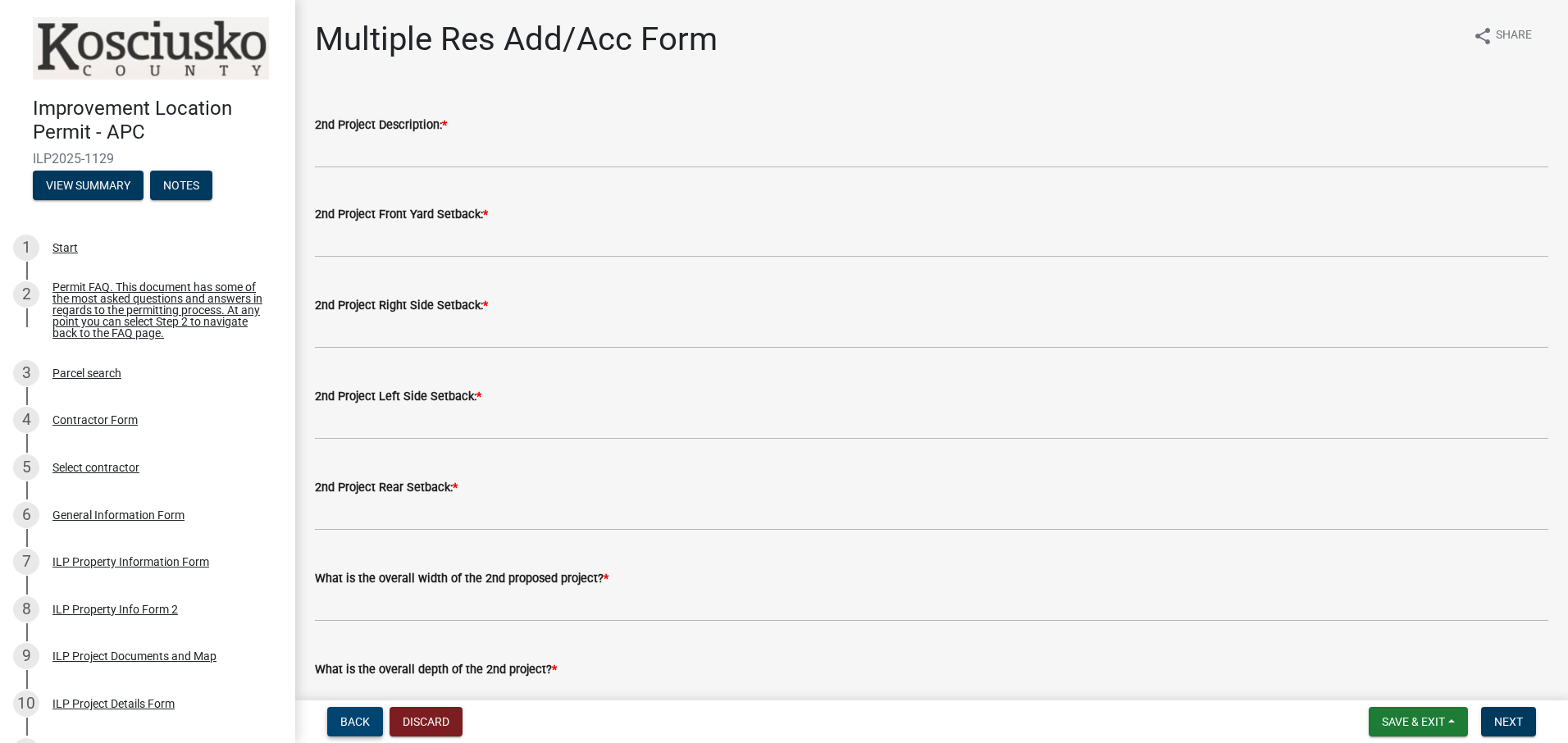
click at [361, 715] on span "Back" at bounding box center [355, 721] width 30 height 13
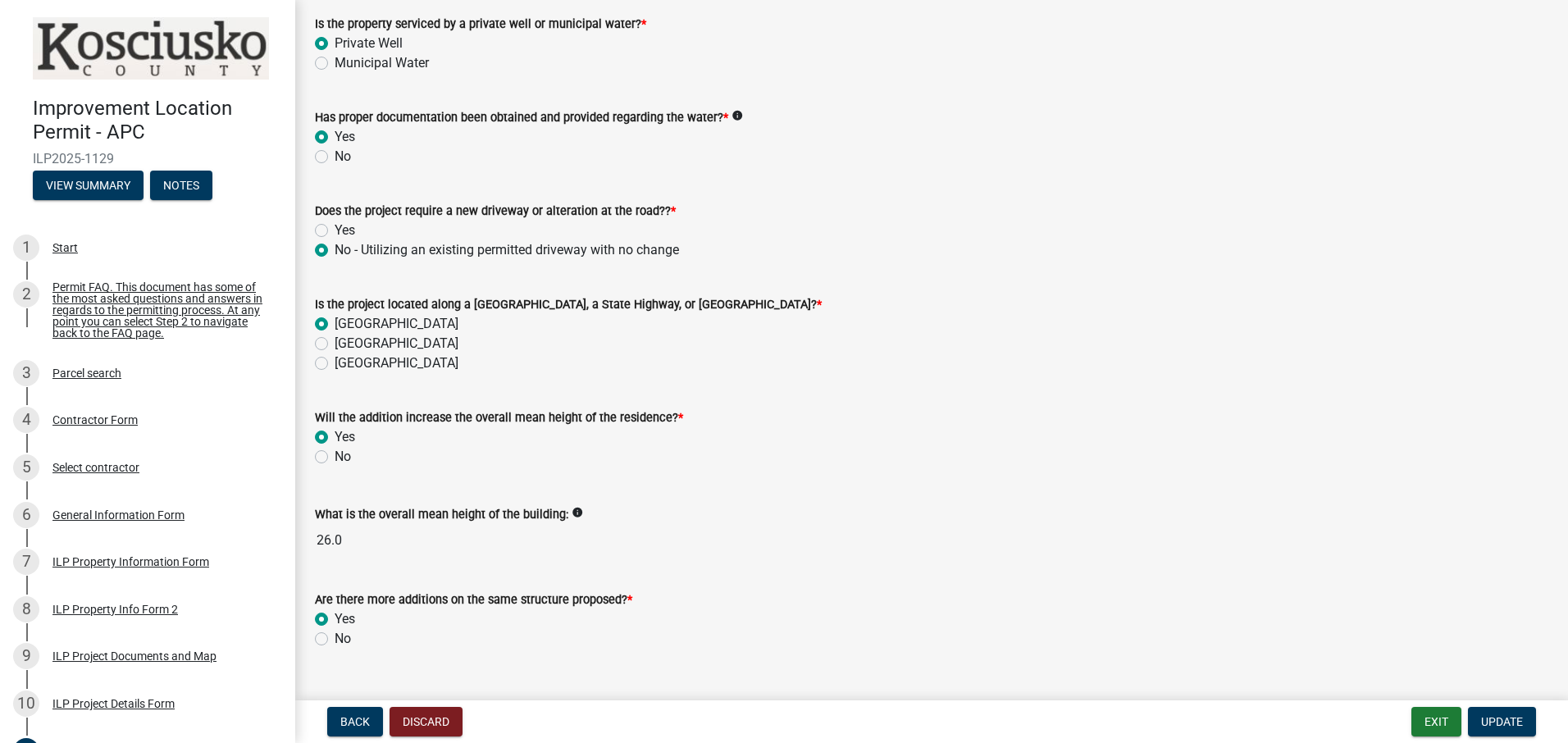
scroll to position [423, 0]
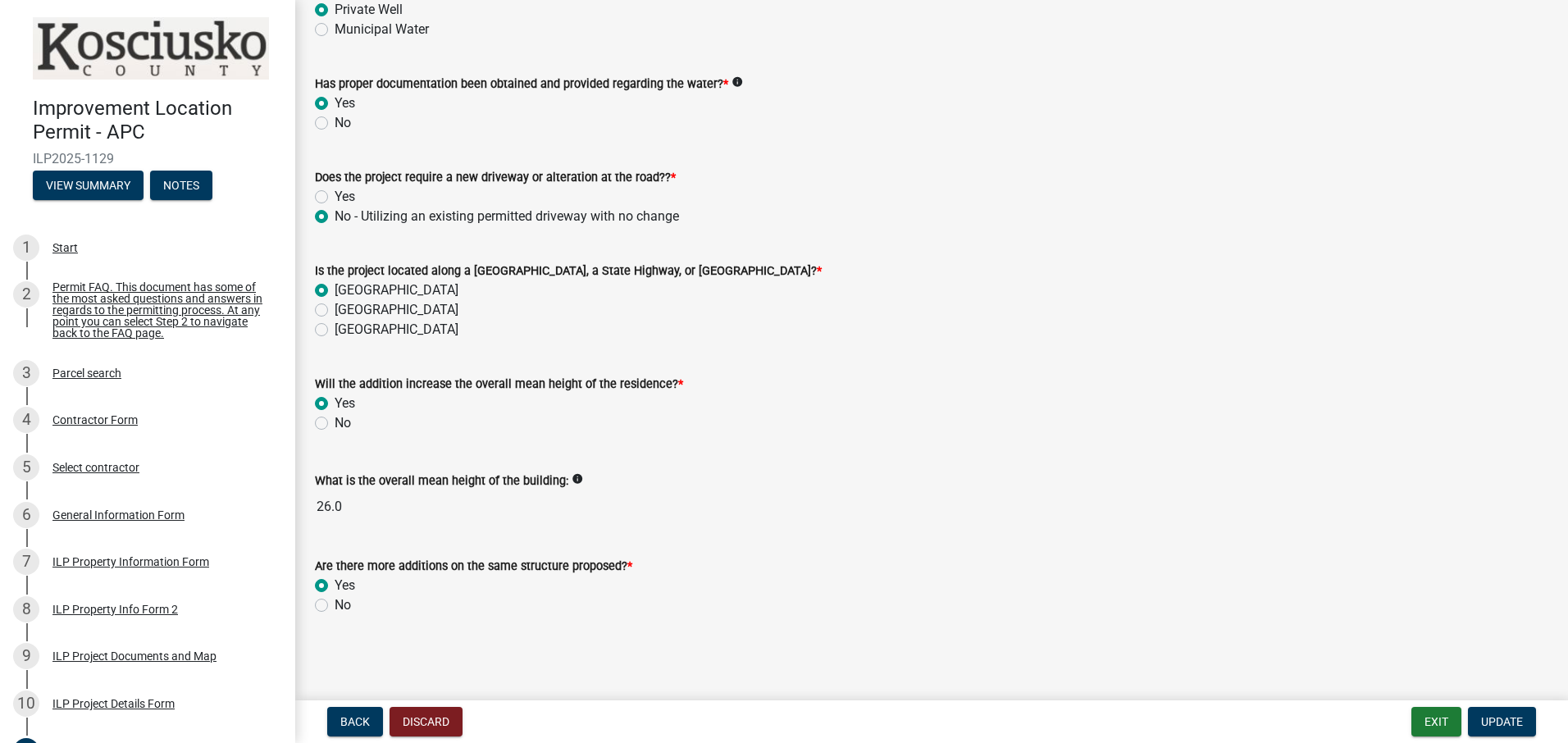
click at [334, 604] on label "No" at bounding box center [342, 605] width 17 height 20
click at [334, 604] on input "No" at bounding box center [339, 600] width 11 height 11
radio input "true"
click at [1510, 720] on span "Update" at bounding box center [1502, 721] width 42 height 13
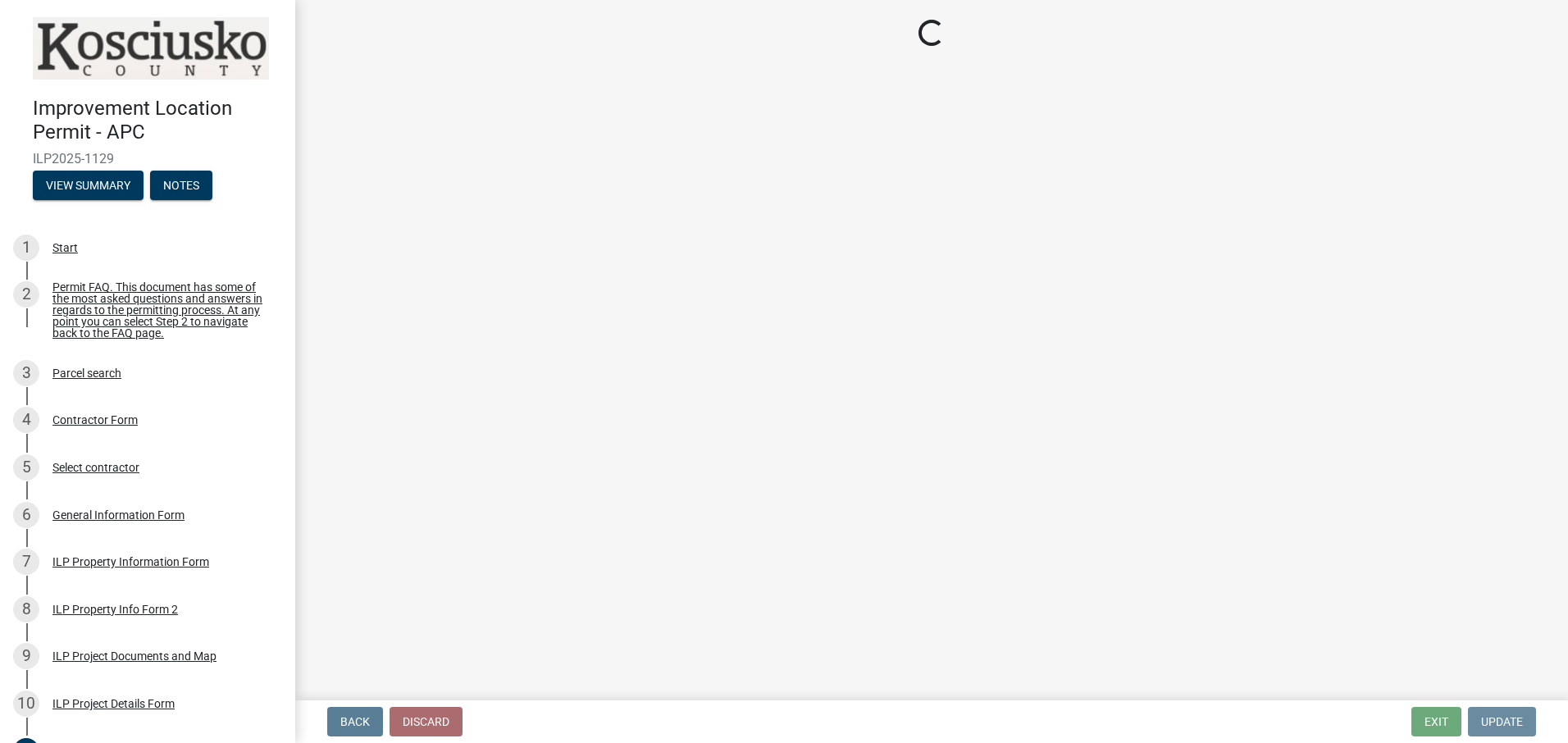
scroll to position [0, 0]
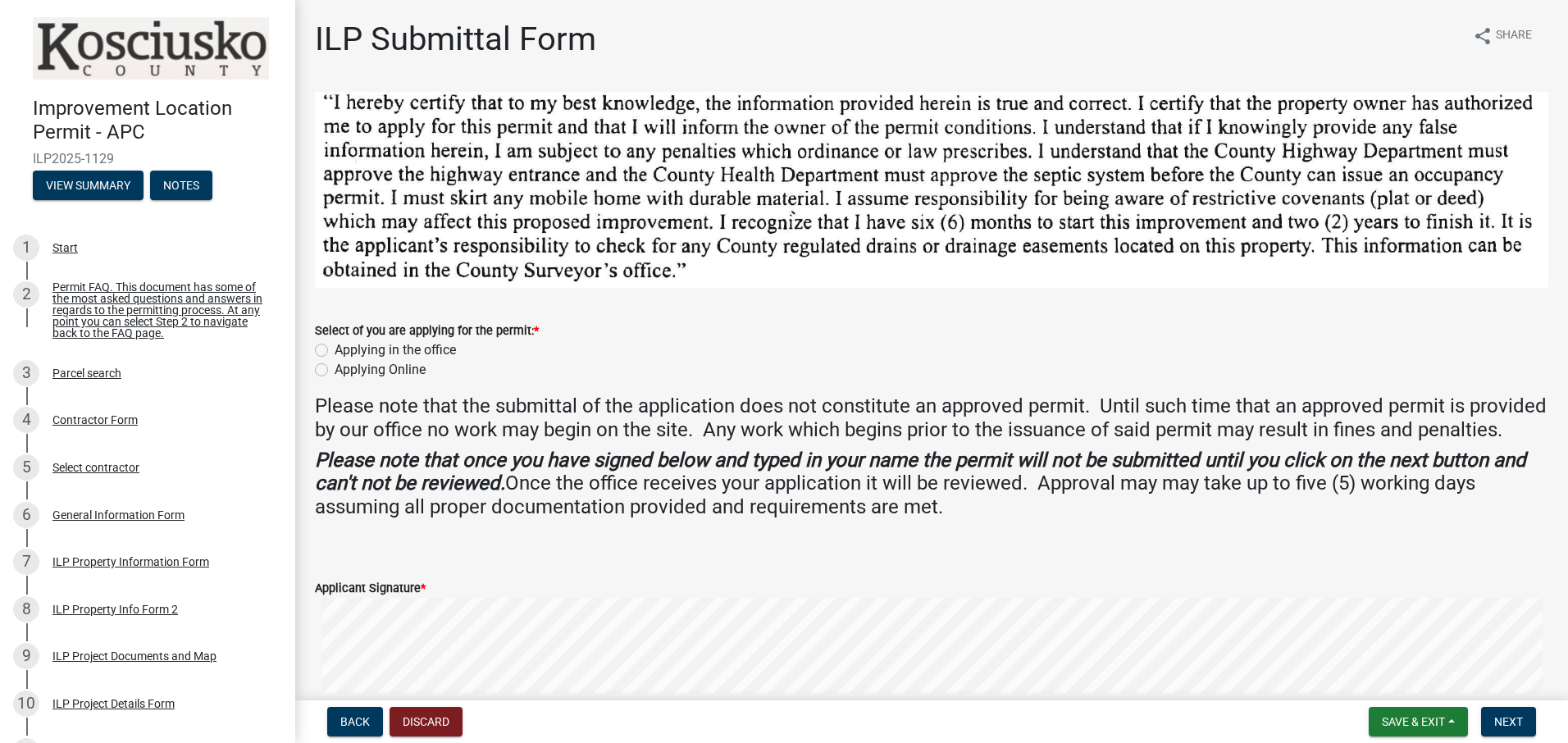
drag, startPoint x: 324, startPoint y: 366, endPoint x: 465, endPoint y: 359, distance: 141.2
click at [334, 366] on label "Applying Online" at bounding box center [380, 370] width 91 height 20
click at [334, 366] on input "Applying Online" at bounding box center [339, 365] width 11 height 11
radio input "true"
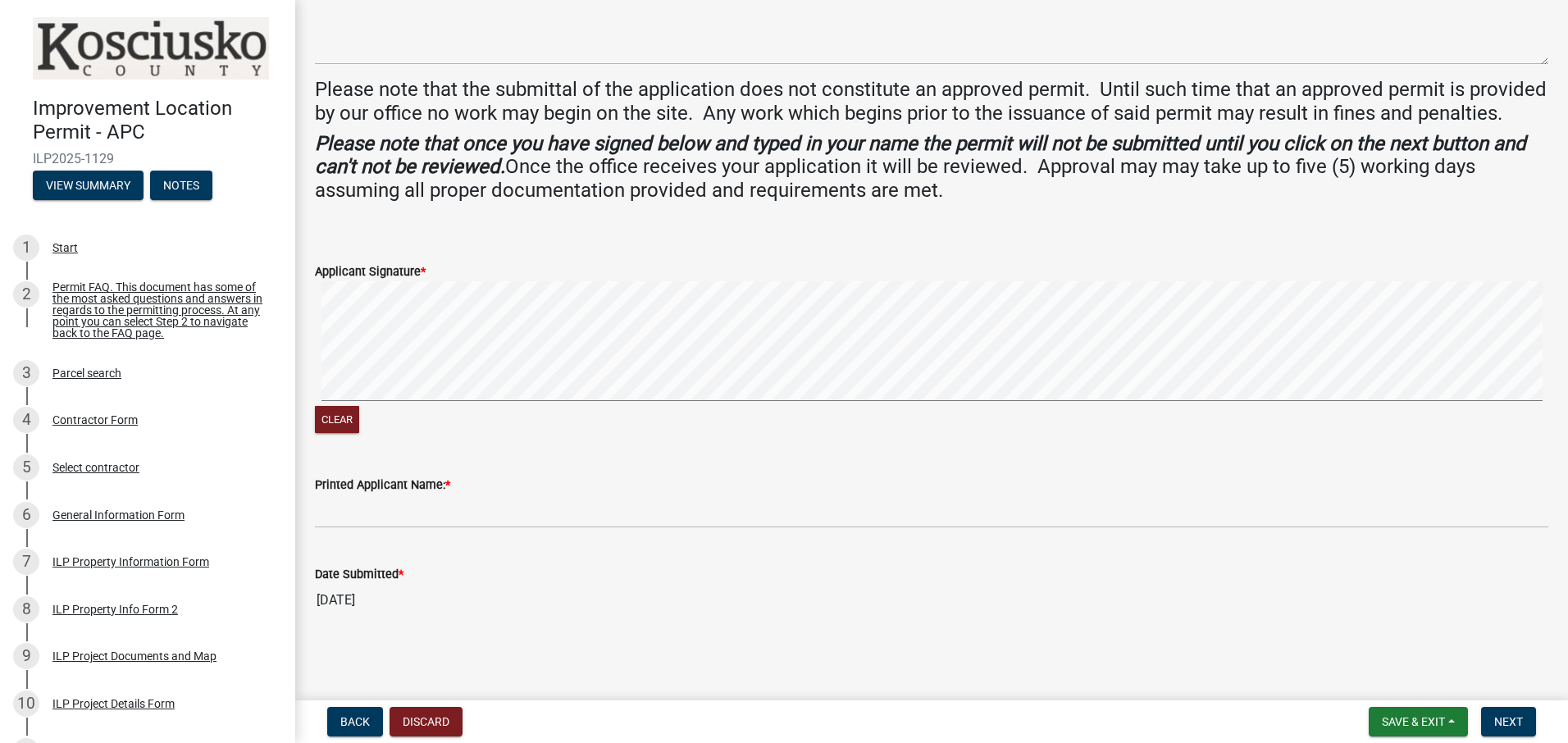
scroll to position [503, 0]
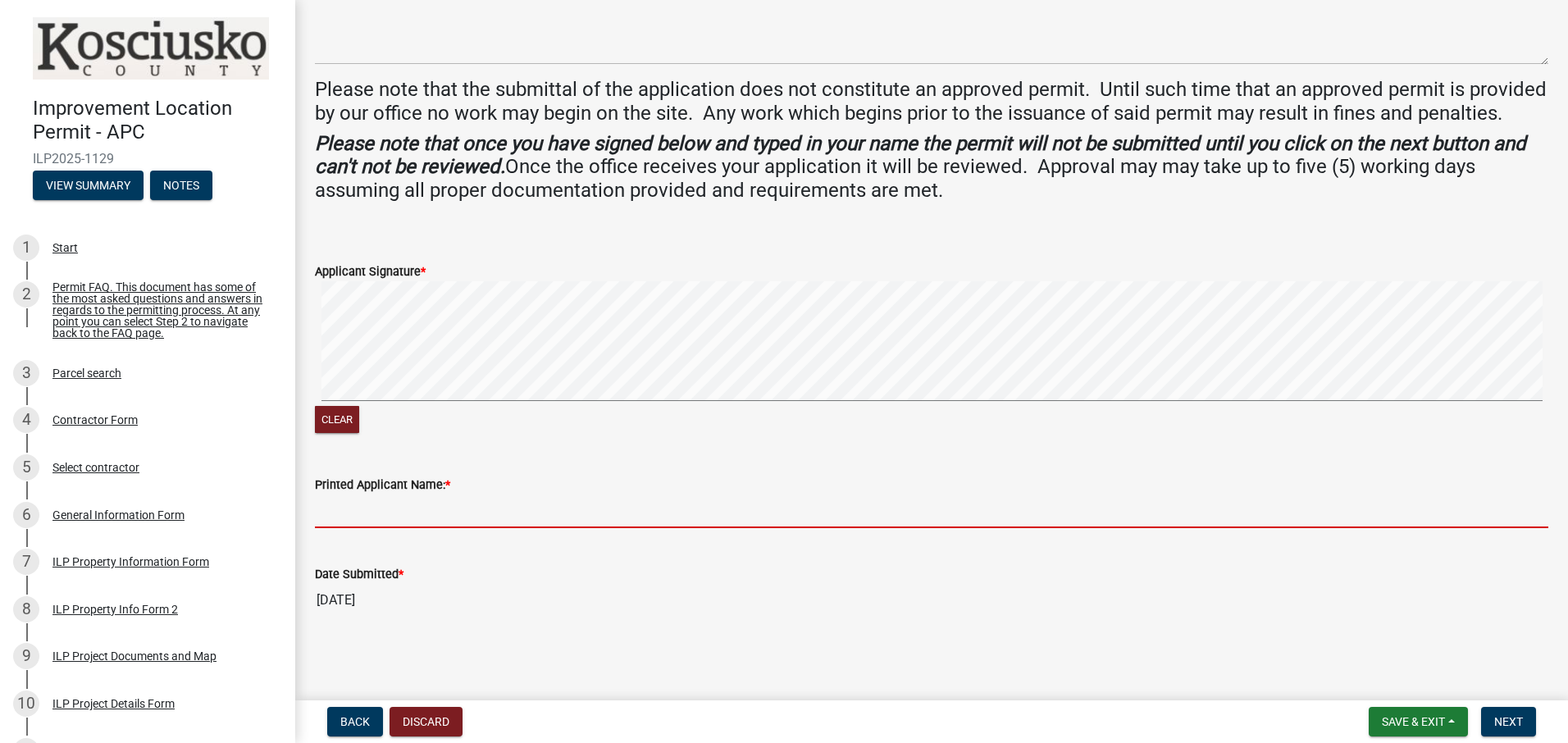
click at [465, 517] on input "Printed Applicant Name: *" at bounding box center [931, 511] width 1234 height 34
type input "[PERSON_NAME] [PERSON_NAME]"
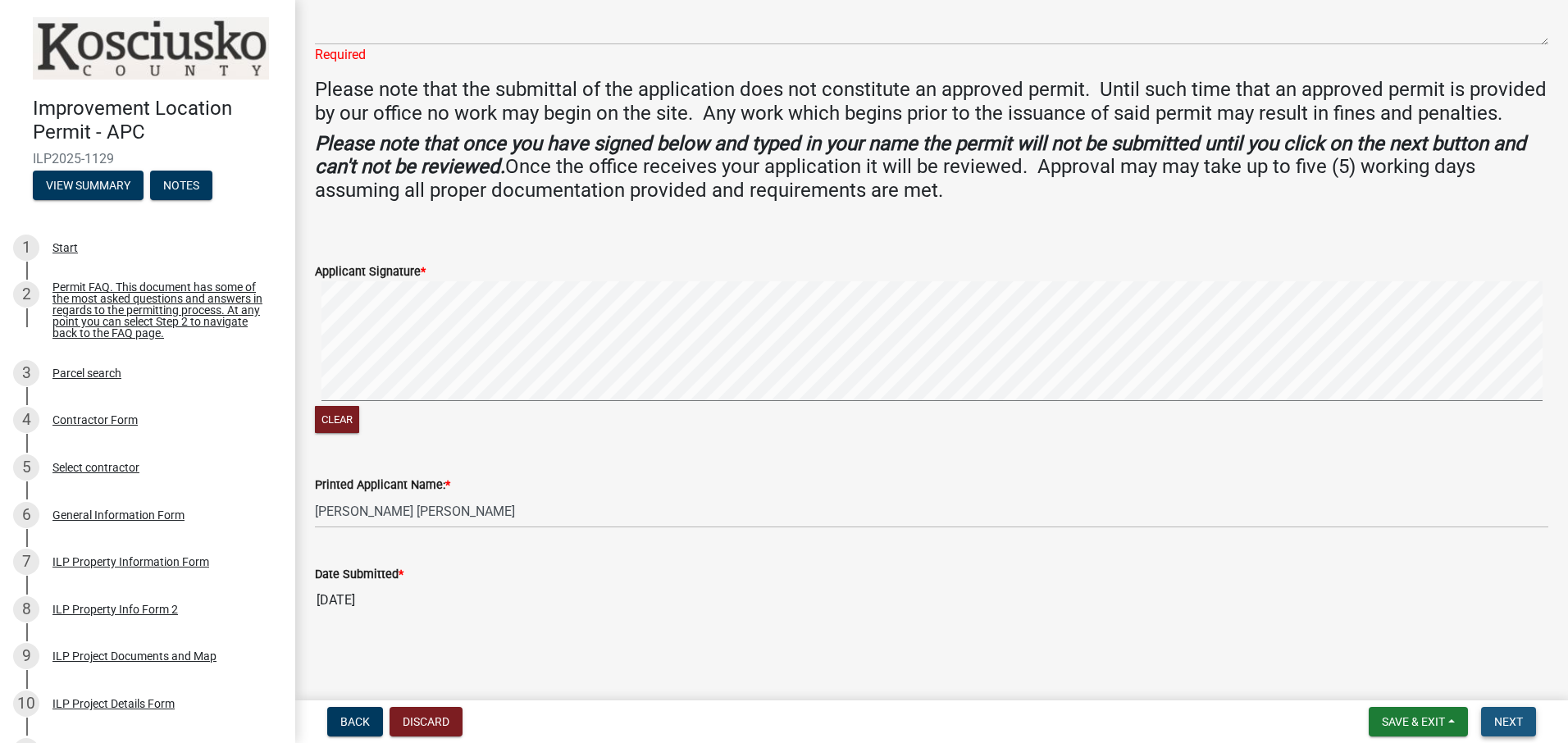
click at [1523, 717] on span "Next" at bounding box center [1508, 721] width 29 height 13
click at [1497, 723] on span "Next" at bounding box center [1508, 721] width 29 height 13
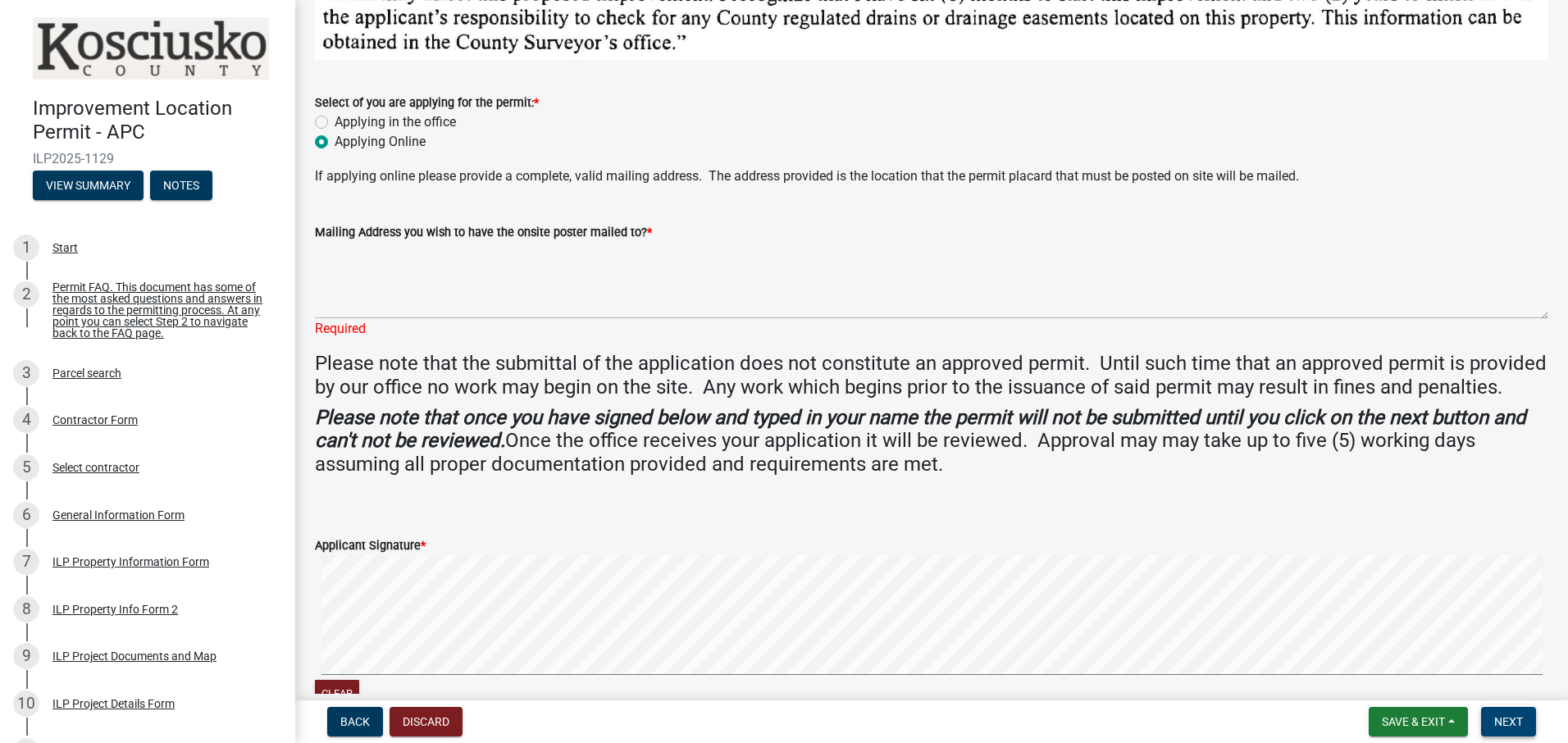
scroll to position [113, 0]
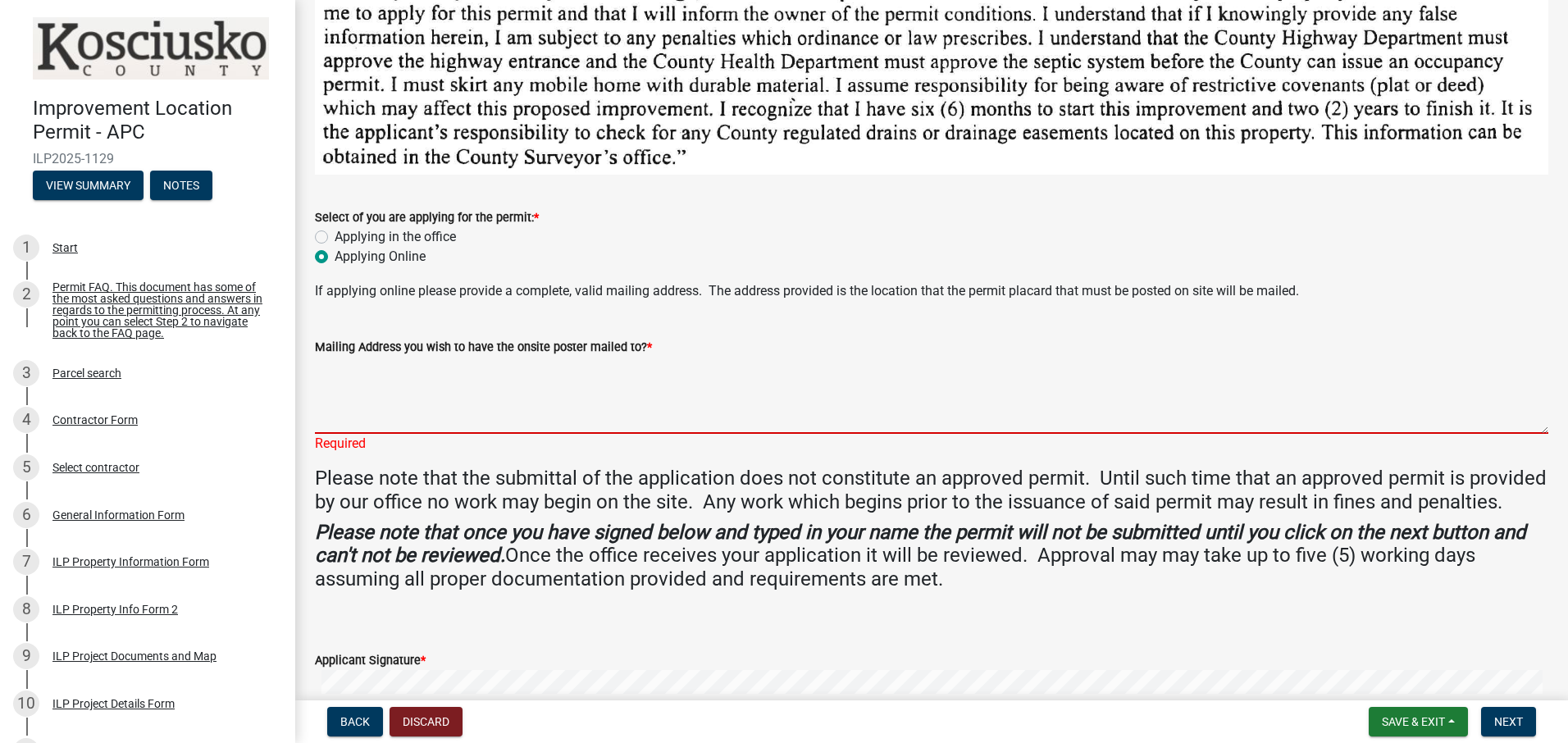
click at [380, 380] on textarea "Mailing Address you wish to have the onsite poster mailed to? *" at bounding box center [931, 395] width 1234 height 77
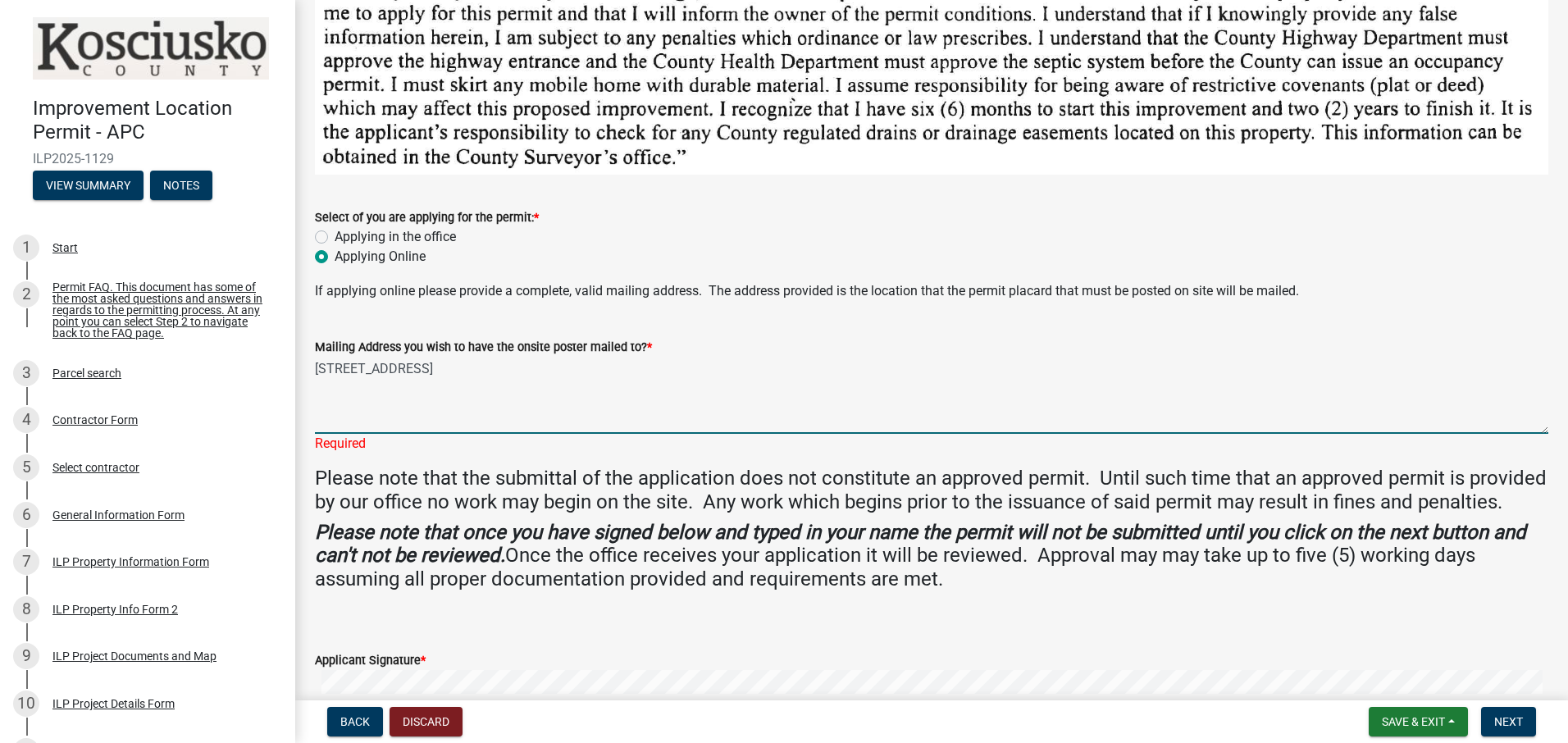
click at [1103, 404] on textarea "7717 N 800 W ETNA GREEN IN 46524" at bounding box center [931, 395] width 1234 height 77
type textarea "7717 N 800 W ETNA GREEN IN 46524"
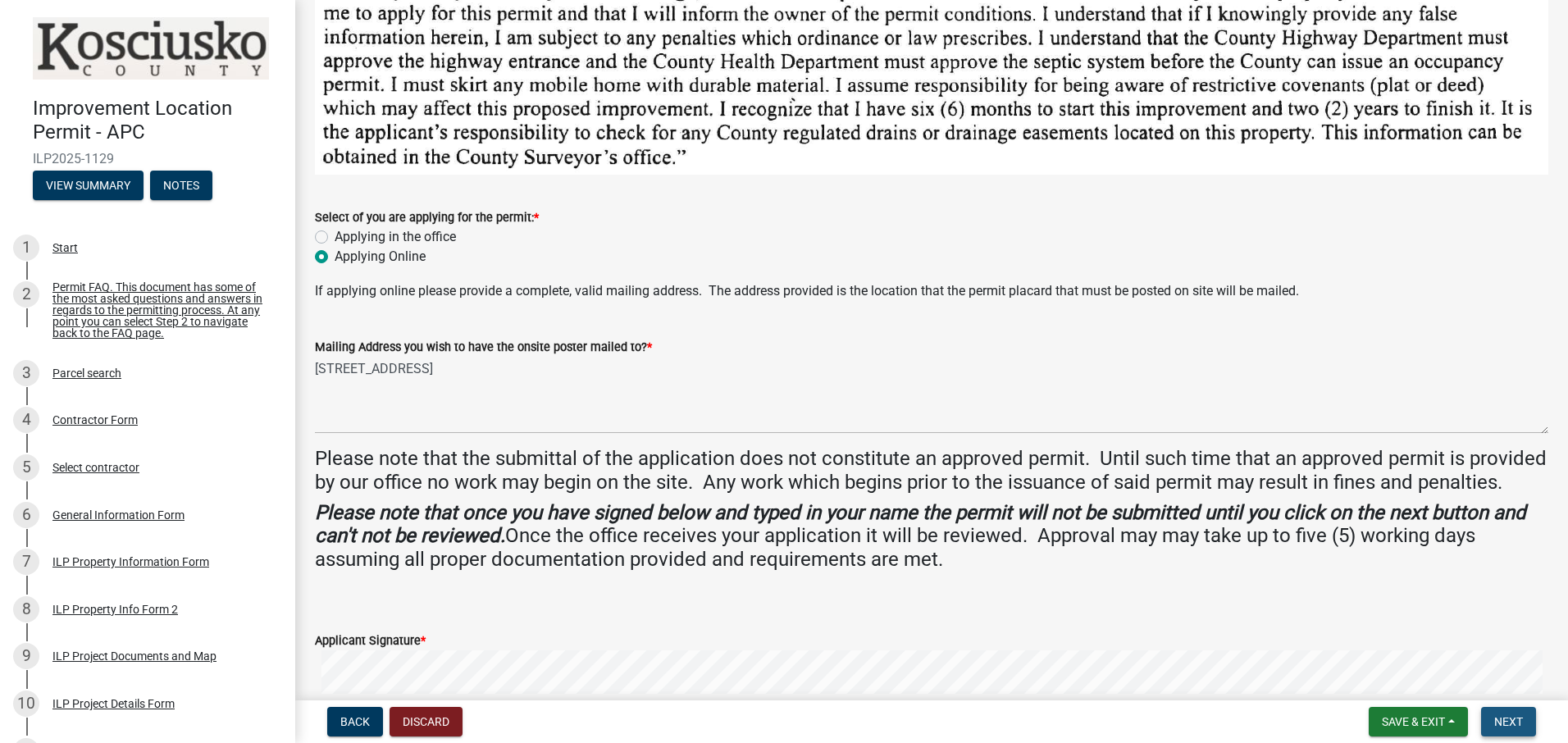
click at [1499, 715] on span "Next" at bounding box center [1508, 721] width 29 height 13
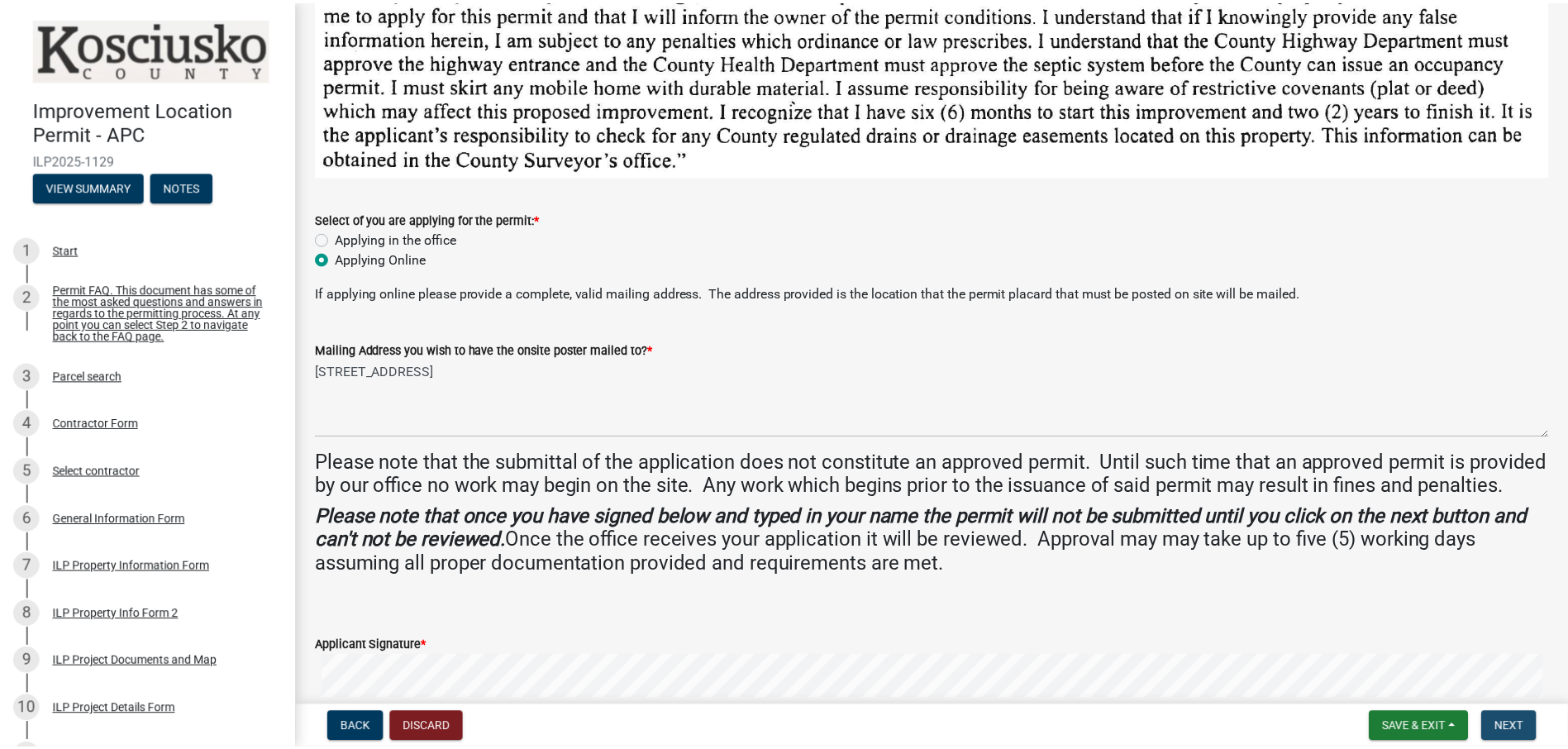
scroll to position [0, 0]
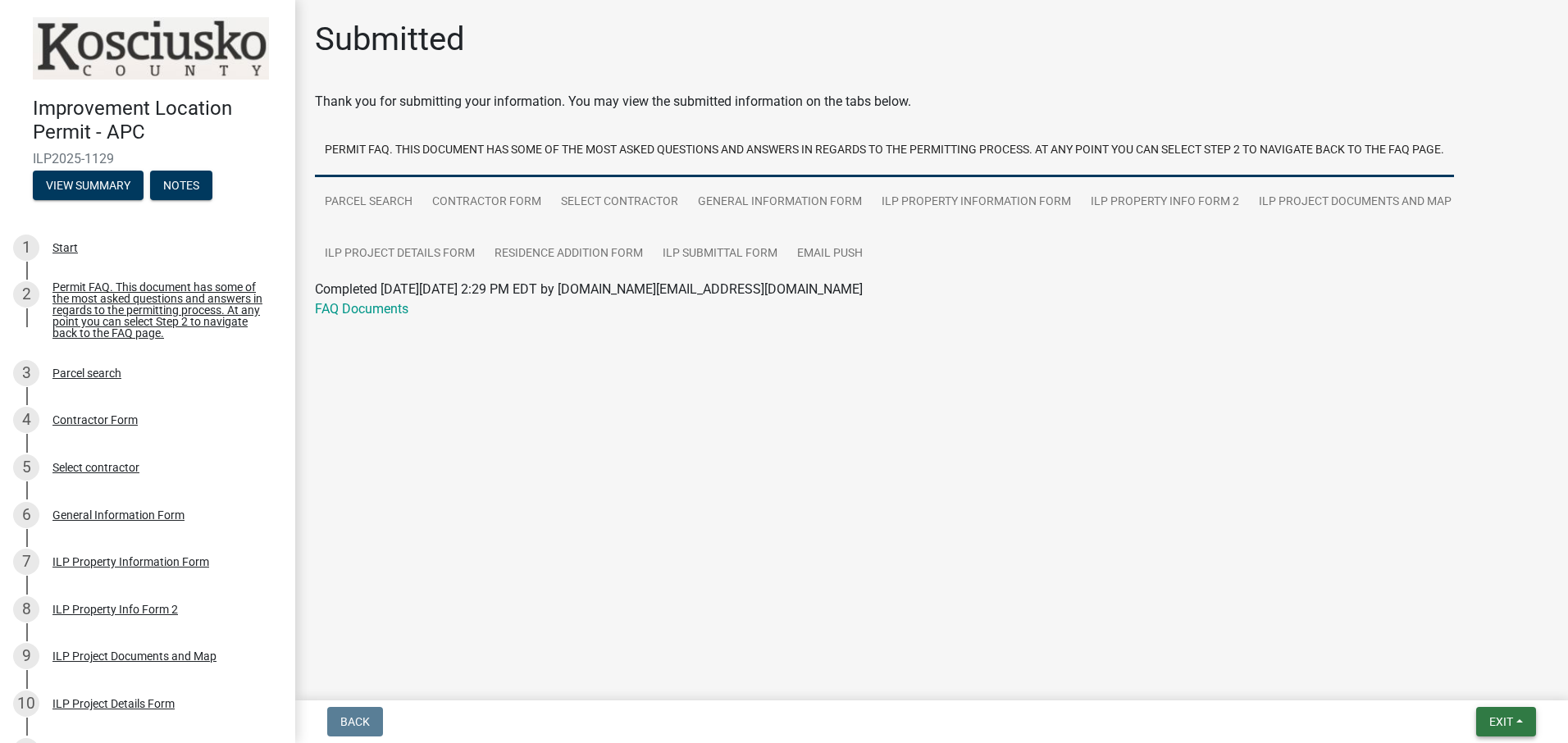
click at [1500, 720] on span "Exit" at bounding box center [1502, 721] width 24 height 13
click at [1438, 678] on button "Save & Exit" at bounding box center [1471, 679] width 131 height 40
